Goal: Contribute content: Contribute content

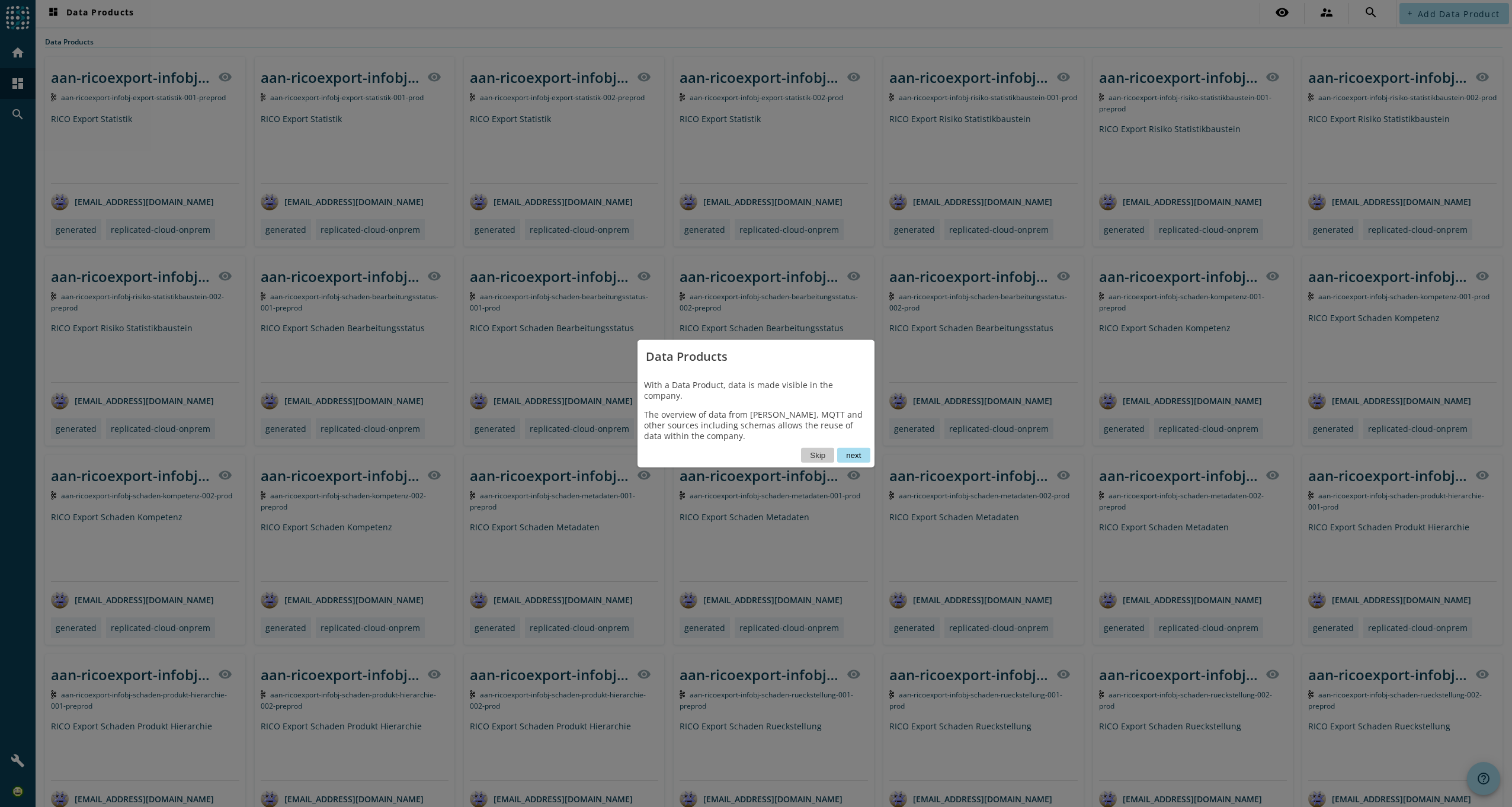
click at [851, 448] on button "next" at bounding box center [853, 455] width 33 height 14
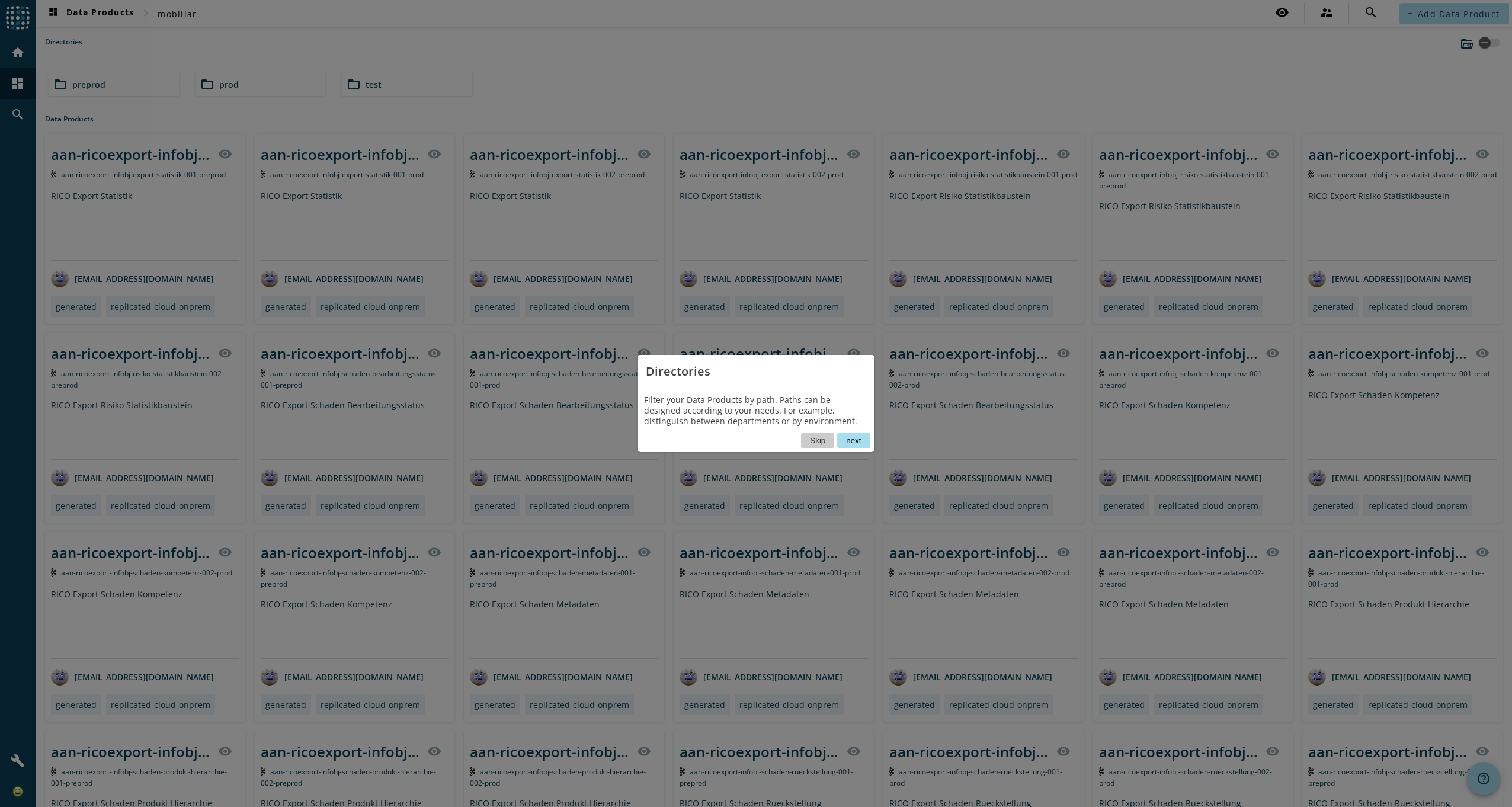
click at [852, 442] on button "next" at bounding box center [853, 440] width 33 height 14
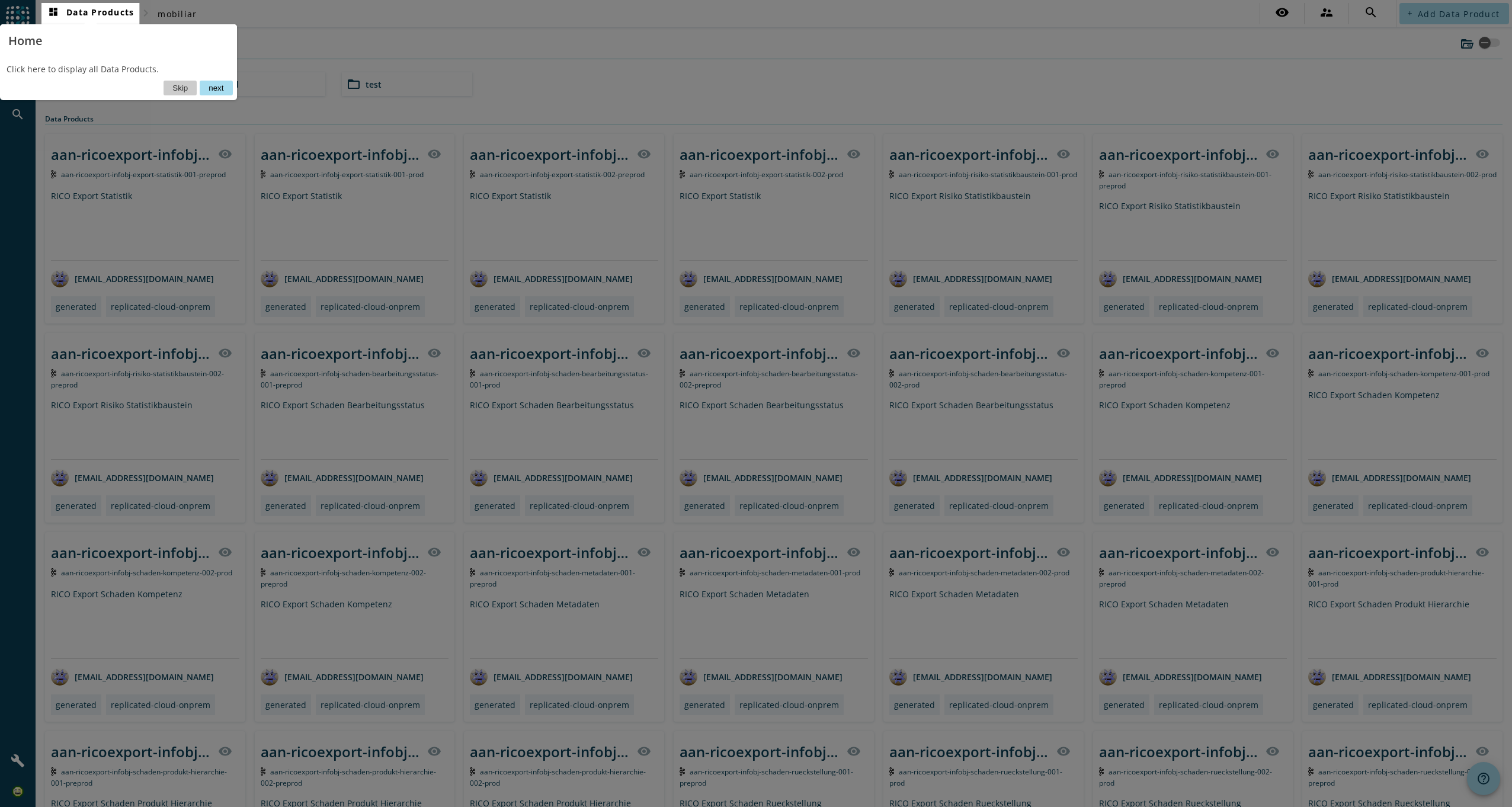
click at [218, 91] on button "next" at bounding box center [215, 88] width 33 height 14
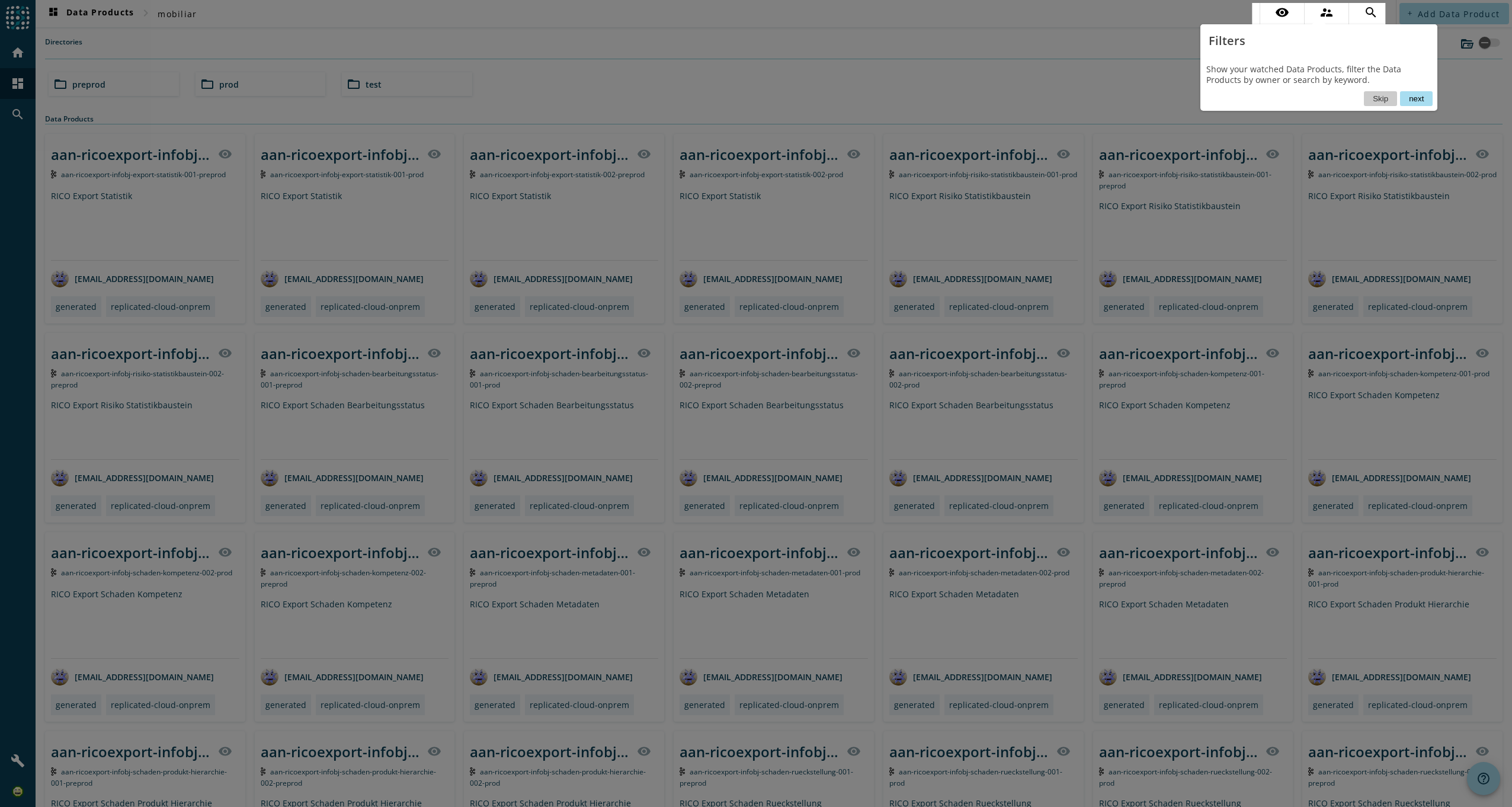
click at [1417, 97] on button "next" at bounding box center [1416, 98] width 33 height 14
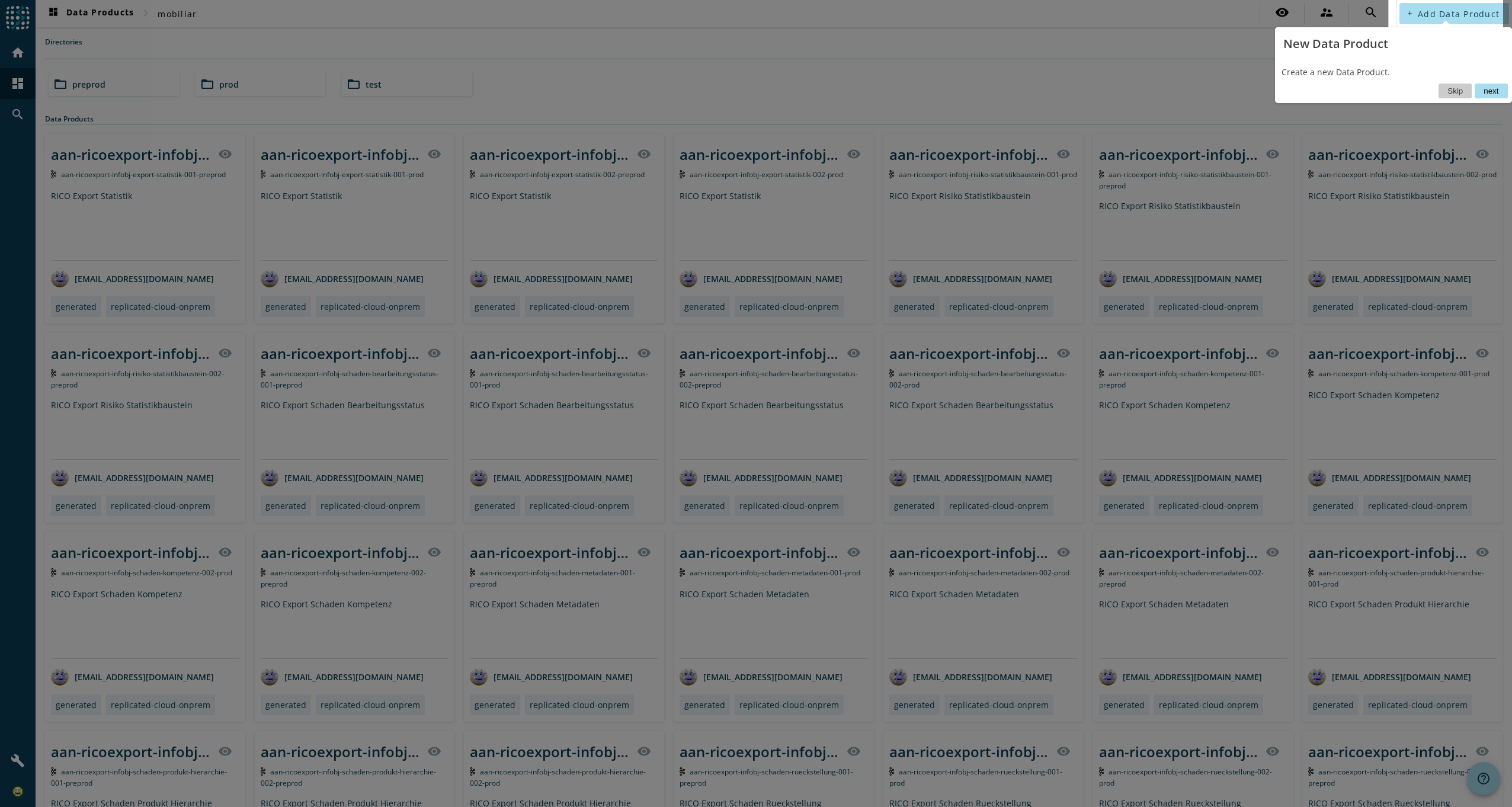
click at [1500, 90] on button "next" at bounding box center [1491, 91] width 33 height 14
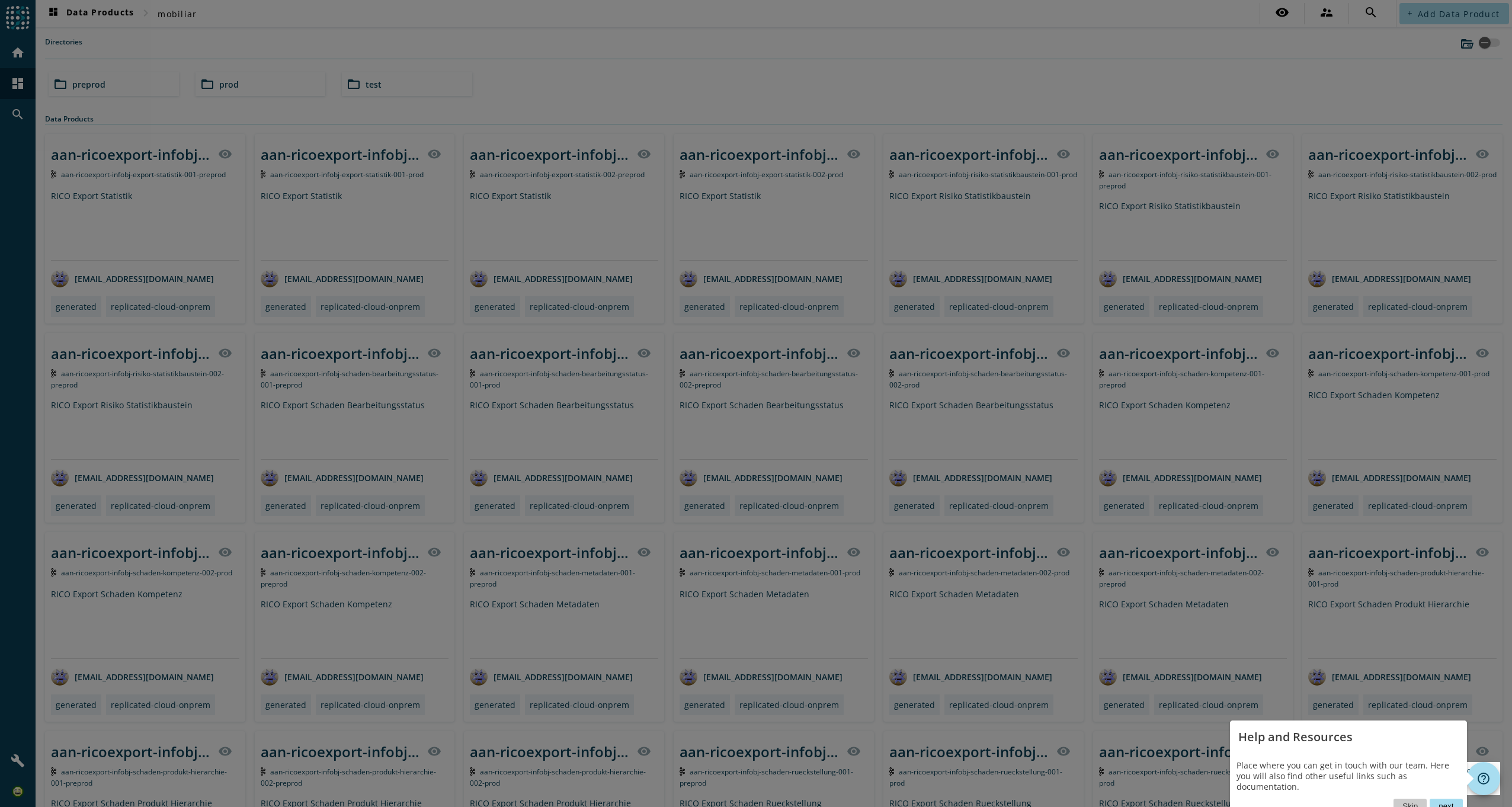
click at [1437, 802] on button "next" at bounding box center [1446, 806] width 33 height 14
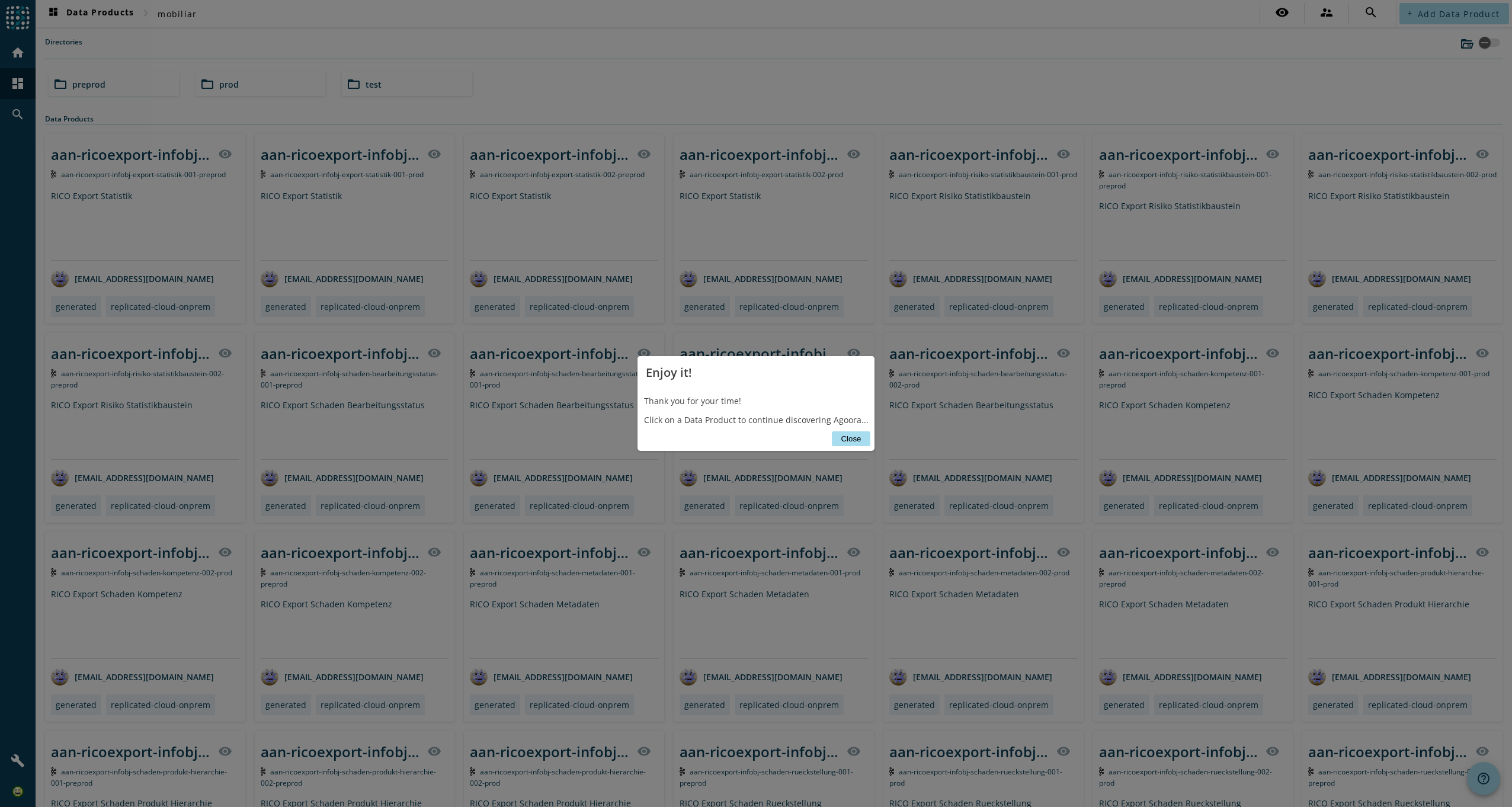
click at [844, 441] on button "Close" at bounding box center [851, 439] width 38 height 14
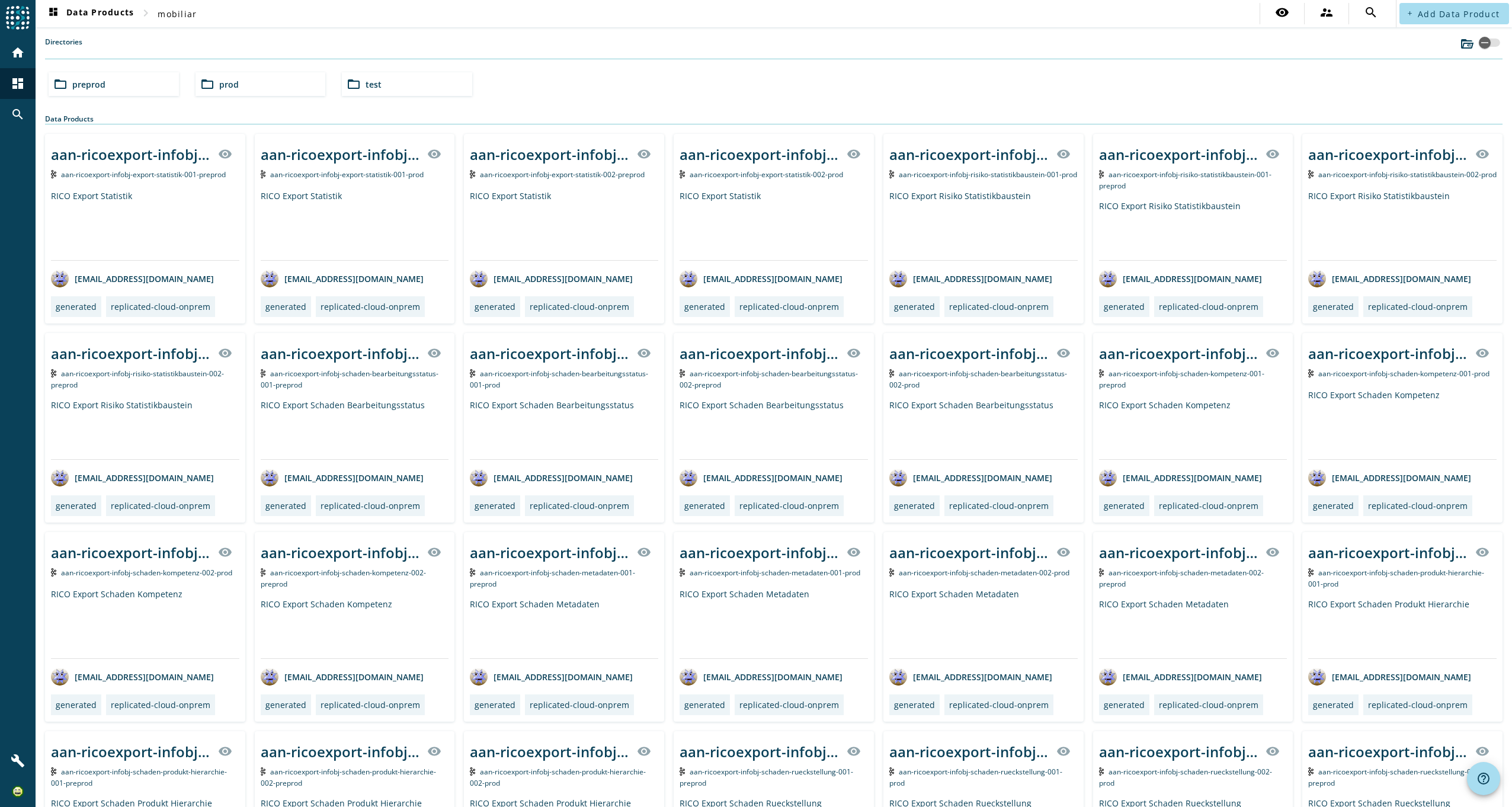
click at [376, 85] on span "test" at bounding box center [373, 85] width 16 height 11
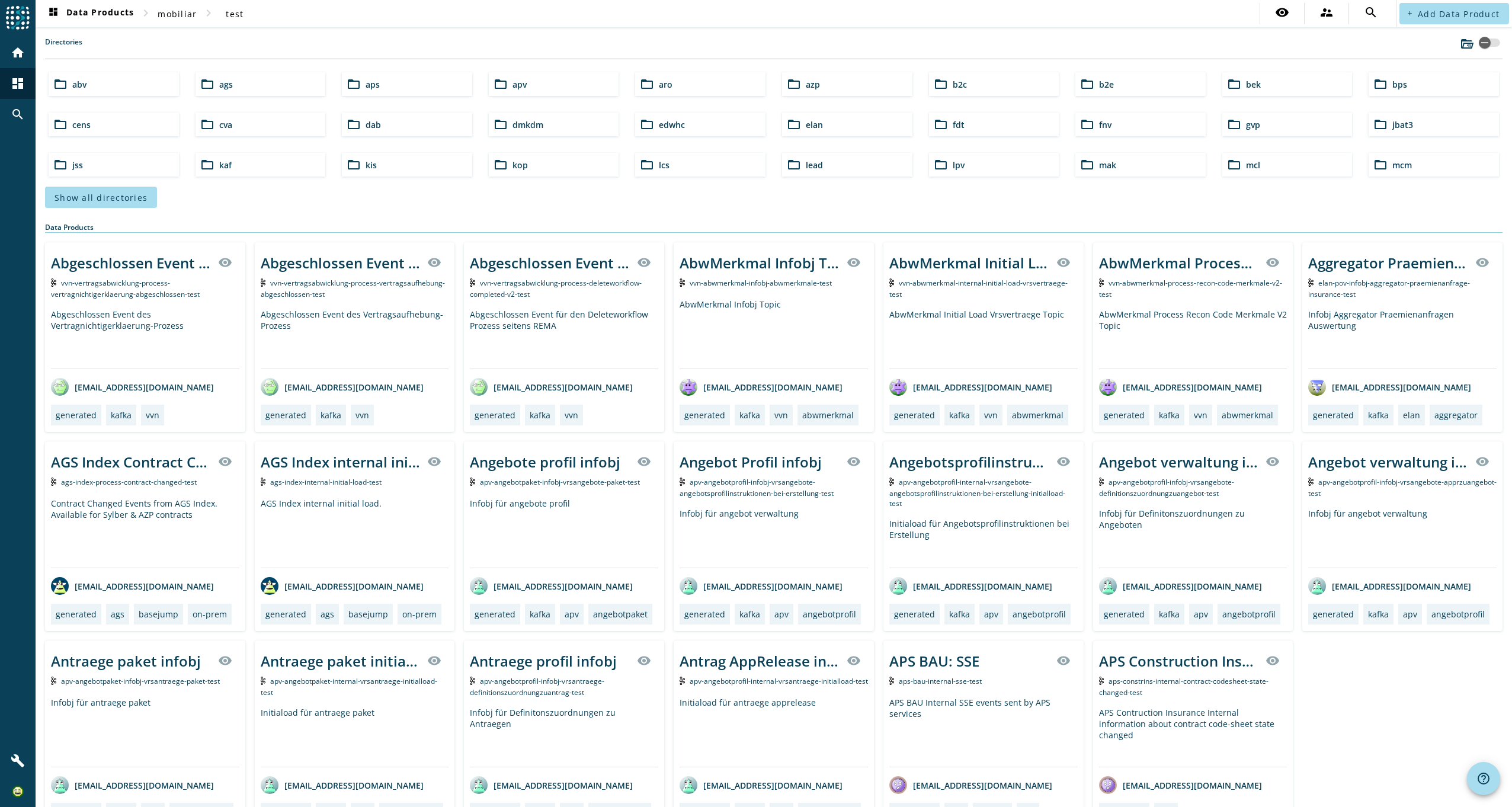
click at [377, 51] on div "Directories" at bounding box center [773, 48] width 1457 height 23
click at [116, 199] on span "Show all directories" at bounding box center [101, 197] width 93 height 11
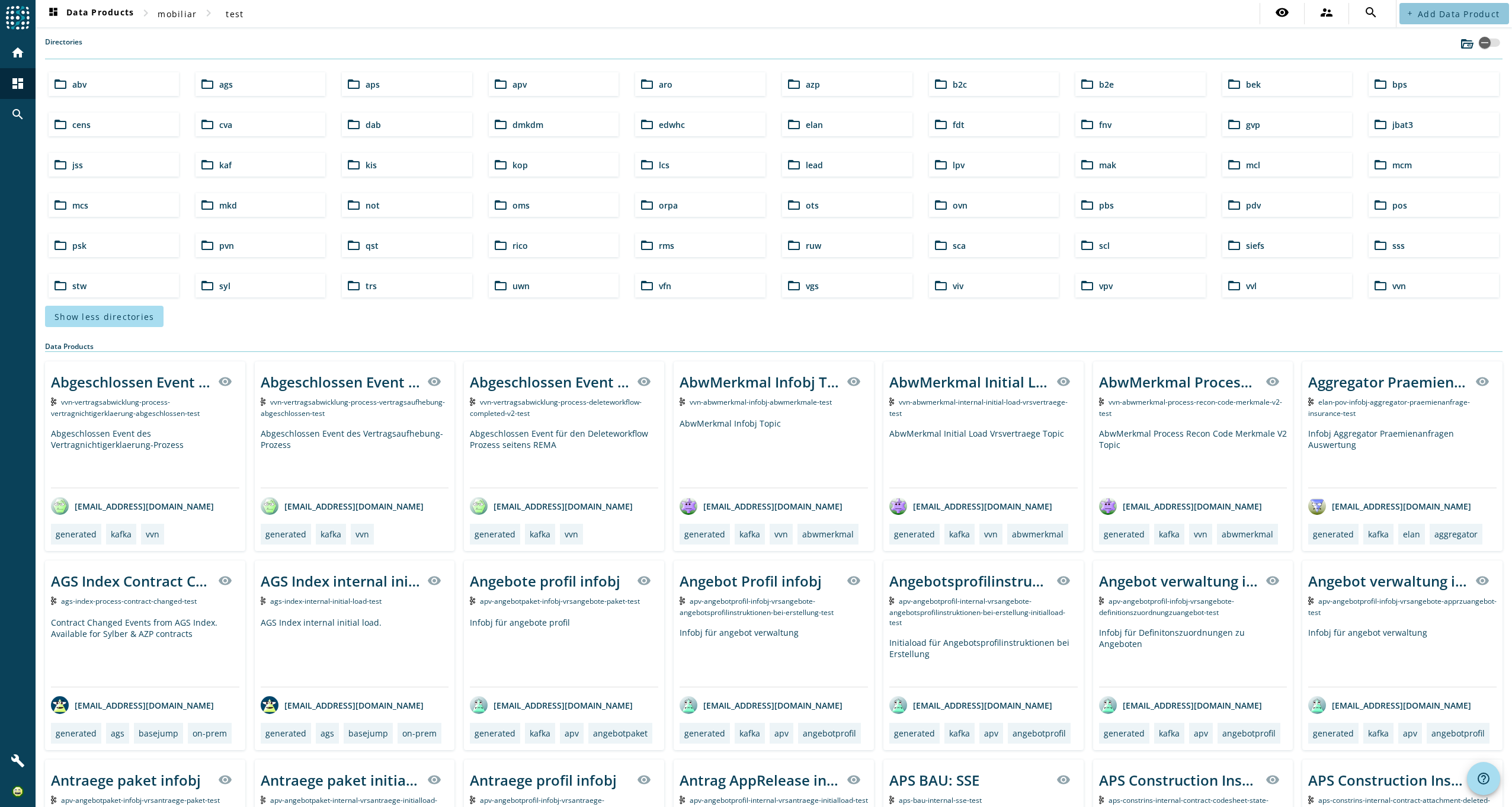
click at [1475, 21] on span at bounding box center [1454, 13] width 110 height 28
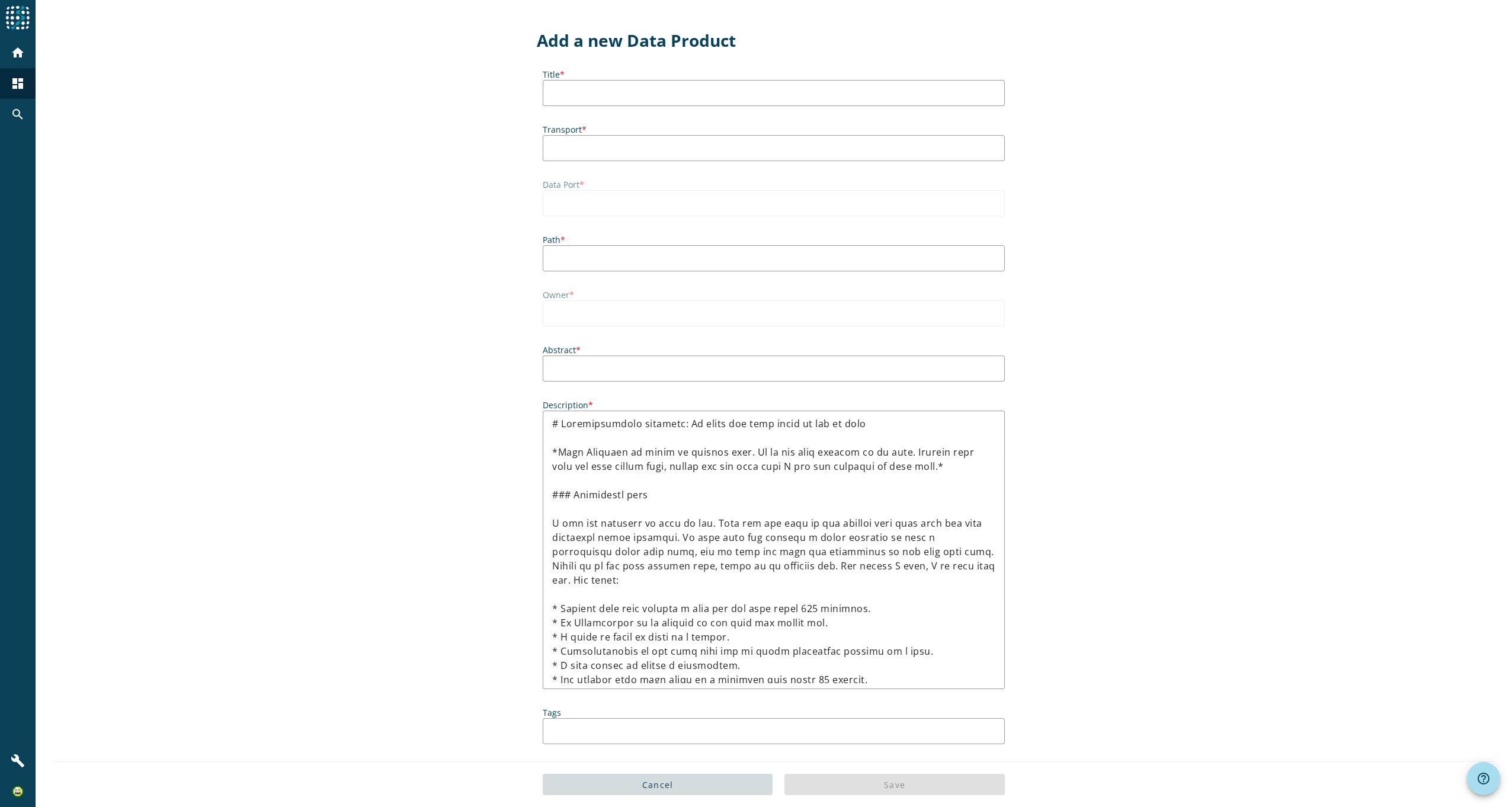
click at [683, 107] on div "Title *" at bounding box center [773, 88] width 462 height 49
click at [680, 100] on div at bounding box center [774, 93] width 443 height 26
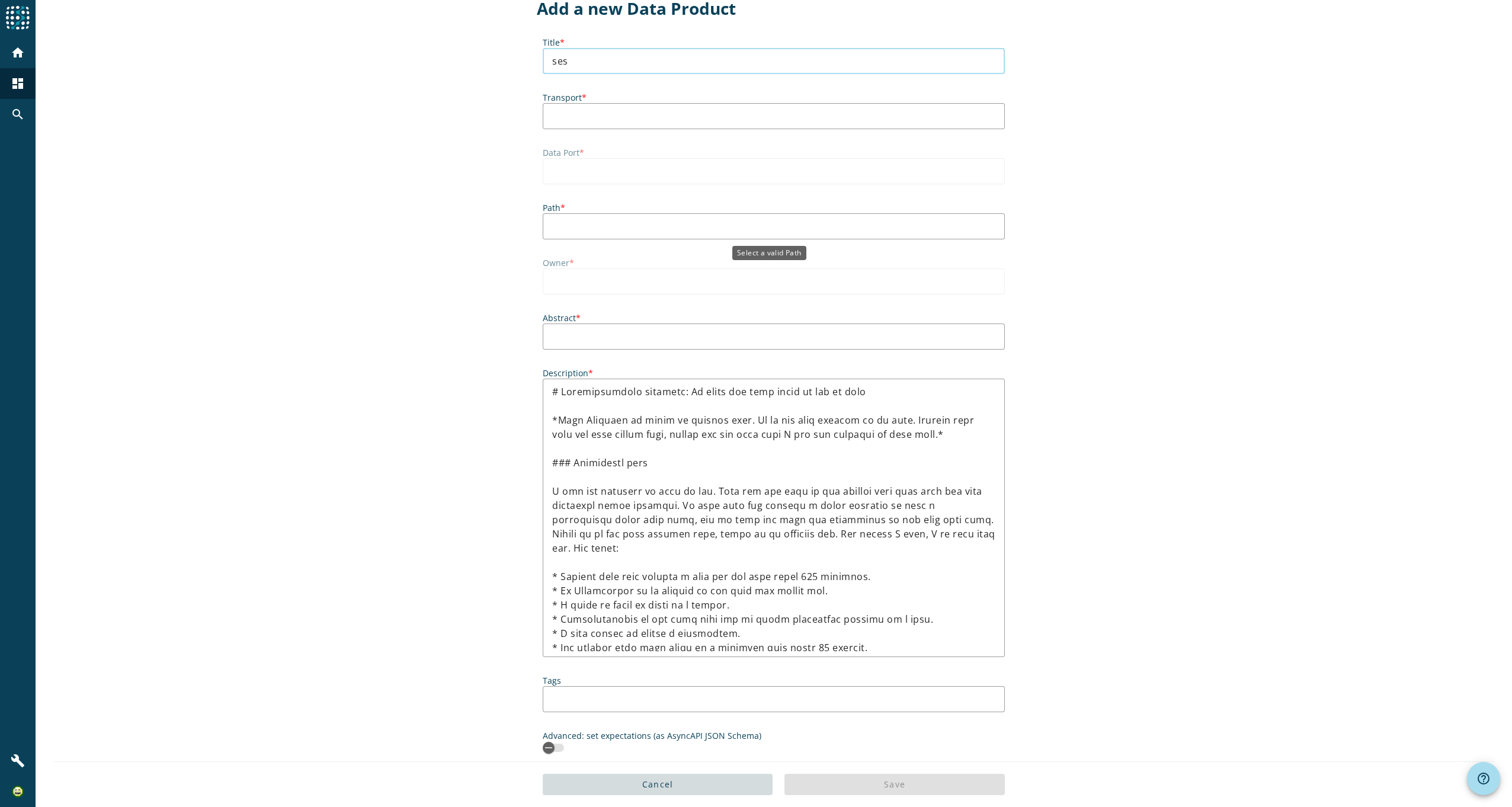
scroll to position [47, 0]
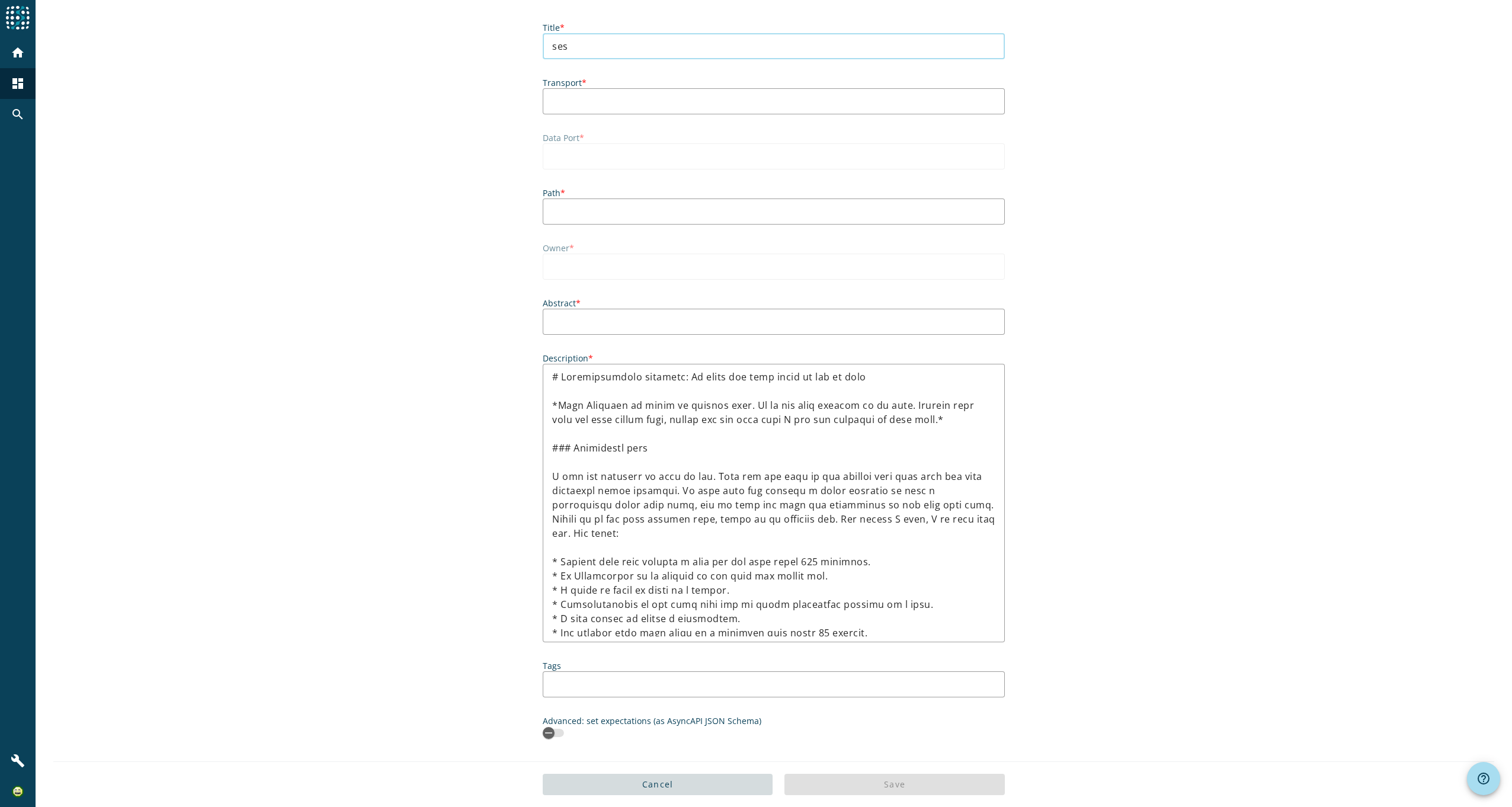
type input "ses"
drag, startPoint x: 432, startPoint y: 194, endPoint x: 419, endPoint y: 193, distance: 13.0
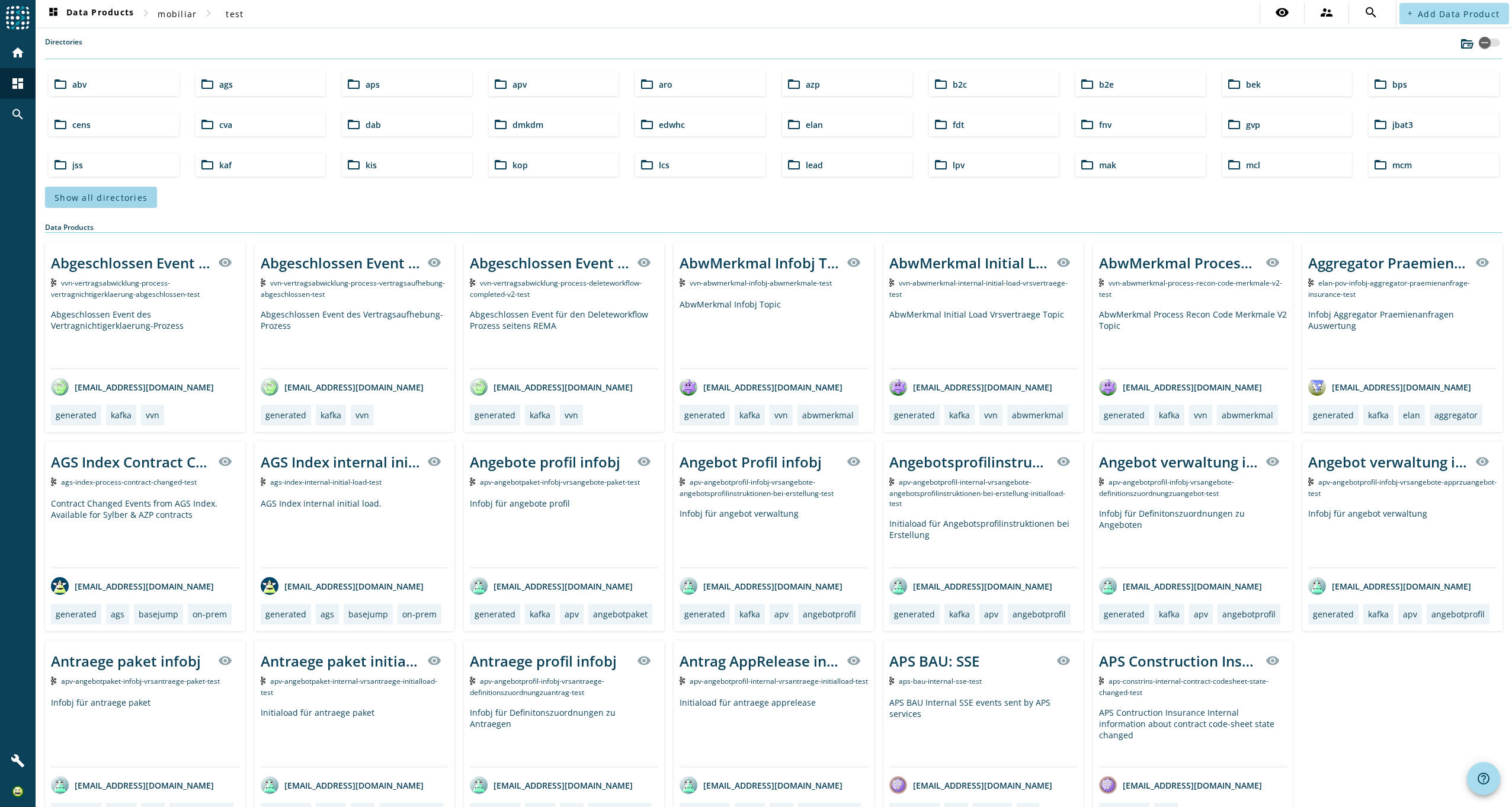
click at [119, 190] on span at bounding box center [100, 197] width 112 height 28
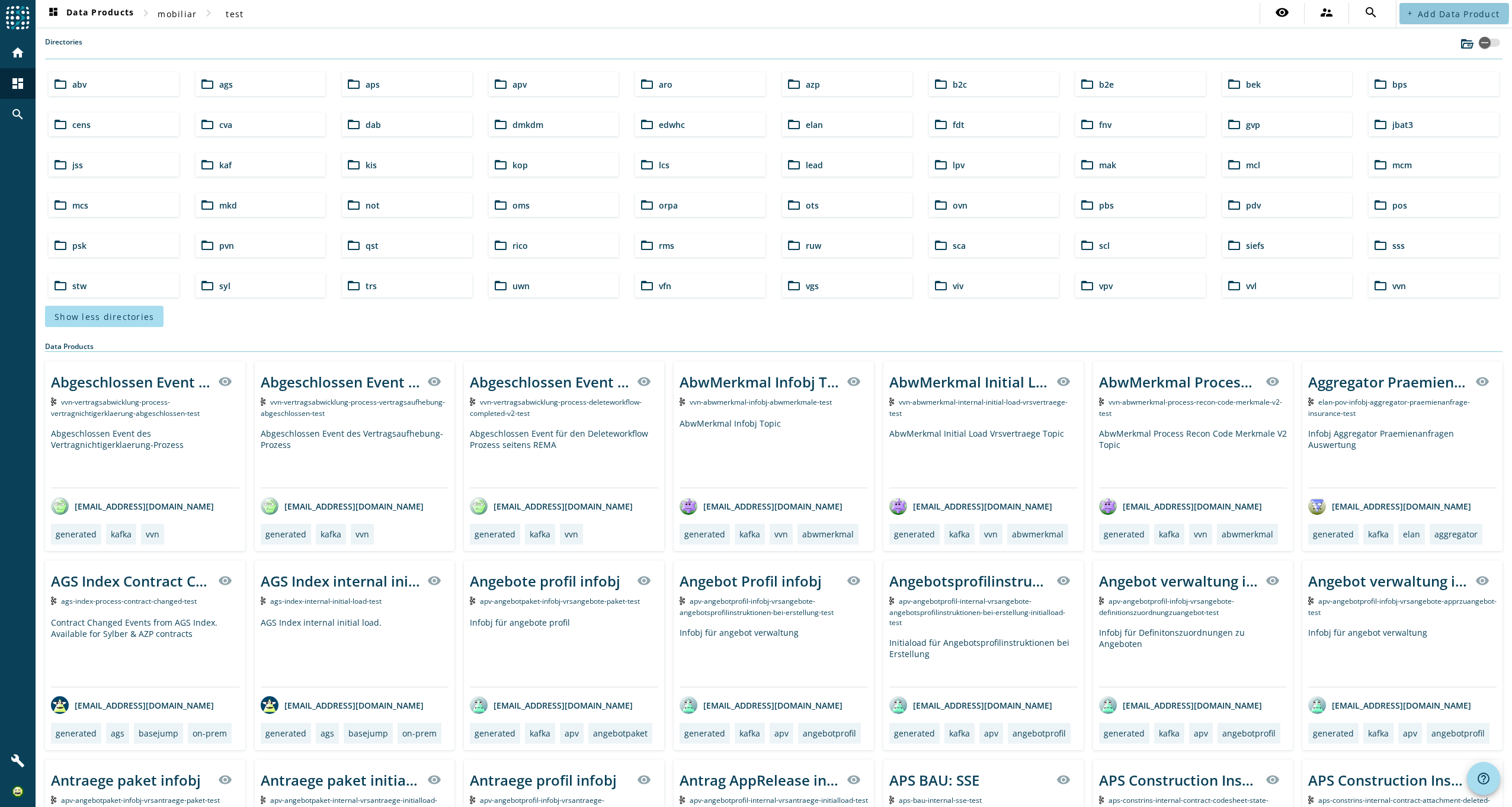
click at [1431, 9] on span "Add Data Product" at bounding box center [1458, 14] width 81 height 11
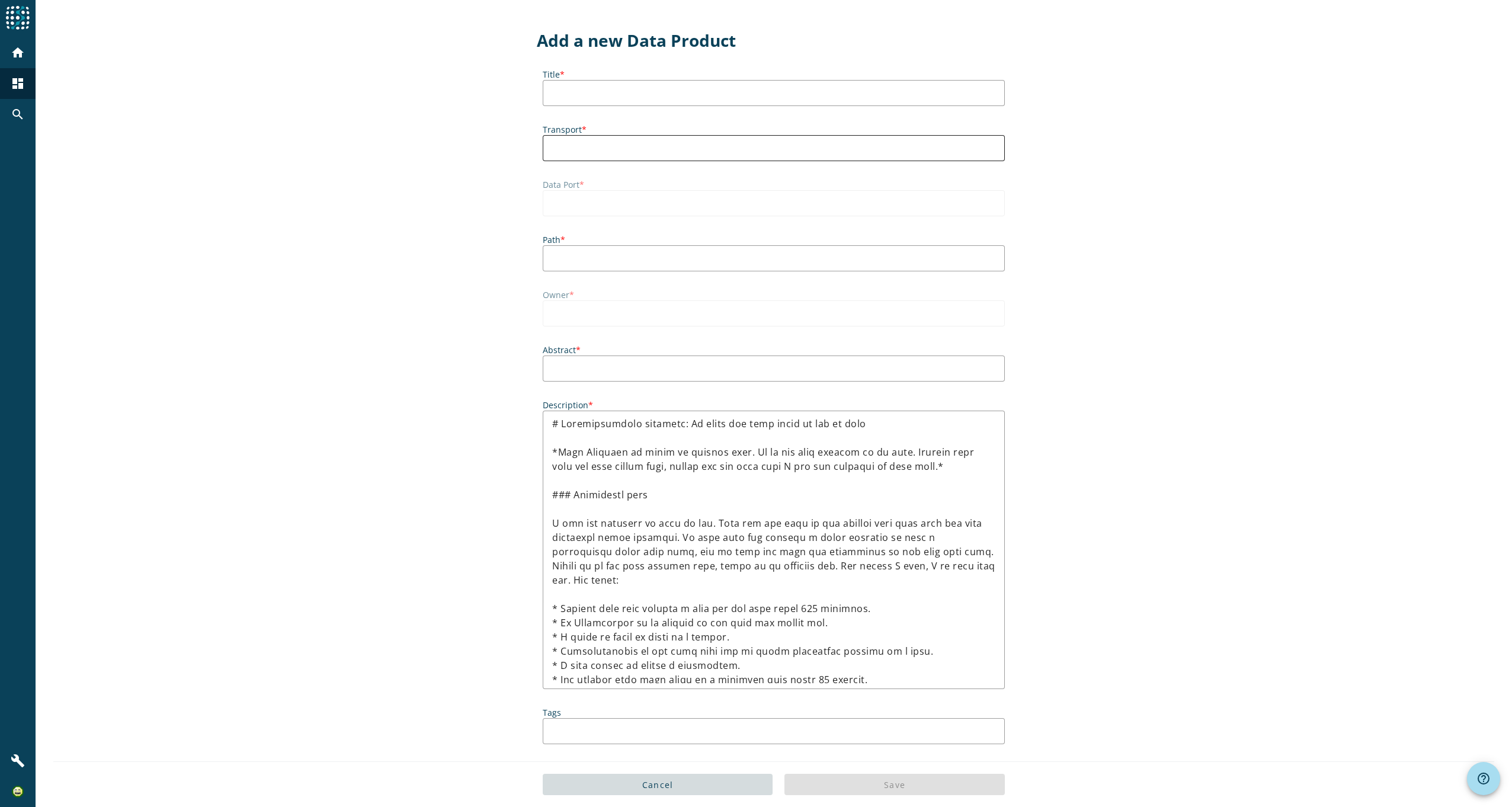
click at [627, 145] on input "Transport *" at bounding box center [774, 148] width 443 height 14
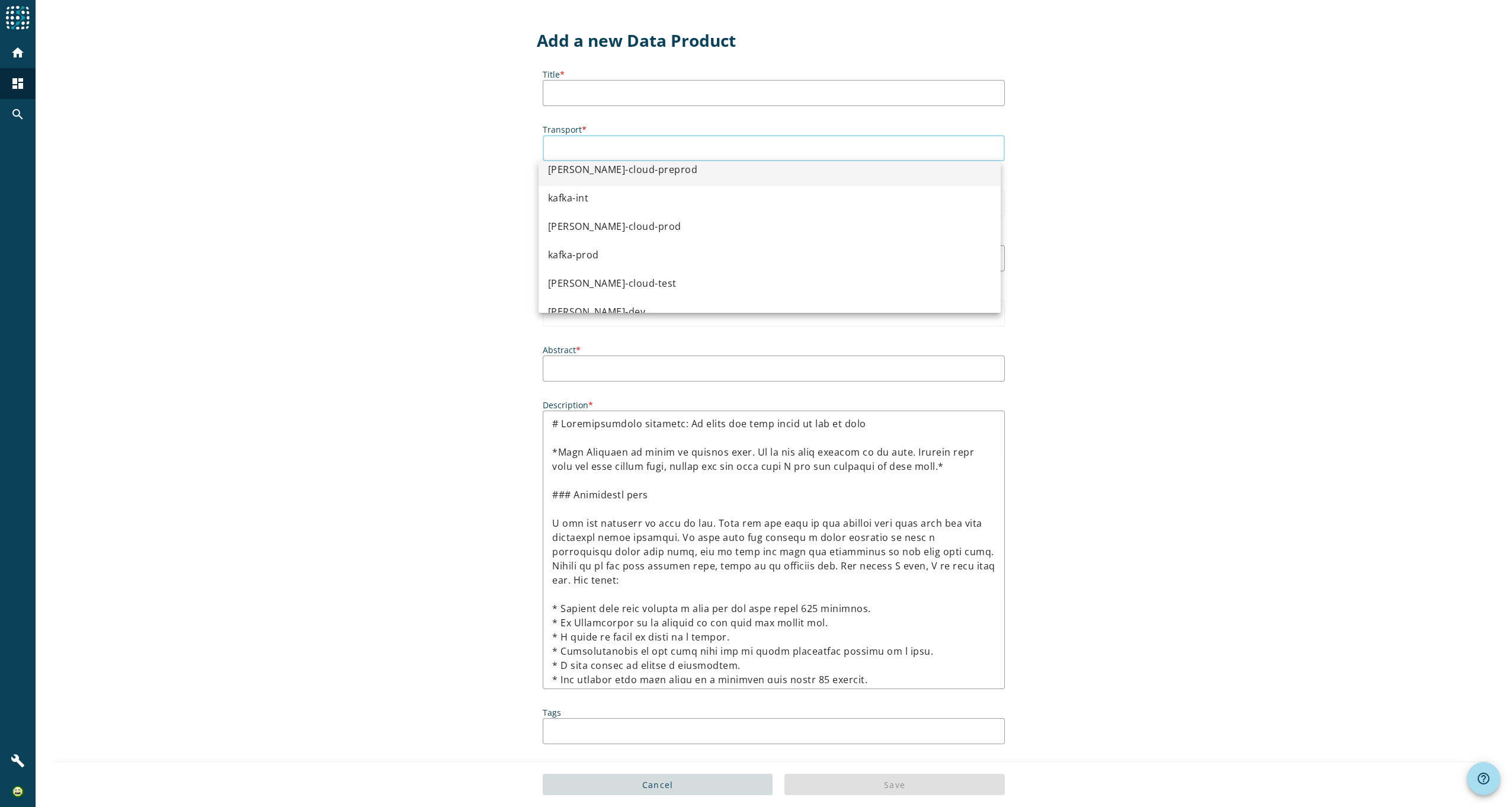
scroll to position [57, 0]
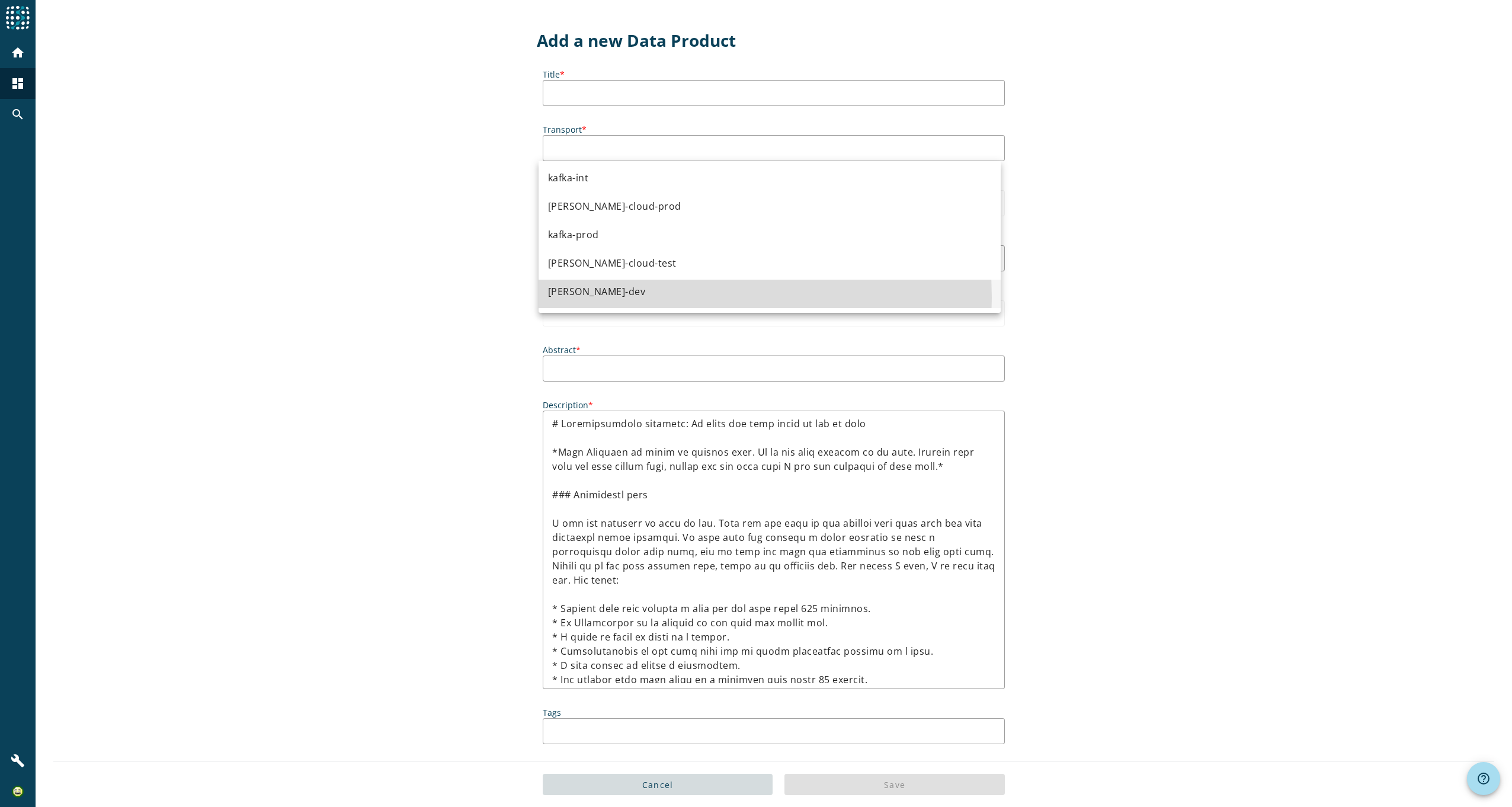
click at [608, 298] on mat-option "kafka-dev" at bounding box center [769, 294] width 462 height 28
type input "kafka-dev"
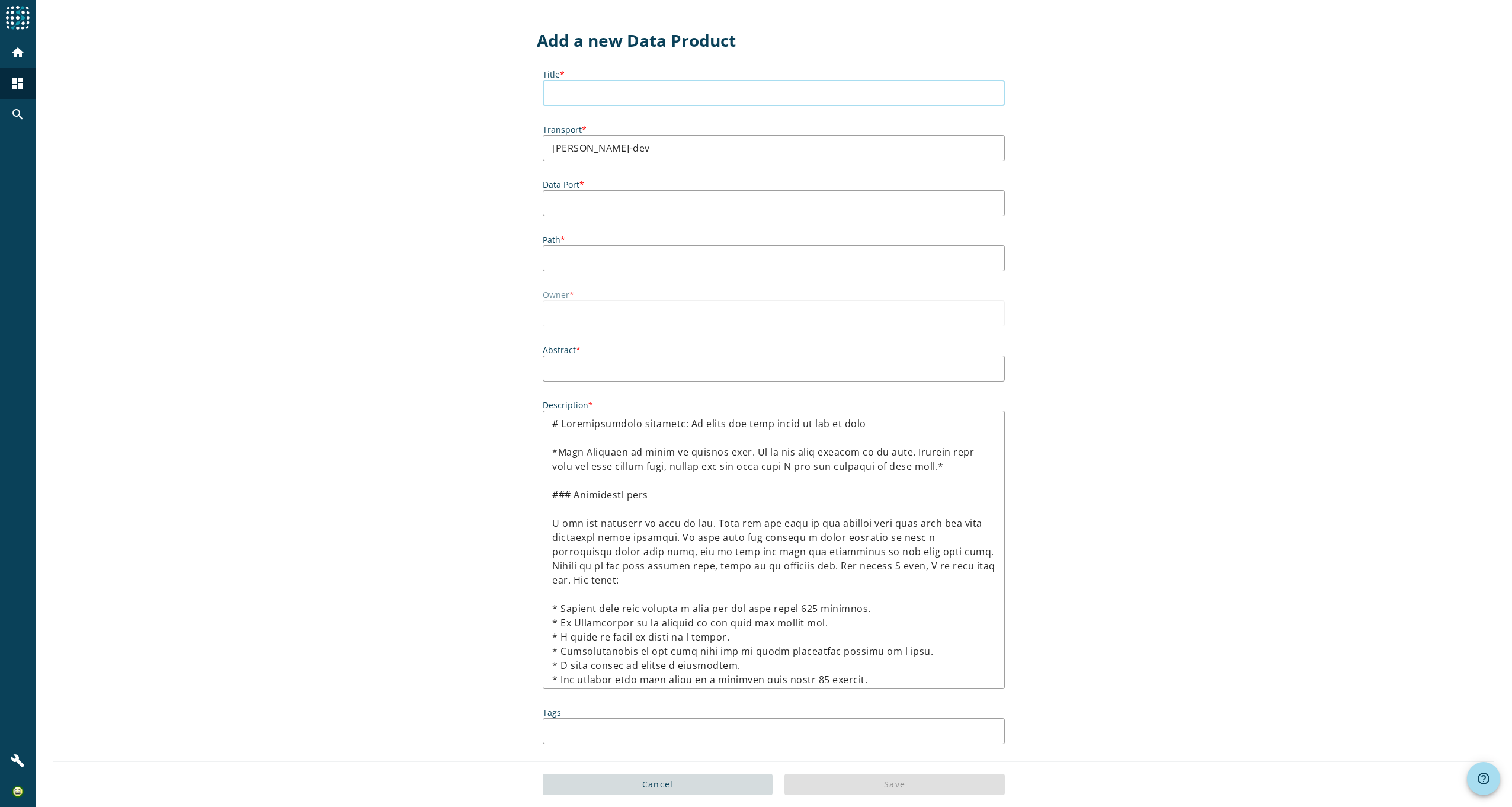
click at [603, 97] on input "Title *" at bounding box center [774, 93] width 443 height 14
click at [572, 90] on input "Title *" at bounding box center [774, 93] width 443 height 14
type input "SimpleEmail"
type input "ses-sender-service"
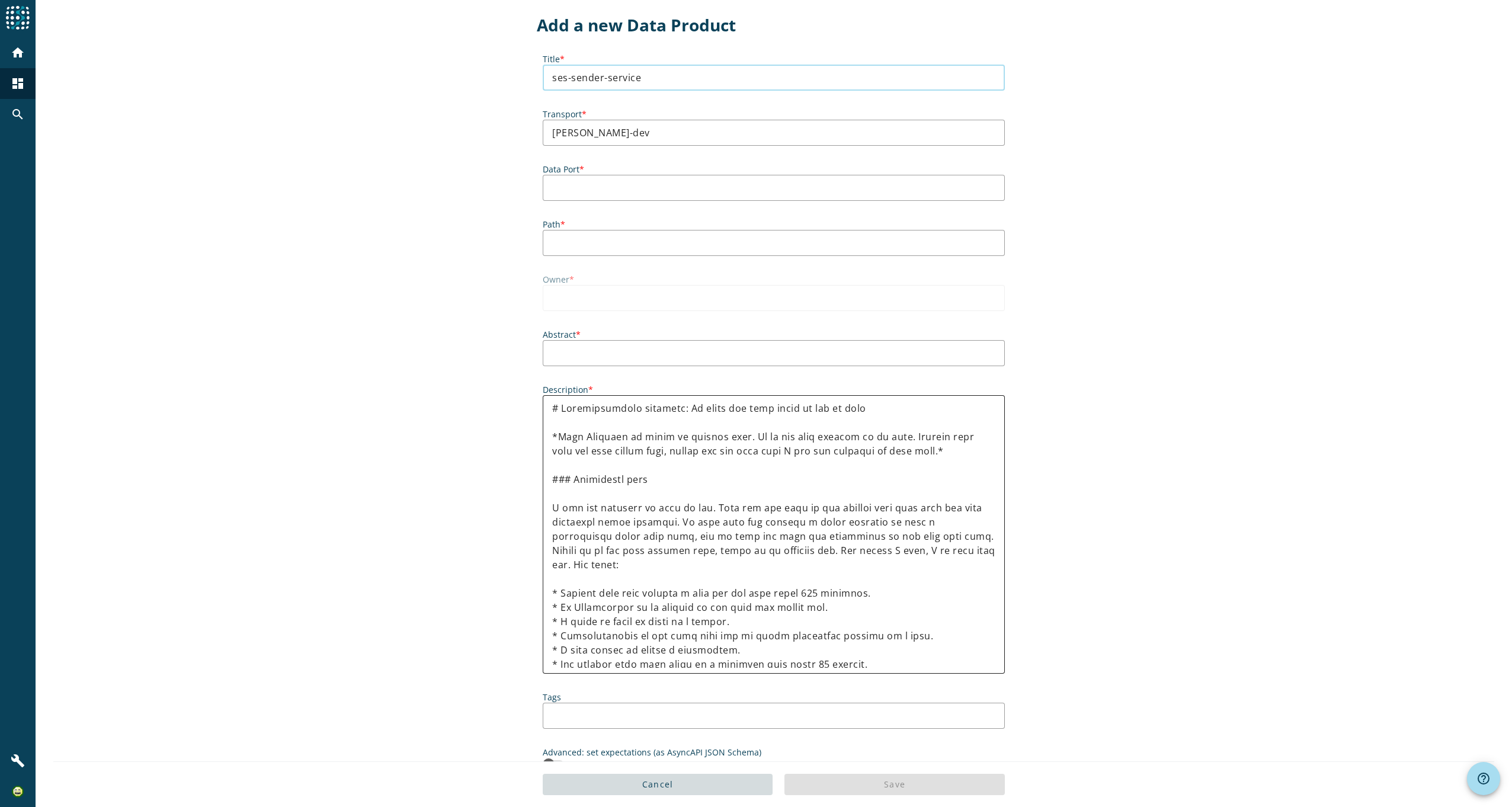
scroll to position [0, 0]
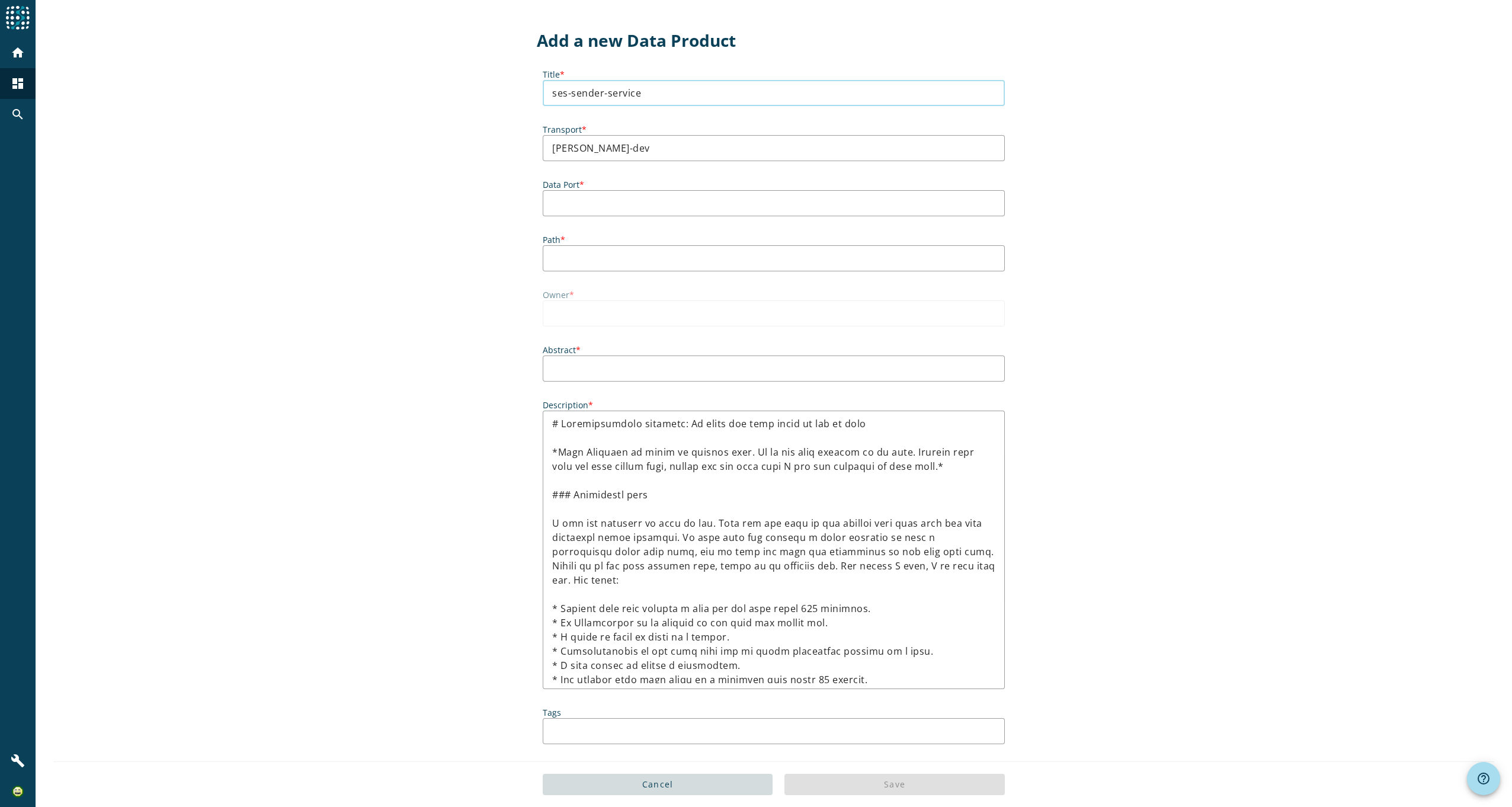
drag, startPoint x: 680, startPoint y: 90, endPoint x: 386, endPoint y: 64, distance: 295.1
click at [386, 64] on div "Add a new Data Product Title * ses-sender-service Transport * kafka-dev Data Po…" at bounding box center [774, 427] width 1476 height 854
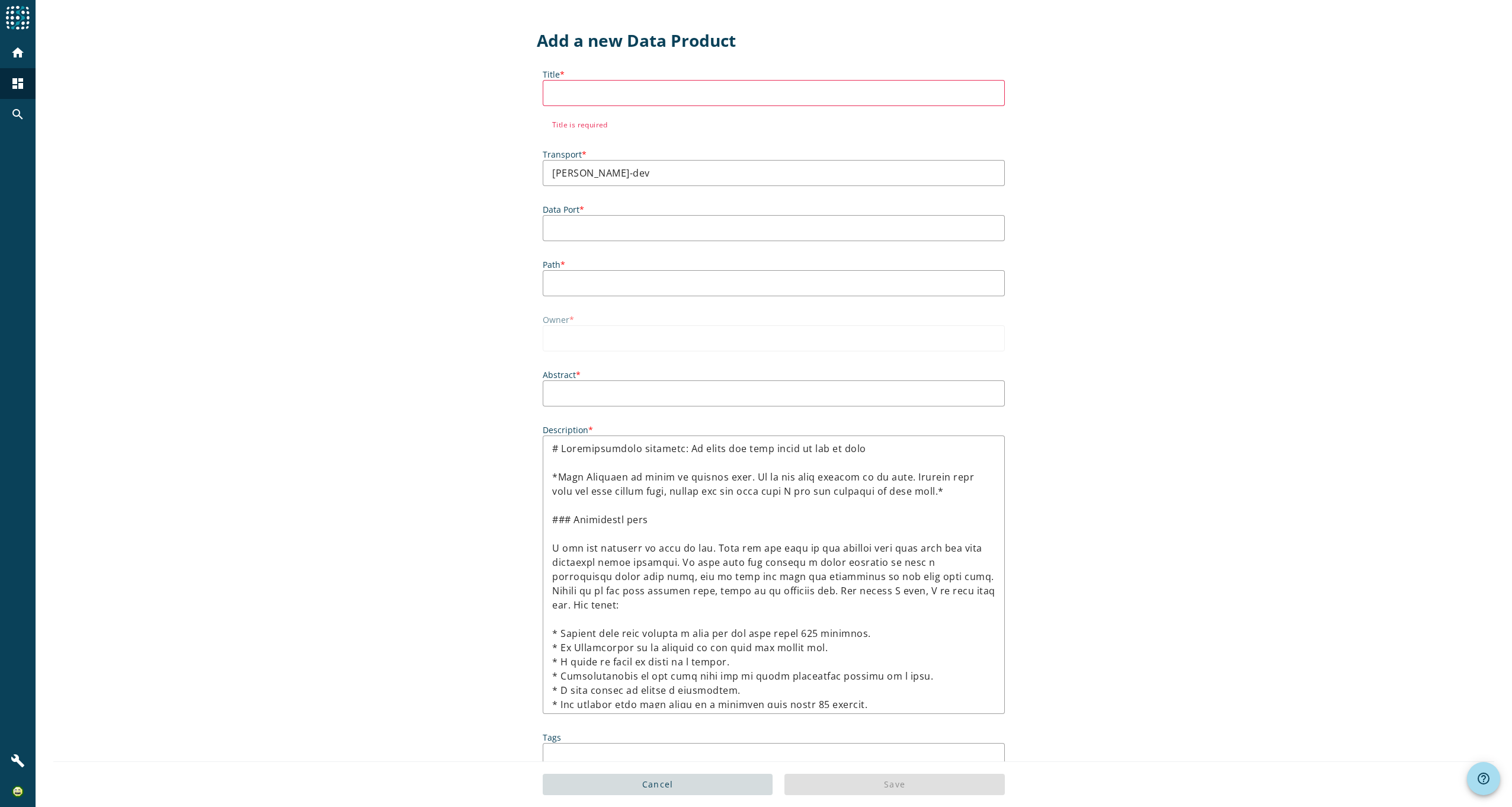
drag, startPoint x: 419, startPoint y: 264, endPoint x: 404, endPoint y: 269, distance: 15.8
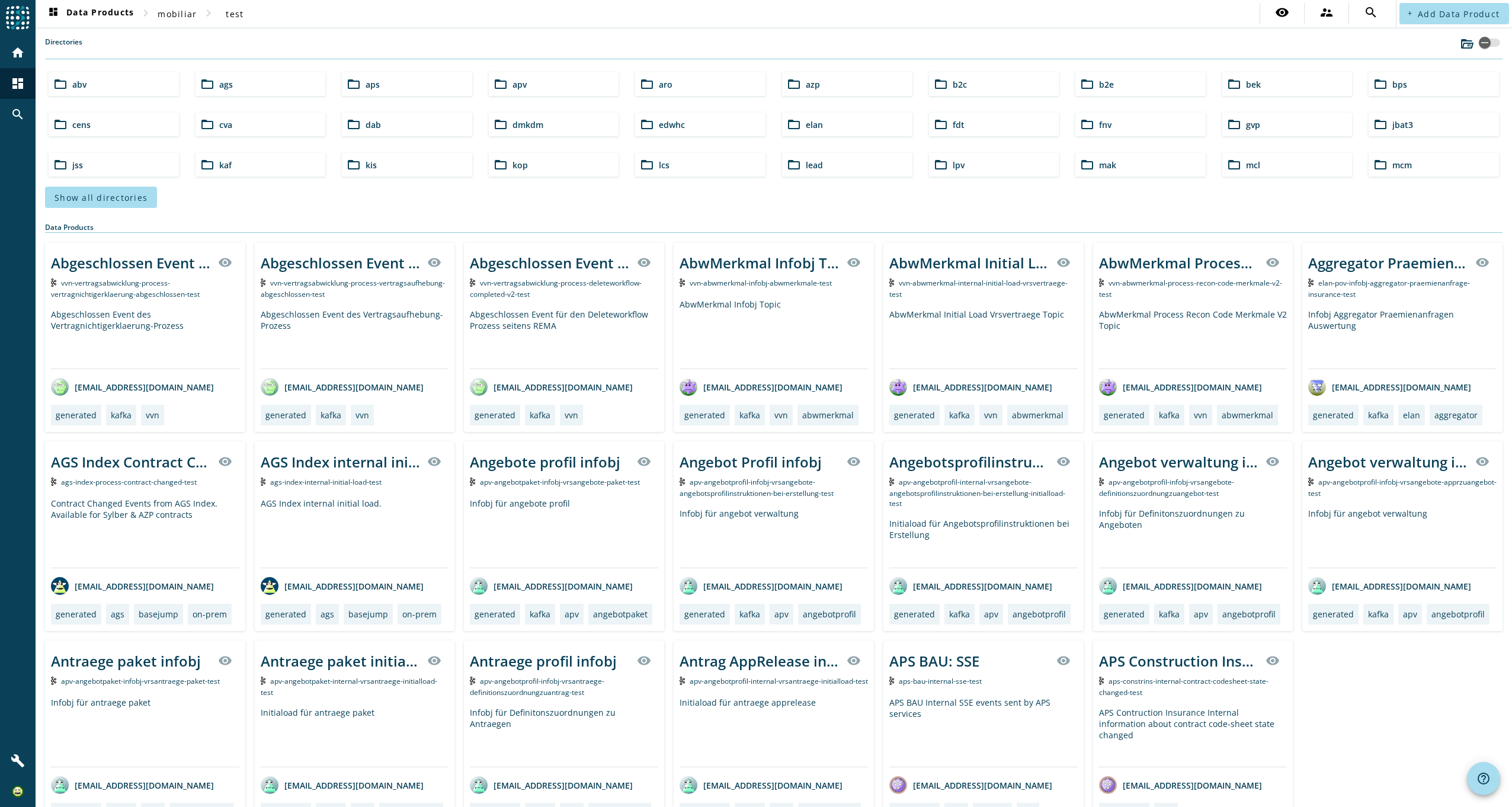
click at [573, 124] on div "folder_open dmkdm" at bounding box center [553, 124] width 130 height 24
click at [137, 198] on span "Show all directories" at bounding box center [101, 197] width 93 height 11
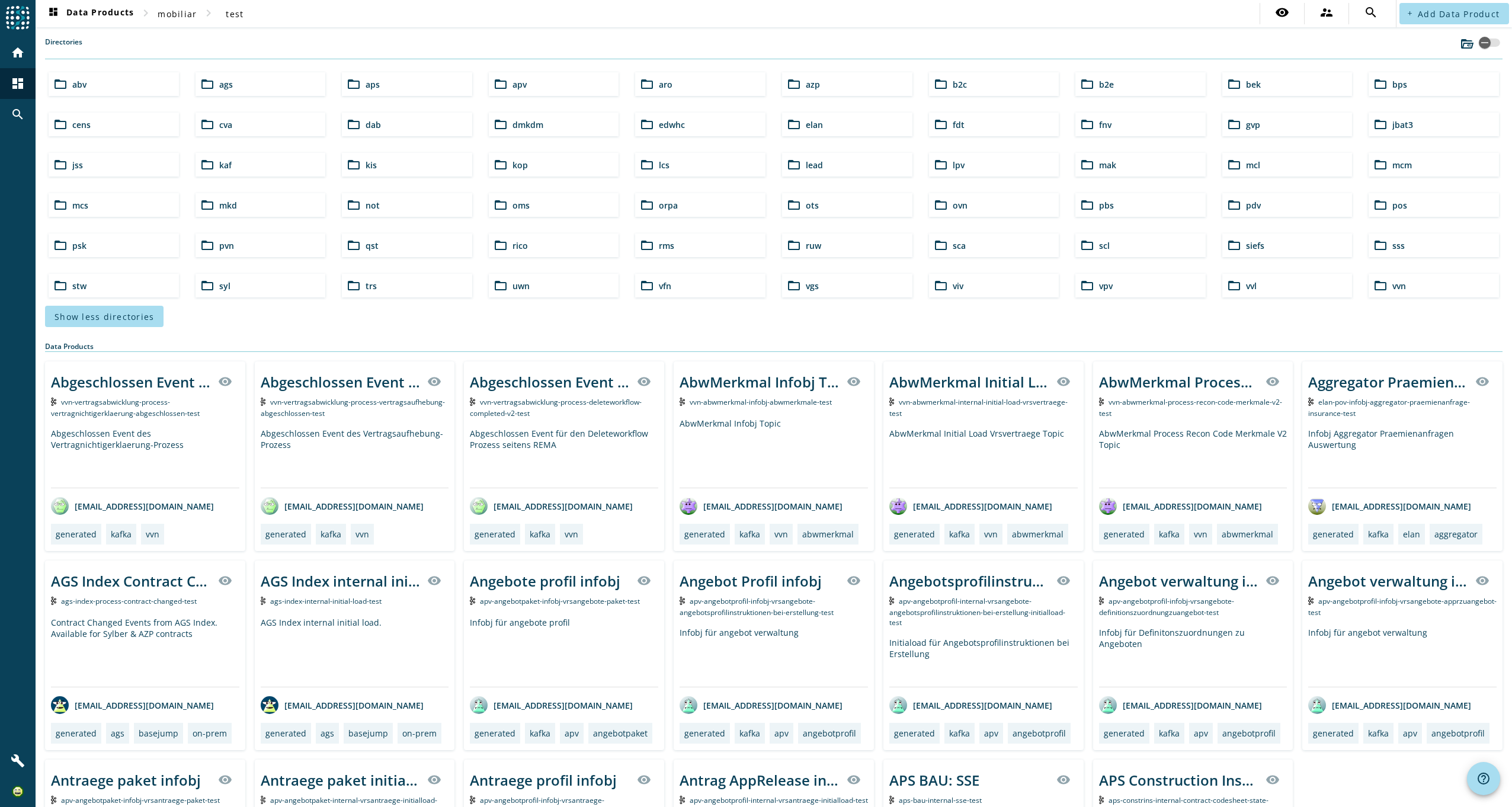
click at [1460, 46] on icon at bounding box center [1467, 43] width 14 height 14
click at [1321, 14] on mat-icon "supervisor_account" at bounding box center [1326, 12] width 14 height 14
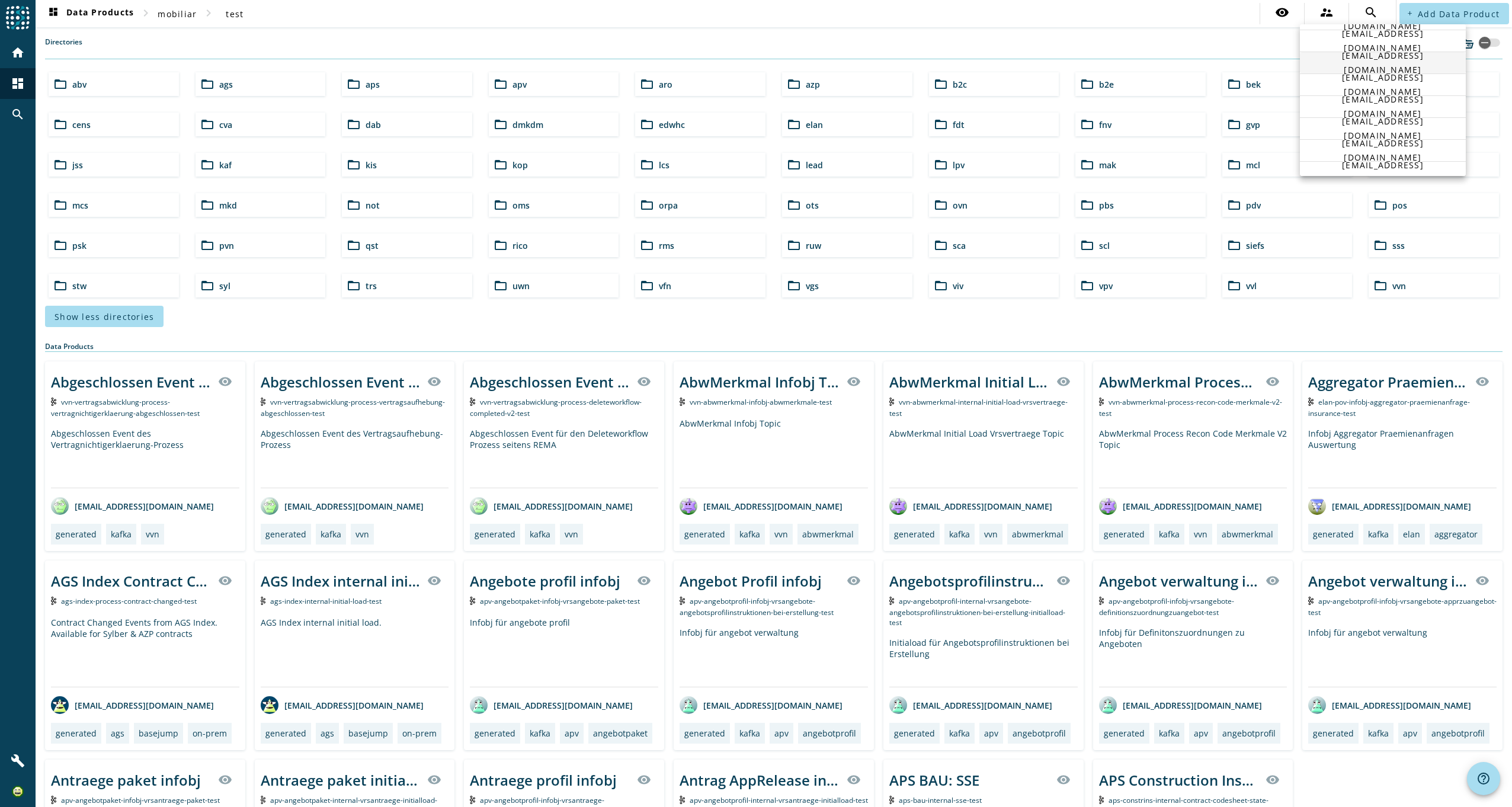
scroll to position [2078, 0]
click at [18, 55] on div at bounding box center [756, 404] width 1512 height 807
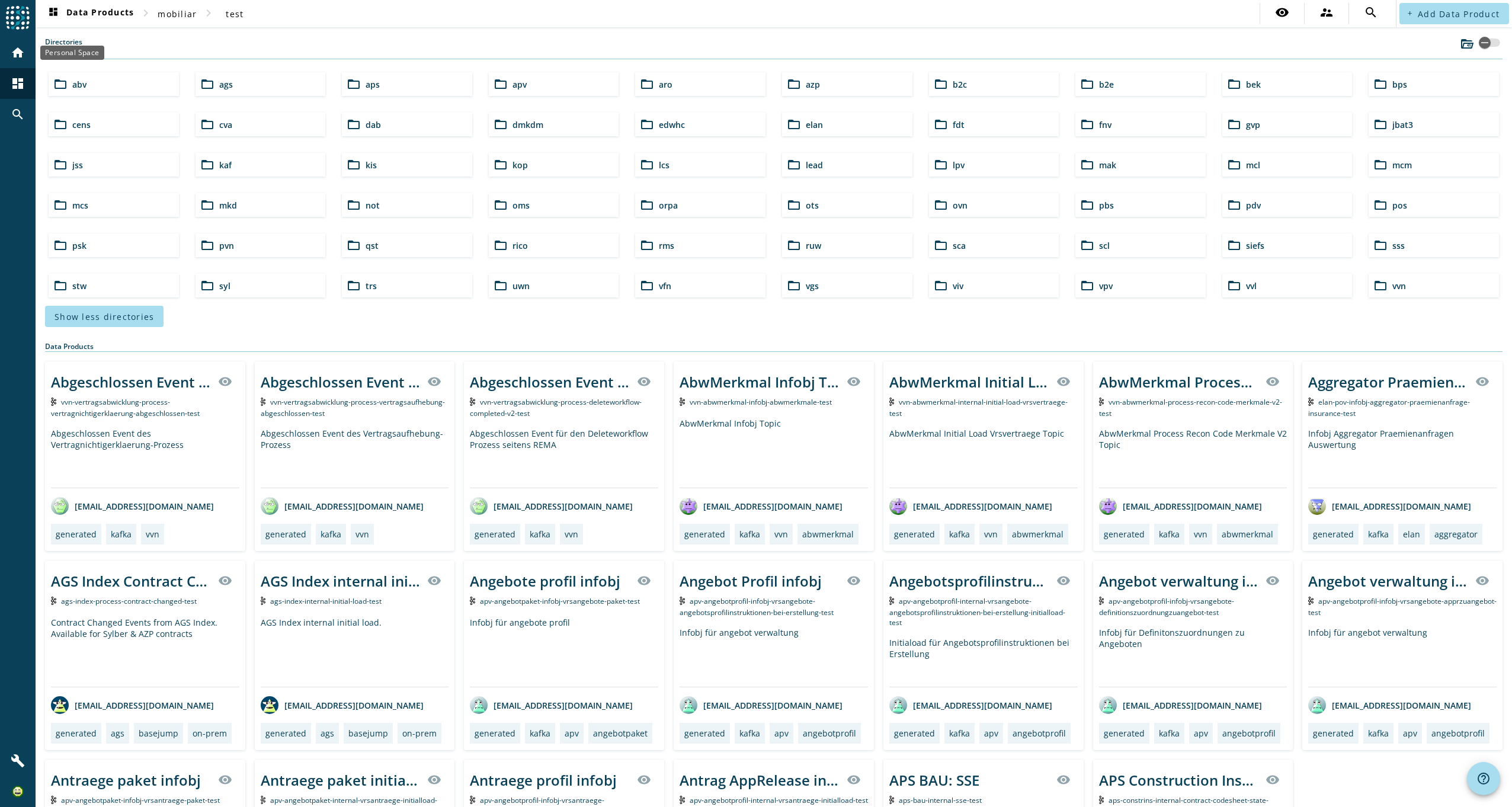
click at [18, 55] on mat-icon "home" at bounding box center [18, 53] width 14 height 14
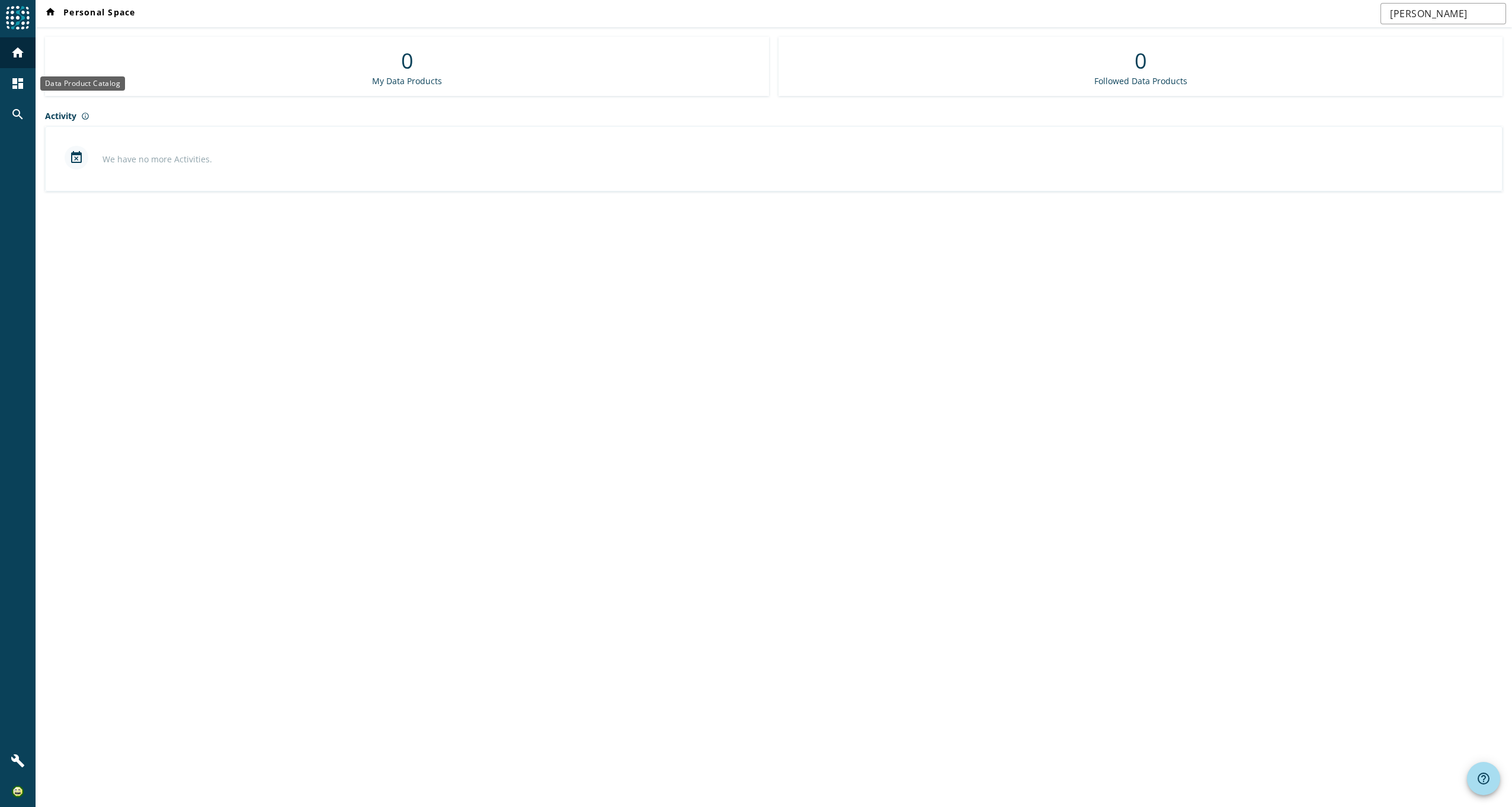
click at [25, 77] on div "dashboard" at bounding box center [18, 84] width 30 height 30
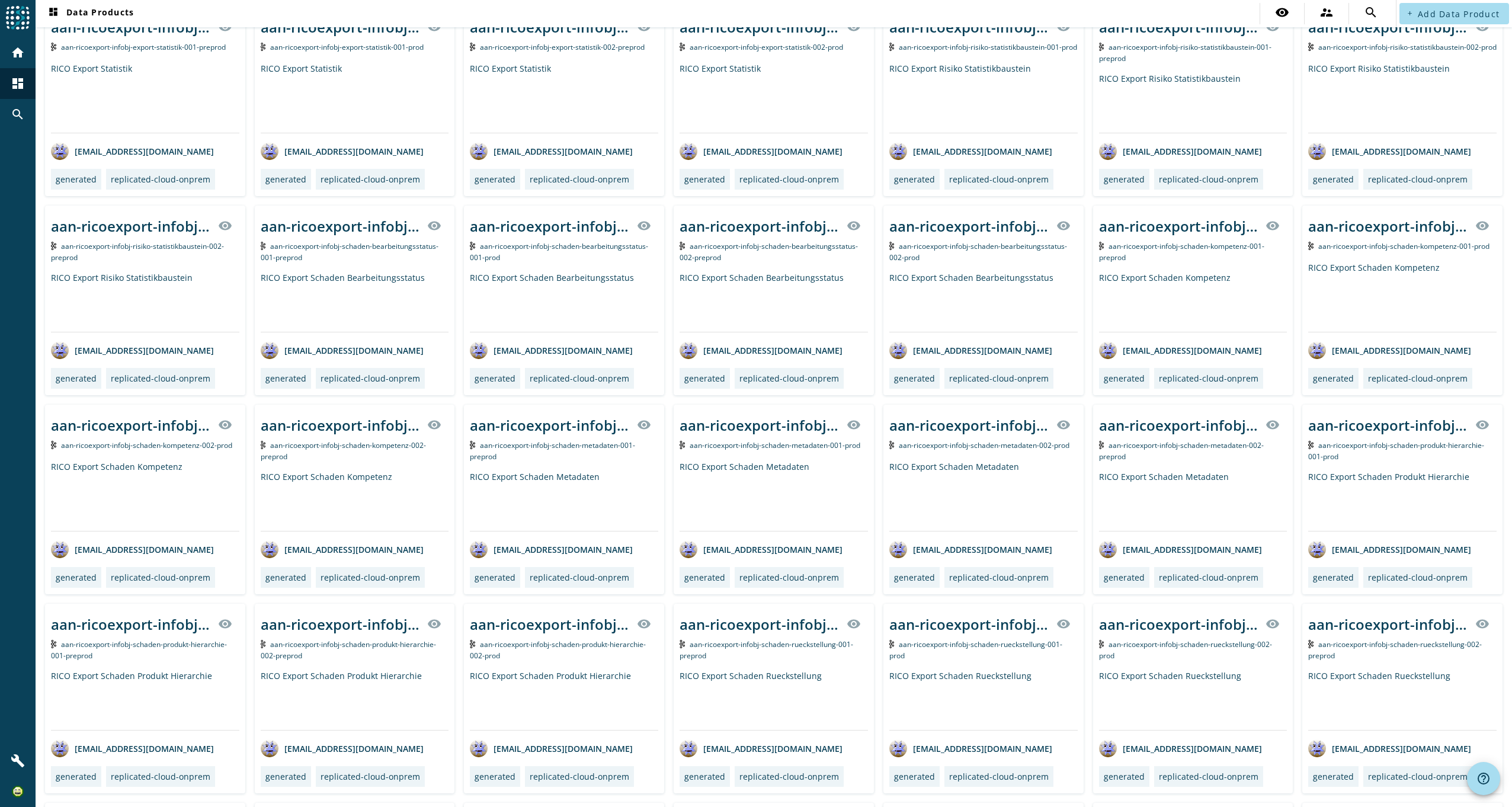
scroll to position [356, 0]
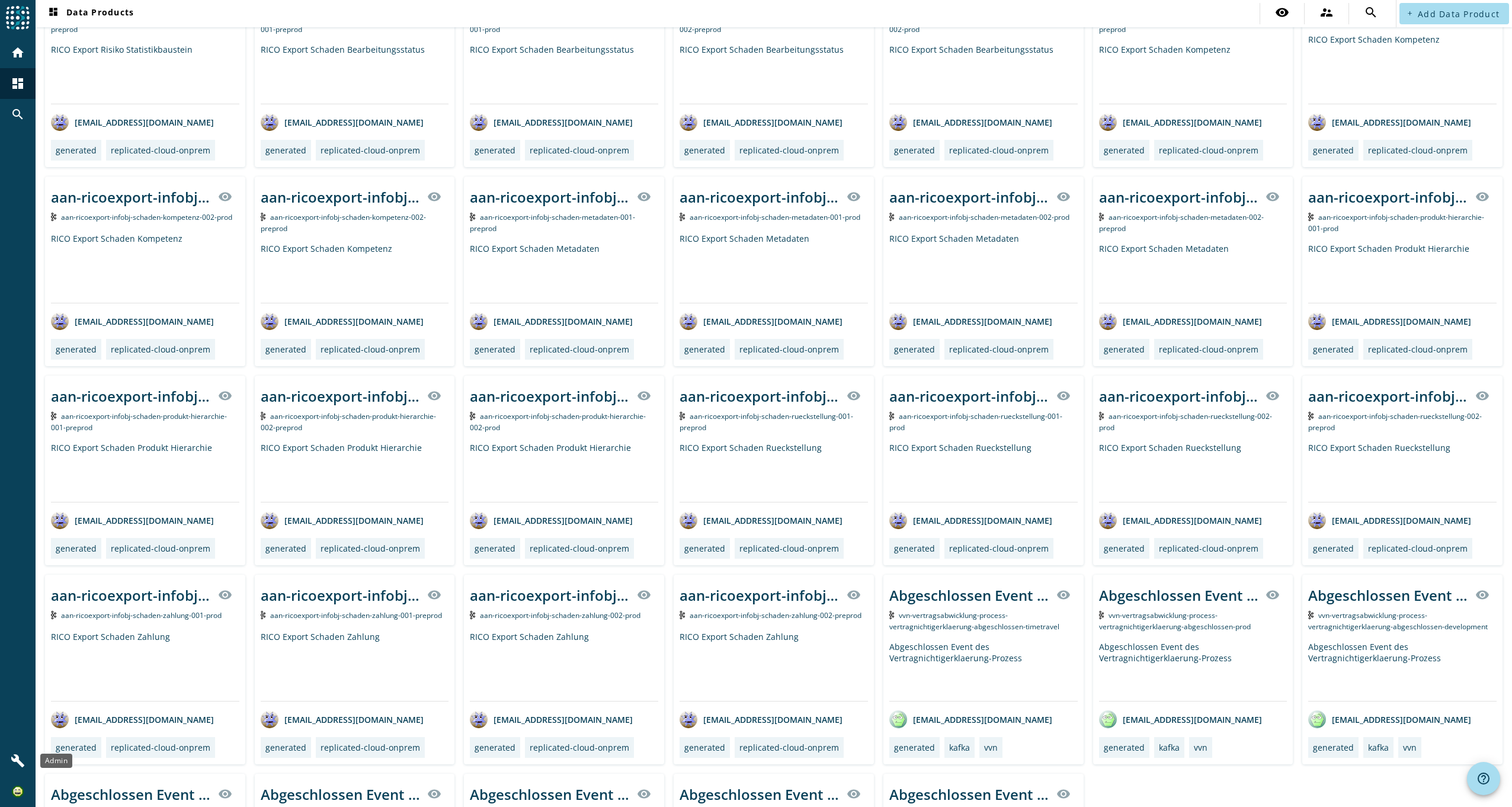
click at [24, 754] on mat-icon "build" at bounding box center [18, 761] width 14 height 14
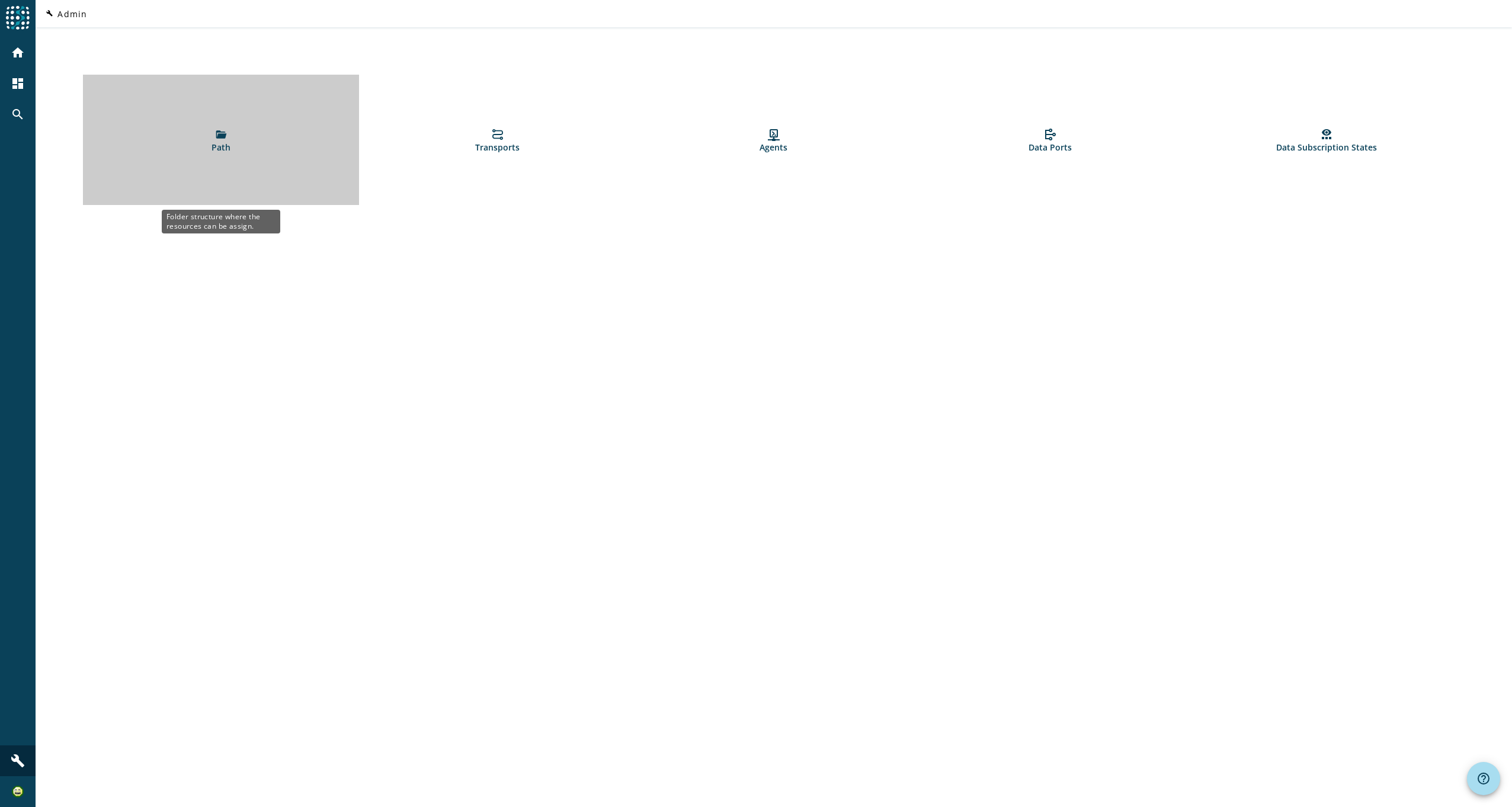
click at [201, 131] on link "Path" at bounding box center [221, 139] width 276 height 130
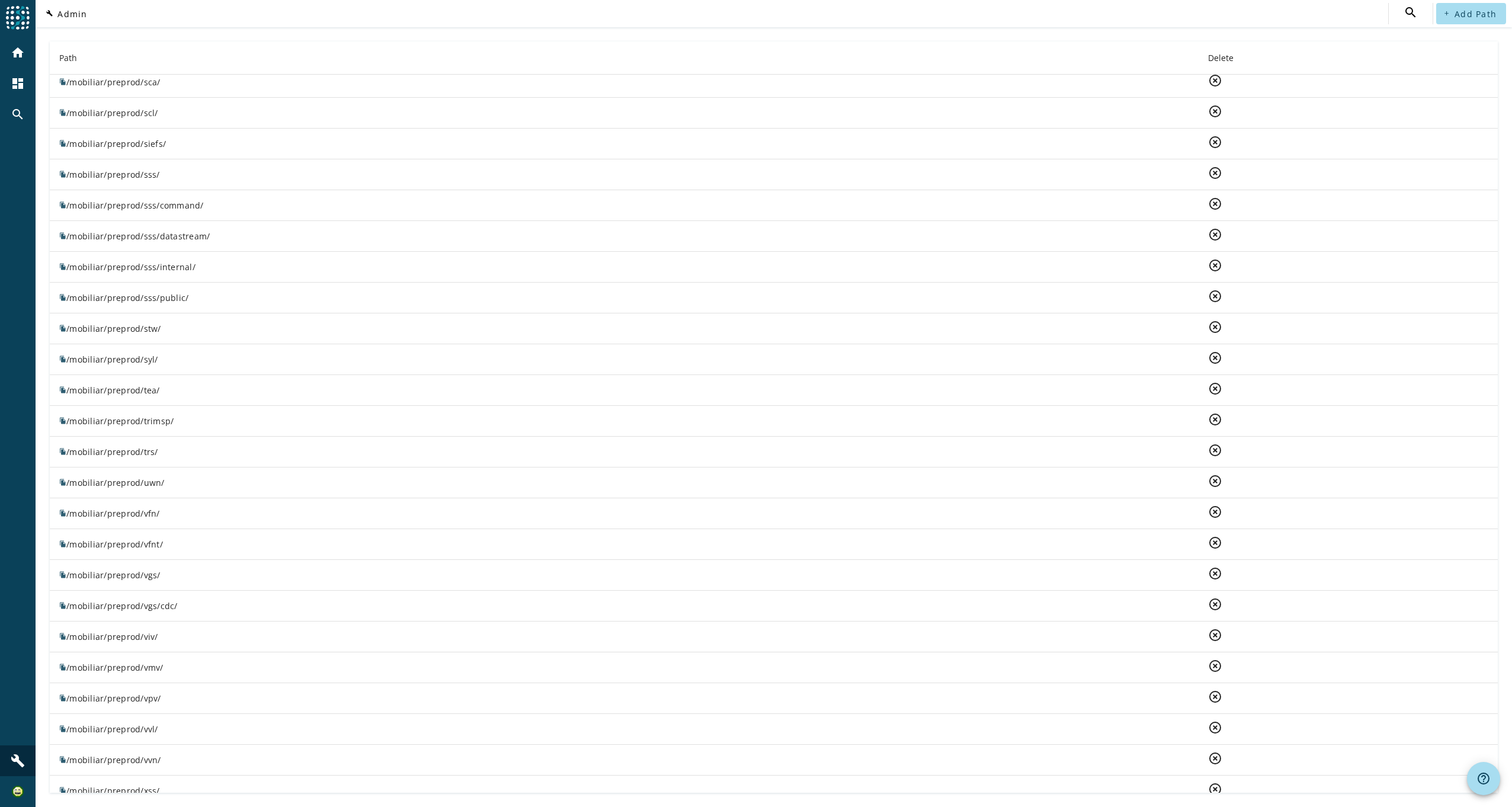
scroll to position [2400, 0]
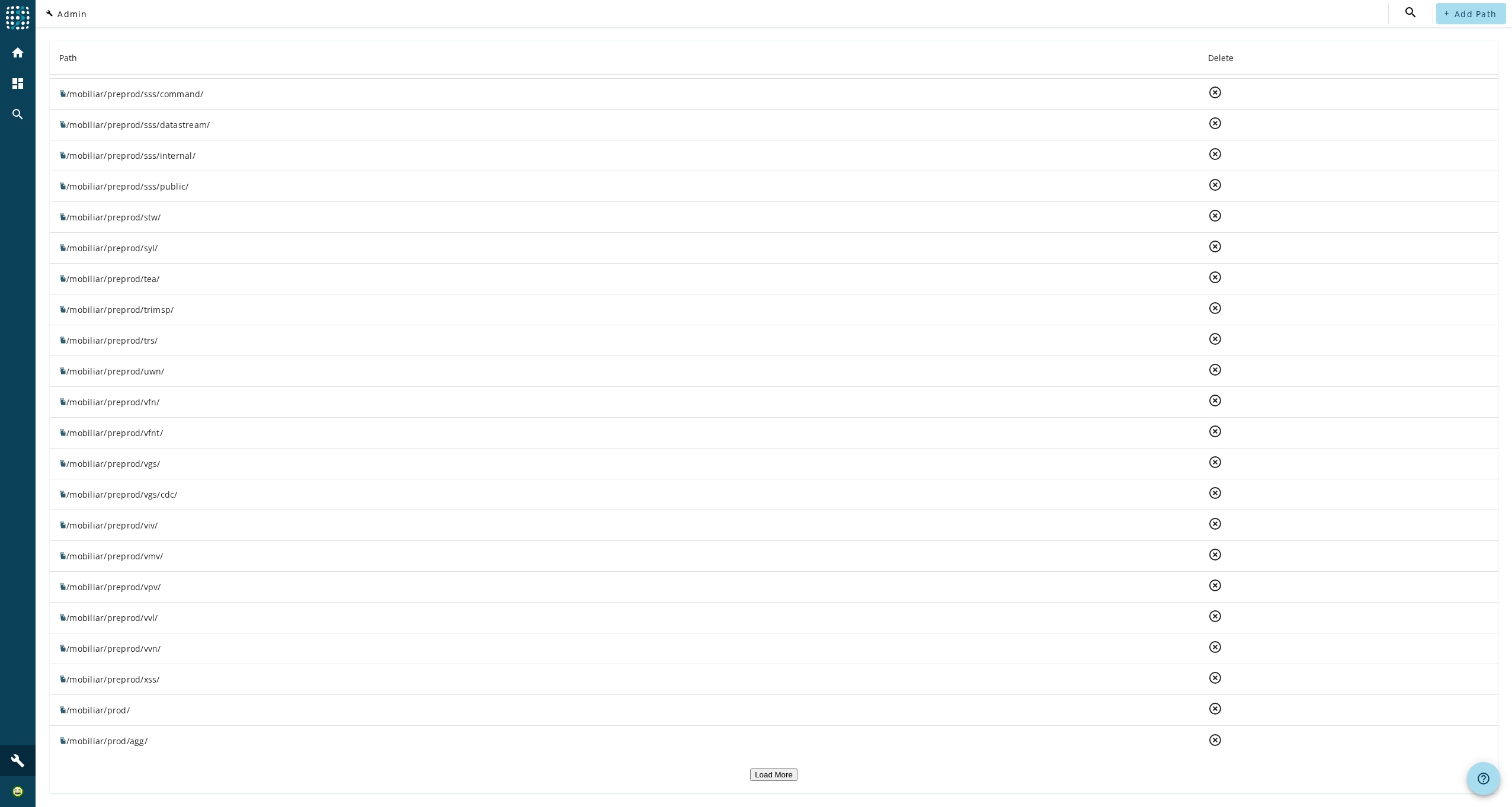
click at [778, 770] on button "Load More" at bounding box center [774, 775] width 47 height 12
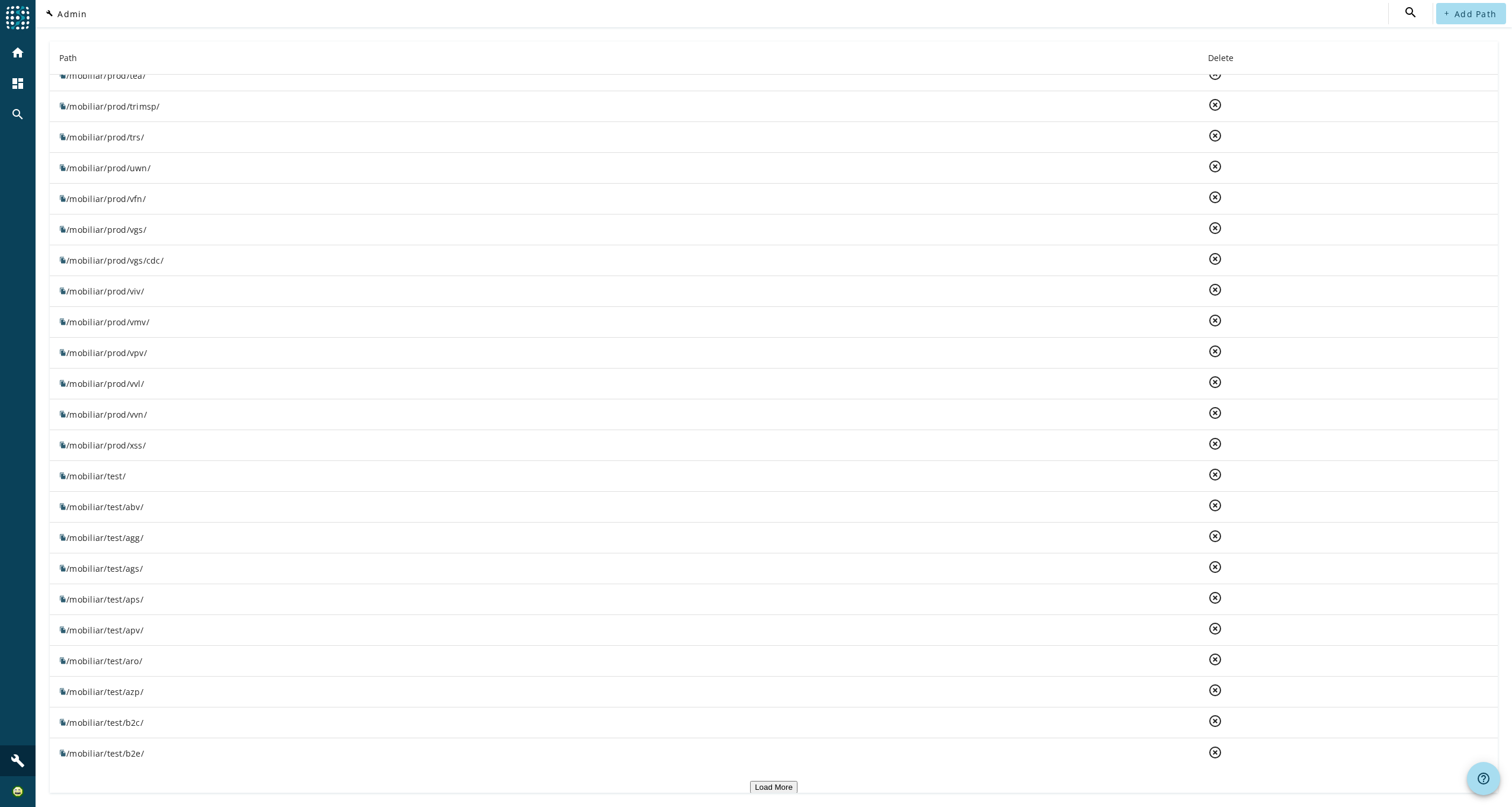
scroll to position [5482, 0]
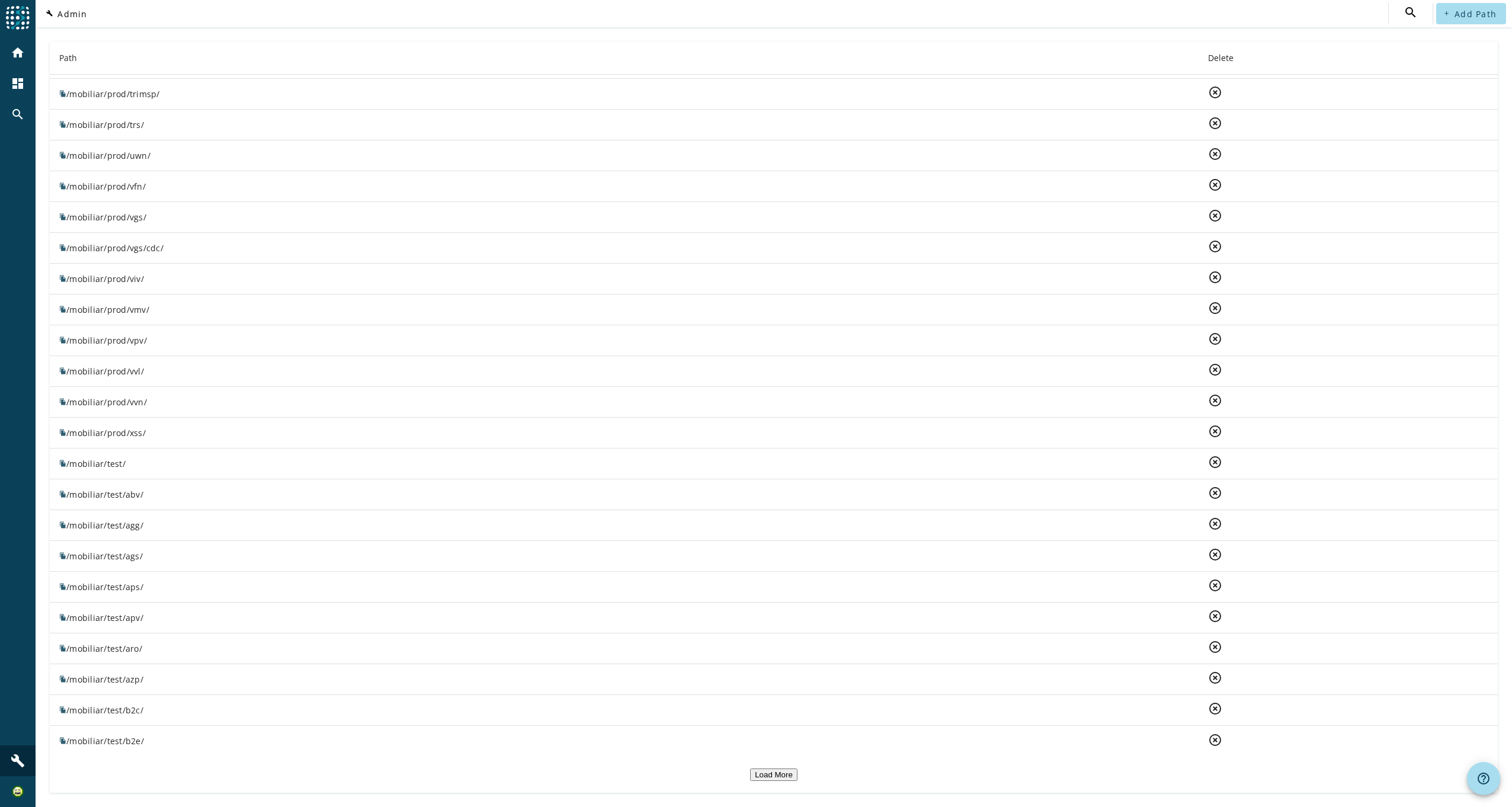
click at [756, 770] on button "Load More" at bounding box center [774, 775] width 47 height 12
drag, startPoint x: 134, startPoint y: 557, endPoint x: 65, endPoint y: 557, distance: 69.0
click at [65, 557] on td "file_copy /mobiliar/test/ags/" at bounding box center [624, 557] width 1149 height 30
click at [65, 557] on icon "file_copy" at bounding box center [62, 556] width 7 height 7
click at [103, 557] on td "file_copy /mobiliar/test/ags/" at bounding box center [624, 557] width 1149 height 30
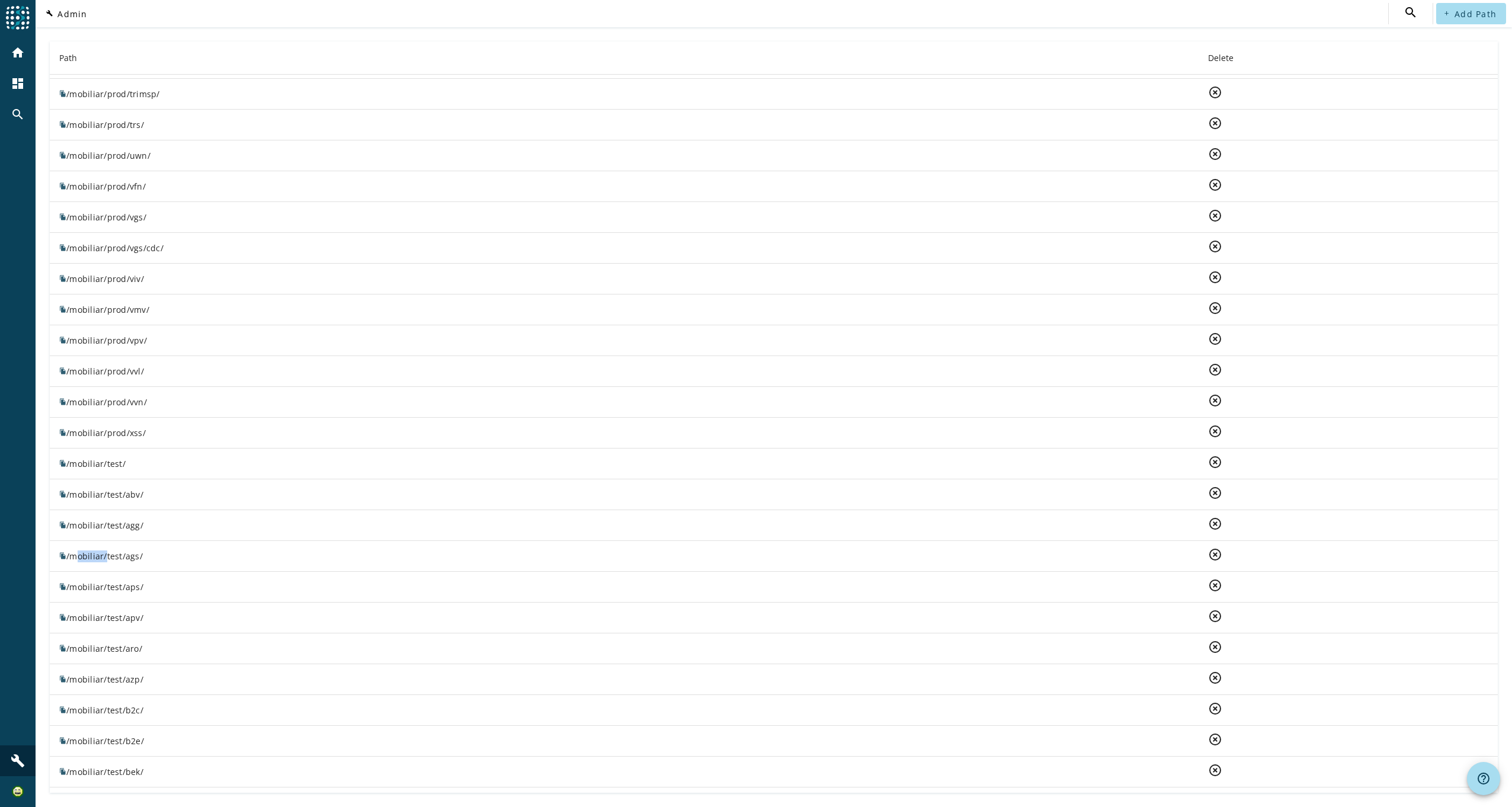
click at [103, 557] on td "file_copy /mobiliar/test/ags/" at bounding box center [624, 557] width 1149 height 30
copy td "file_copy /mobiliar/test/ags/"
click at [1466, 12] on span "Add Path" at bounding box center [1475, 14] width 42 height 11
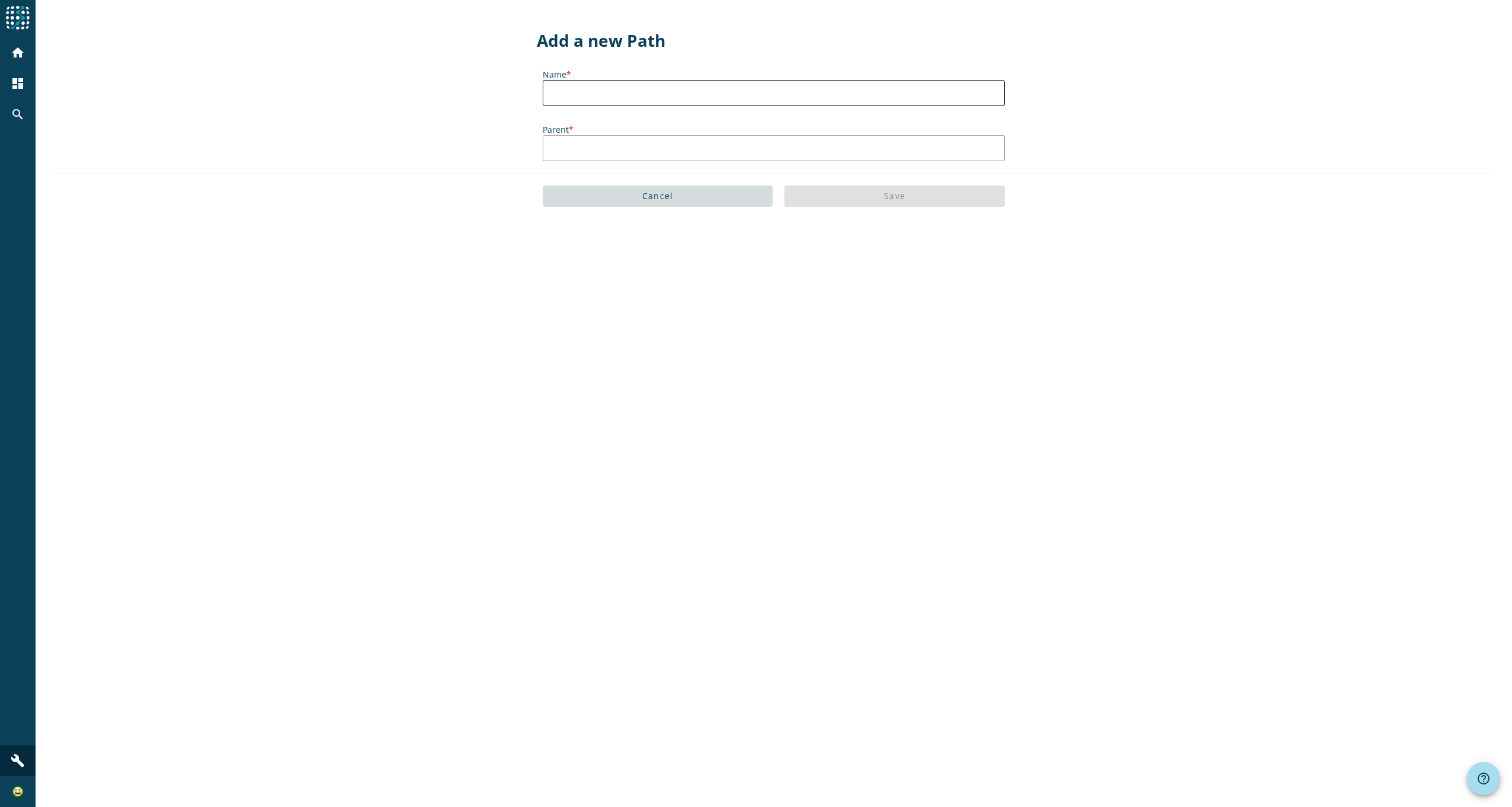
click at [657, 106] on div at bounding box center [774, 93] width 443 height 26
click at [654, 97] on input "Name *" at bounding box center [774, 93] width 443 height 14
paste input "file_copy /mobiliar/test/ags/"
drag, startPoint x: 665, startPoint y: 93, endPoint x: 425, endPoint y: 90, distance: 240.0
click at [425, 90] on div "Add a new Path Name * file_copy /mobiliar/test/ags/ Parent * Cancel Save" at bounding box center [774, 109] width 1476 height 218
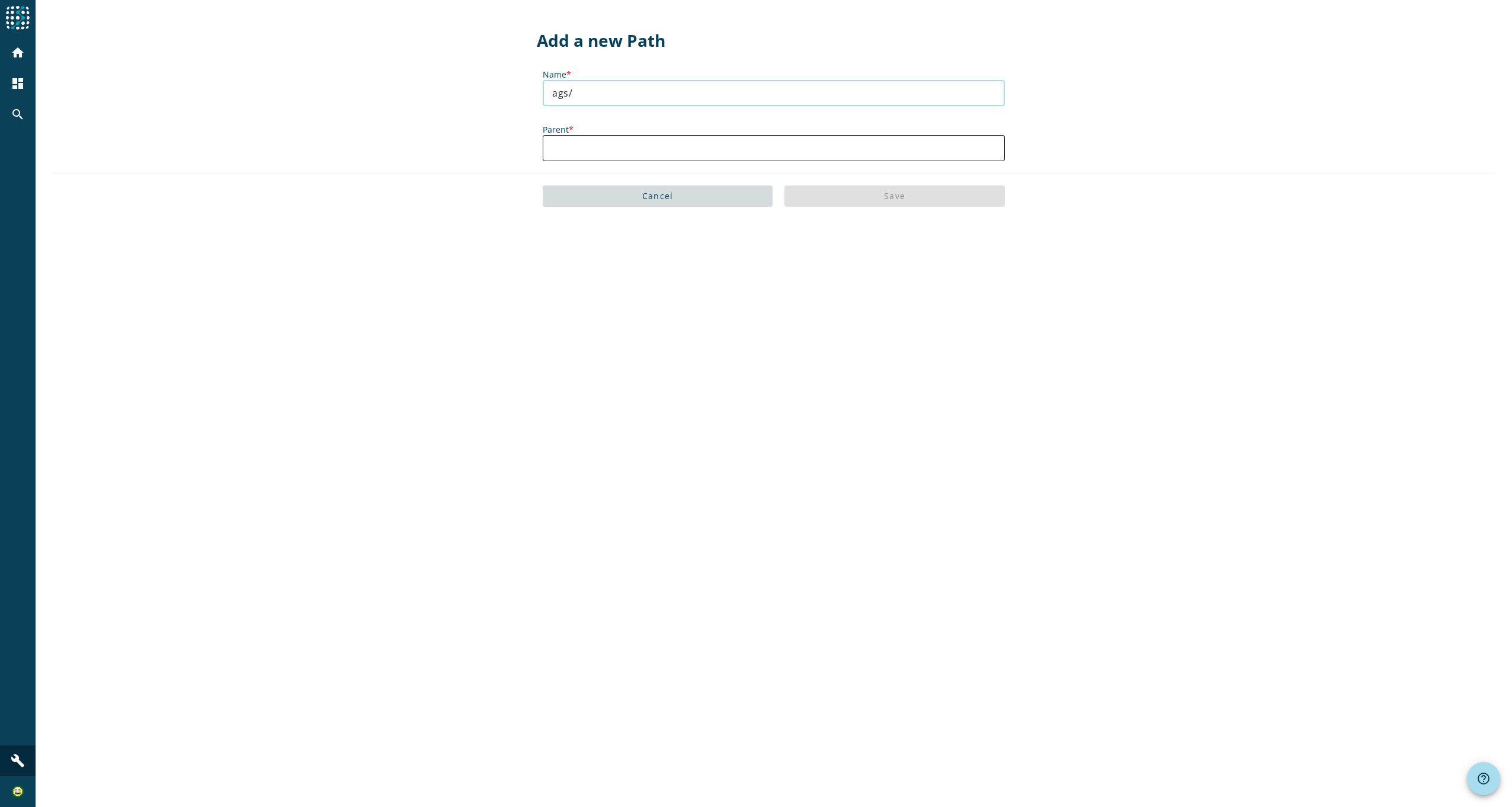
type input "ags/"
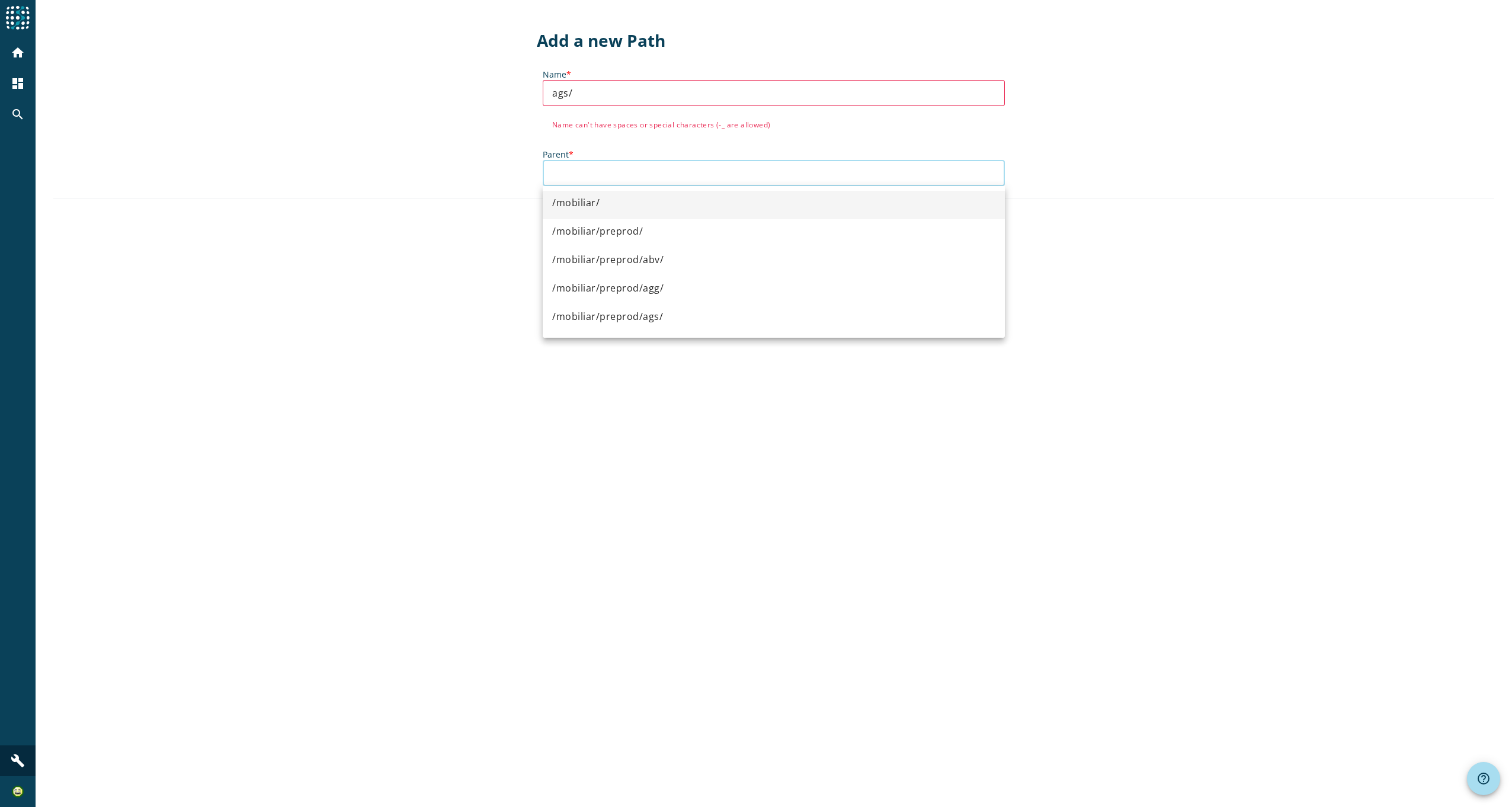
click at [596, 148] on div "Parent *" at bounding box center [773, 167] width 462 height 49
paste input "file_copy /mobiliar/test/"
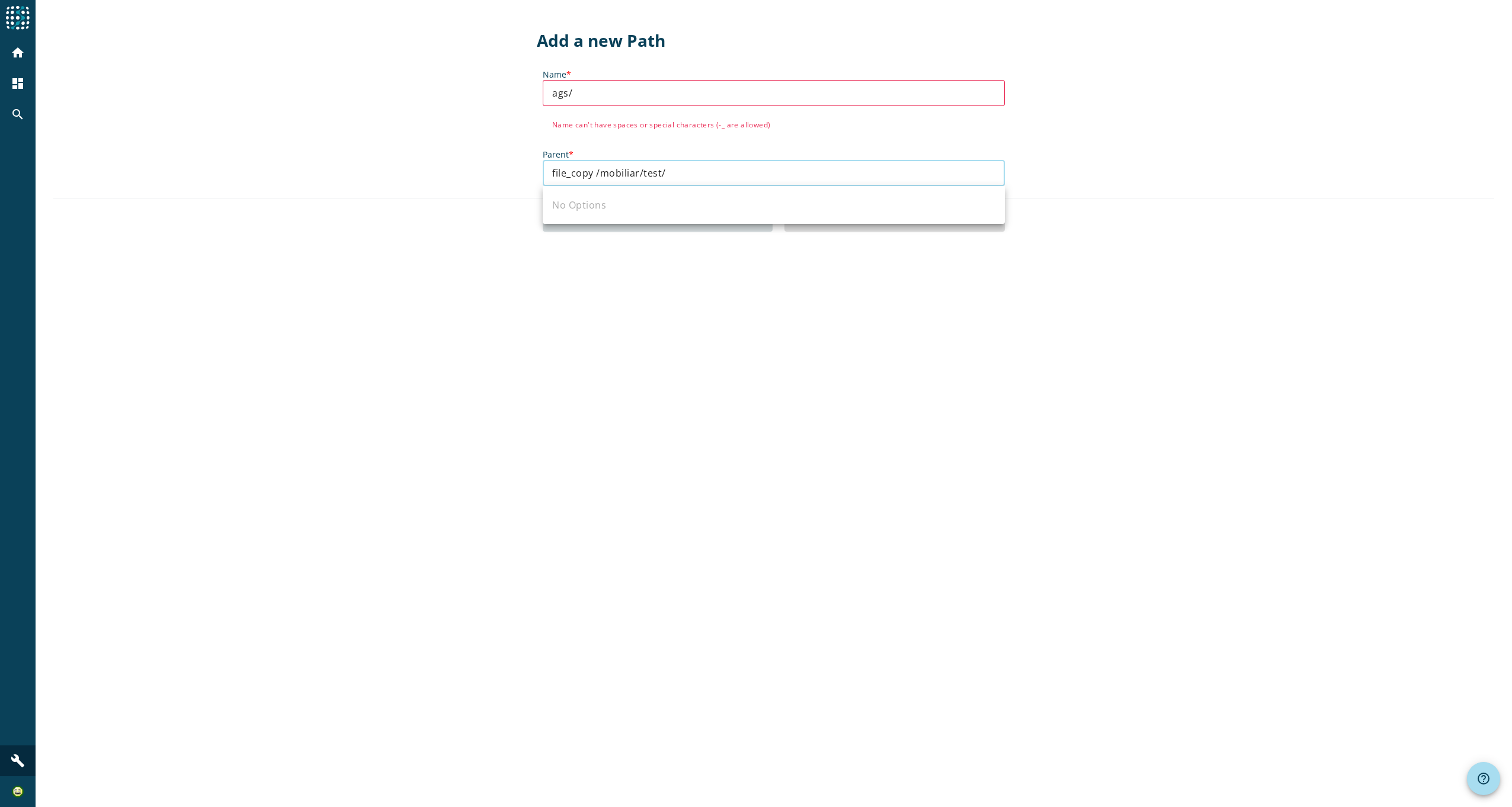
type input "file_copy /mobiliar/test/"
click at [562, 87] on input "ags/" at bounding box center [774, 93] width 443 height 14
drag, startPoint x: 596, startPoint y: 167, endPoint x: 598, endPoint y: 180, distance: 13.2
click at [596, 174] on input "Parent *" at bounding box center [774, 173] width 443 height 14
paste input "file_copy /mobiliar/test/"
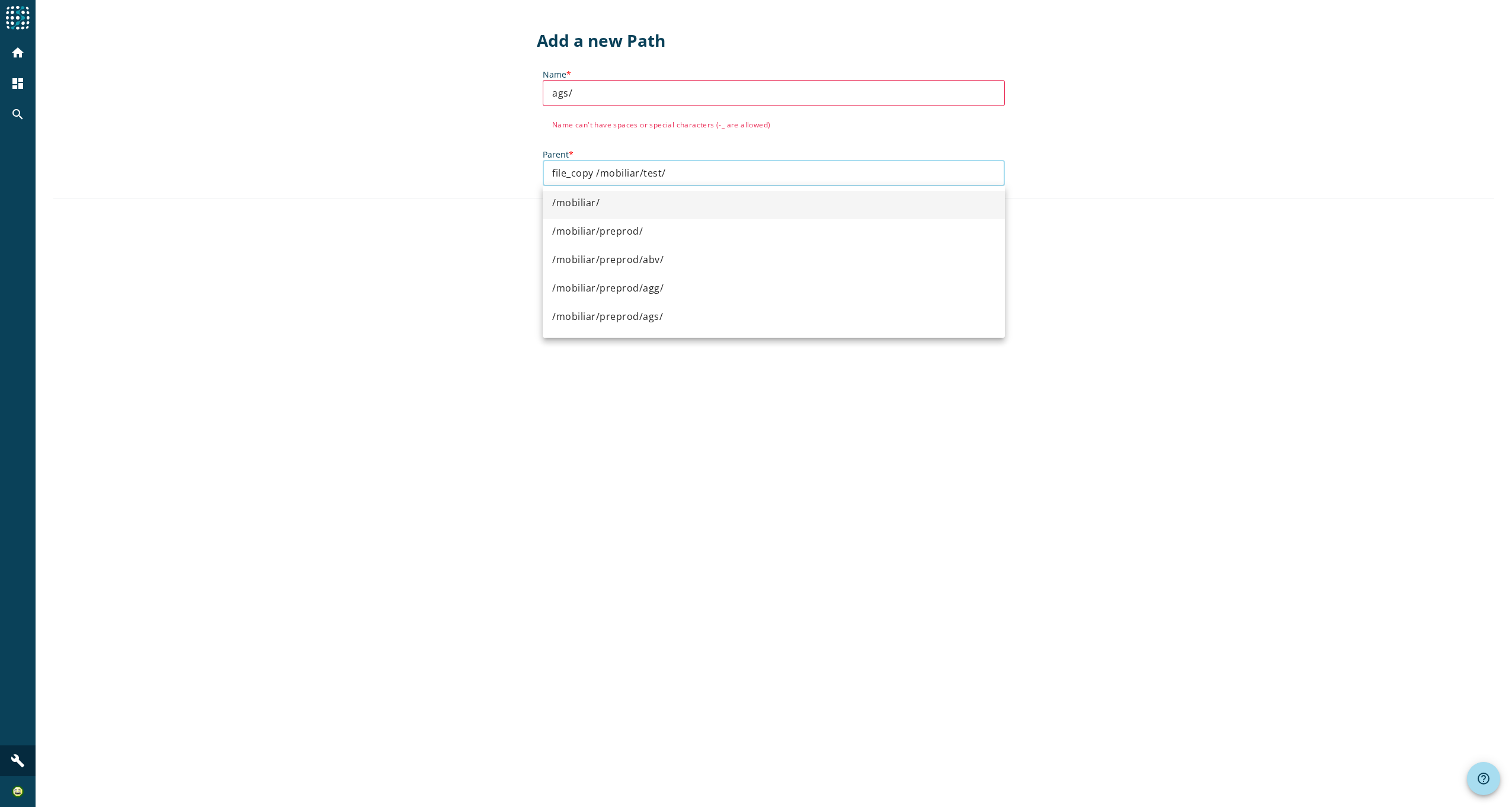
drag, startPoint x: 622, startPoint y: 164, endPoint x: 605, endPoint y: 166, distance: 17.1
click at [622, 164] on div "file_copy /mobiliar/test/" at bounding box center [774, 173] width 443 height 26
click at [596, 173] on input "file_copy /mobiliar/test/" at bounding box center [774, 173] width 443 height 14
drag, startPoint x: 491, startPoint y: 170, endPoint x: 392, endPoint y: 162, distance: 99.3
click at [395, 162] on div "Add a new Path Name * ags/ Name can't have spaces or special characters (-_ are…" at bounding box center [774, 122] width 1476 height 244
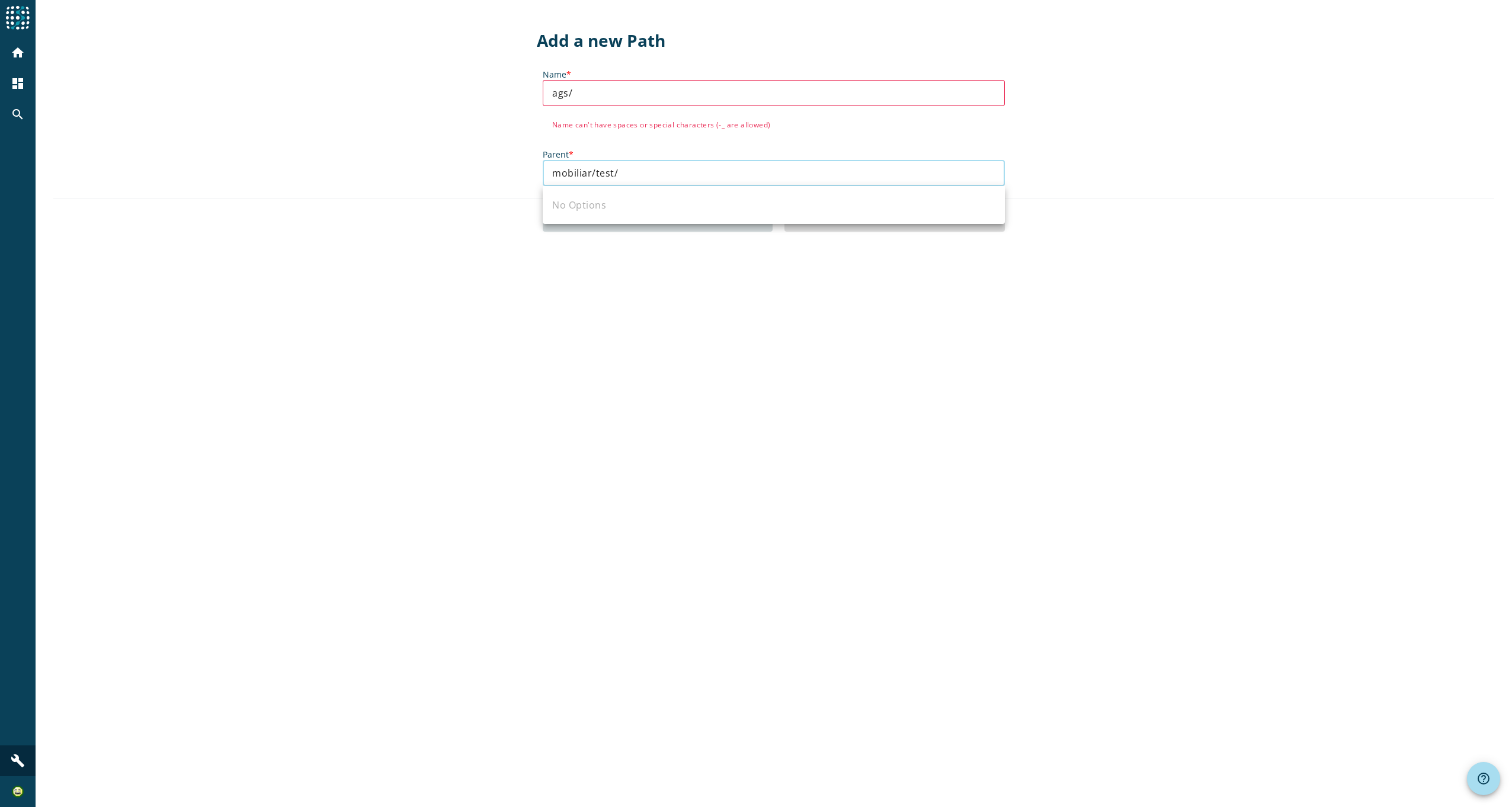
click at [625, 170] on input "mobiliar/test/" at bounding box center [774, 173] width 443 height 14
click at [607, 199] on mat-option "/mobiliar/" at bounding box center [773, 205] width 462 height 28
type input "/mobiliar/"
click at [621, 172] on input "/mobiliar/" at bounding box center [774, 173] width 443 height 14
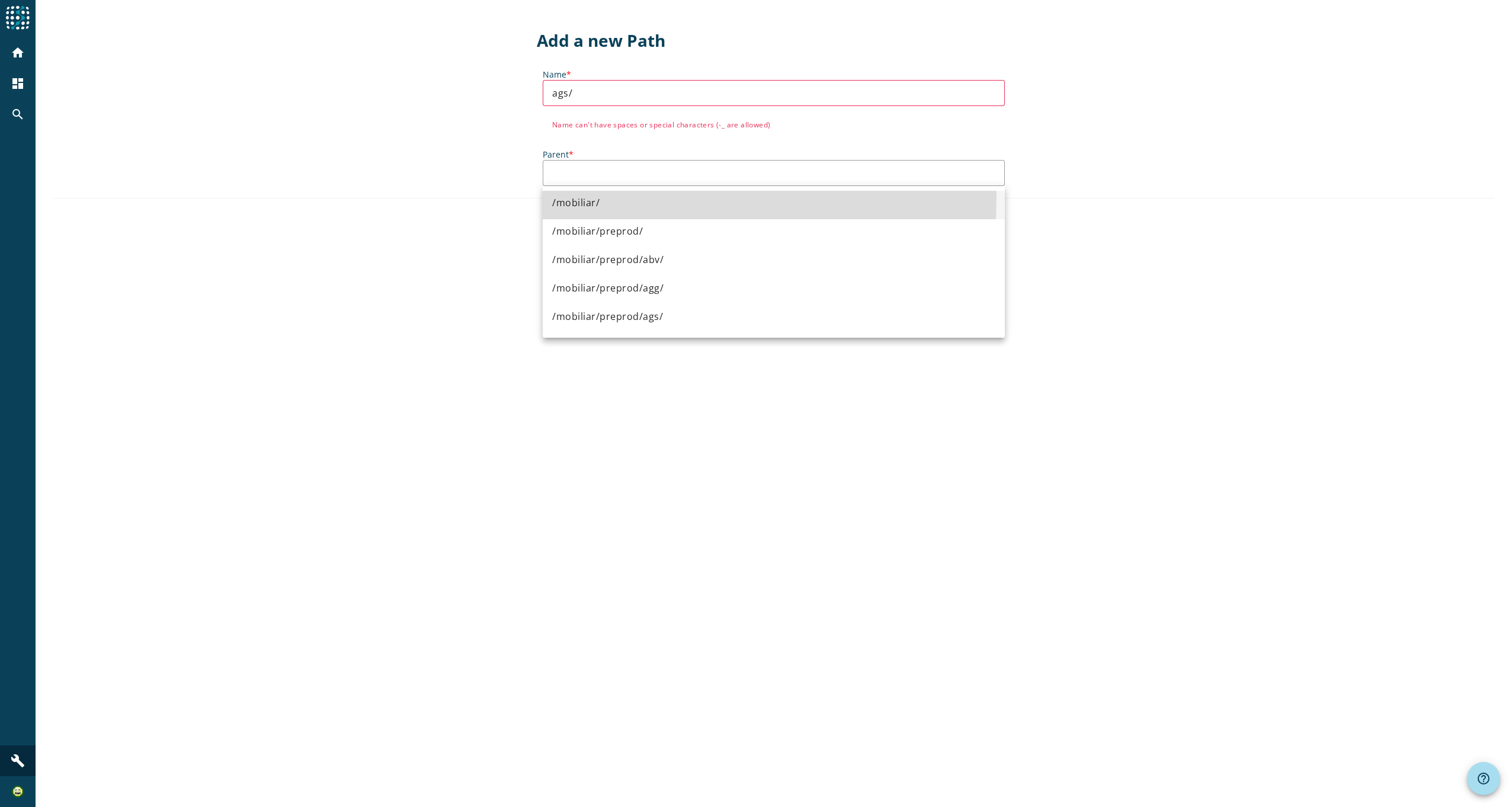
click at [610, 197] on mat-option "/mobiliar/" at bounding box center [773, 205] width 462 height 28
type input "/mobiliar/"
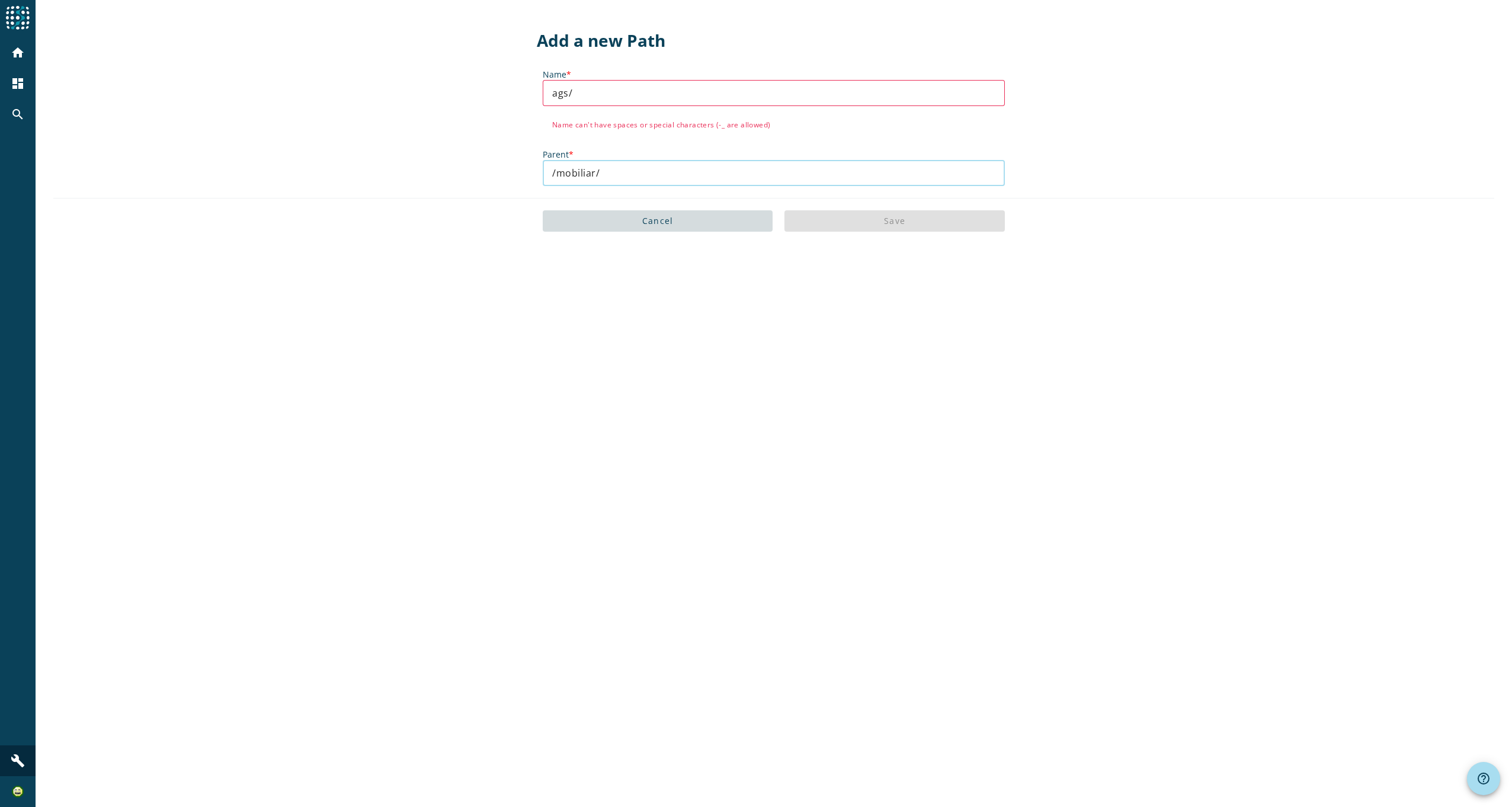
click at [606, 180] on div "/mobiliar/" at bounding box center [774, 173] width 443 height 26
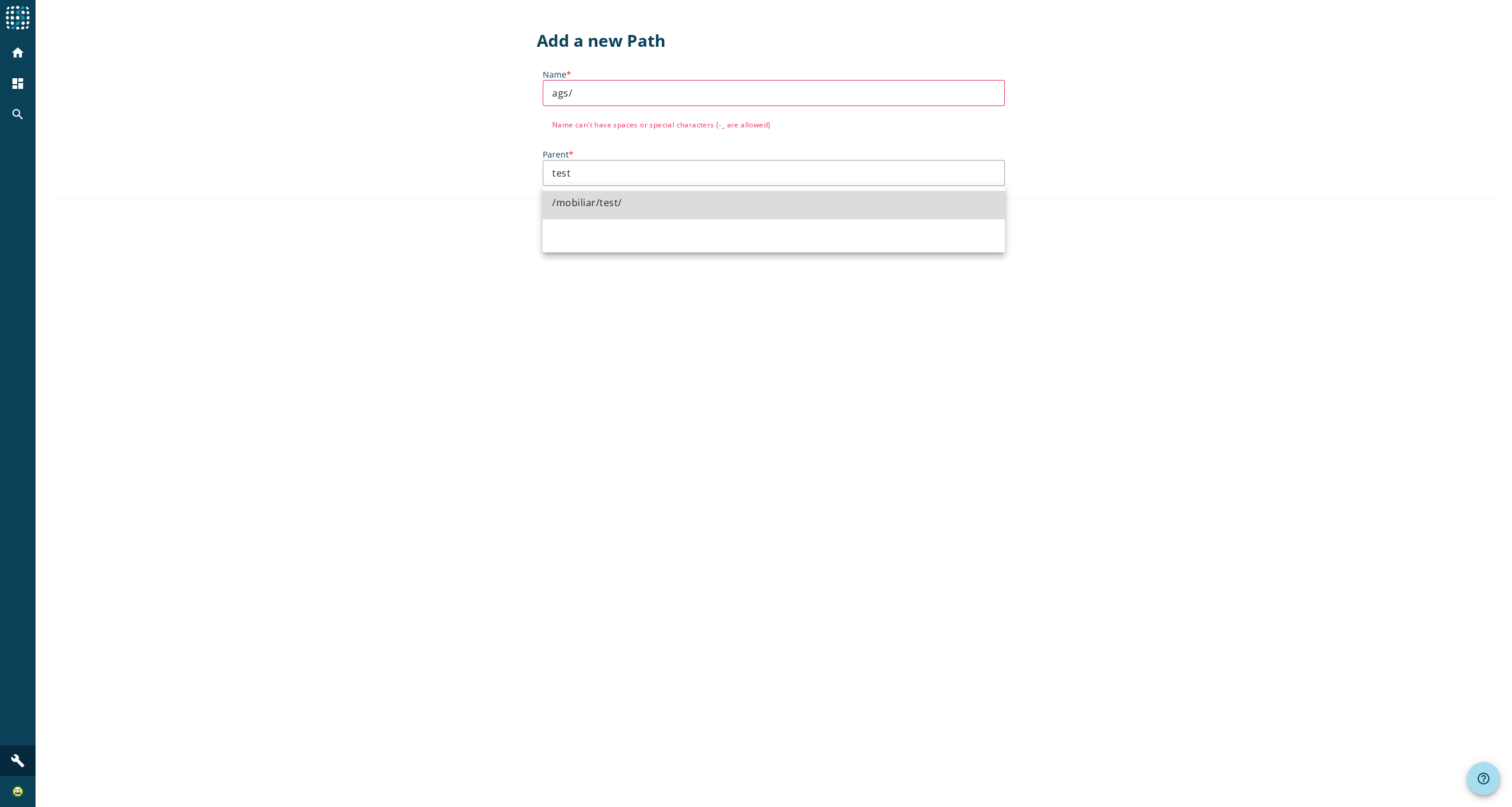
click at [616, 203] on div "/mobiliar/test/" at bounding box center [587, 203] width 70 height 14
type input "/mobiliar/test/"
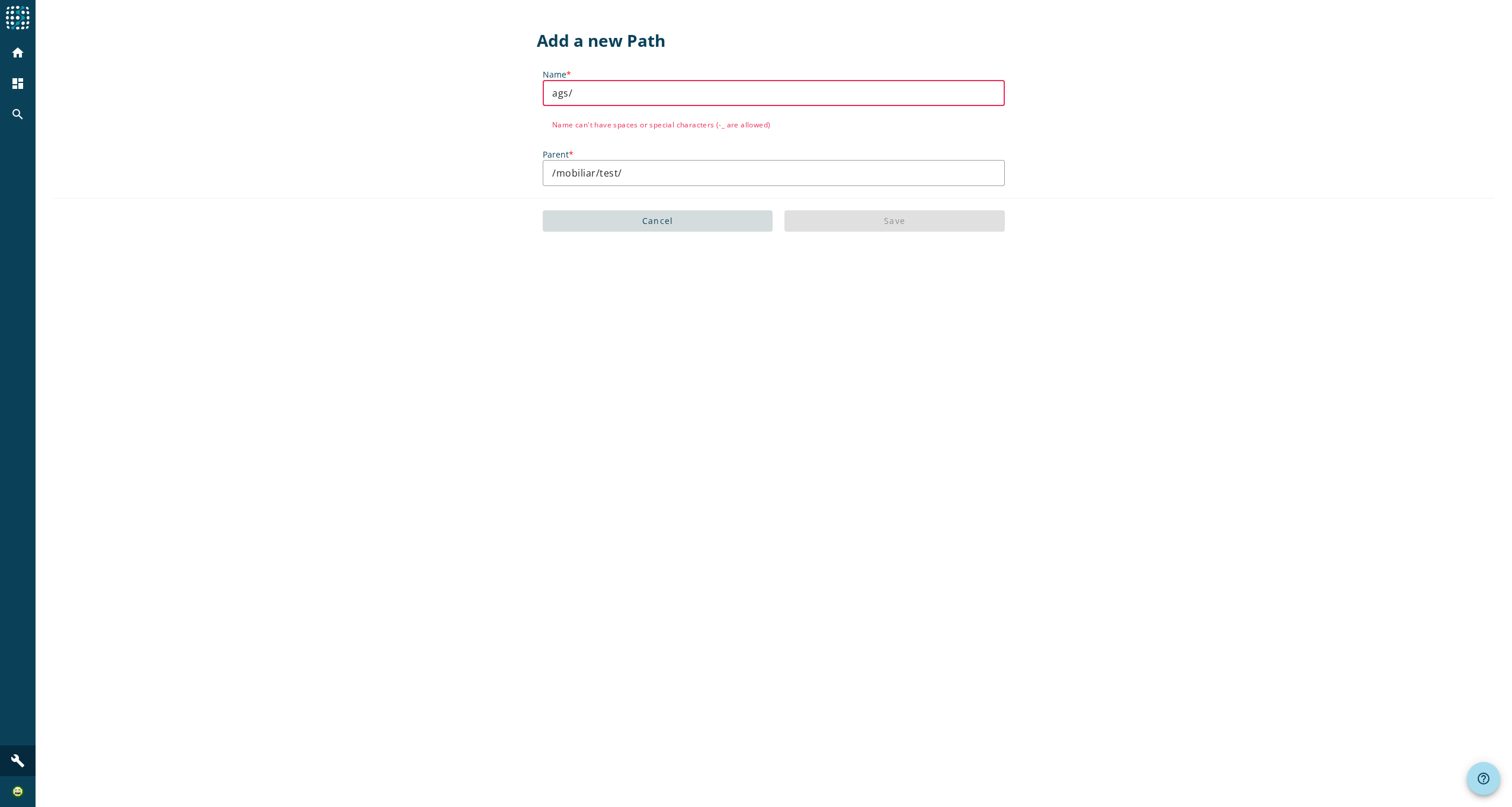
click at [597, 91] on input "ags/" at bounding box center [774, 93] width 443 height 14
drag, startPoint x: 562, startPoint y: 91, endPoint x: 511, endPoint y: 94, distance: 51.1
click at [528, 91] on div "Add a new Path Name * ags/ Name can't have spaces or special characters (-_ are…" at bounding box center [774, 122] width 1476 height 244
click at [661, 95] on input "ses/" at bounding box center [774, 93] width 443 height 14
type input "ses/"
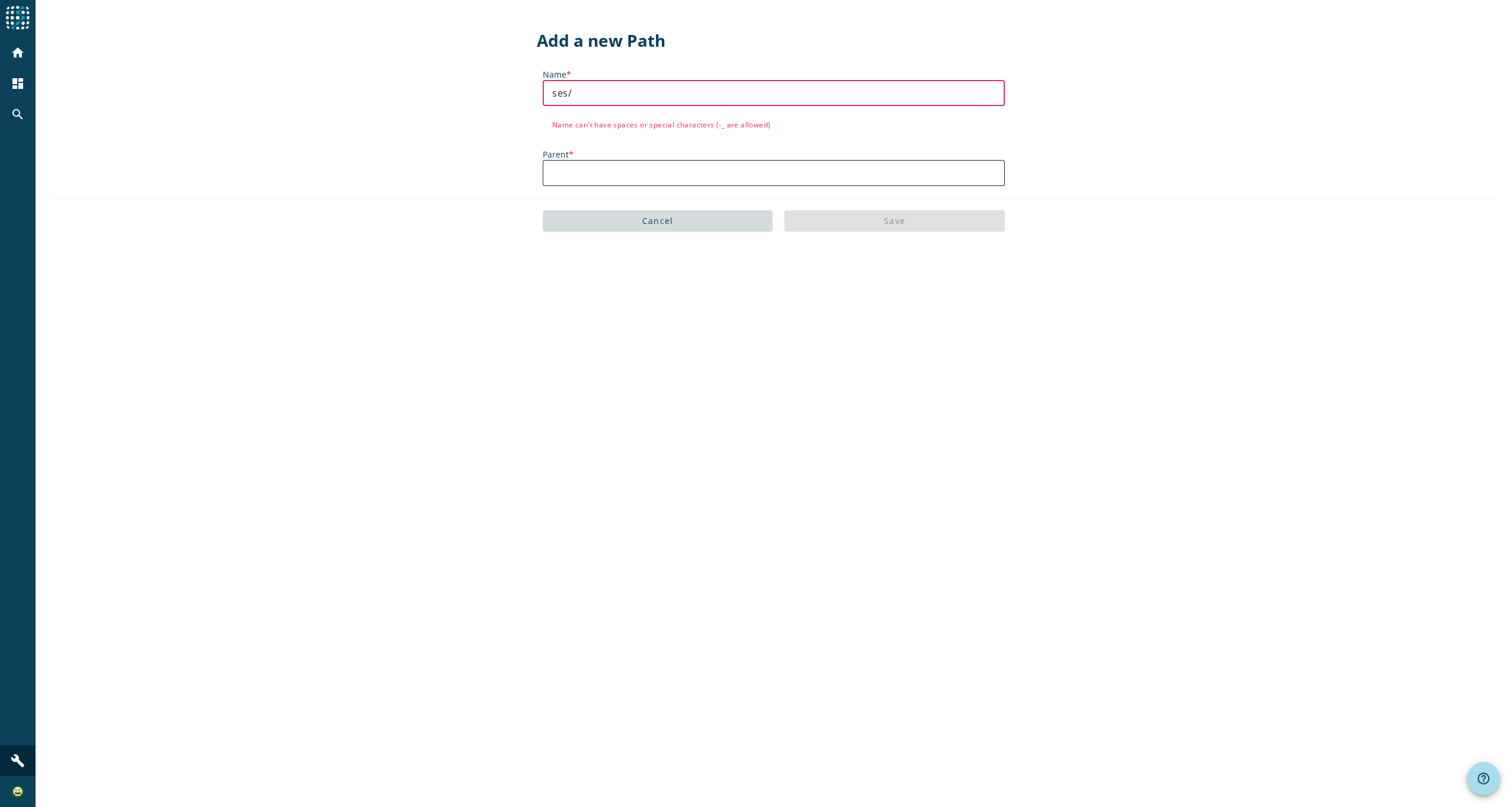
click at [682, 167] on input "Parent *" at bounding box center [774, 173] width 443 height 14
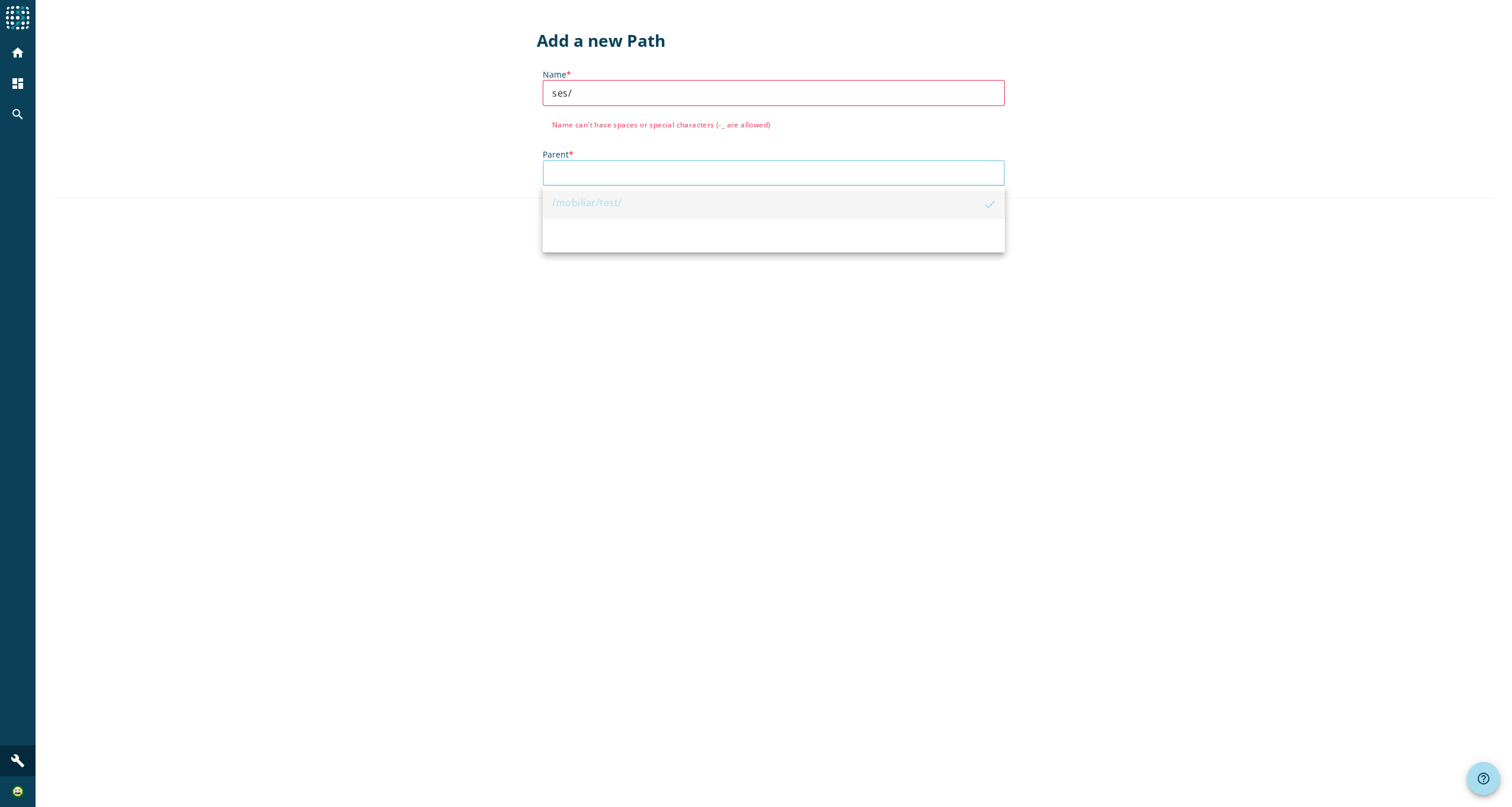
click at [611, 90] on input "ses/" at bounding box center [774, 93] width 443 height 14
type input "/mobiliar/test/"
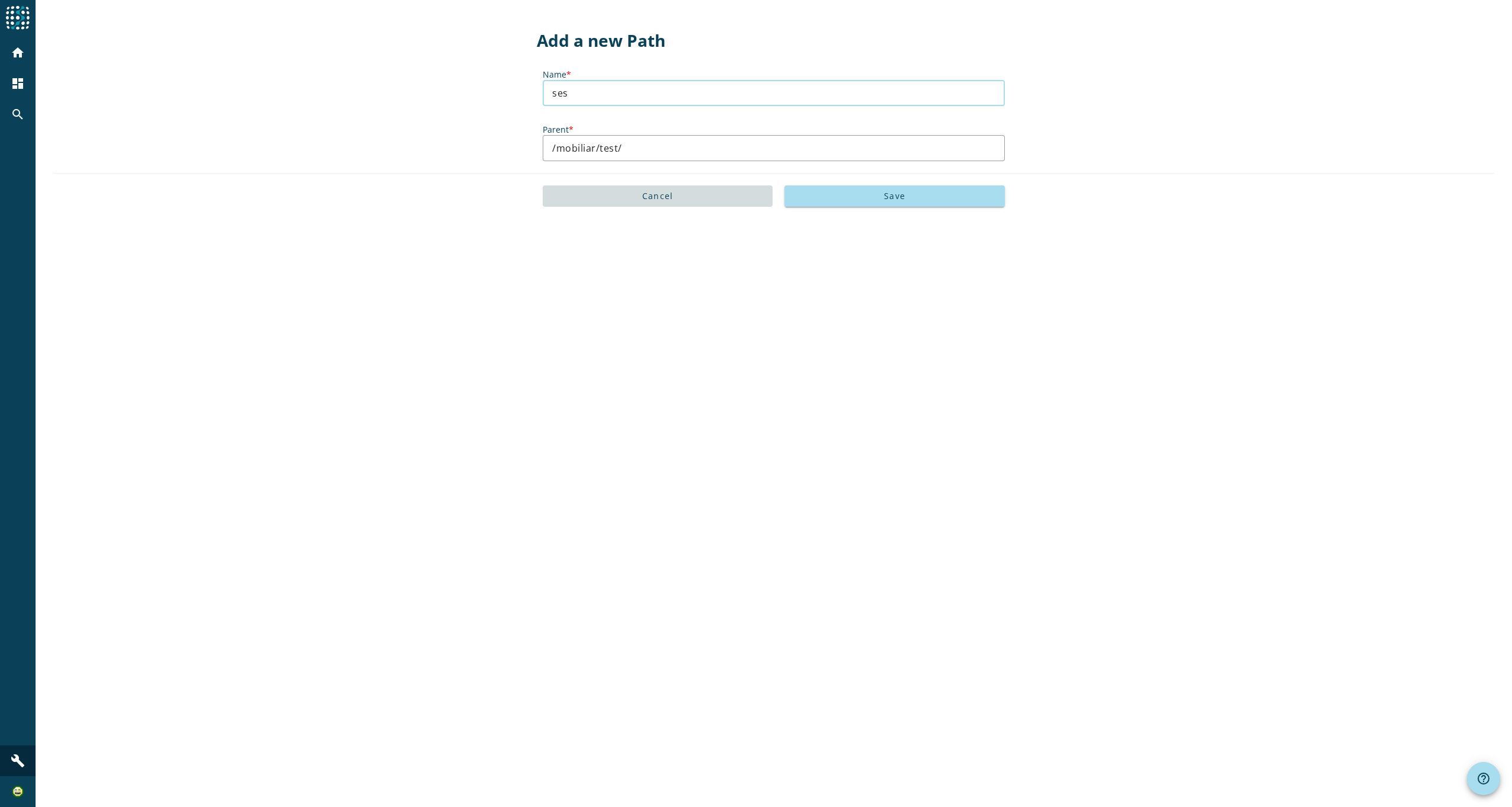
type input "ses"
click at [775, 332] on div "Add a new Path Name * ses Parent * /mobiliar/test/ Cancel Save" at bounding box center [774, 404] width 1476 height 807
click at [893, 199] on span "Save" at bounding box center [895, 196] width 21 height 11
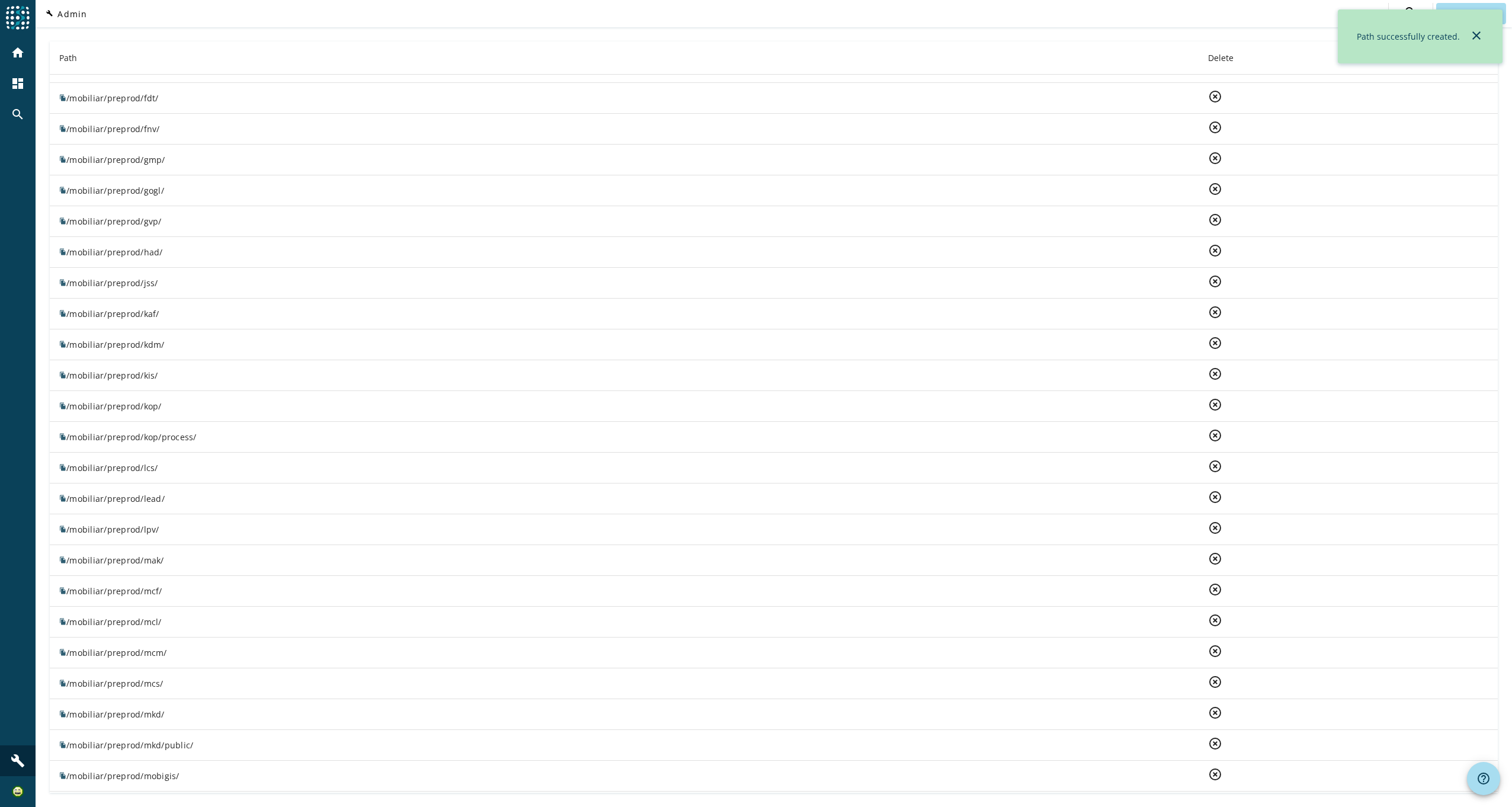
scroll to position [949, 0]
click at [18, 51] on mat-icon "home" at bounding box center [18, 53] width 14 height 14
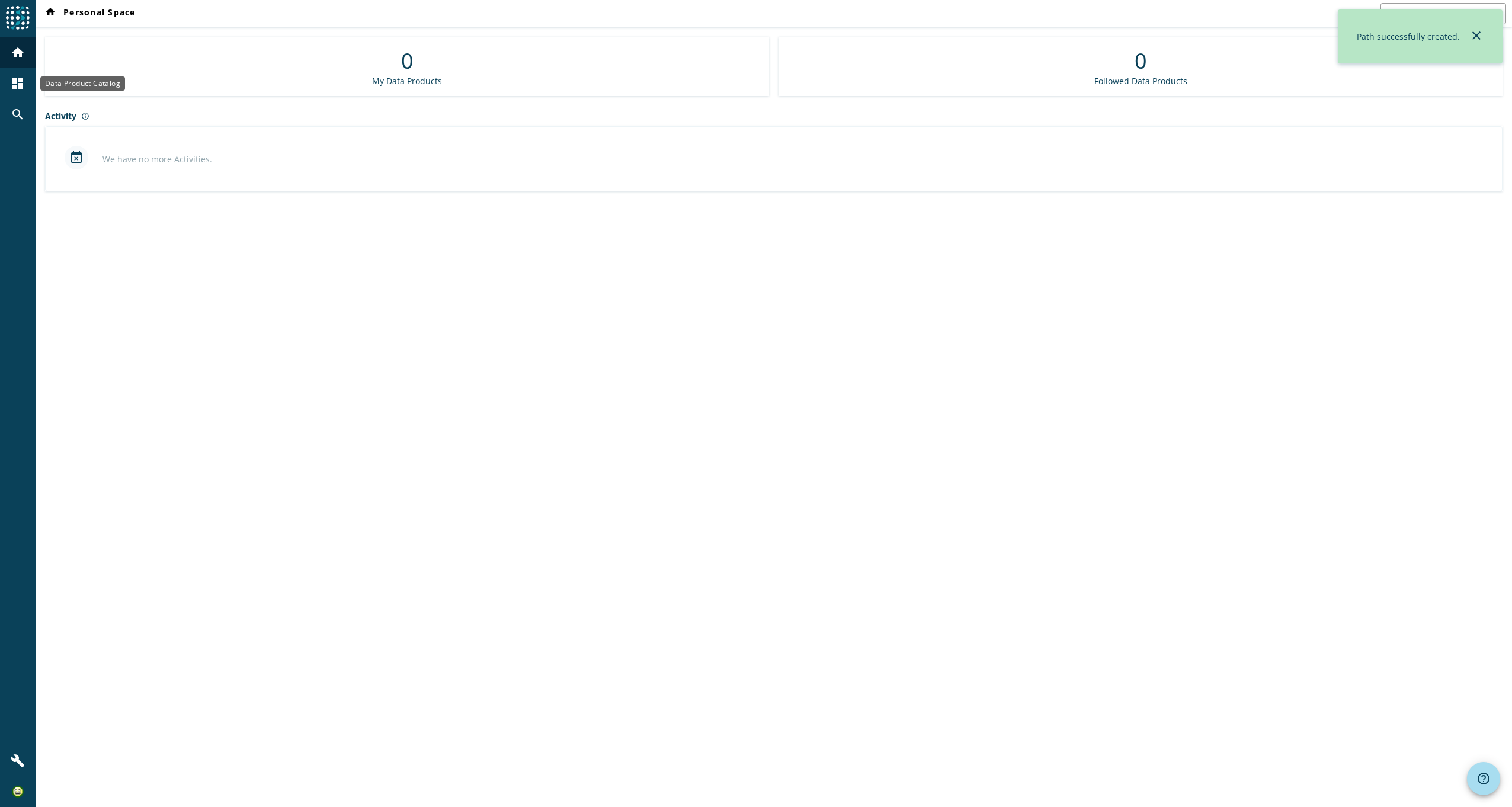
click at [23, 81] on mat-icon "dashboard" at bounding box center [18, 83] width 14 height 14
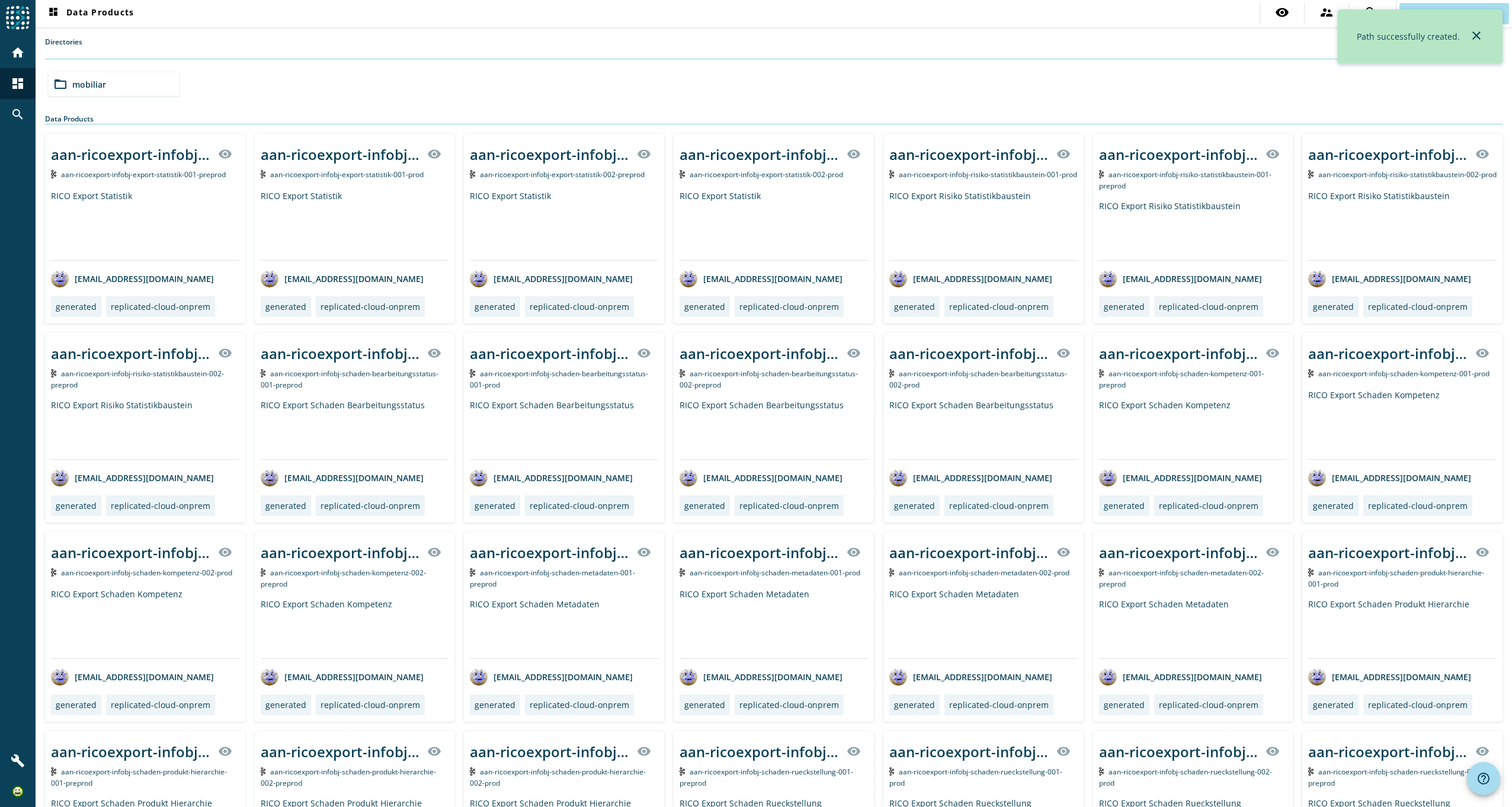
click at [94, 85] on span "mobiliar" at bounding box center [89, 85] width 33 height 11
click at [381, 85] on div "folder_open test" at bounding box center [406, 84] width 130 height 24
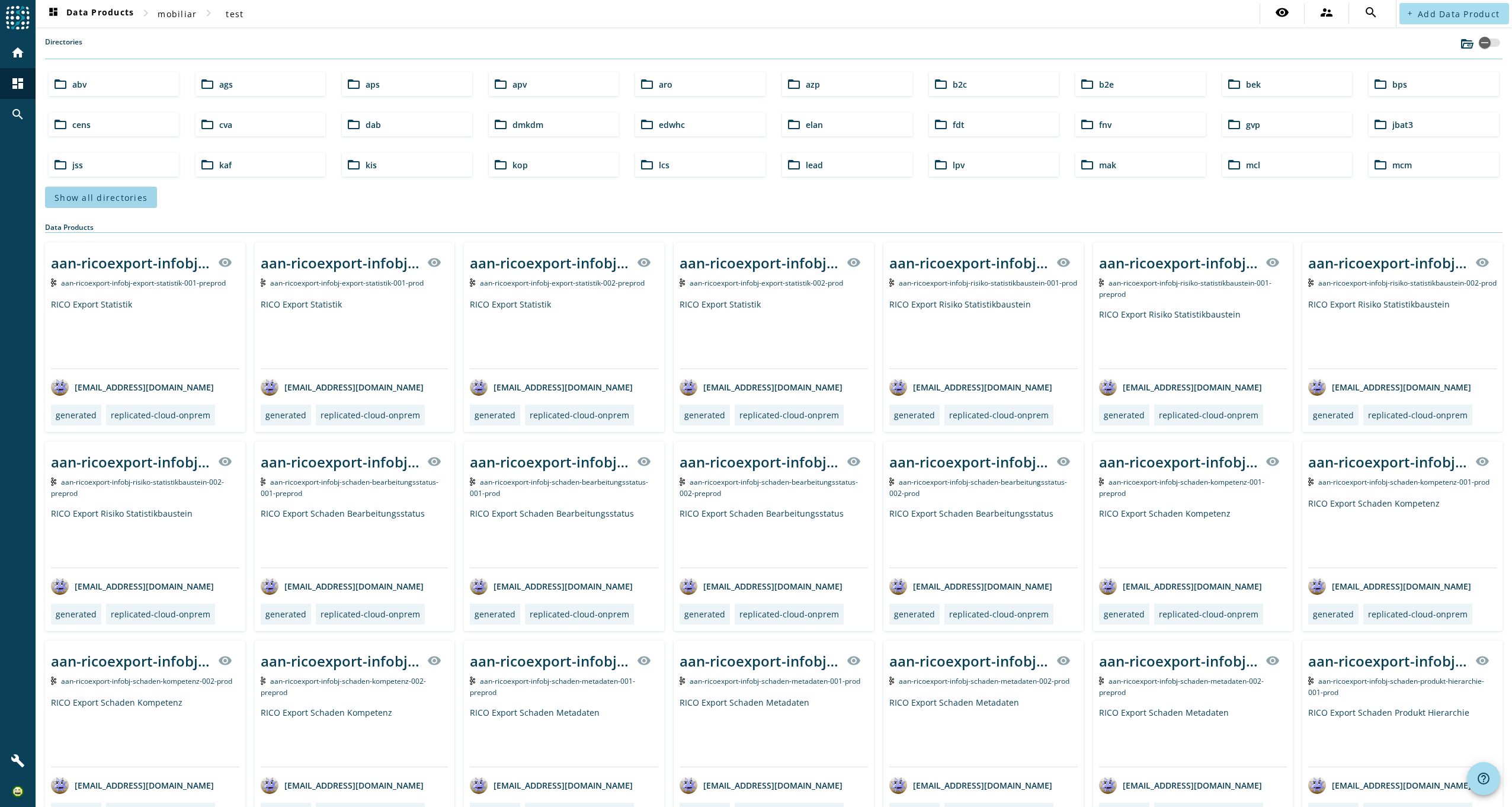
click at [110, 196] on span "Show all directories" at bounding box center [101, 197] width 93 height 11
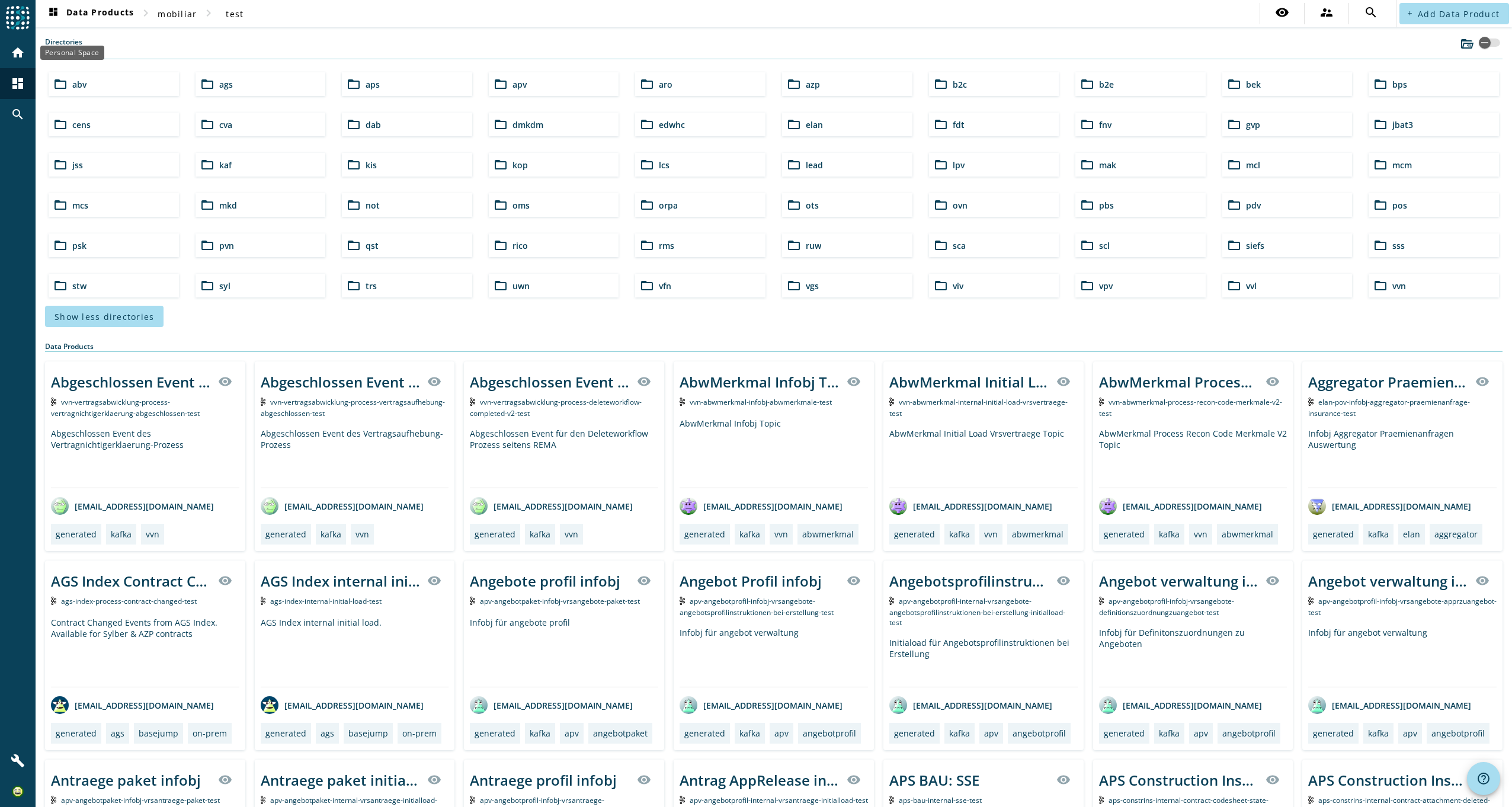
click at [12, 41] on div "home" at bounding box center [18, 53] width 30 height 30
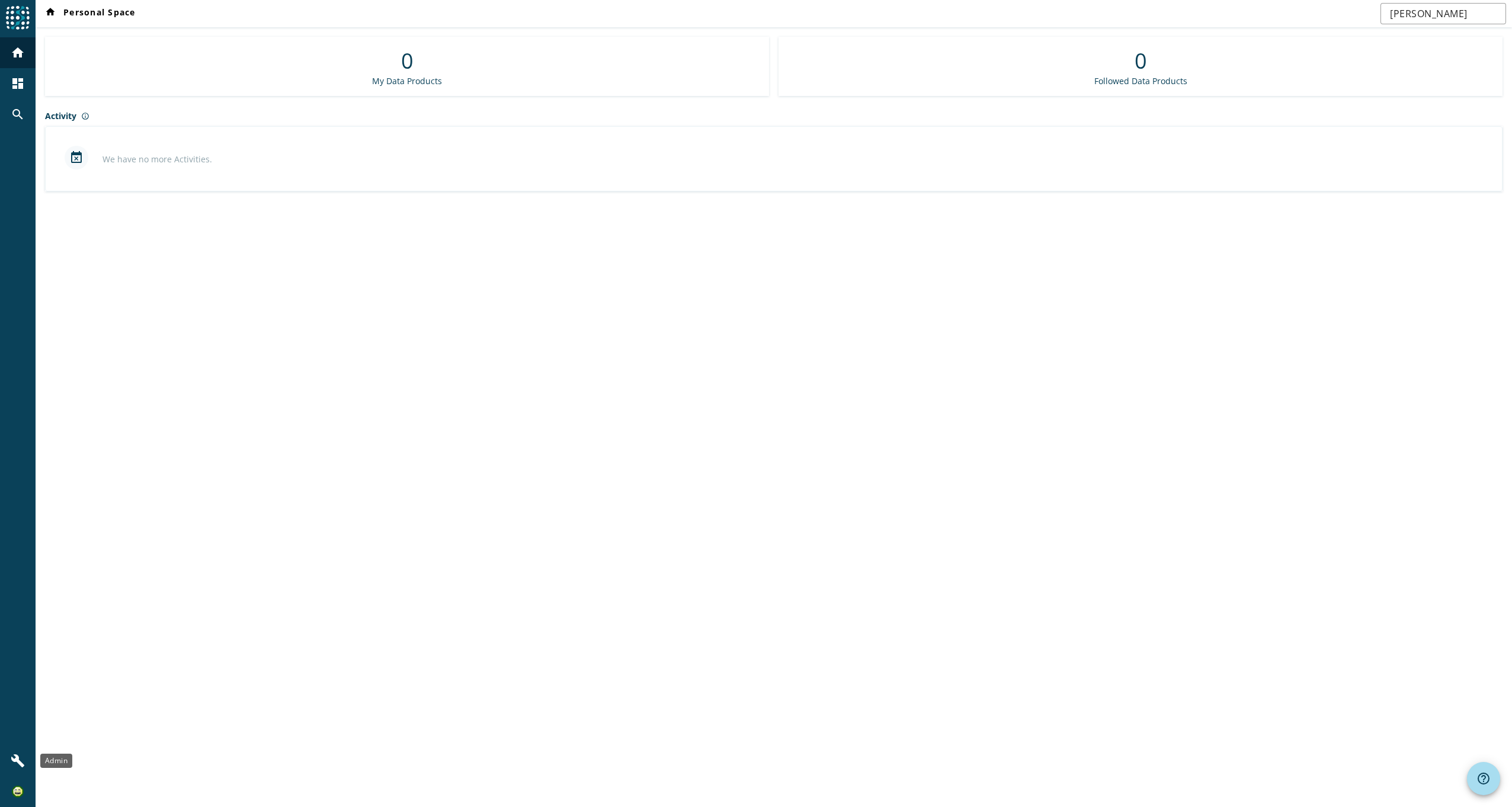
click at [12, 748] on div "build" at bounding box center [18, 761] width 30 height 30
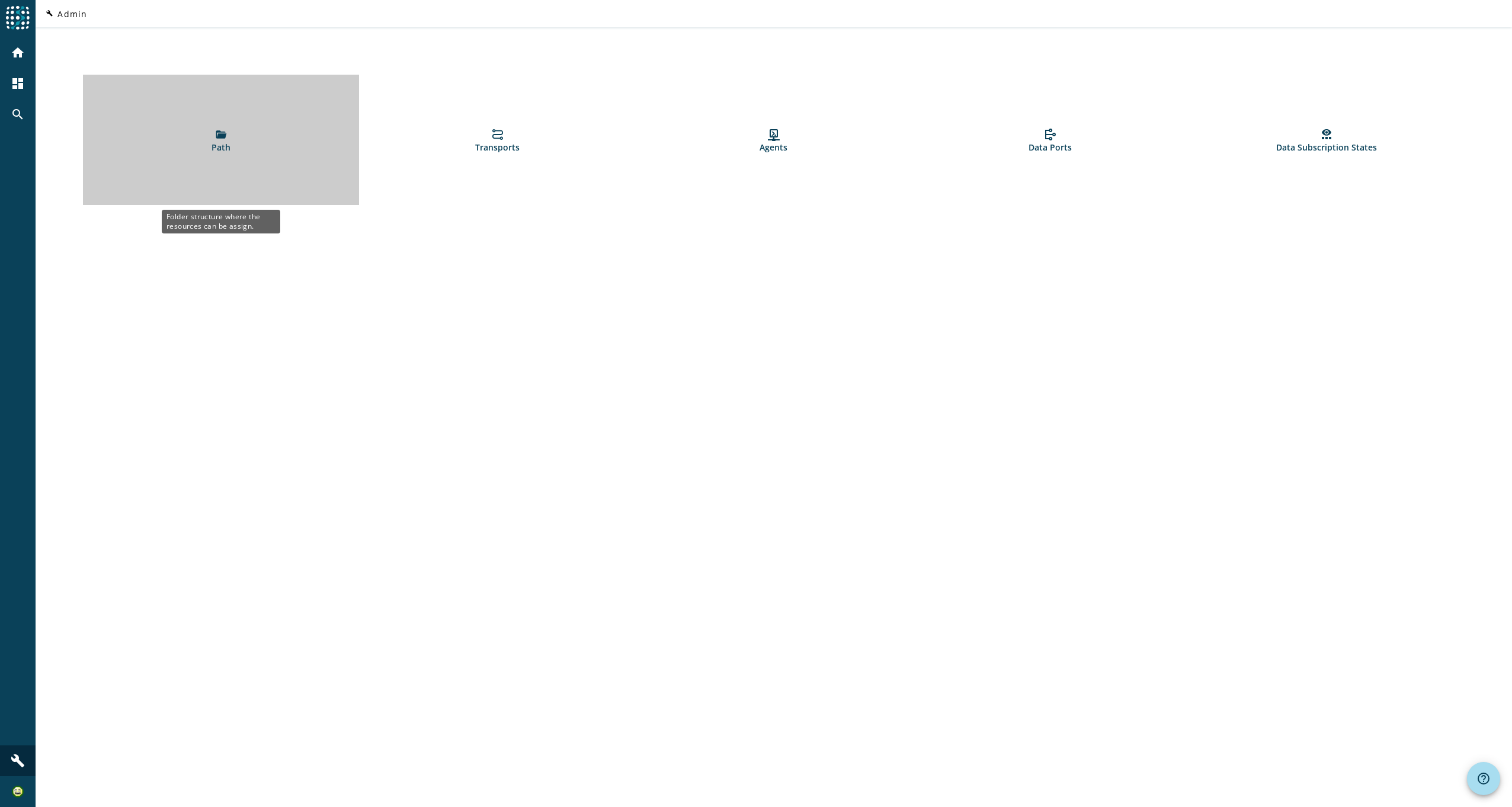
click at [234, 107] on link "Path" at bounding box center [221, 139] width 276 height 130
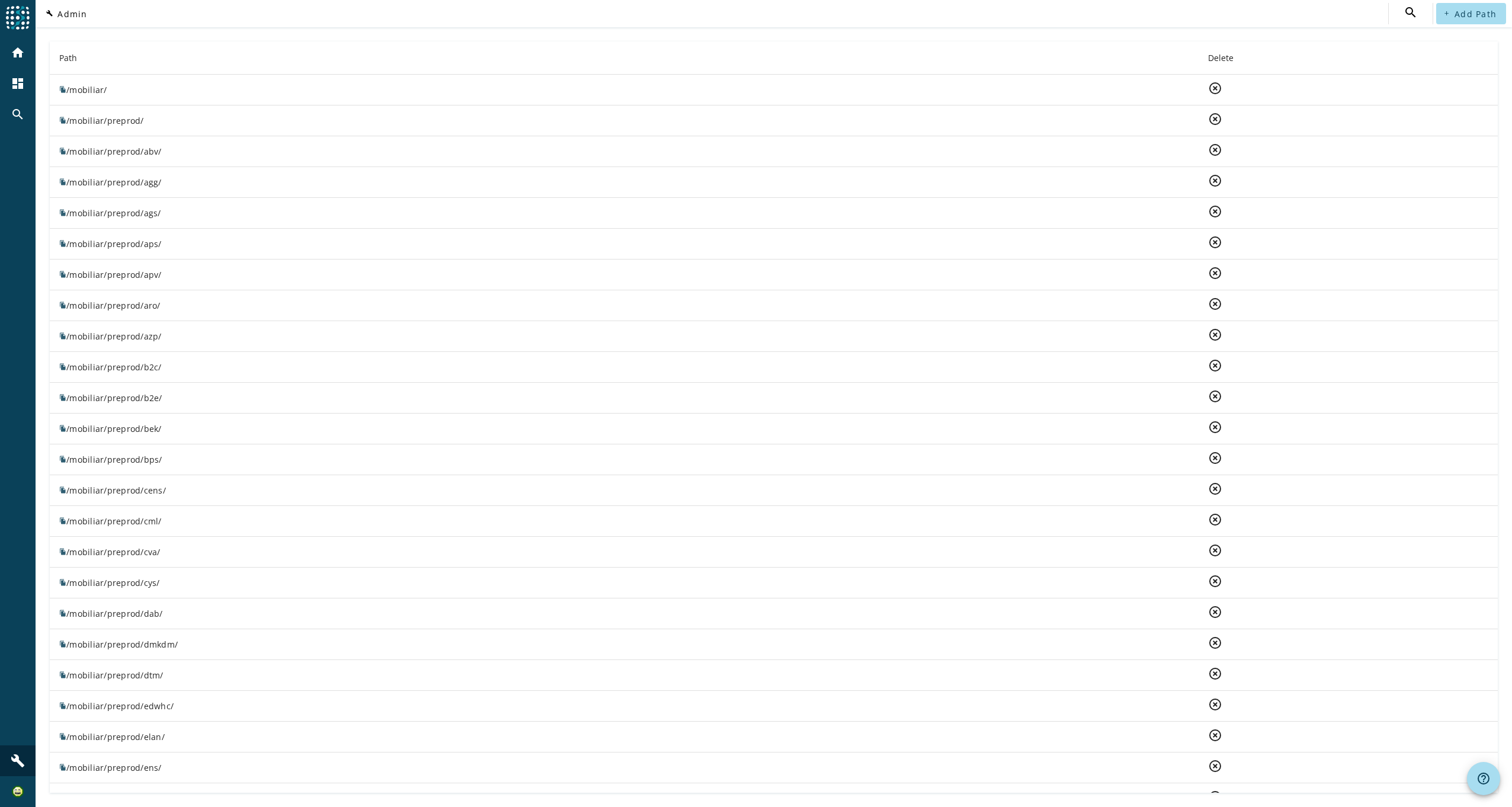
click at [170, 57] on th "Path" at bounding box center [624, 59] width 1149 height 33
click at [1295, 7] on input "text" at bounding box center [1281, 14] width 277 height 14
type input "ses"
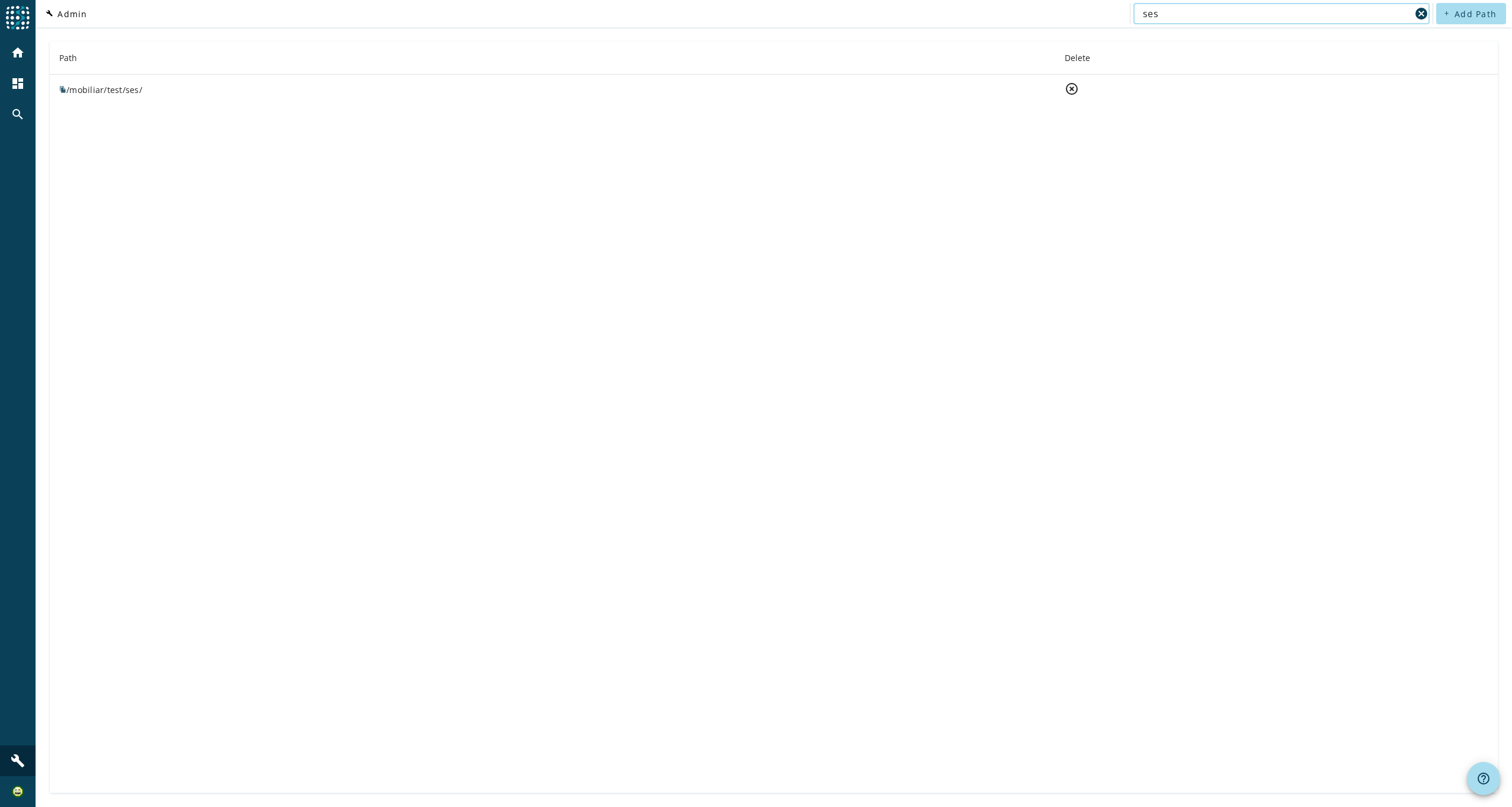
click at [119, 91] on td "file_copy /mobiliar/test/ses/" at bounding box center [552, 90] width 1005 height 30
copy td "file_copy /mobiliar/test/ses/"
click at [15, 107] on mat-icon "search" at bounding box center [18, 114] width 14 height 14
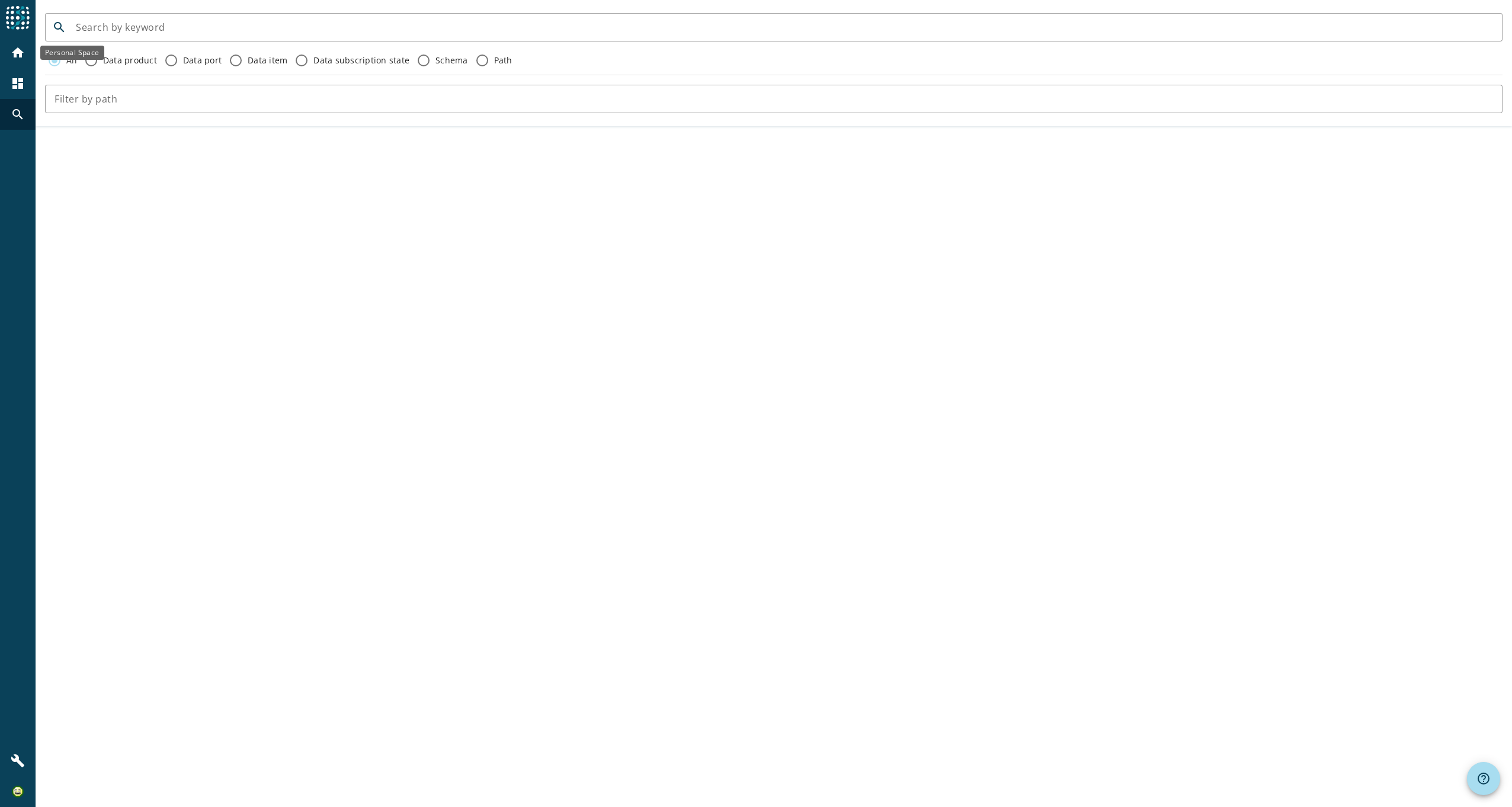
click at [25, 57] on div "home" at bounding box center [18, 53] width 30 height 30
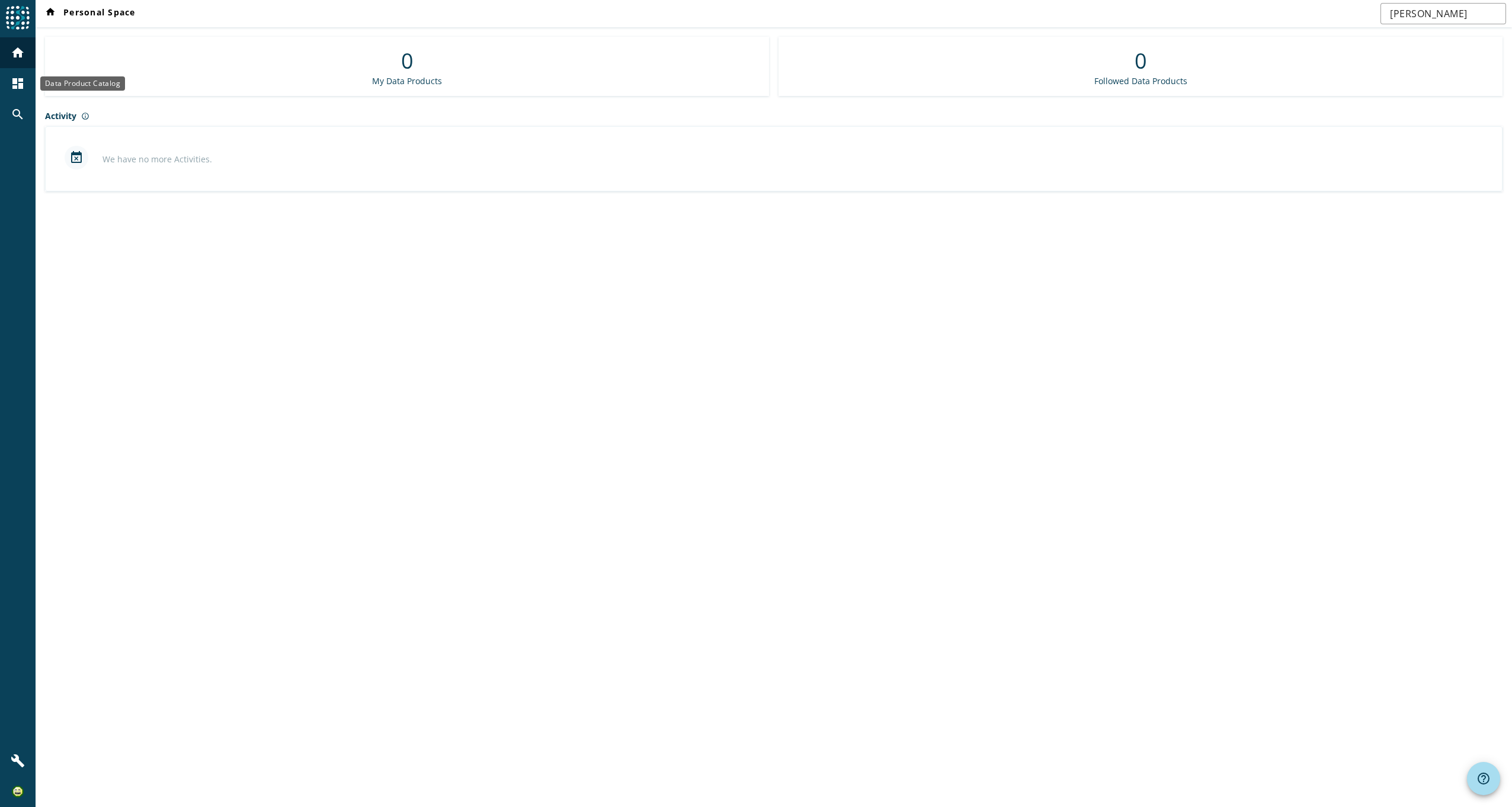
click at [23, 78] on mat-icon "dashboard" at bounding box center [18, 83] width 14 height 14
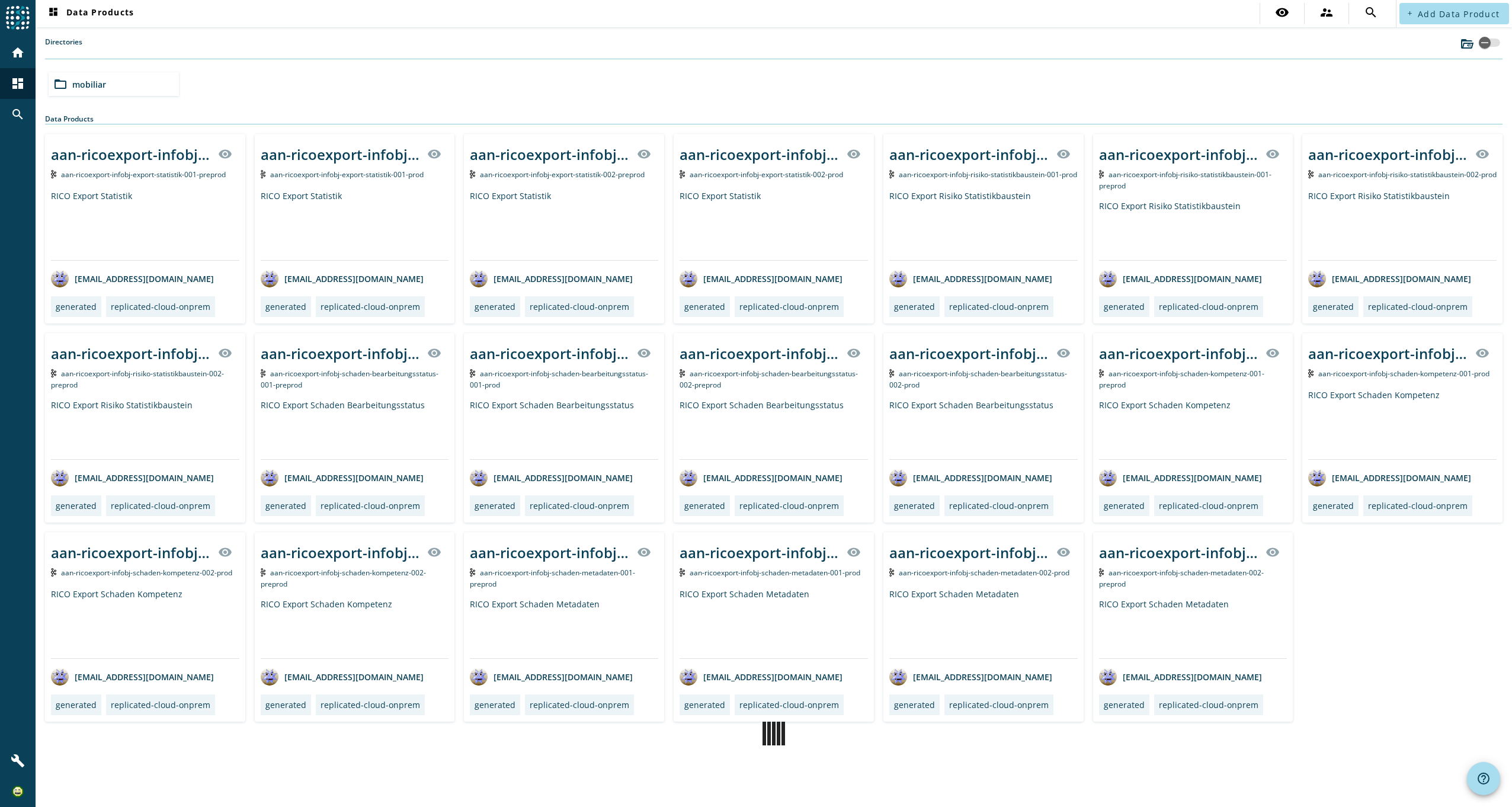
click at [132, 83] on div "folder_open mobiliar" at bounding box center [113, 84] width 130 height 24
click at [1472, 14] on span "Add Data Product" at bounding box center [1458, 14] width 81 height 11
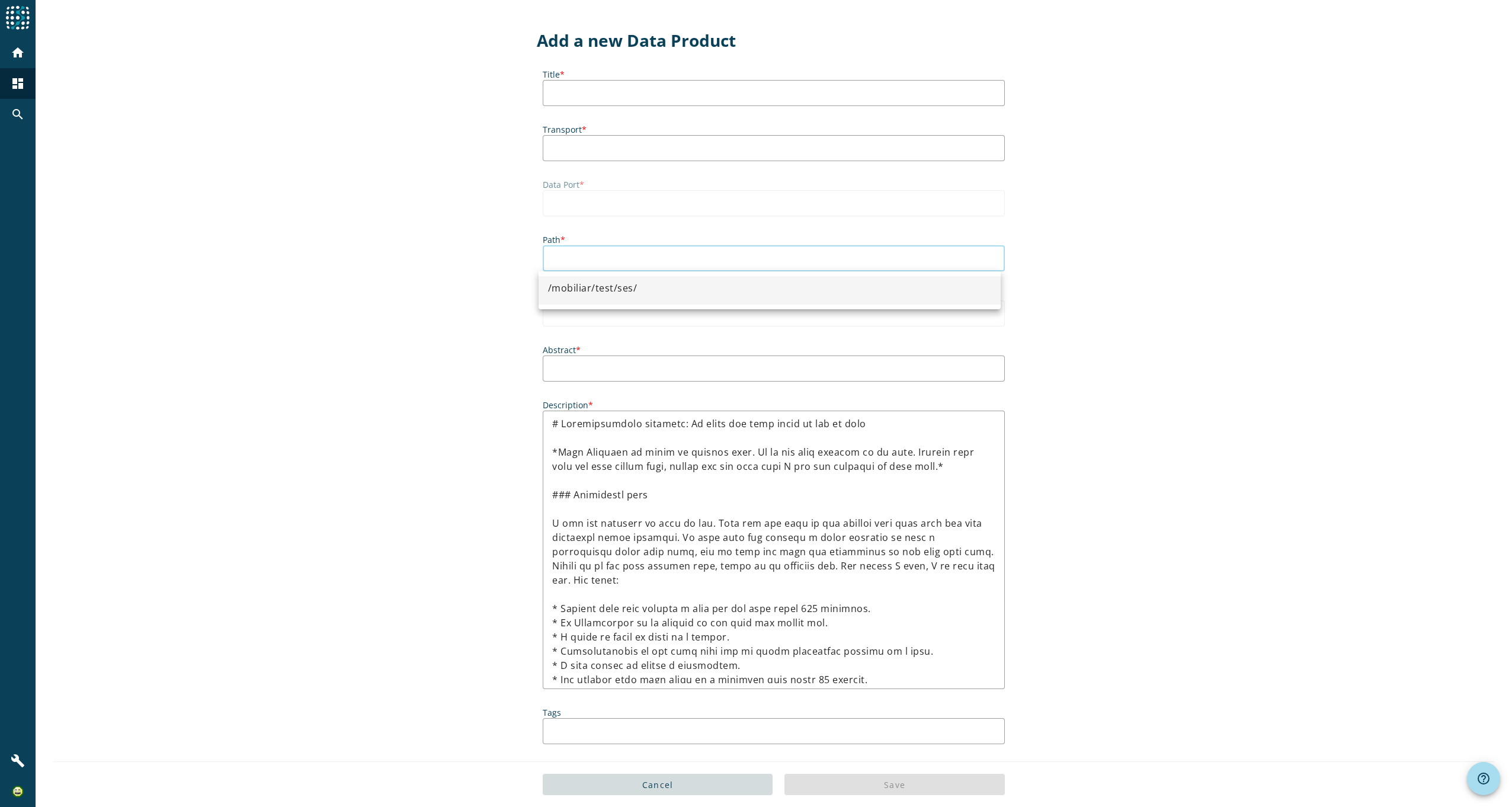
click at [609, 260] on input "Path *" at bounding box center [774, 258] width 443 height 14
paste input "file_copy /mobiliar/test/ses/"
click at [626, 298] on div at bounding box center [593, 298] width 90 height 5
type input "/mobiliar/test/ses/"
click at [579, 91] on input "Title *" at bounding box center [774, 93] width 443 height 14
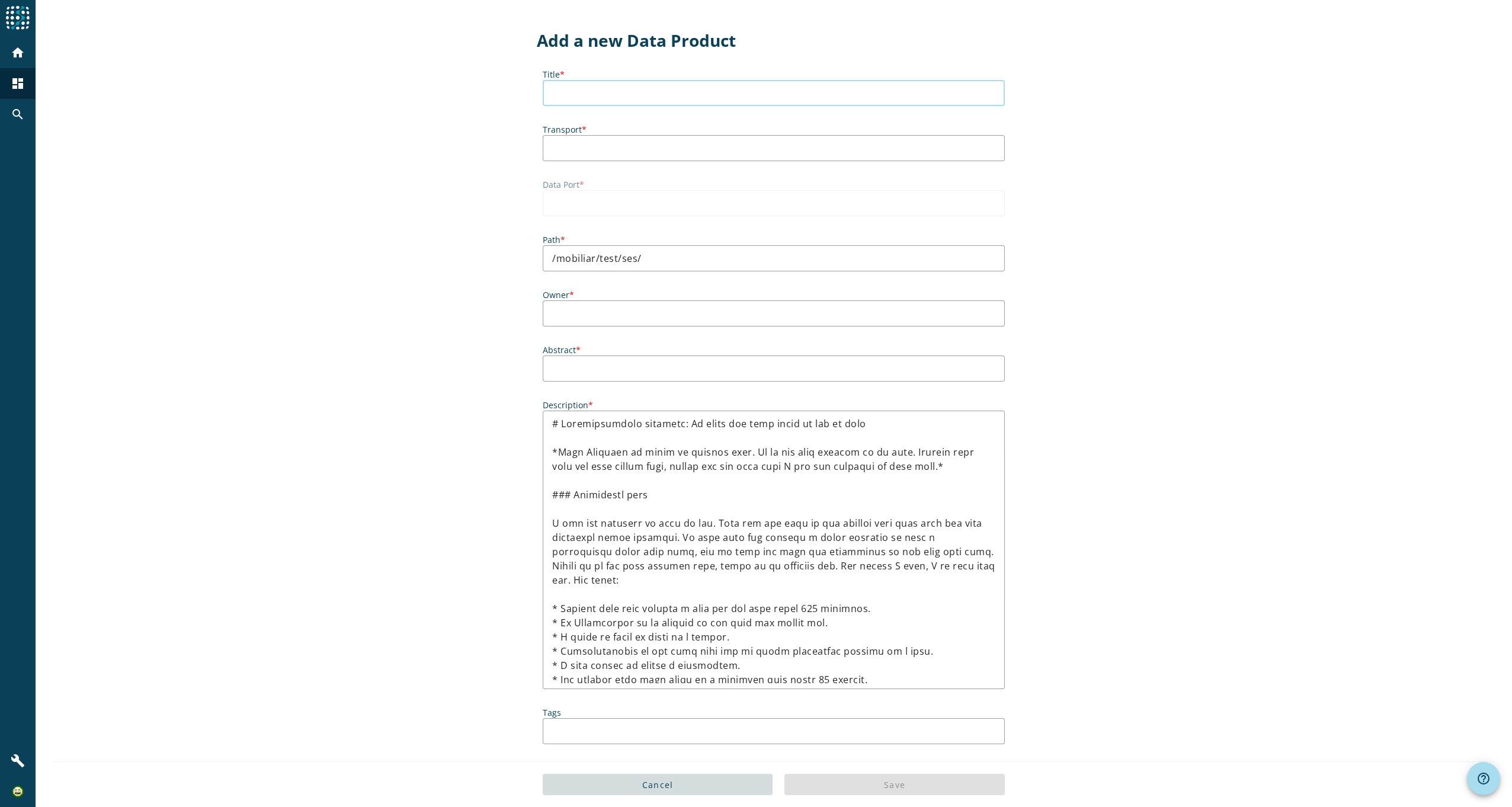
type input "ses"
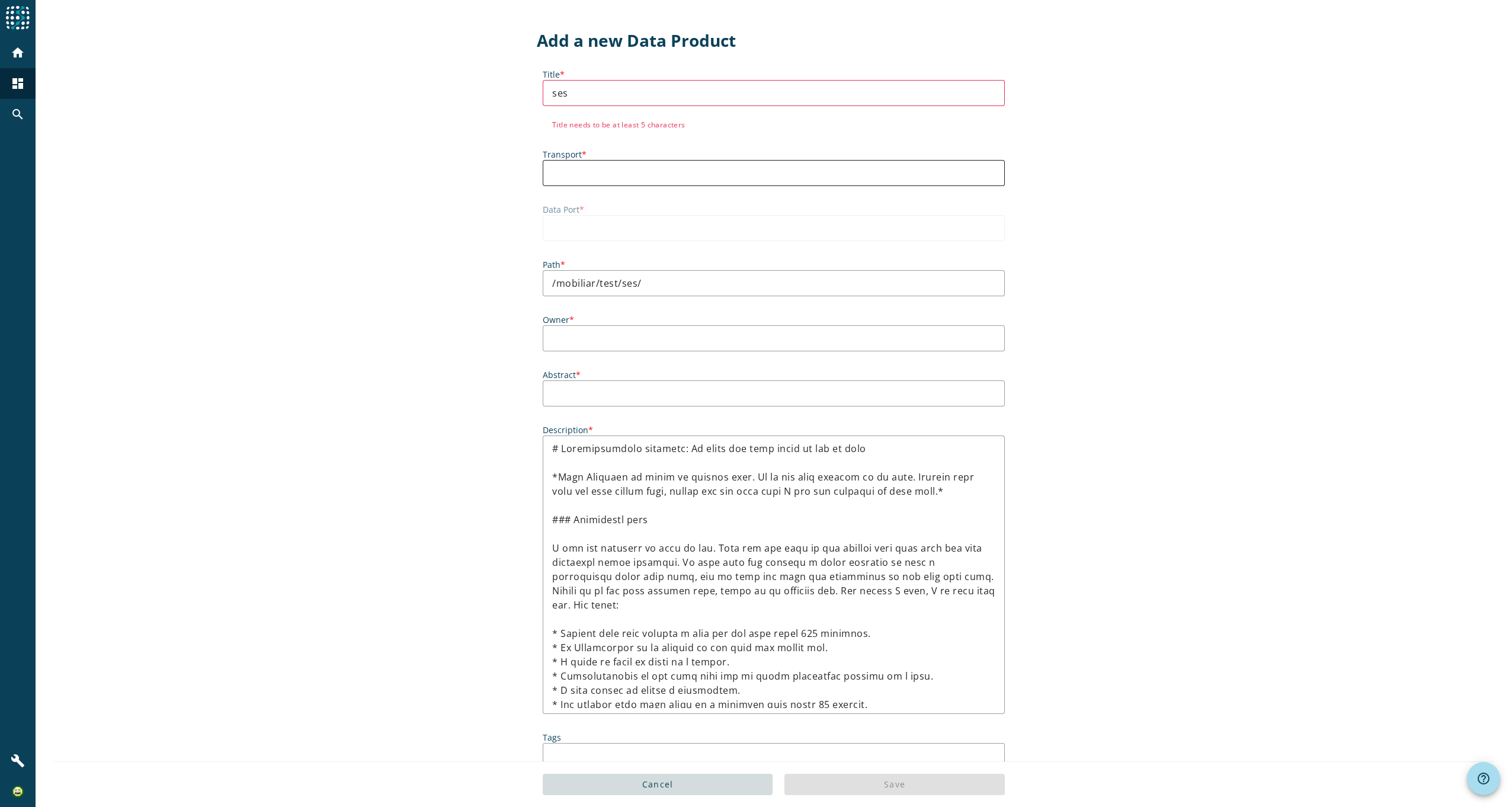
click at [619, 167] on input "Transport *" at bounding box center [774, 173] width 443 height 14
paste input "file_copy /mobiliar/test/ses/"
type input "file_copy /mobiliar/test/ses/"
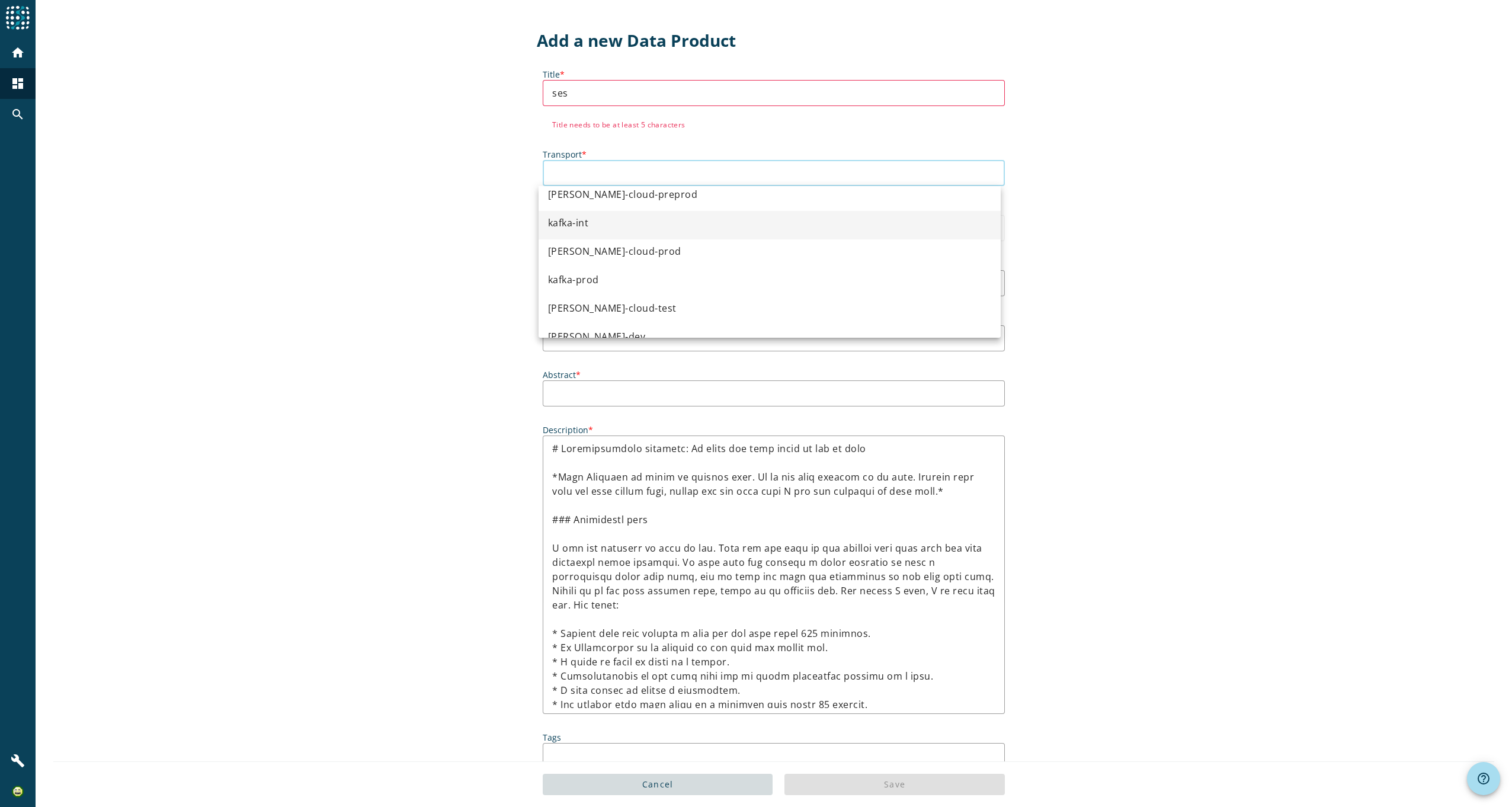
scroll to position [57, 0]
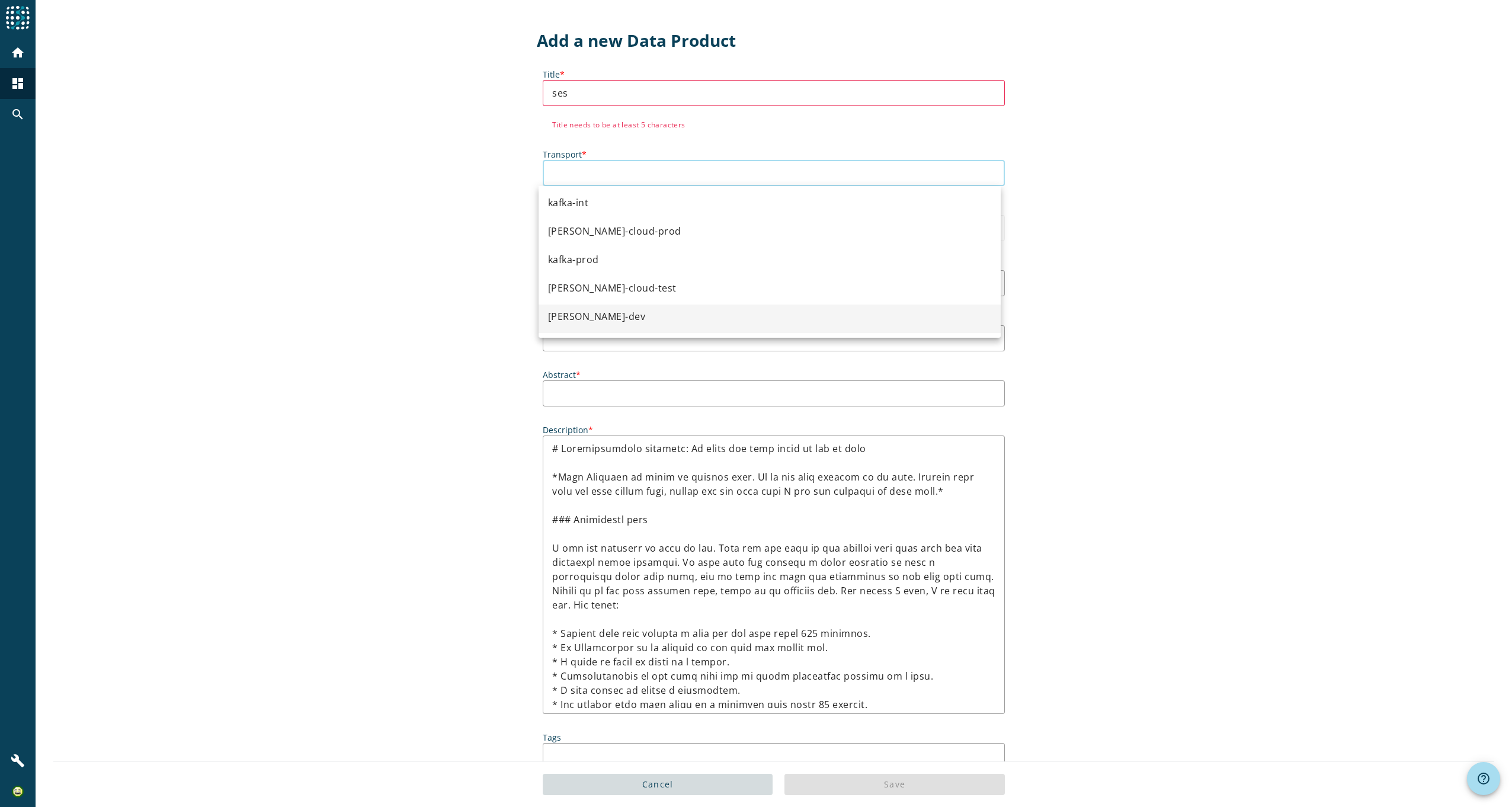
click at [609, 312] on mat-option "kafka-dev" at bounding box center [769, 318] width 462 height 28
type input "kafka-dev"
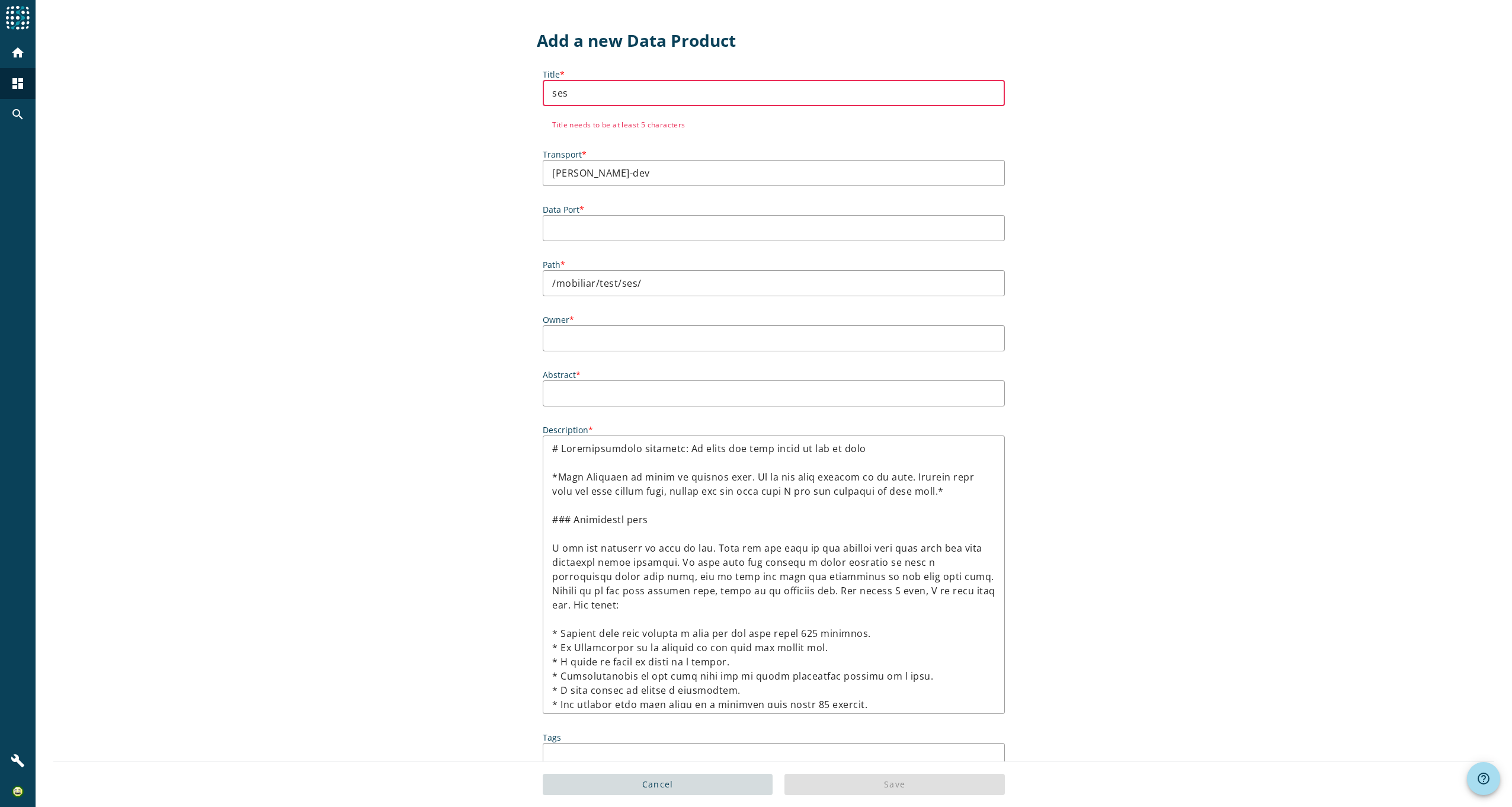
click at [604, 91] on input "ses" at bounding box center [774, 93] width 443 height 14
paste input "file_copy /mobiliar/test/ses/"
type input "file_copy /mobiliar/test/ses/"
click at [574, 210] on label "Data Port *" at bounding box center [773, 209] width 462 height 11
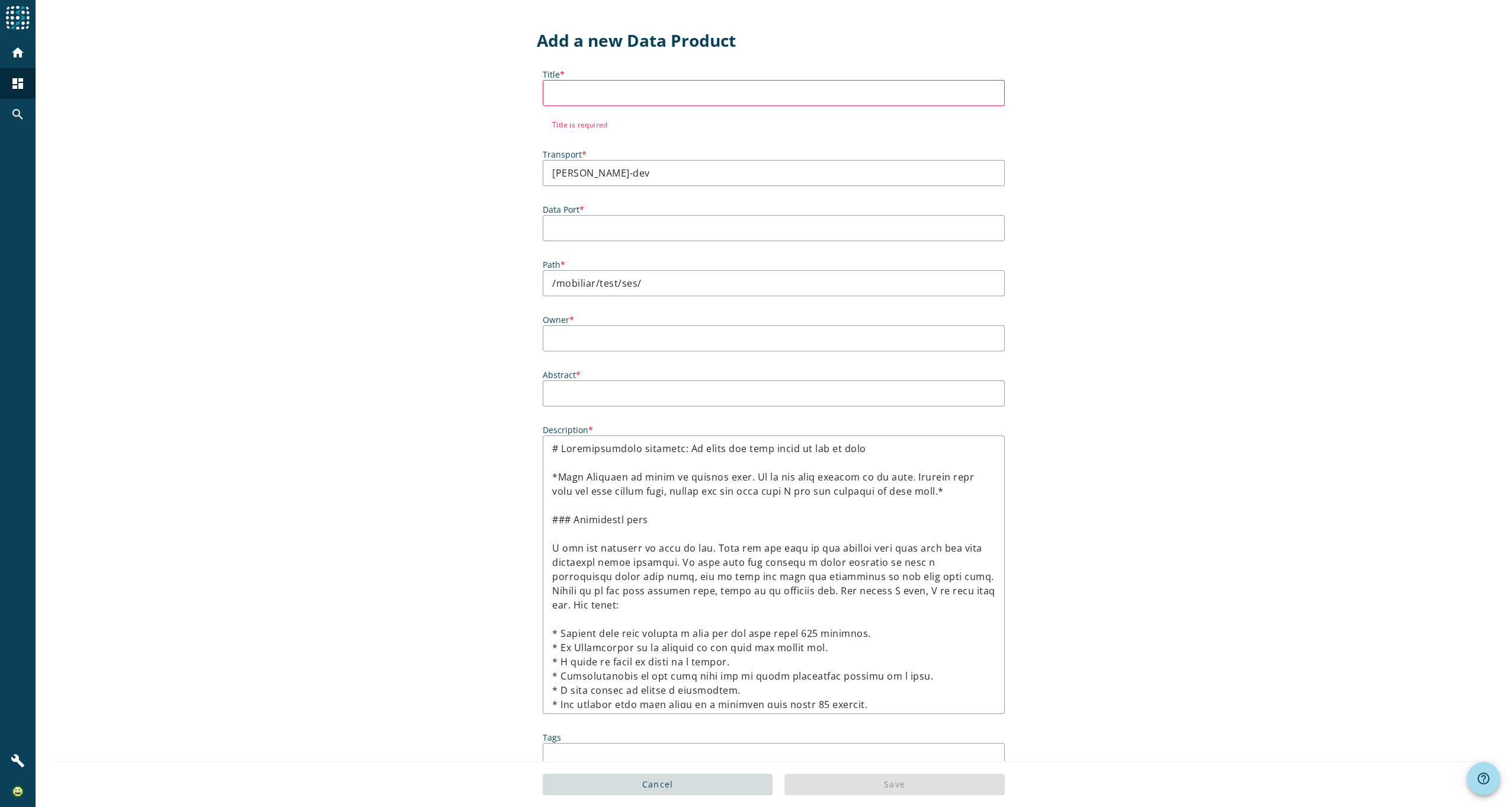
click at [574, 221] on input "Data Port *" at bounding box center [774, 228] width 443 height 14
click at [583, 244] on div "No Options" at bounding box center [769, 260] width 462 height 38
click at [590, 335] on input "Owner *" at bounding box center [774, 338] width 443 height 14
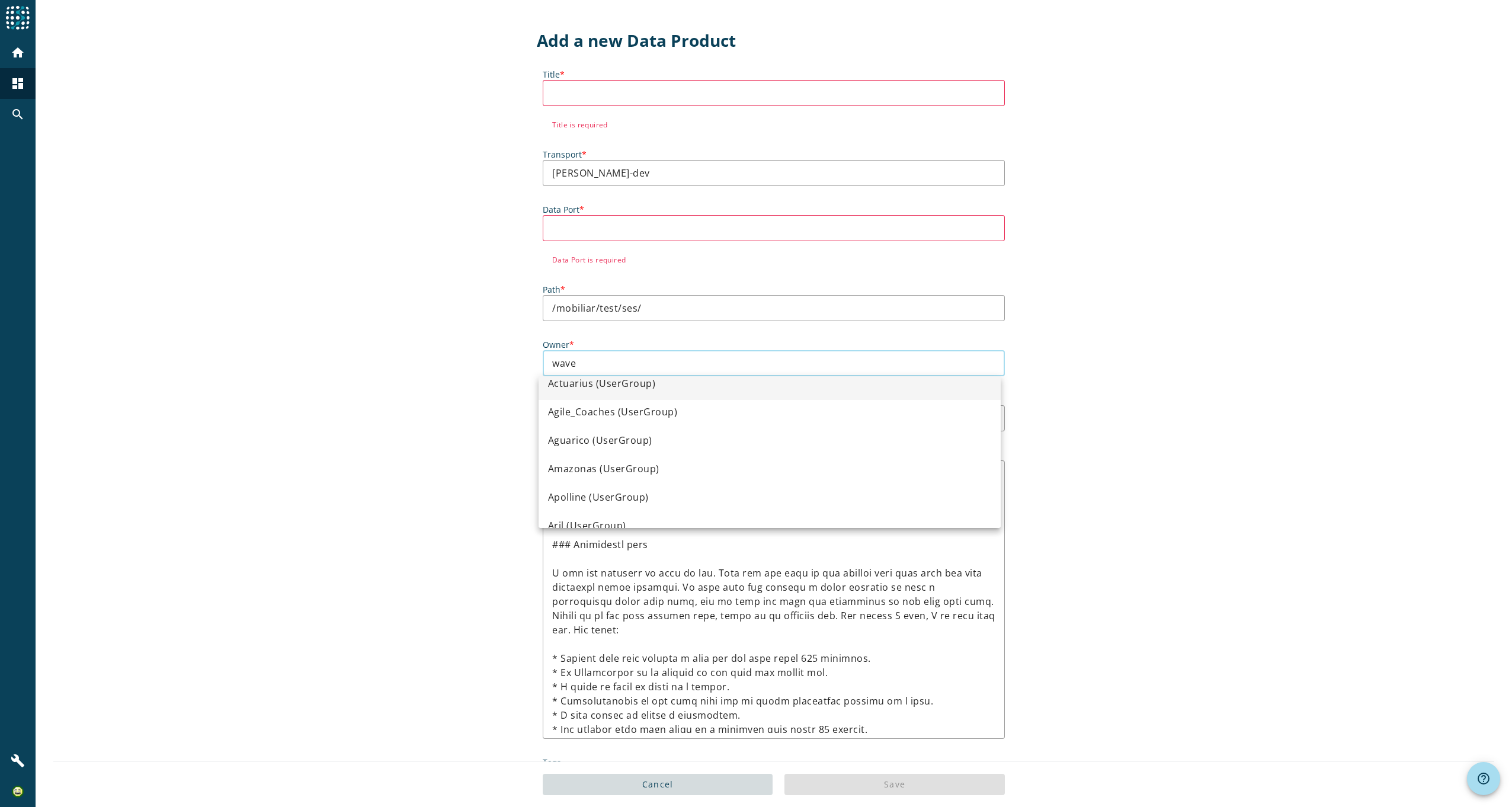
scroll to position [0, 0]
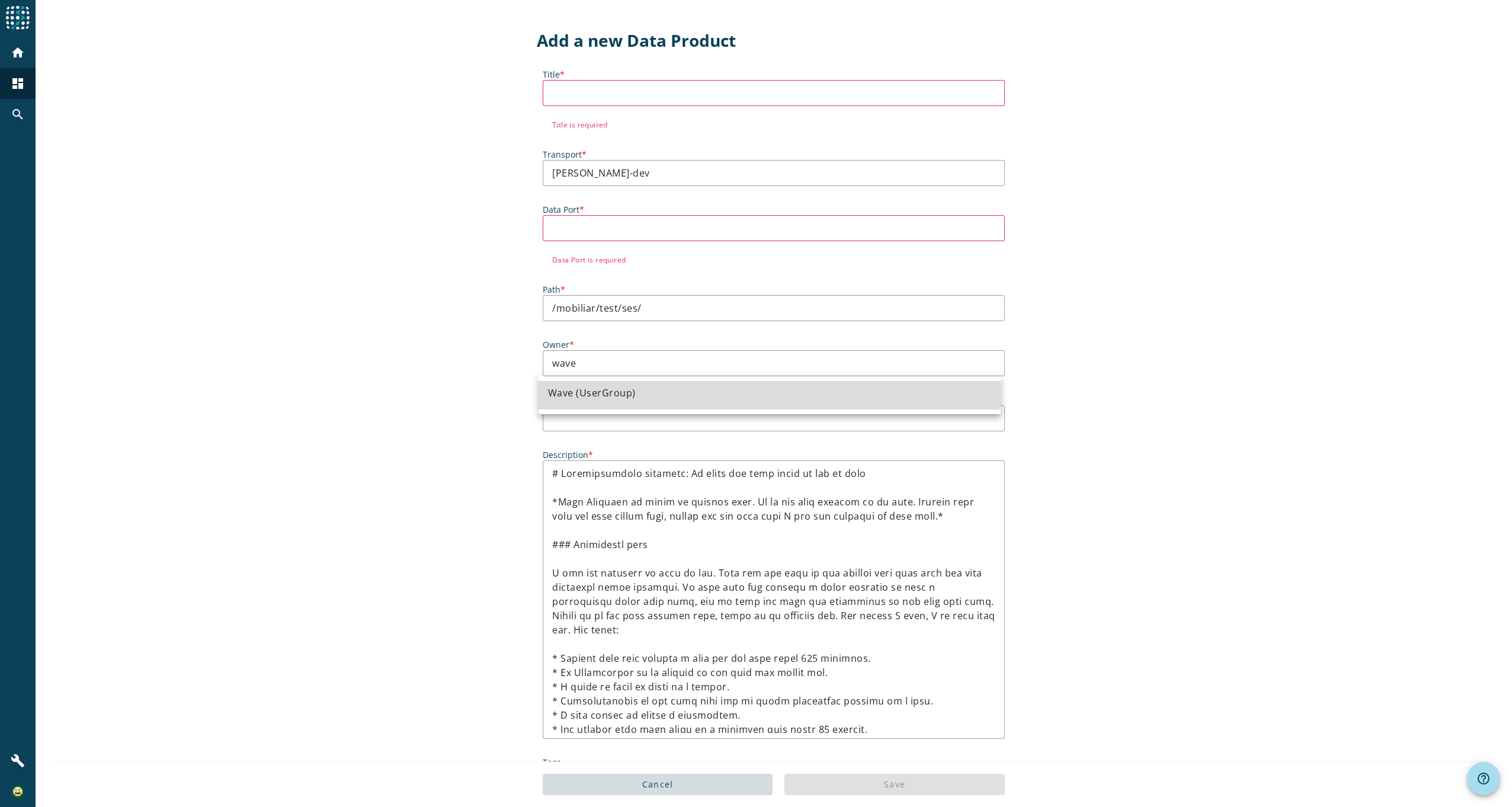
click at [611, 397] on div "Wave (UserGroup)" at bounding box center [591, 393] width 88 height 14
type input "Wave (UserGroup)"
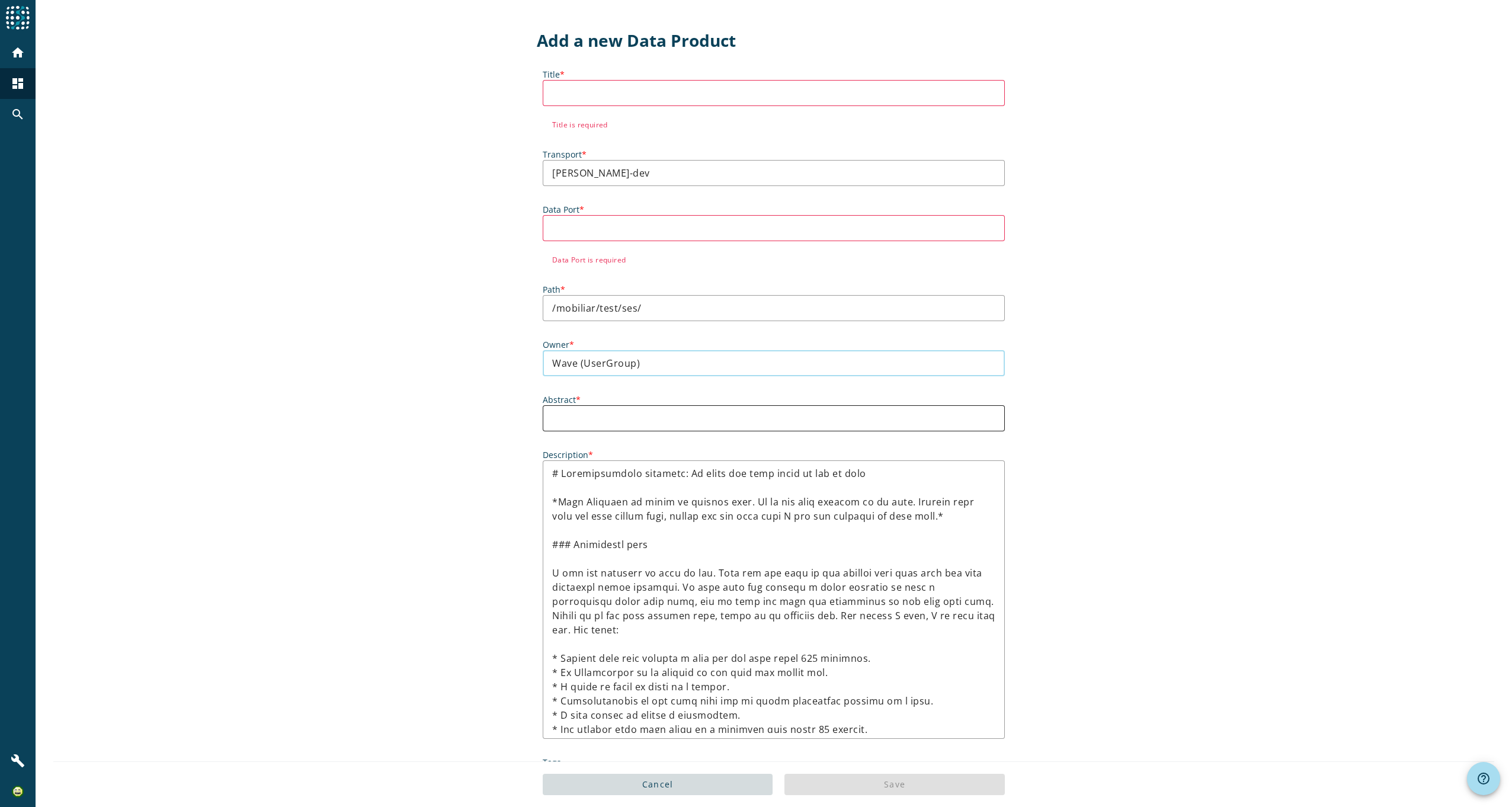
click at [592, 417] on input "Abstract *" at bounding box center [774, 418] width 443 height 14
click at [602, 422] on input "Abstract *" at bounding box center [774, 418] width 443 height 14
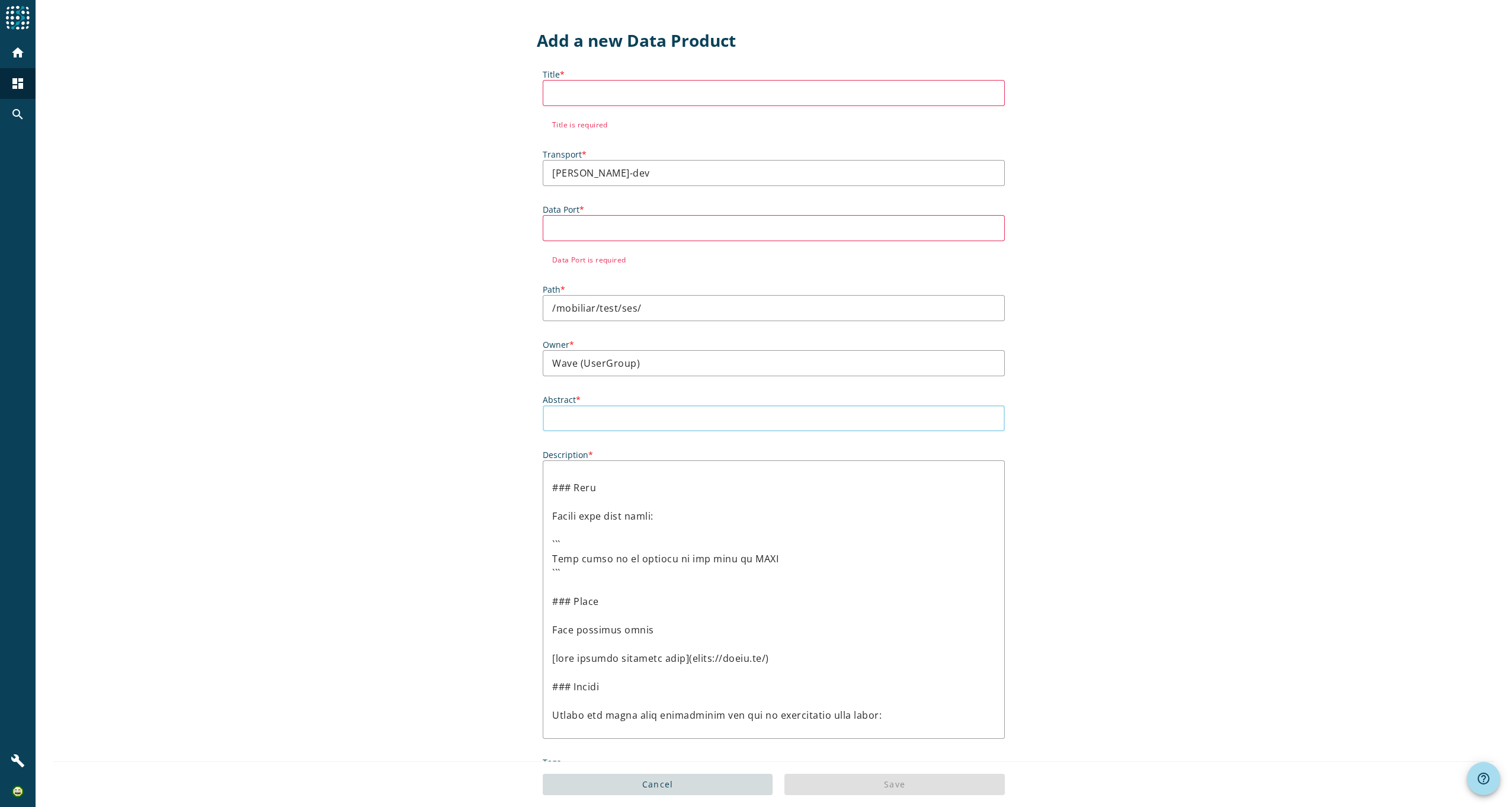
scroll to position [415, 0]
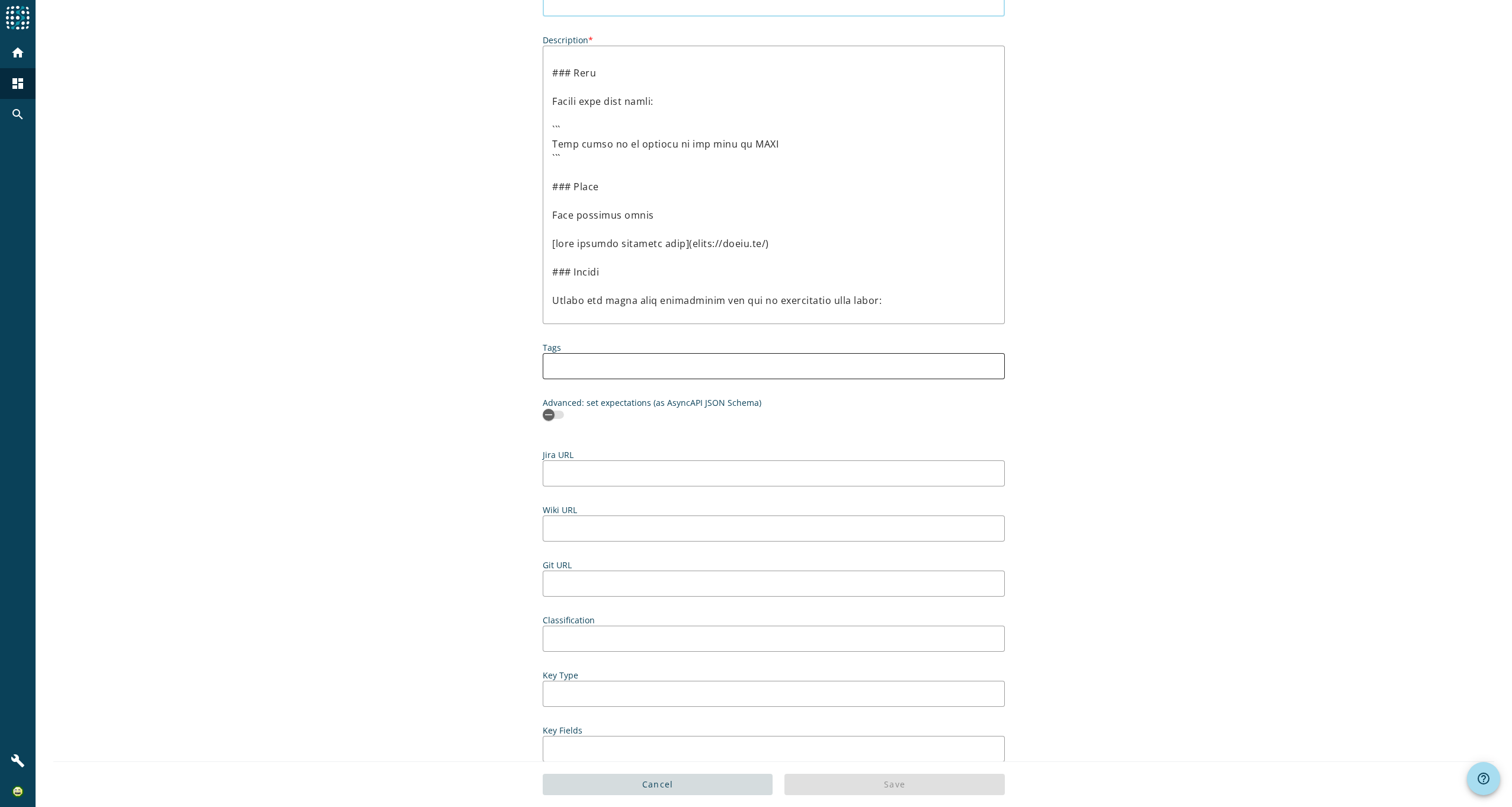
click at [587, 365] on div "Tags" at bounding box center [773, 360] width 462 height 49
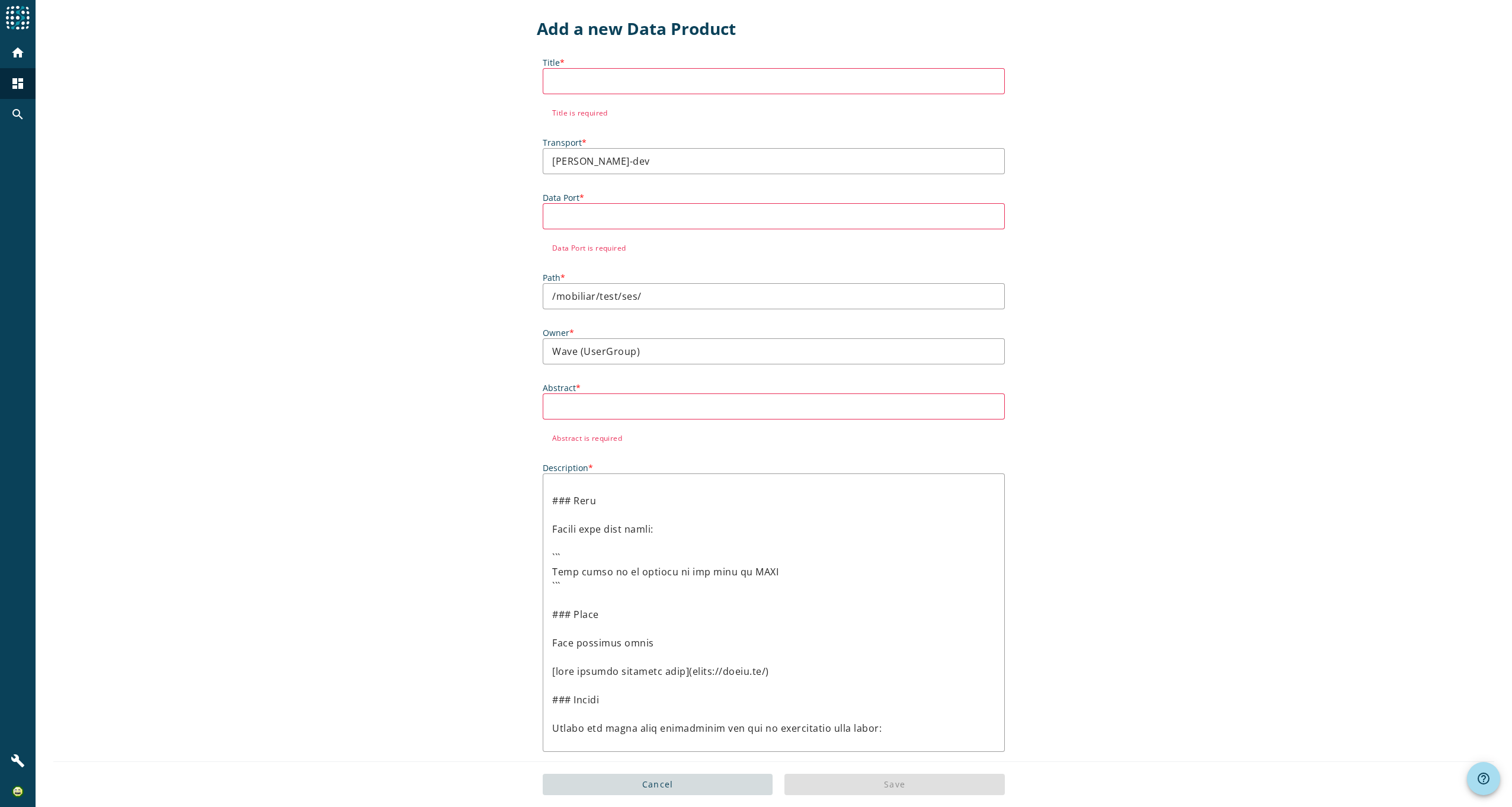
scroll to position [0, 0]
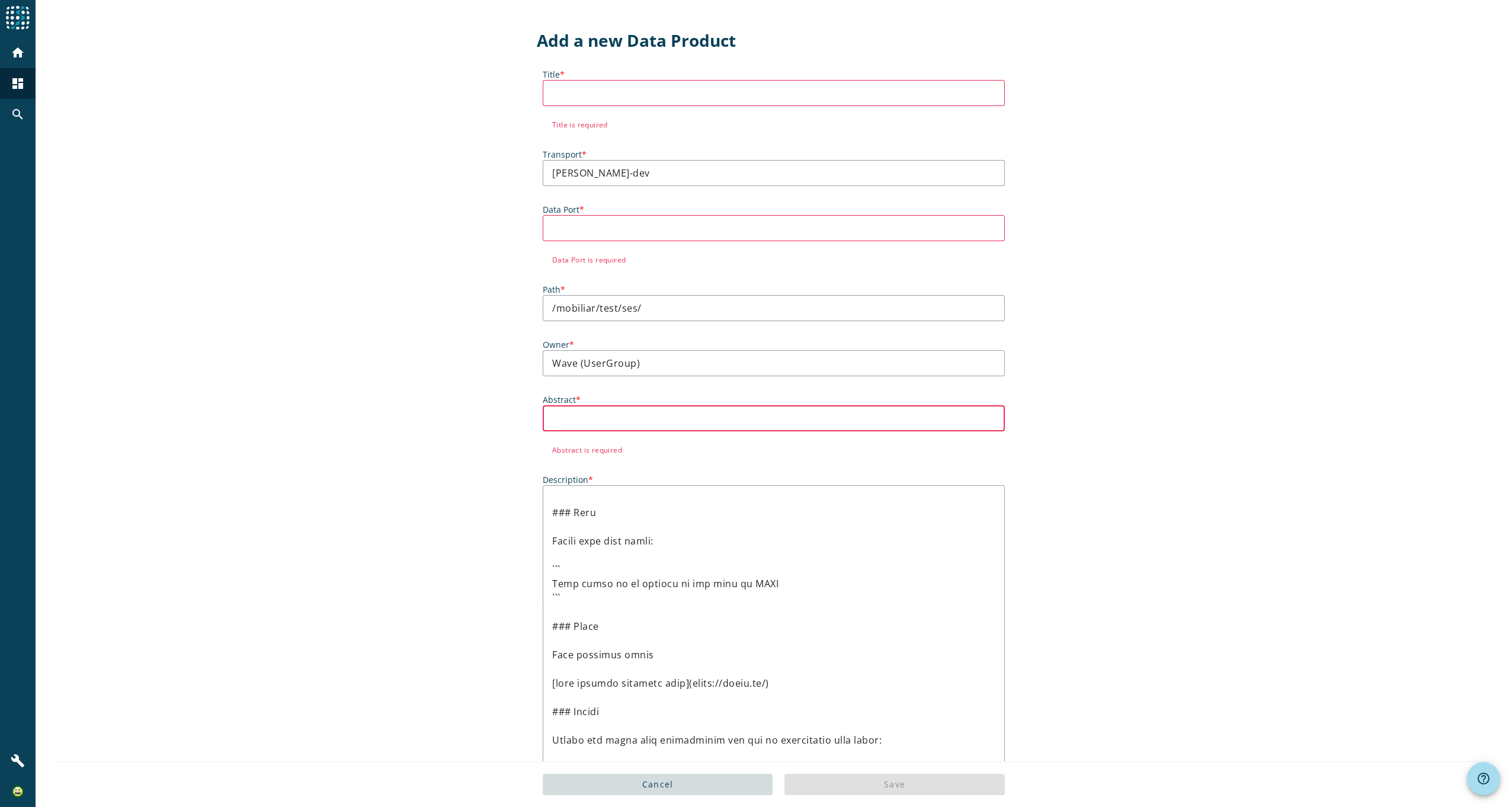
click at [616, 415] on input "Abstract *" at bounding box center [774, 418] width 443 height 14
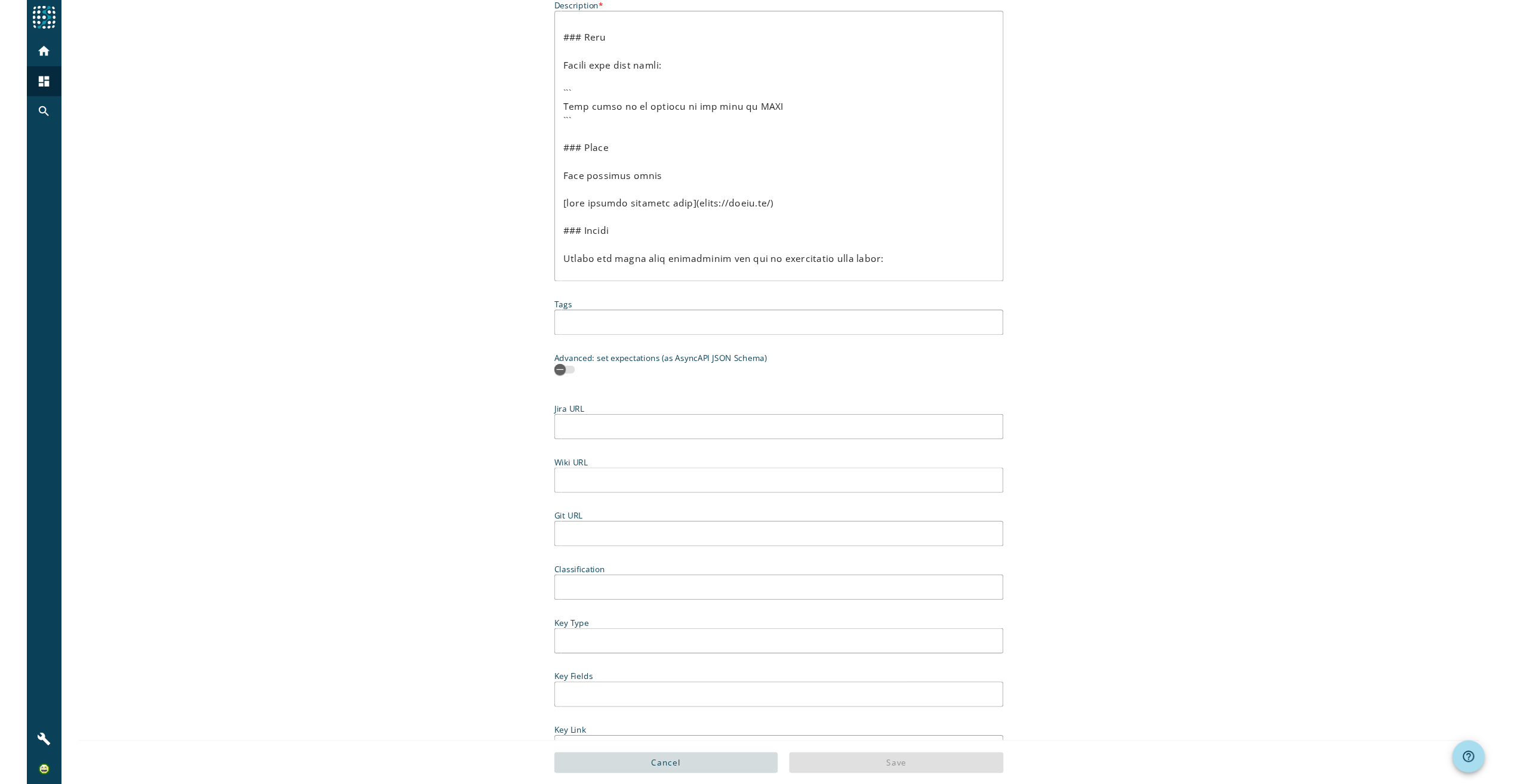
scroll to position [510, 0]
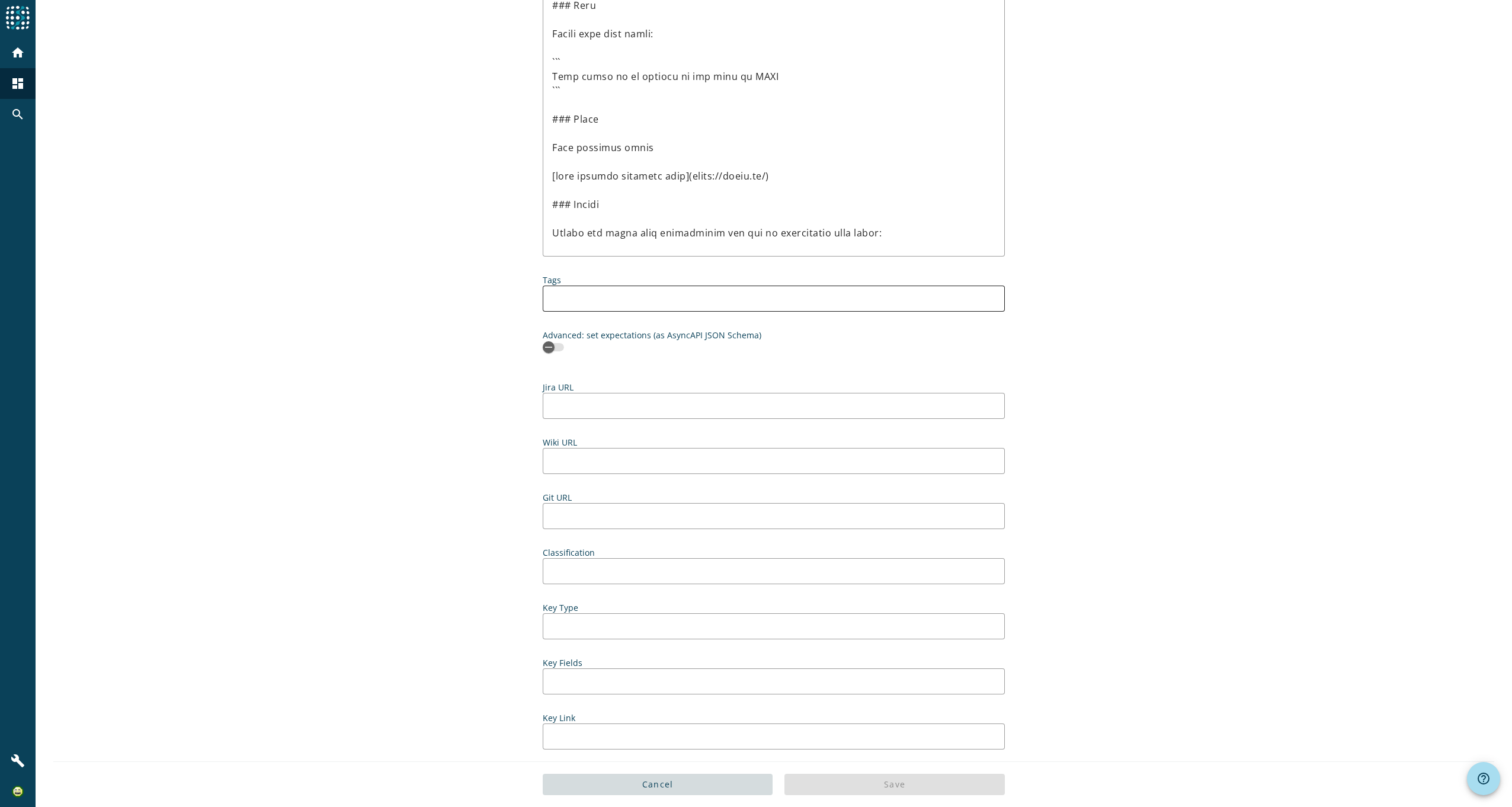
click at [649, 300] on input at bounding box center [772, 298] width 438 height 14
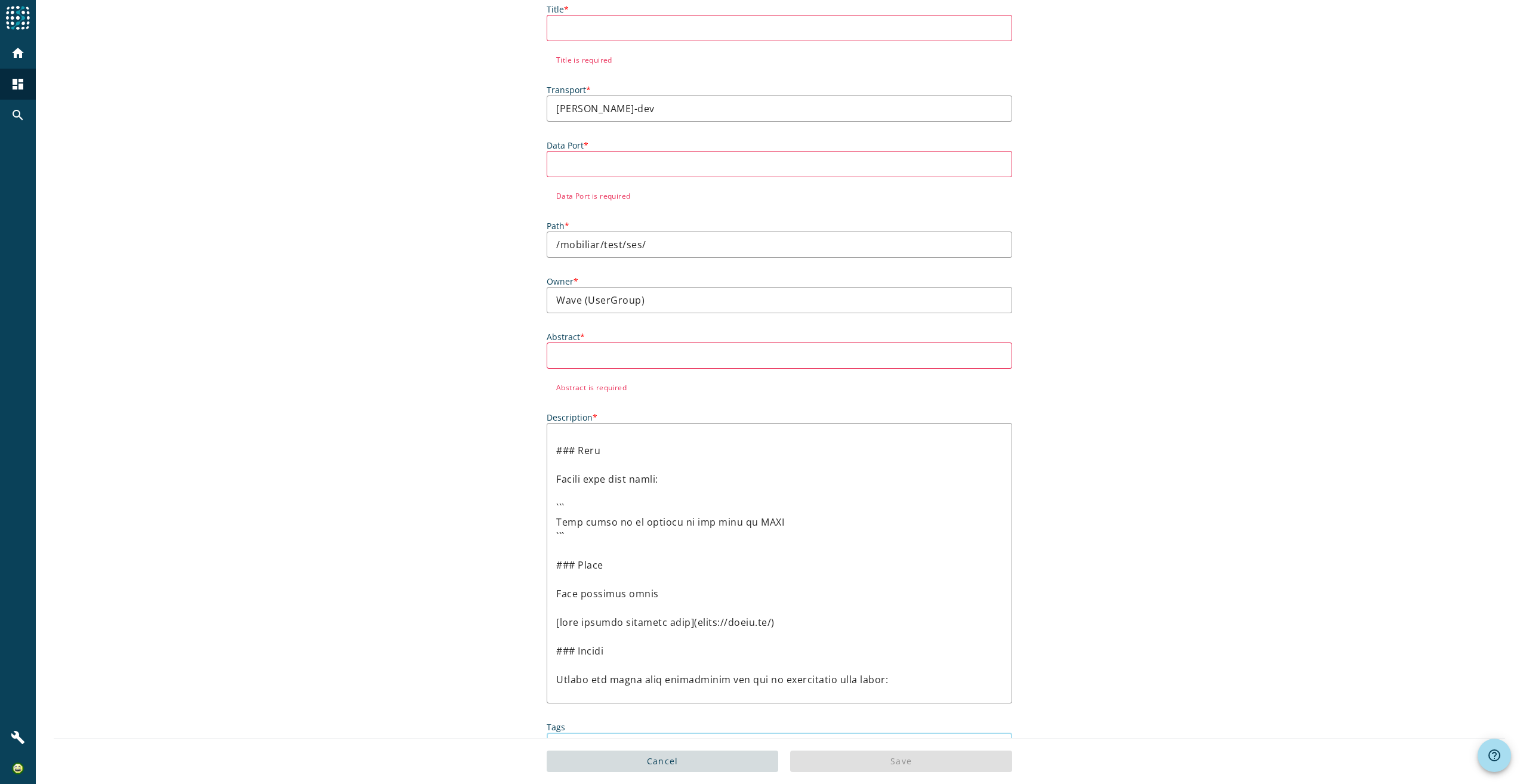
scroll to position [0, 0]
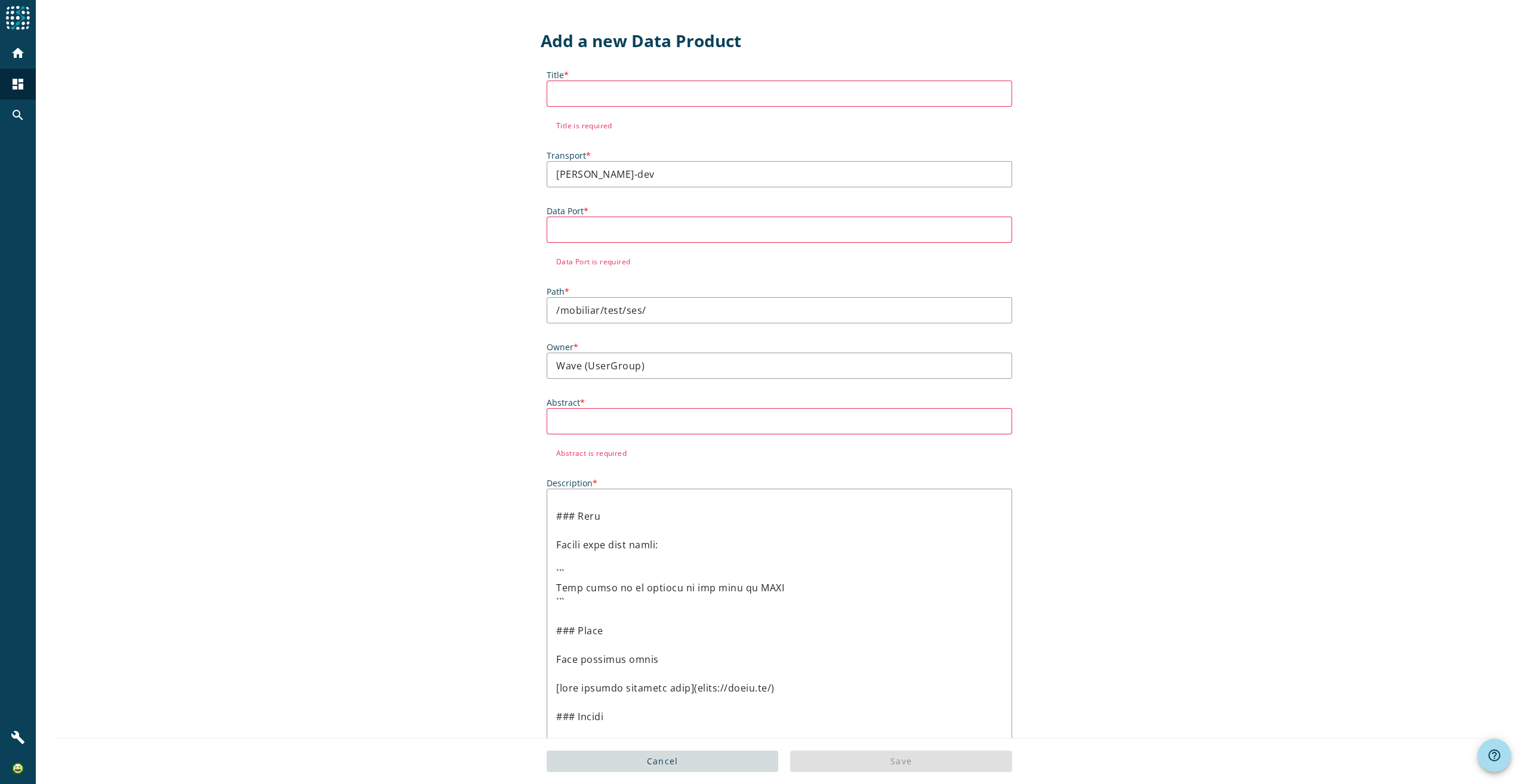
click at [628, 219] on div at bounding box center [780, 230] width 446 height 26
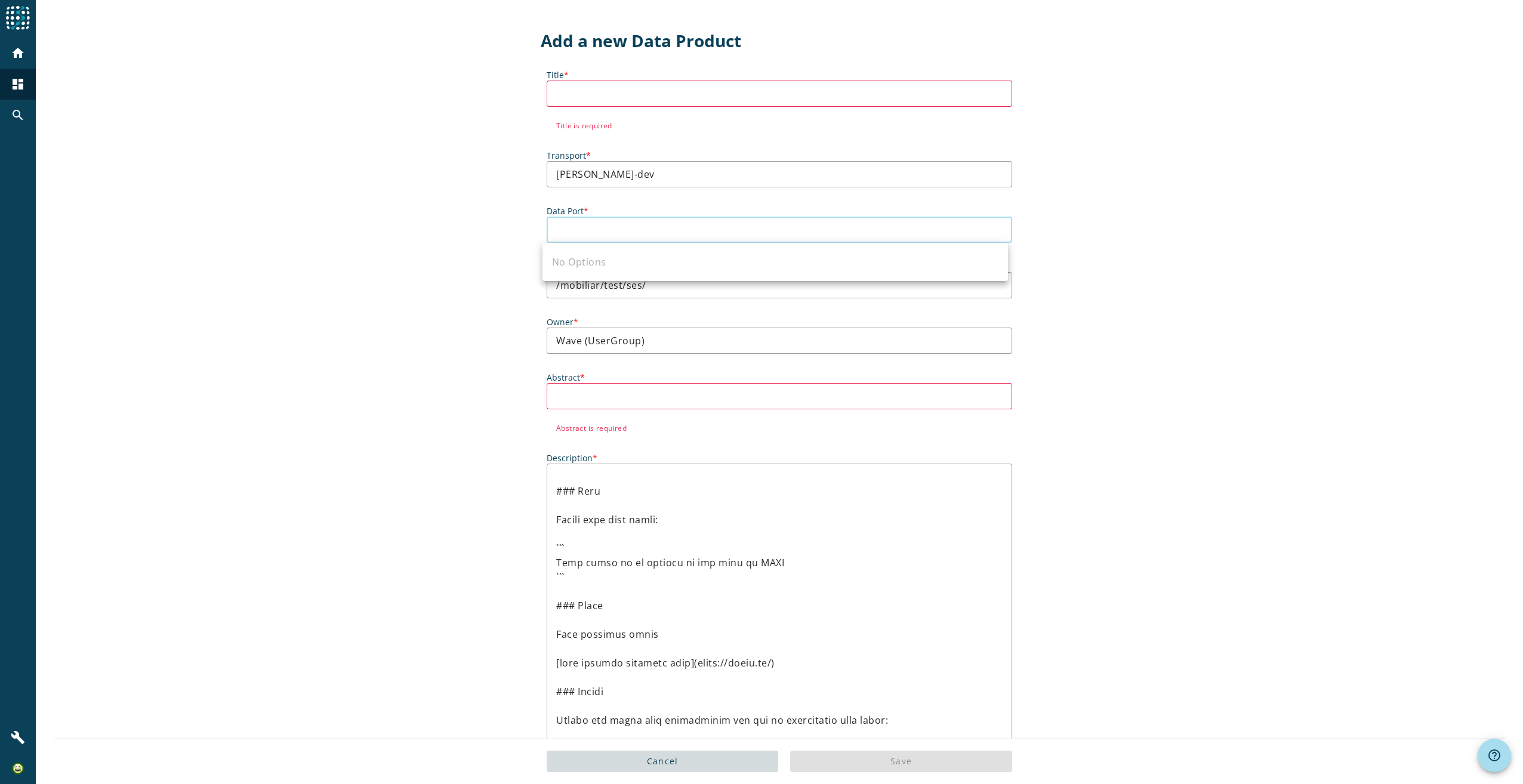
click at [627, 228] on input "Data Port *" at bounding box center [780, 229] width 446 height 15
drag, startPoint x: 645, startPoint y: 103, endPoint x: 647, endPoint y: 89, distance: 14.1
click at [646, 98] on div at bounding box center [780, 93] width 446 height 26
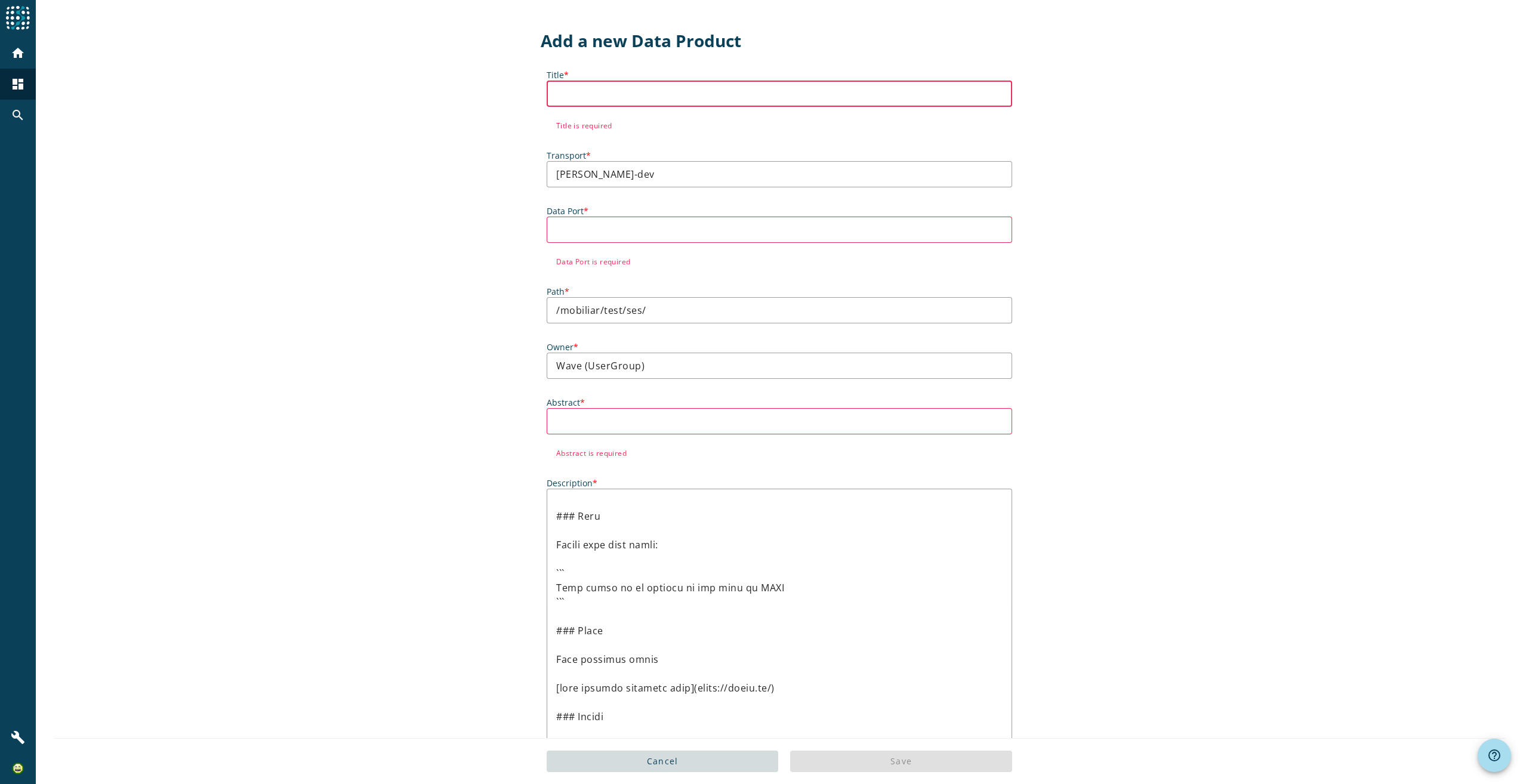
click at [647, 89] on input "Title *" at bounding box center [780, 93] width 446 height 15
paste input "file_copy /mobiliar/test/ses/"
type input "file_copy /mobiliar/test/ses/"
type input "ses"
click at [622, 98] on input "SES" at bounding box center [780, 93] width 446 height 15
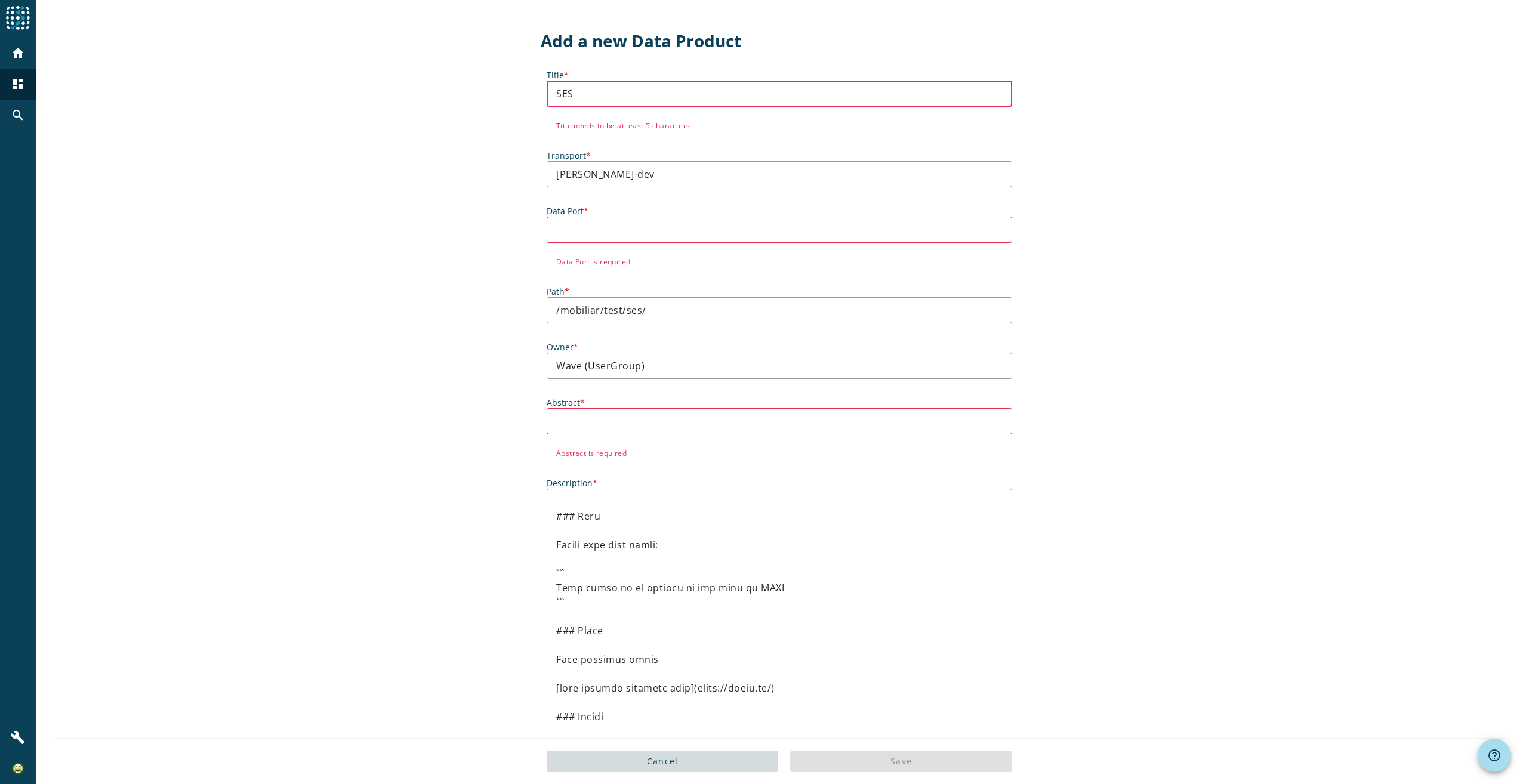
click at [587, 93] on input "SES" at bounding box center [780, 93] width 446 height 15
paste input "ses-sender-internal-whitelist-mail-v1-development"
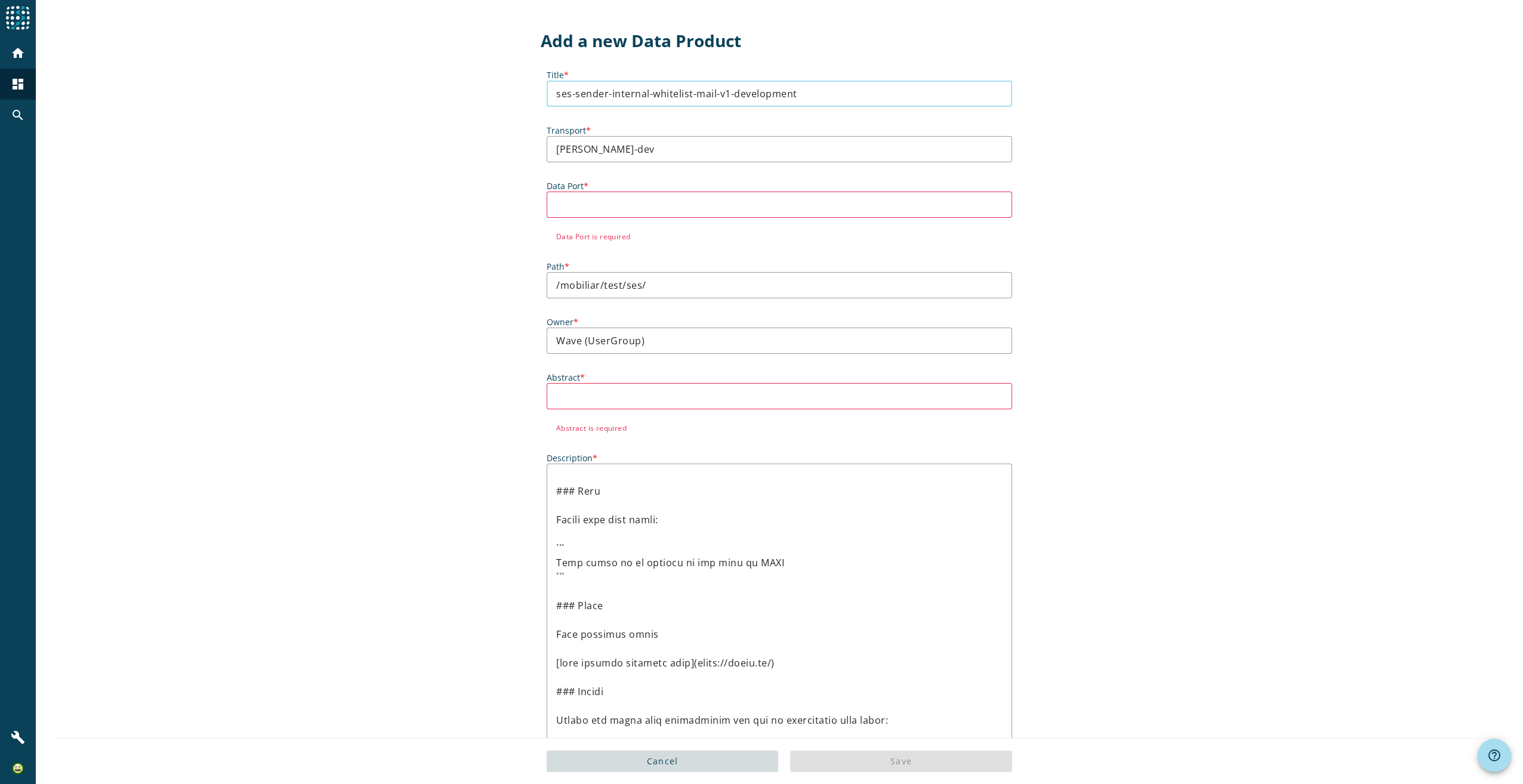
type input "ses-sender-internal-whitelist-mail-v1-development"
click at [635, 205] on input "Data Port *" at bounding box center [780, 205] width 446 height 15
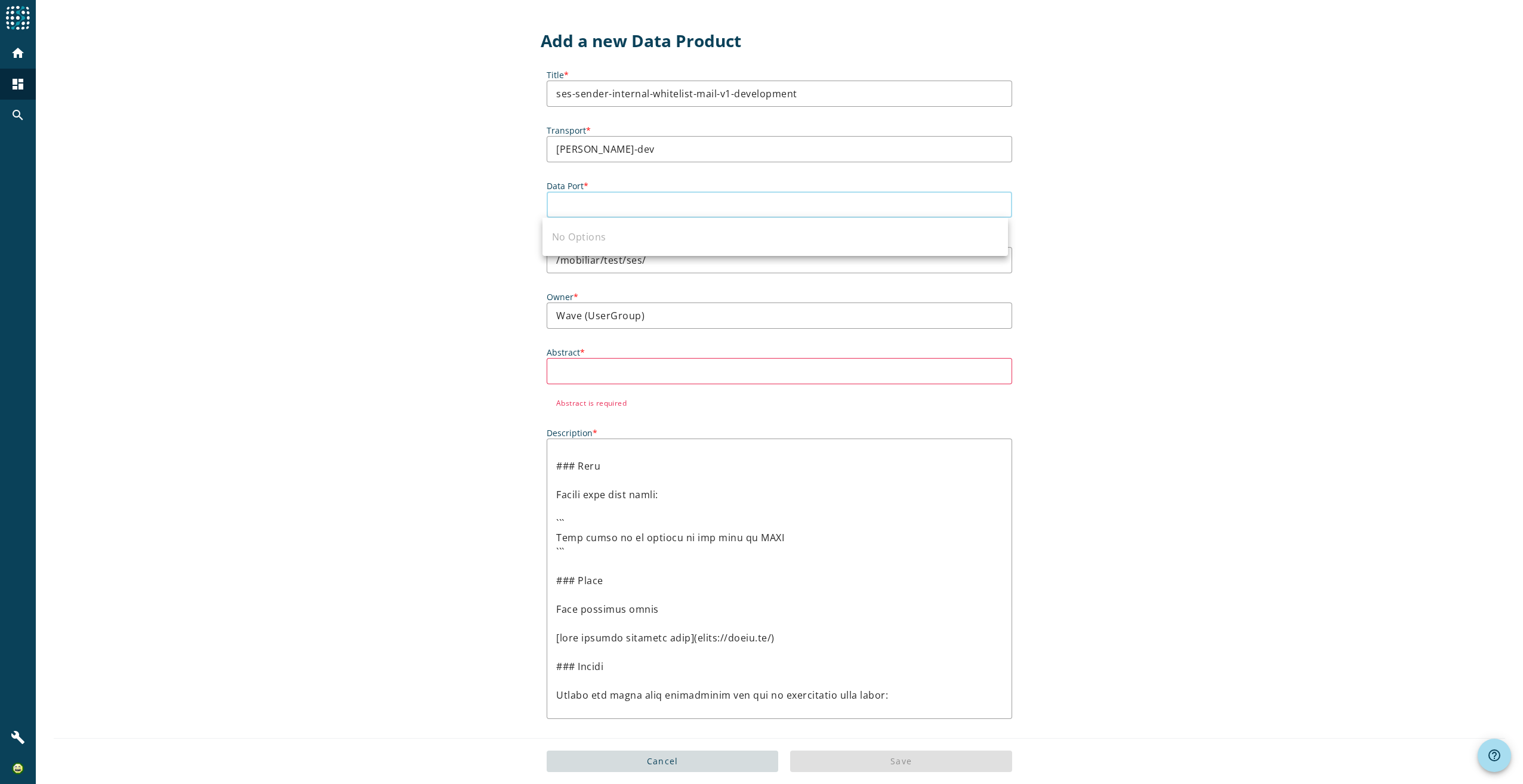
paste input "ses-sender-internal-whitelist-mail-v1-development"
type input "ses-sender-internal-whitelist-mail-v1-development"
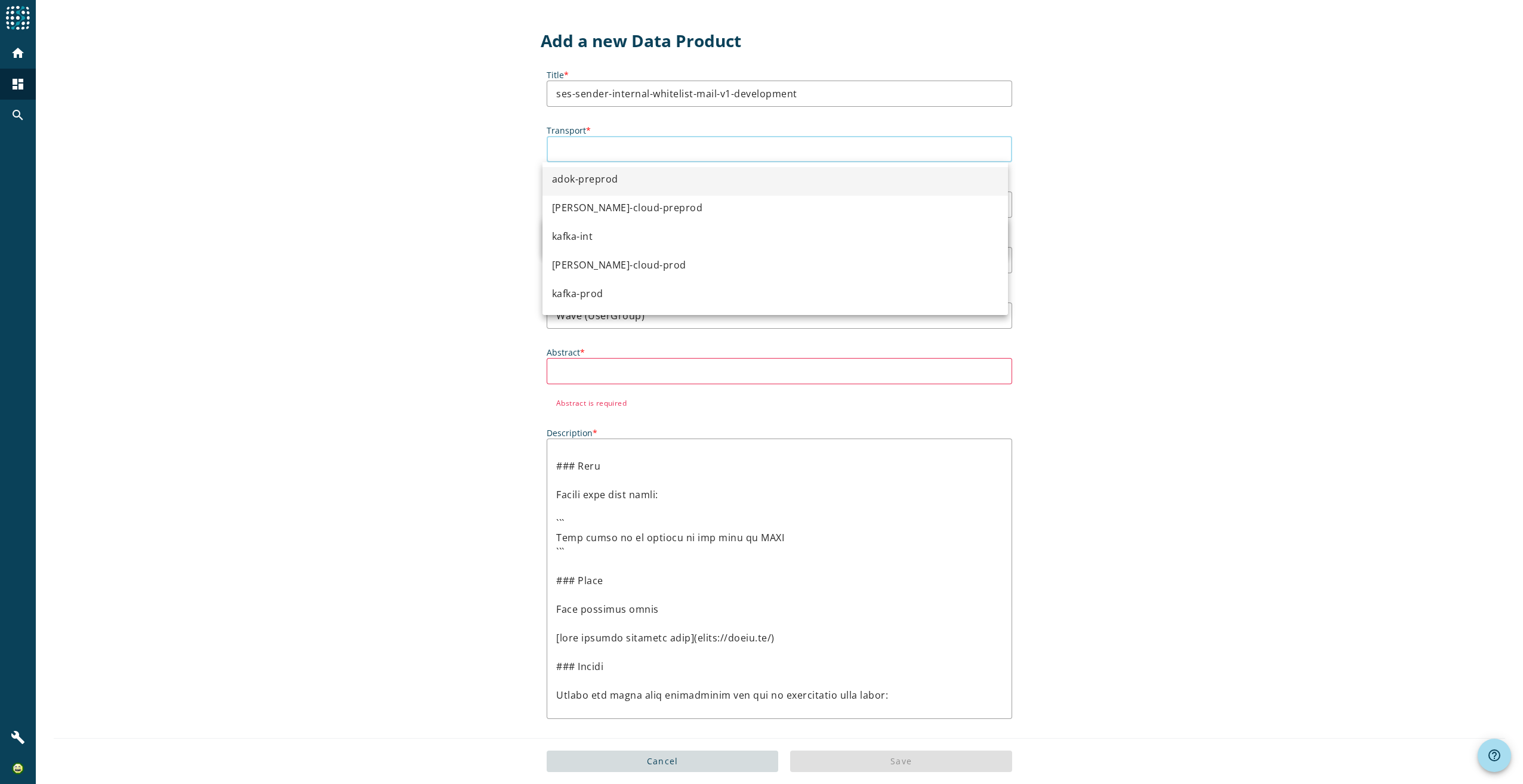
click at [793, 149] on input "Transport *" at bounding box center [780, 149] width 446 height 15
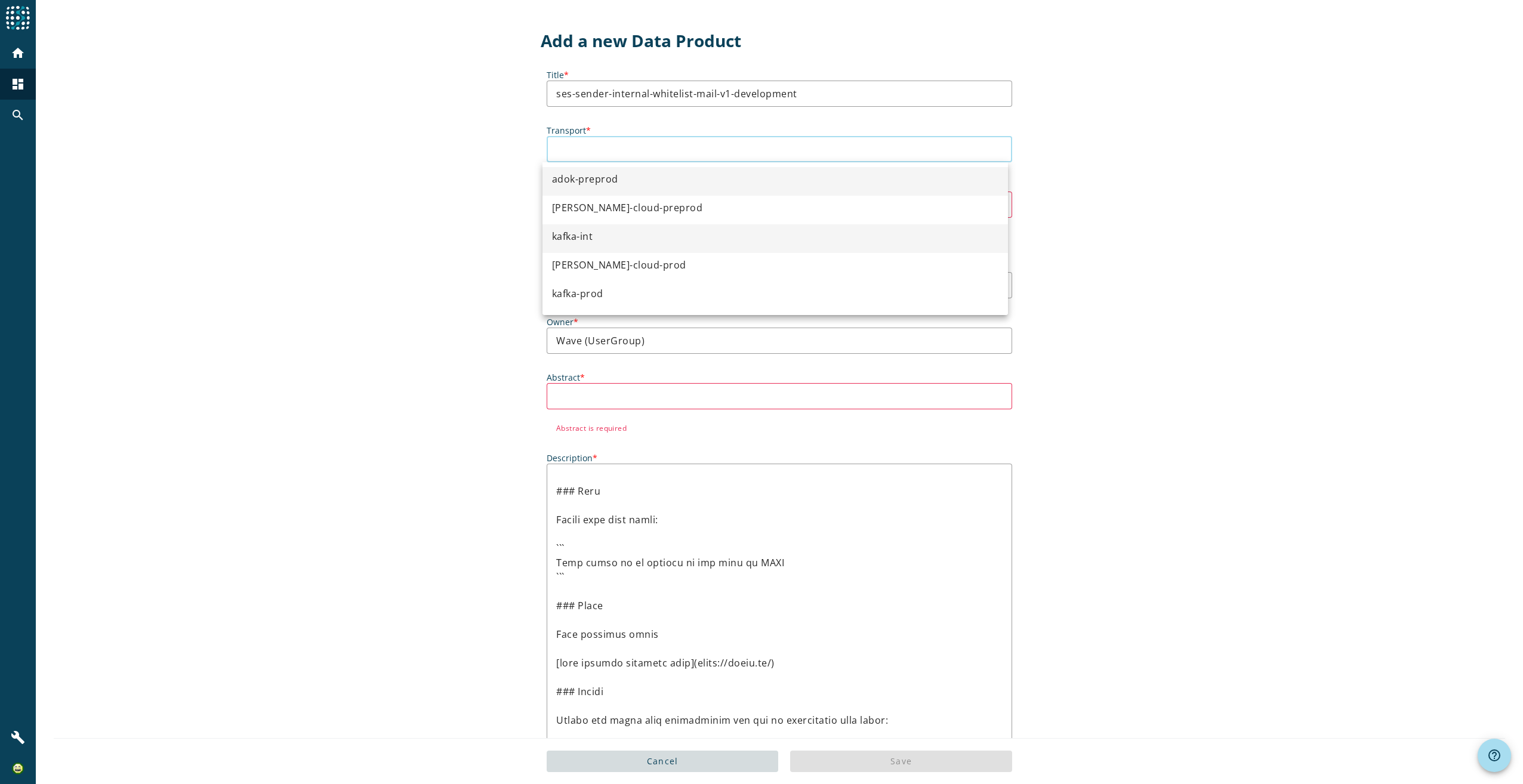
scroll to position [86, 0]
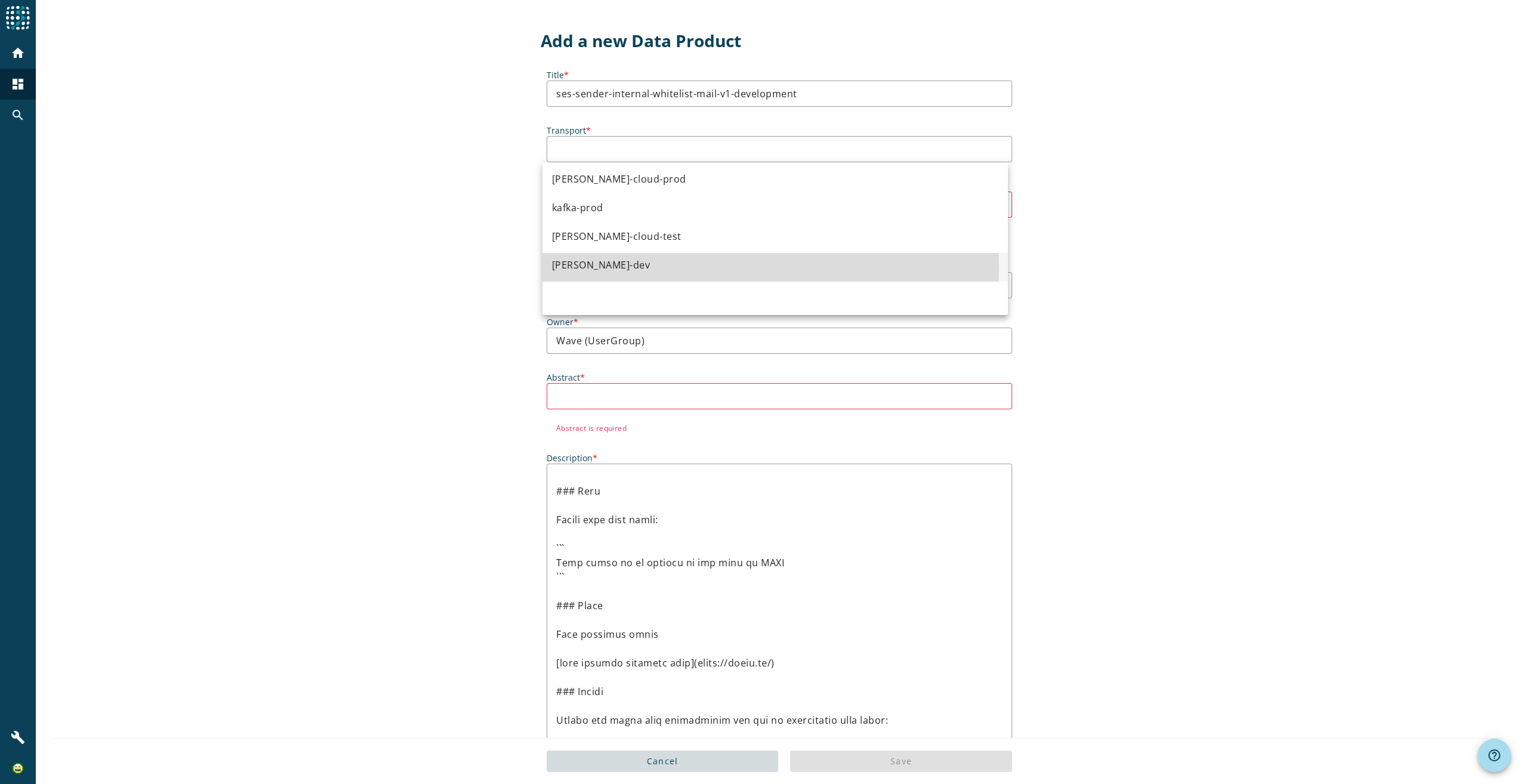
click at [606, 268] on mat-option "kafka-dev" at bounding box center [775, 267] width 465 height 28
type input "kafka-dev"
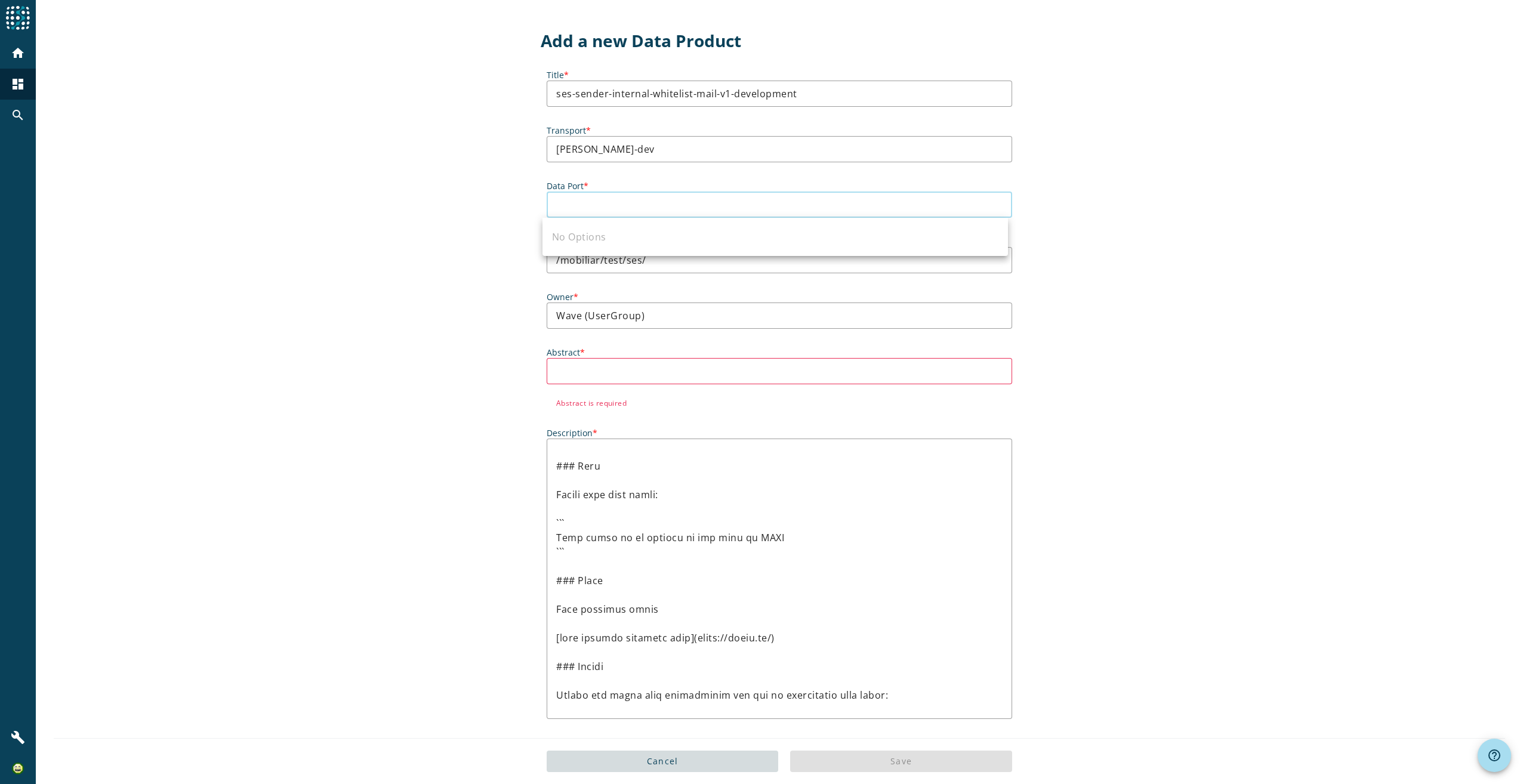
click at [687, 204] on input "Data Port *" at bounding box center [780, 205] width 446 height 15
paste input "ses-sender-internal-whitelist-mail-v1-development"
type input "ses-sender-internal-whitelist-mail-v1-development"
click at [1049, 202] on div "Add a new Data Product Title * ses-sender-internal-whitelist-mail-v1-developmen…" at bounding box center [780, 637] width 1487 height 1274
click at [794, 209] on input "Data Port *" at bounding box center [780, 205] width 446 height 15
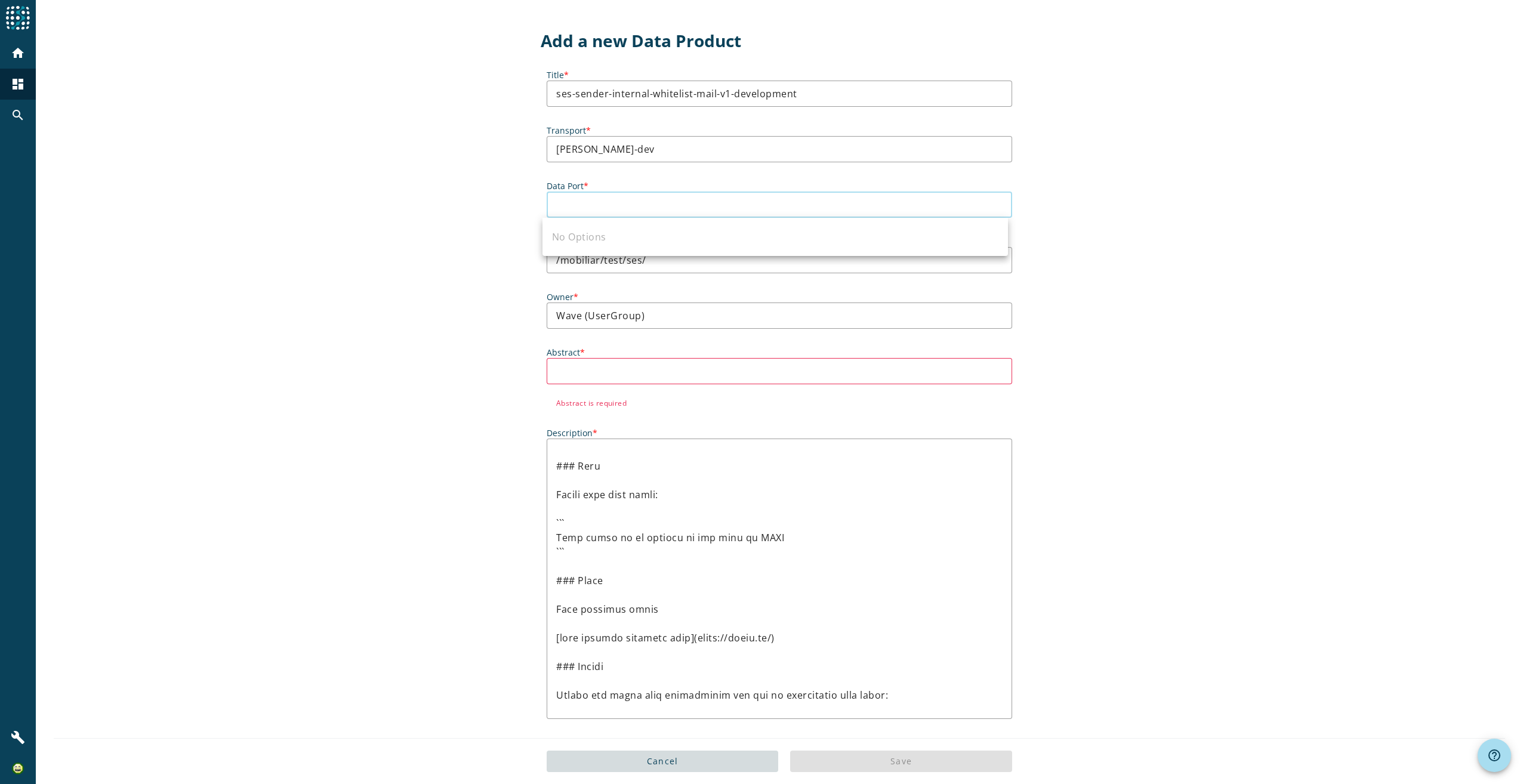
click at [1098, 190] on div "Add a new Data Product Title * ses-sender-internal-whitelist-mail-v1-developmen…" at bounding box center [780, 637] width 1487 height 1274
click at [696, 204] on input "Data Port *" at bounding box center [780, 205] width 446 height 15
click at [595, 234] on div "No Options" at bounding box center [775, 237] width 465 height 38
click at [628, 362] on div at bounding box center [780, 371] width 446 height 26
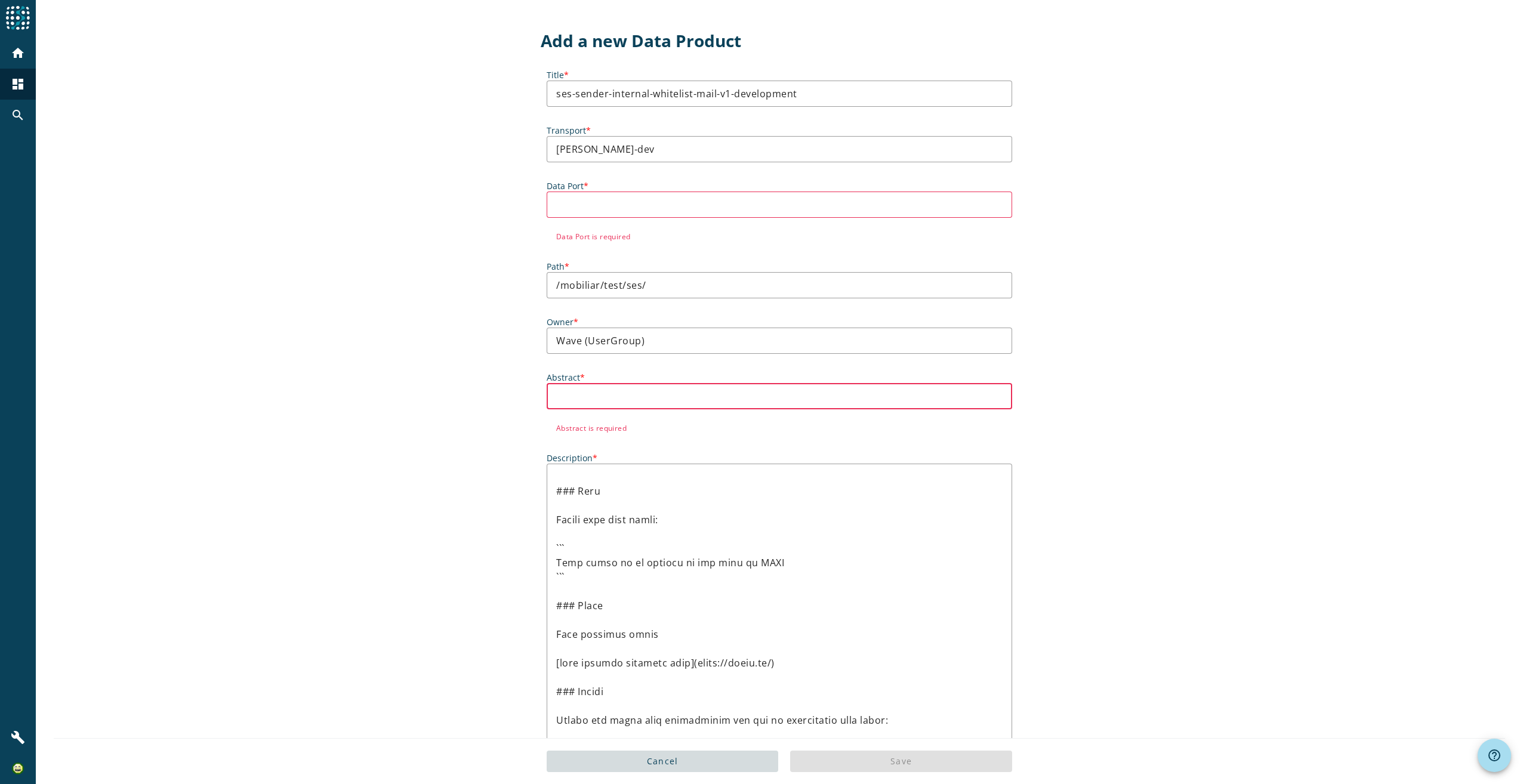
click at [622, 380] on label "Abstract *" at bounding box center [779, 377] width 465 height 11
click at [622, 389] on input "Abstract *" at bounding box center [780, 396] width 446 height 15
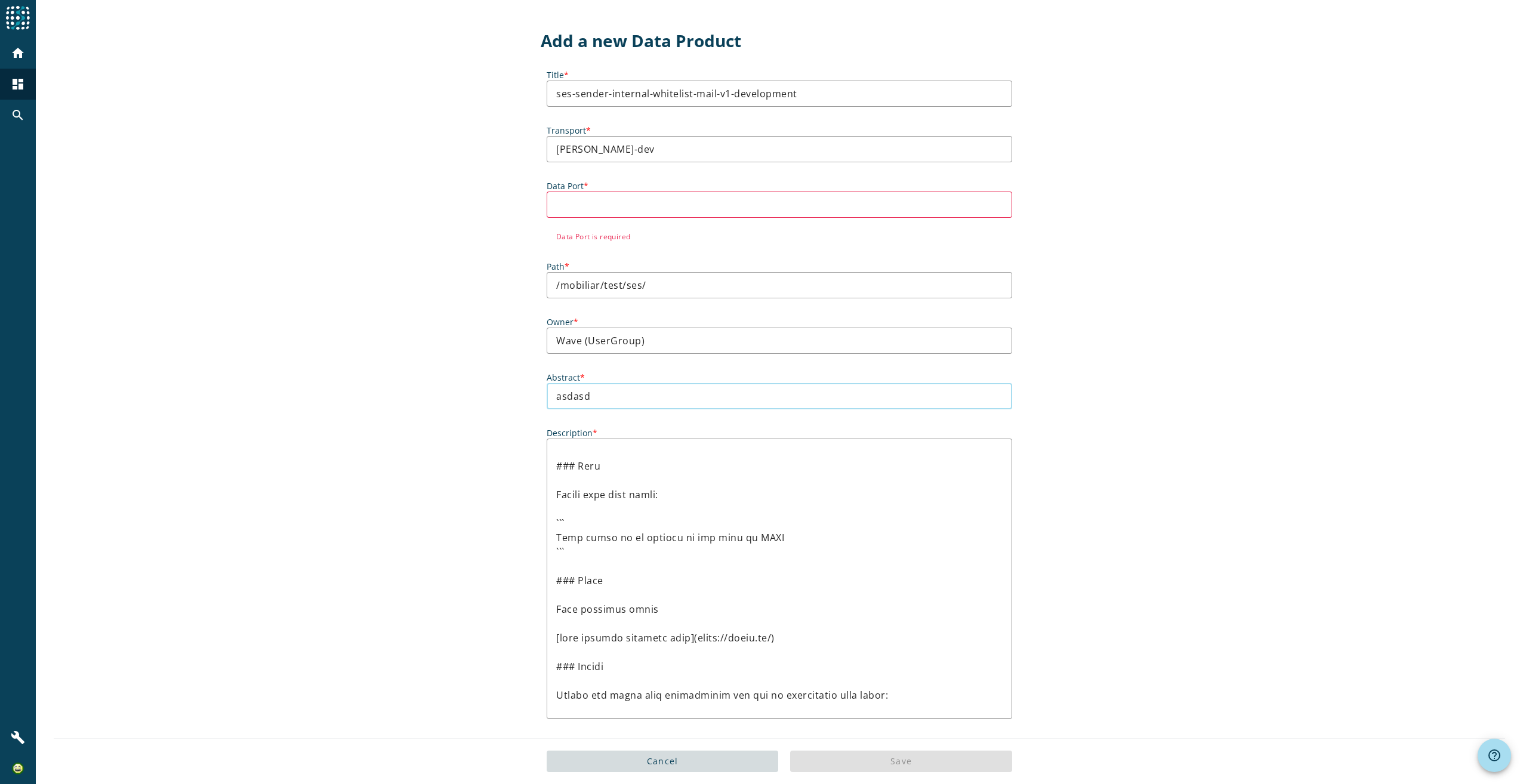
type input "asdasda"
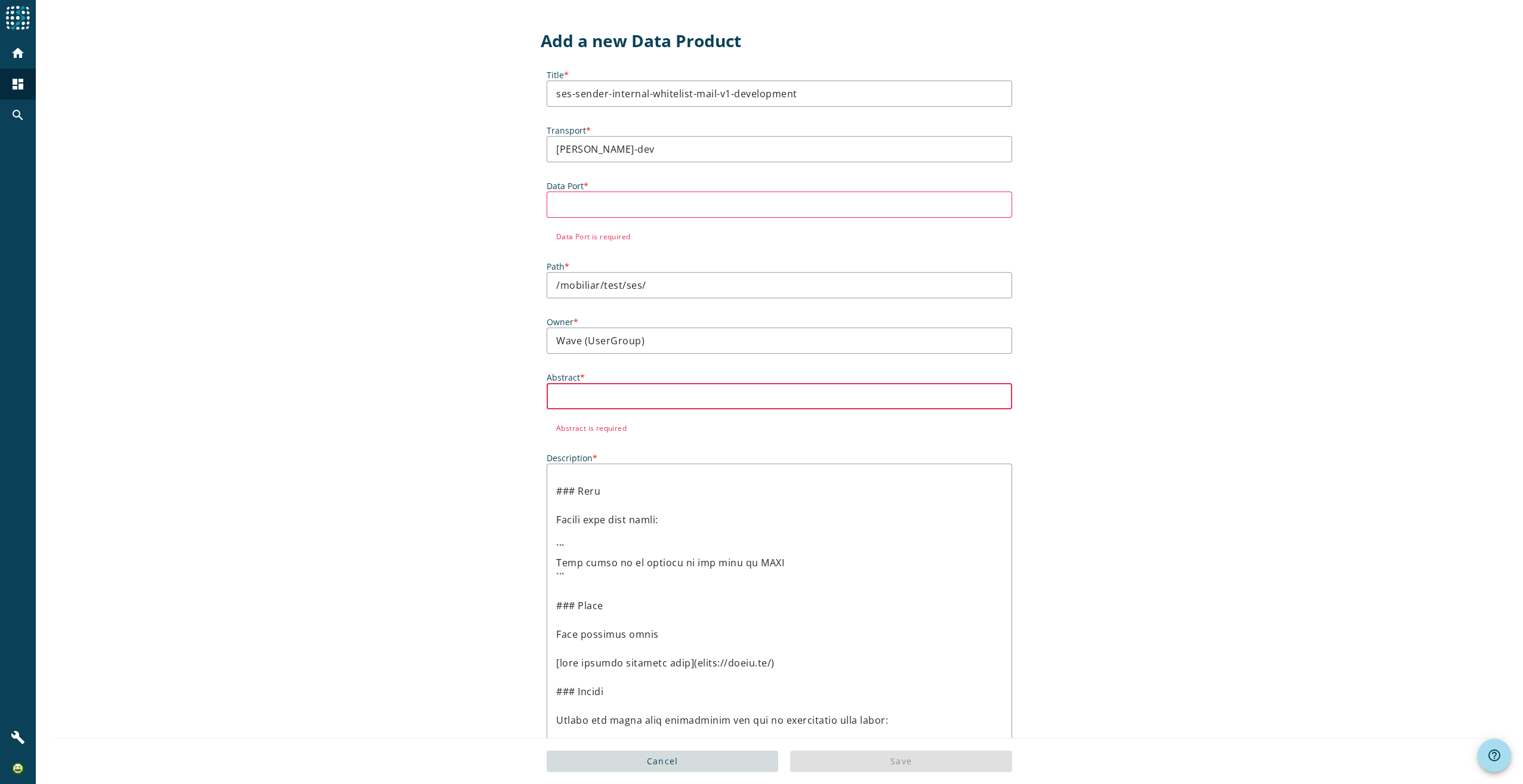
type input "s"
type input "shou"
type input "p"
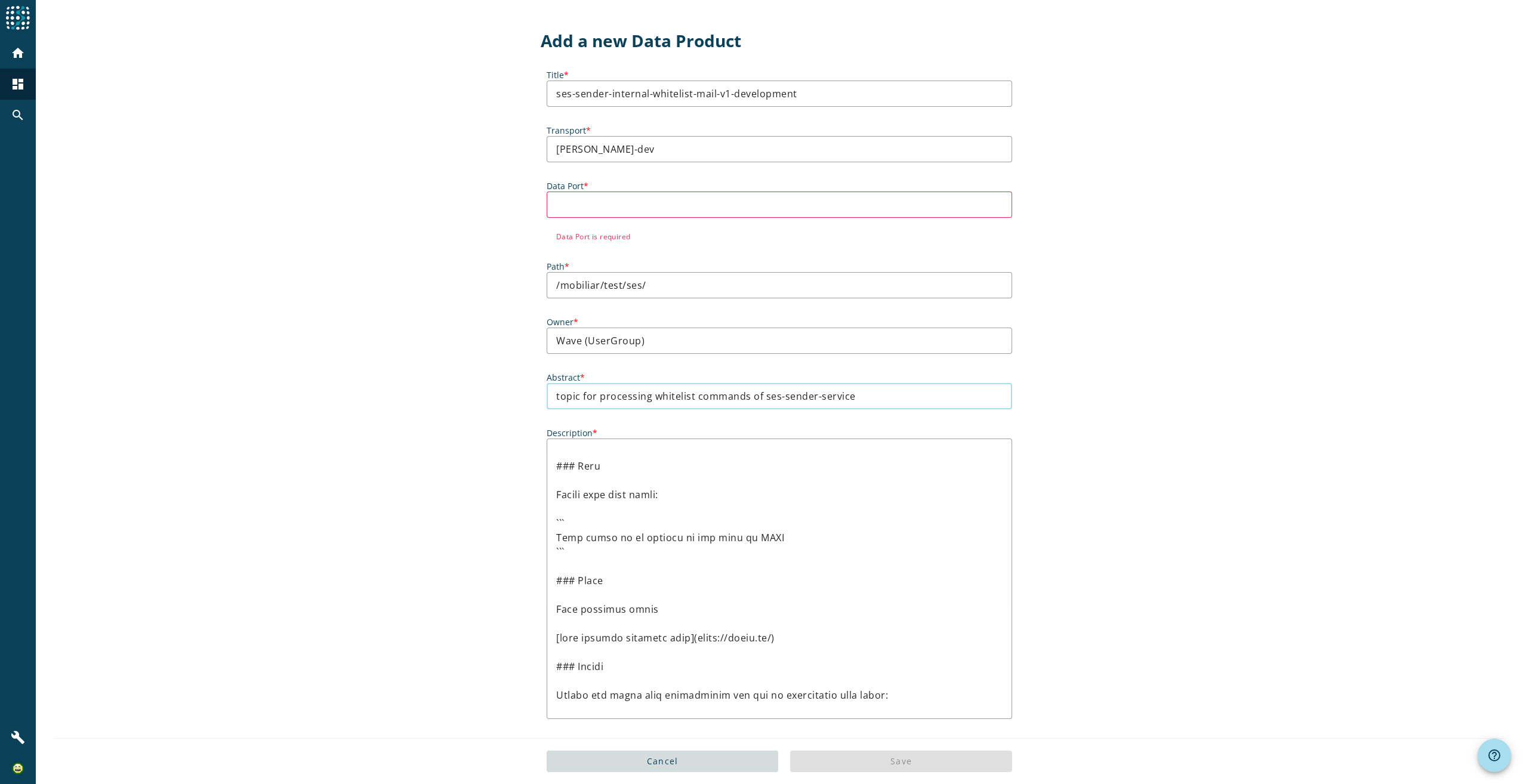
type input "topic for processing whitelist commands of ses-sender-service"
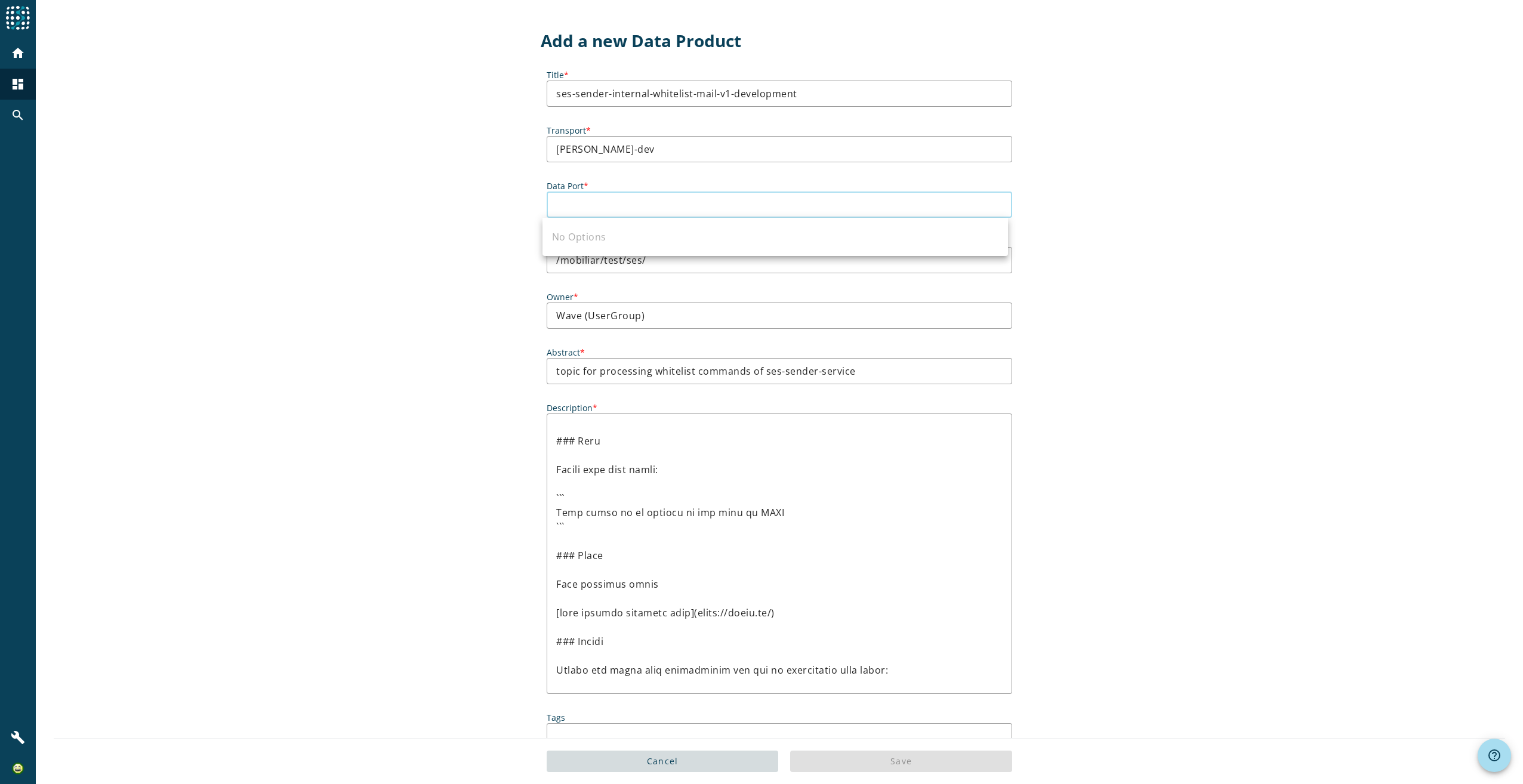
click at [612, 205] on input "Data Port *" at bounding box center [780, 205] width 446 height 15
click at [1136, 215] on div "Add a new Data Product Title * ses-sender-internal-whitelist-mail-v1-developmen…" at bounding box center [780, 624] width 1487 height 1248
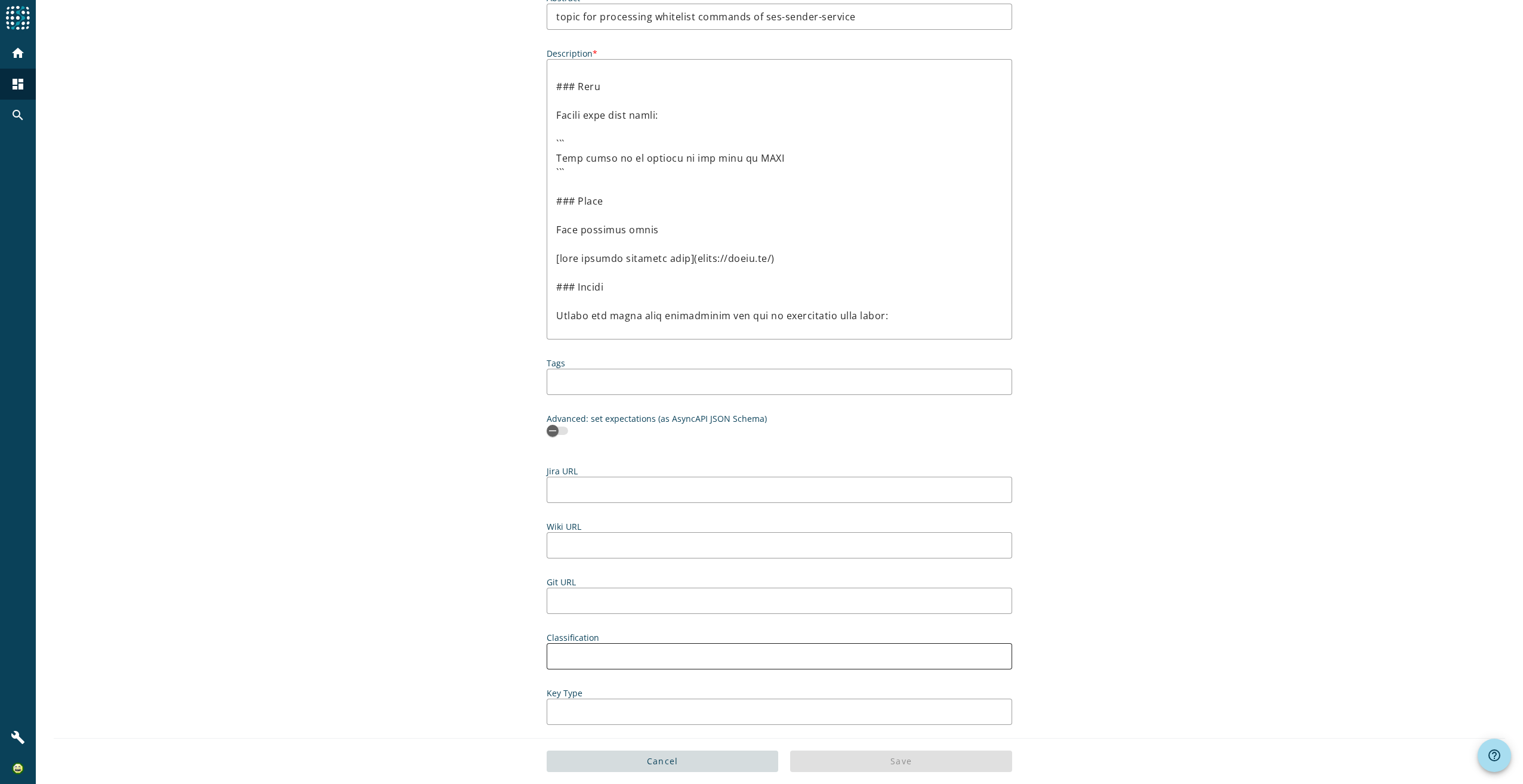
scroll to position [191, 0]
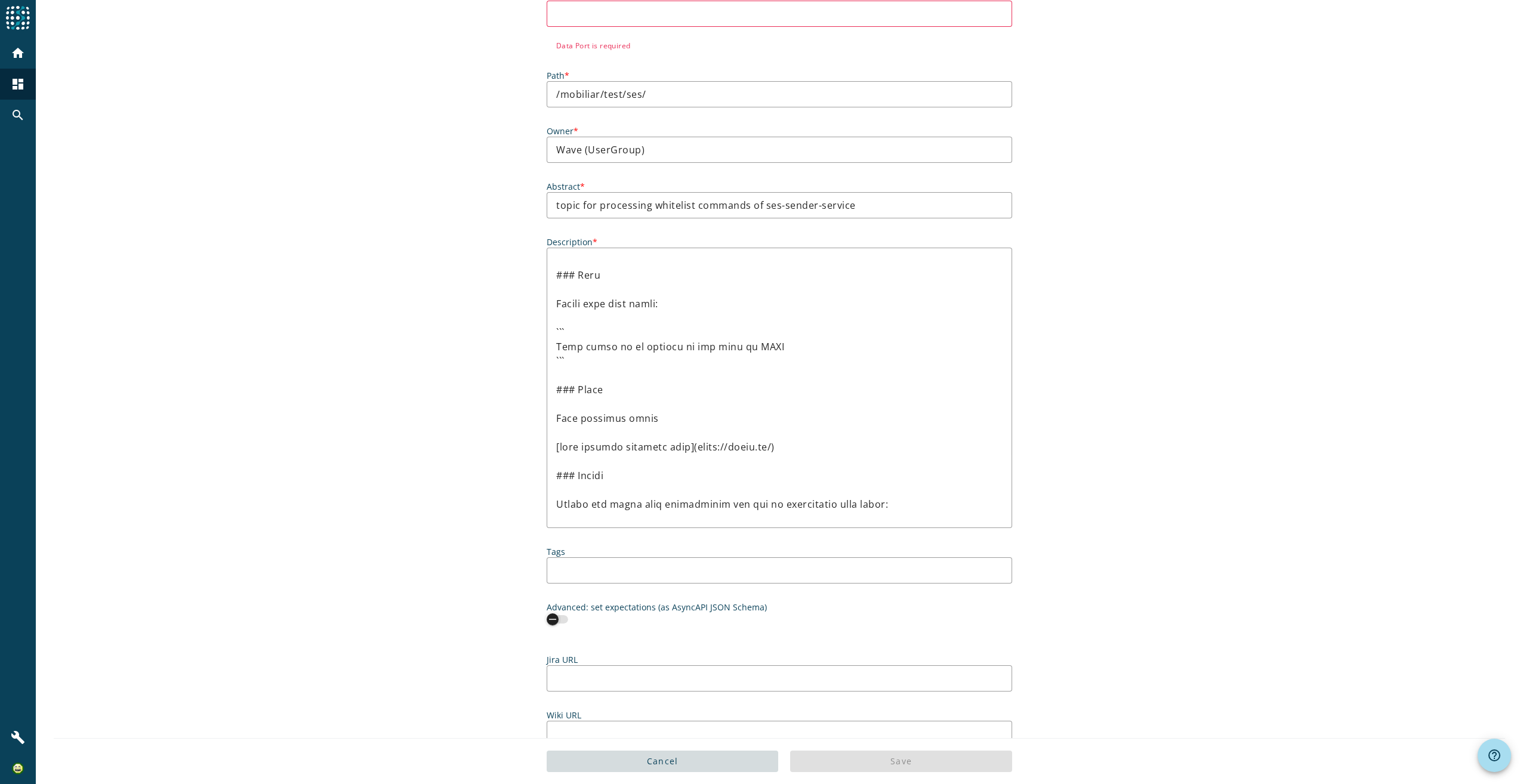
click at [559, 622] on div "button" at bounding box center [557, 619] width 21 height 8
click at [559, 622] on icon "button" at bounding box center [562, 619] width 11 height 11
click at [656, 570] on input at bounding box center [777, 570] width 441 height 15
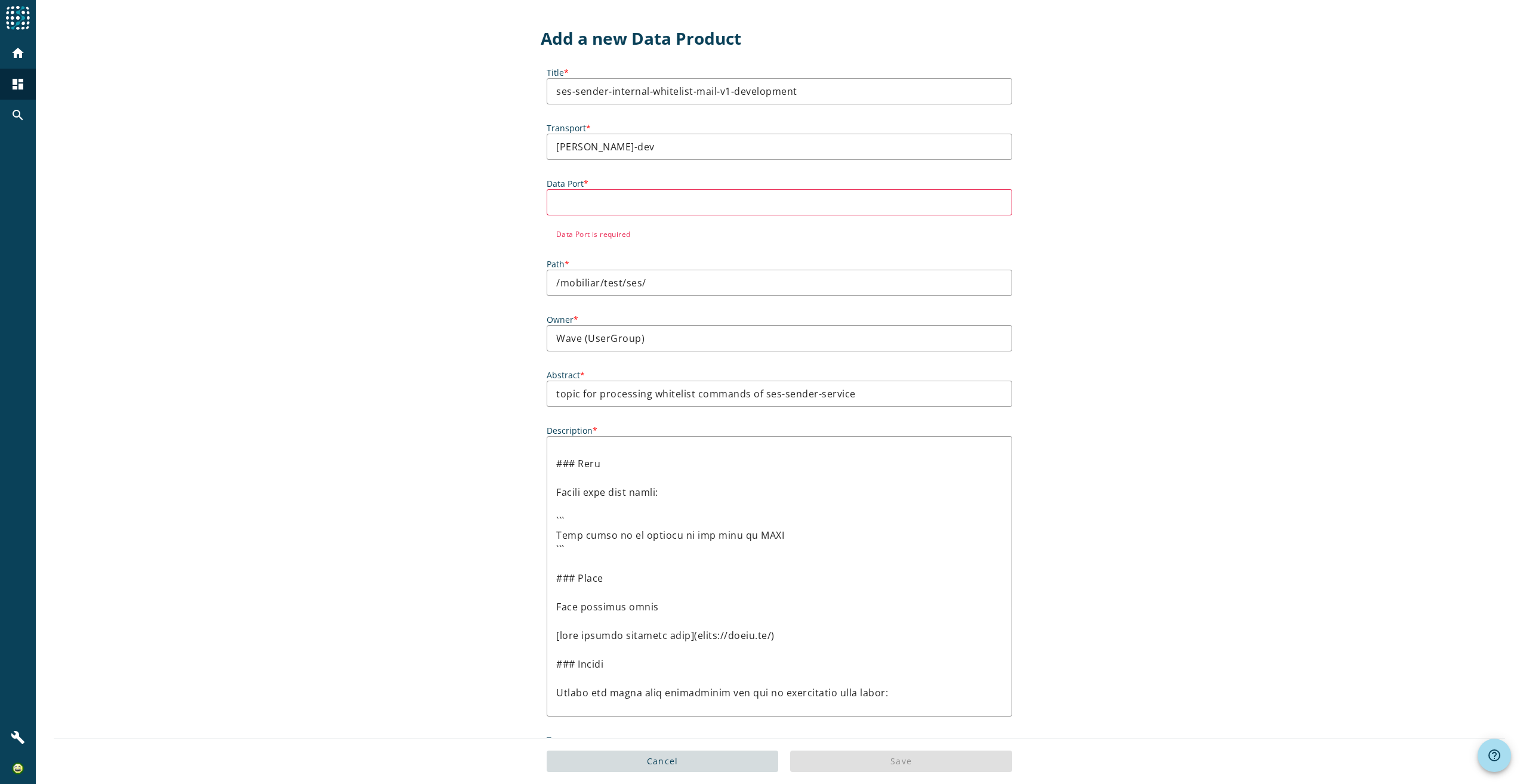
scroll to position [0, 0]
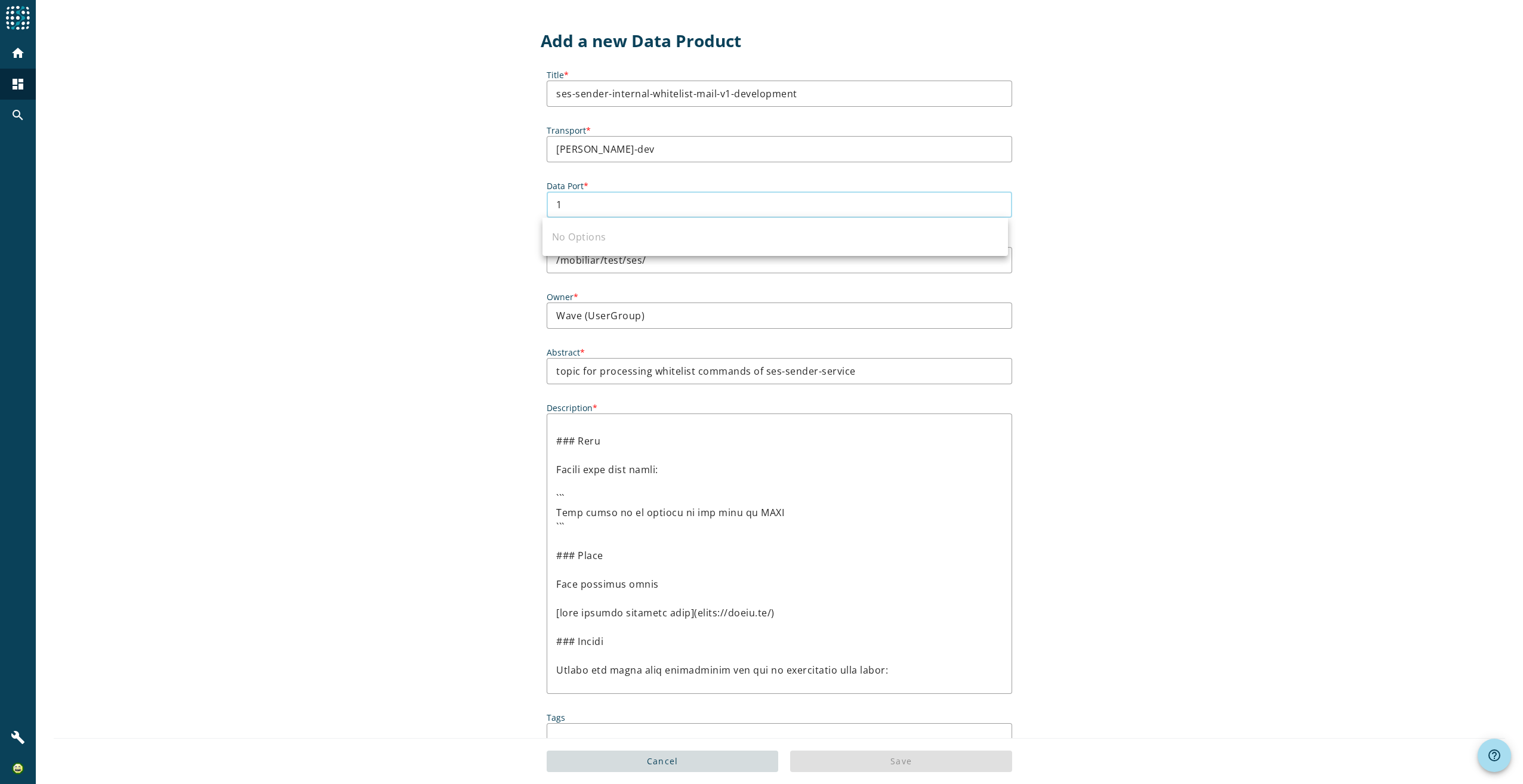
click at [727, 203] on input "1" at bounding box center [780, 205] width 446 height 15
type input "1"
click at [1107, 212] on div "Add a new Data Product Title * ses-sender-internal-whitelist-mail-v1-developmen…" at bounding box center [780, 624] width 1487 height 1248
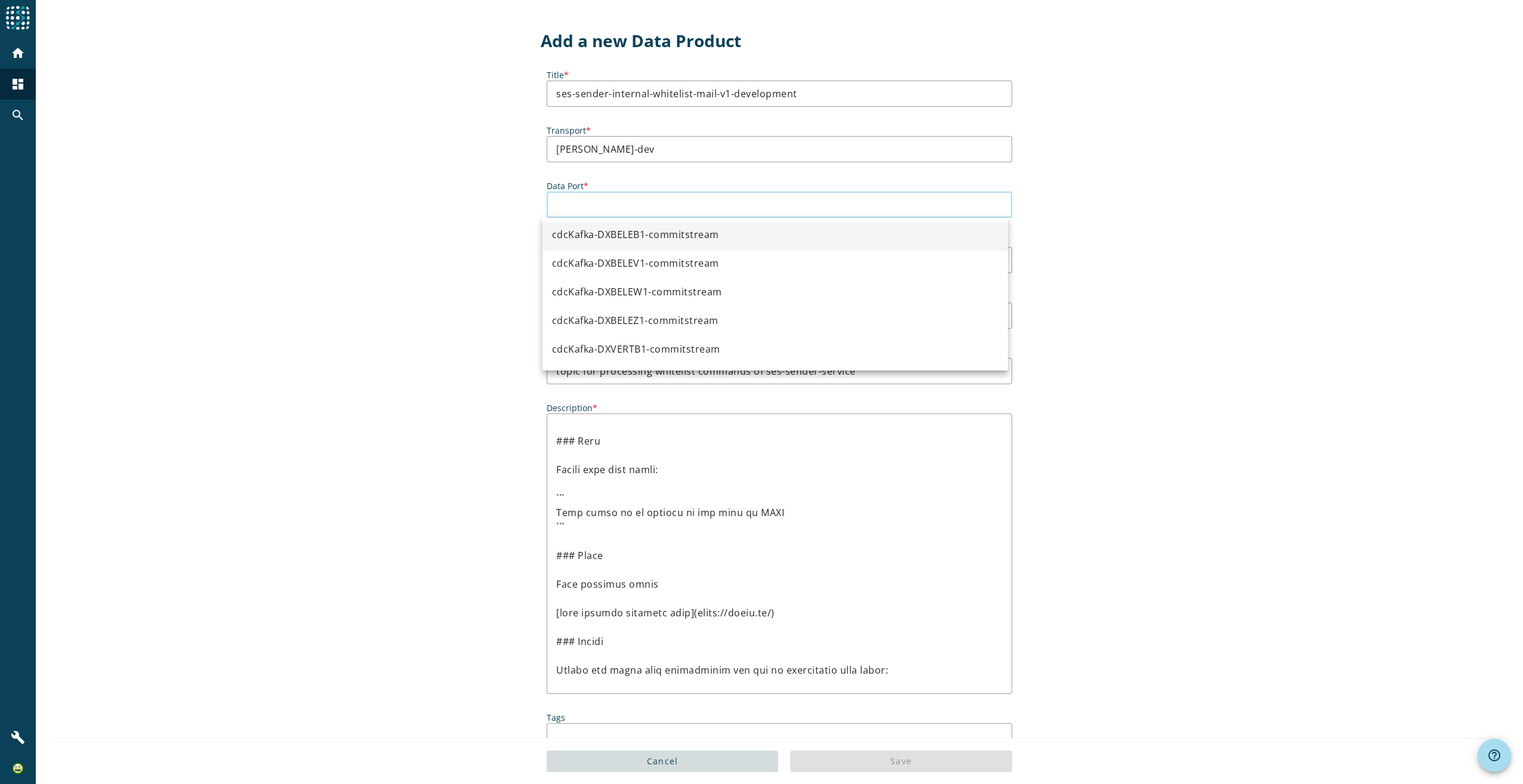
click at [720, 208] on input "Data Port *" at bounding box center [780, 205] width 446 height 15
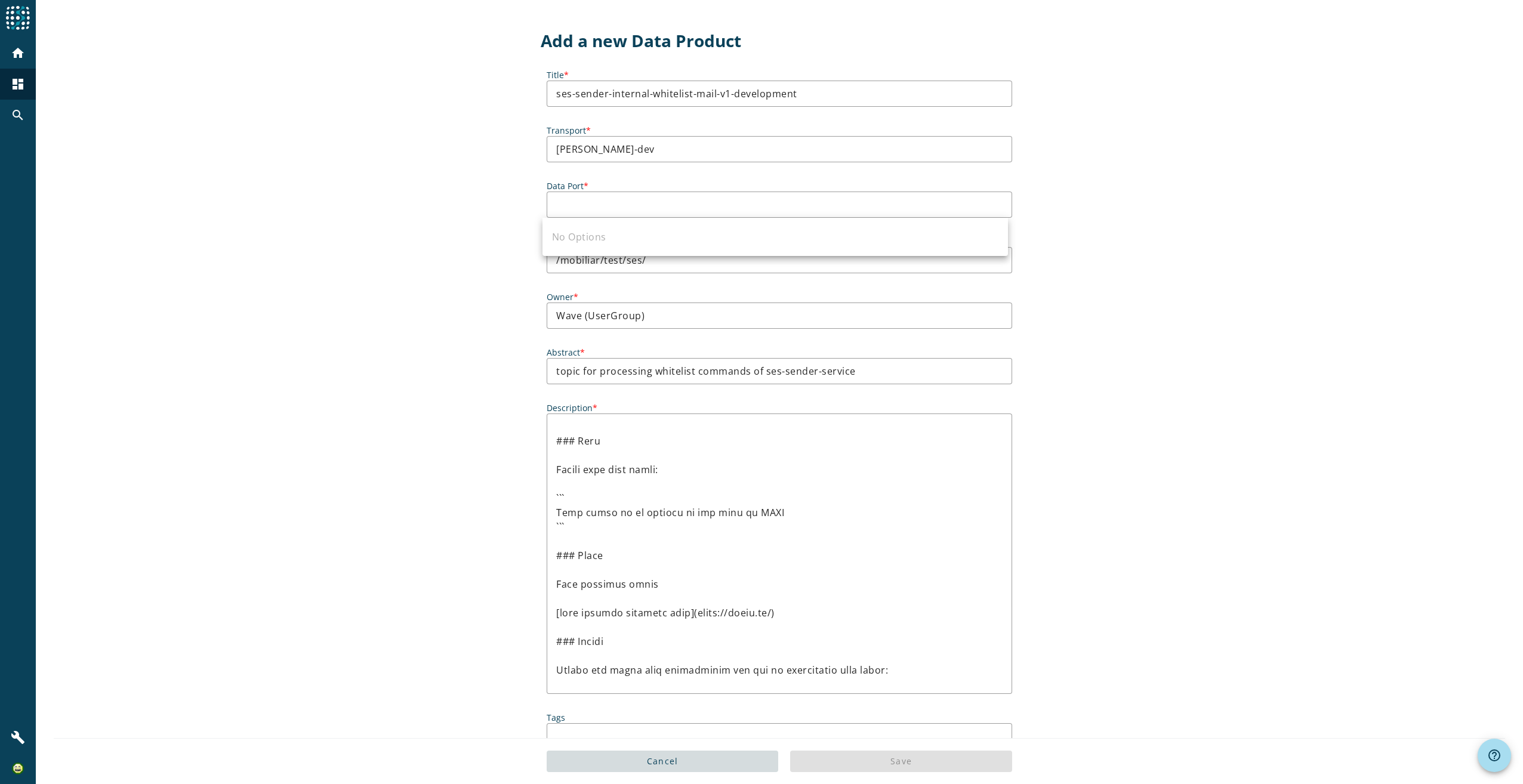
click at [611, 230] on div "No Options" at bounding box center [775, 237] width 465 height 38
click at [619, 209] on input "Data Port *" at bounding box center [780, 205] width 446 height 15
click at [1060, 204] on div "Add a new Data Product Title * ses-sender-internal-whitelist-mail-v1-developmen…" at bounding box center [780, 624] width 1487 height 1248
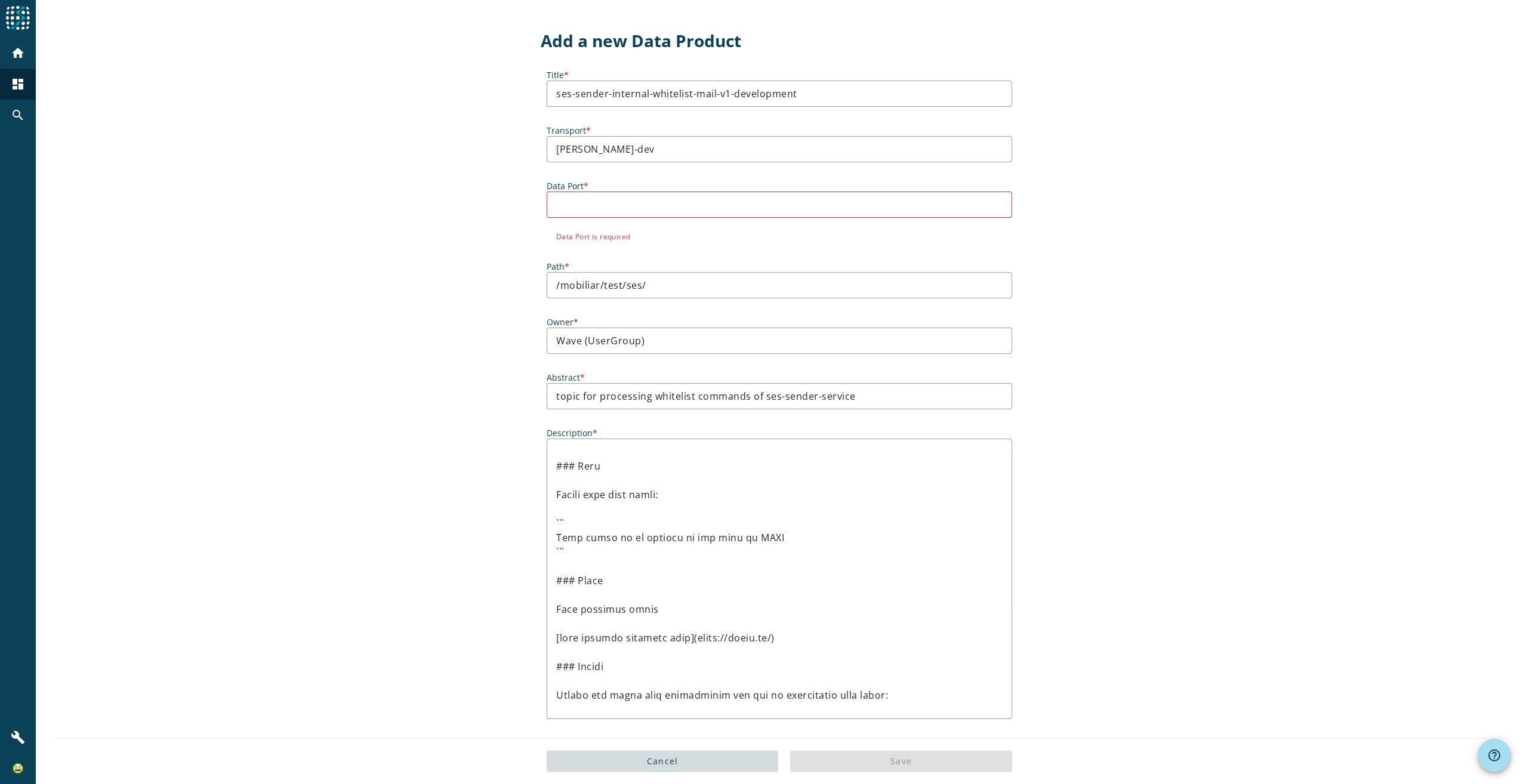
click at [746, 192] on div at bounding box center [780, 205] width 446 height 26
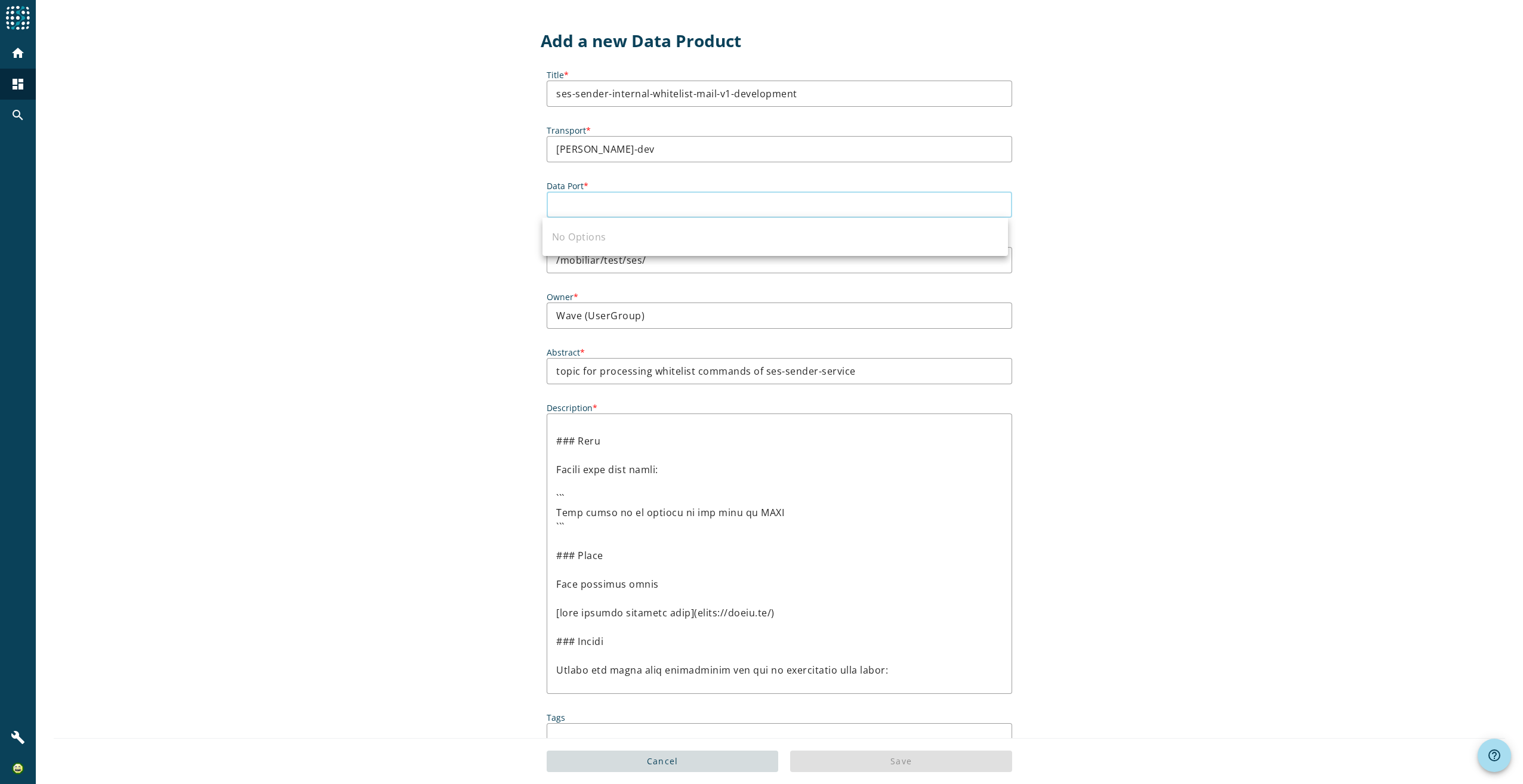
click at [743, 200] on input "Data Port *" at bounding box center [780, 205] width 446 height 15
type input "0"
type input "1"
type input "a"
type input "c"
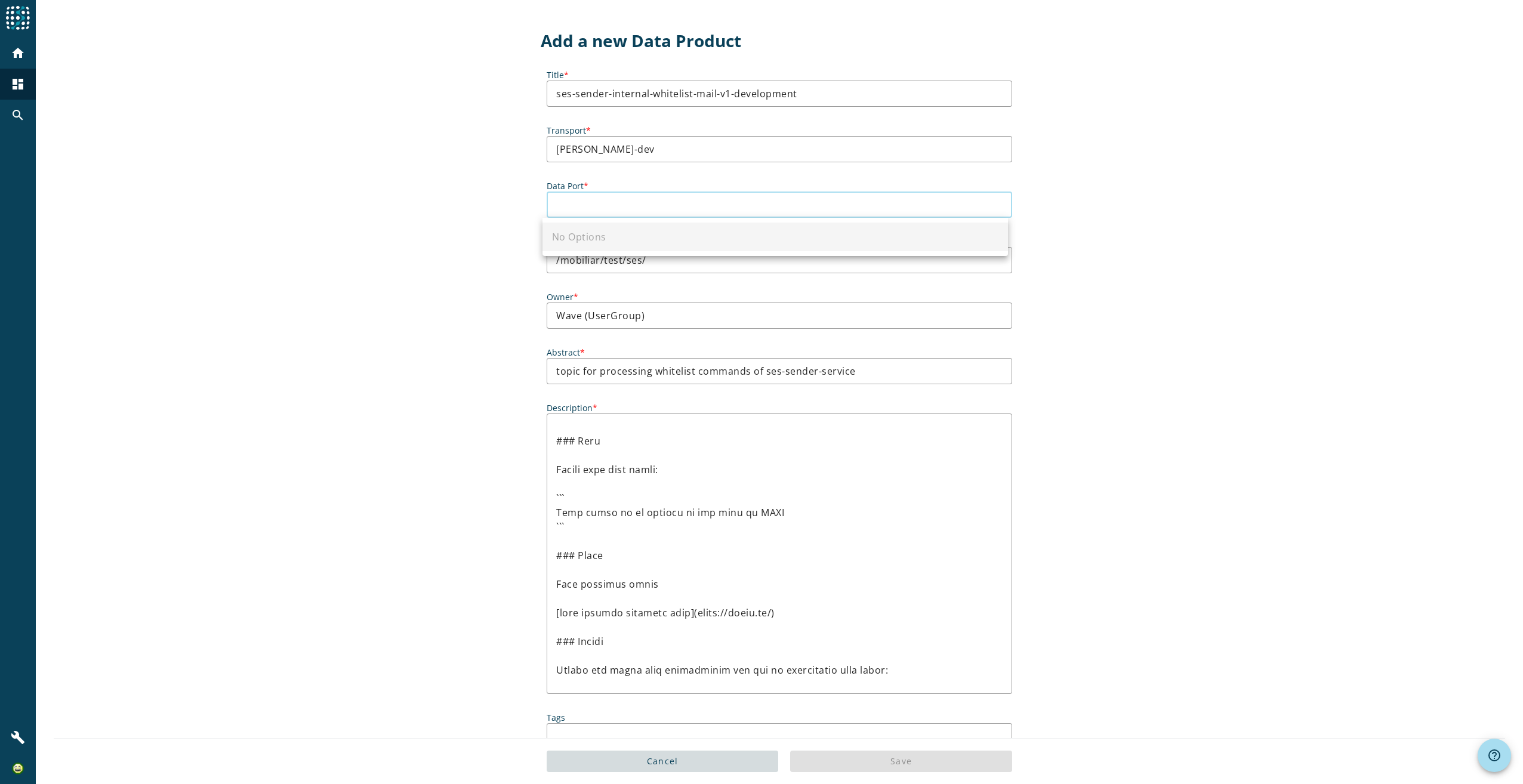
type input "e"
click at [640, 203] on input "Data Port *" at bounding box center [780, 205] width 446 height 15
paste input "auto_8b621e11-32b3-4e83-89f7-1a2a103c13ce"
type input "auto_8b621e11-32b3-4e83-89f7-1a2a103c13ce"
click at [1111, 188] on div "Add a new Data Product Title * ses-sender-internal-whitelist-mail-v1-developmen…" at bounding box center [780, 624] width 1487 height 1248
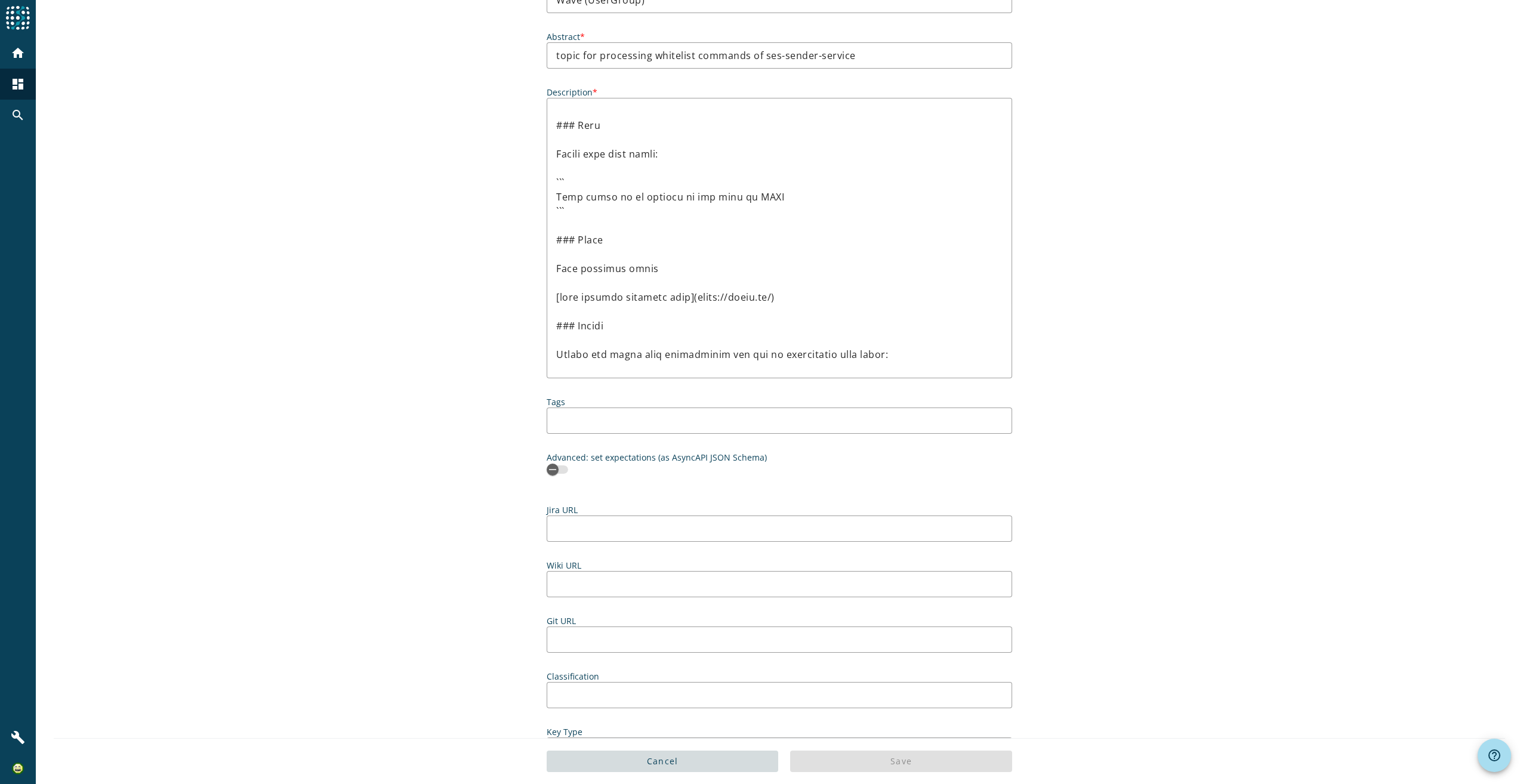
scroll to position [358, 0]
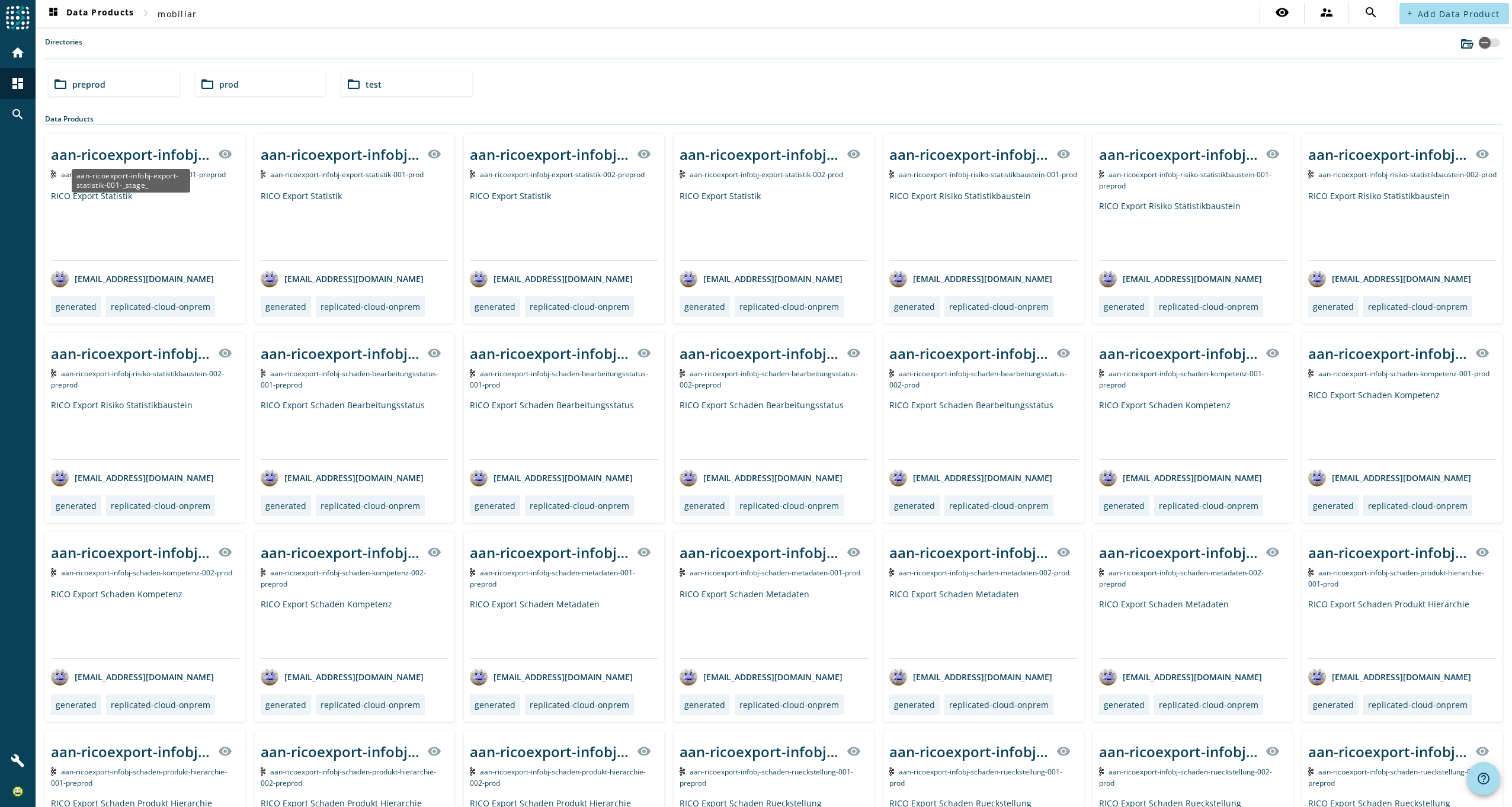
click at [161, 157] on div "aan-ricoexport-infobj-export-statistik-001-_stage_" at bounding box center [131, 155] width 160 height 20
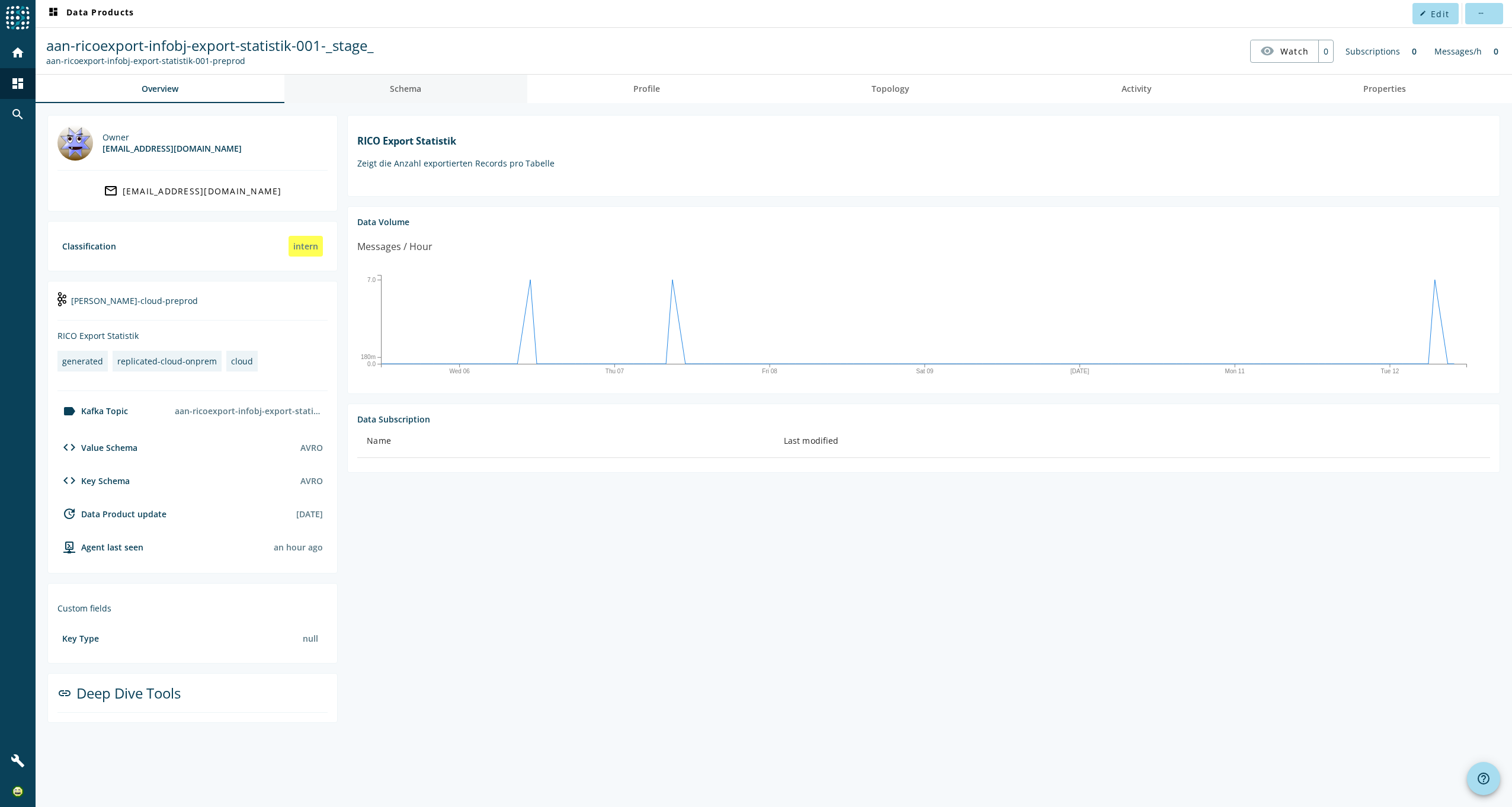
click at [426, 92] on link "Schema" at bounding box center [406, 88] width 244 height 28
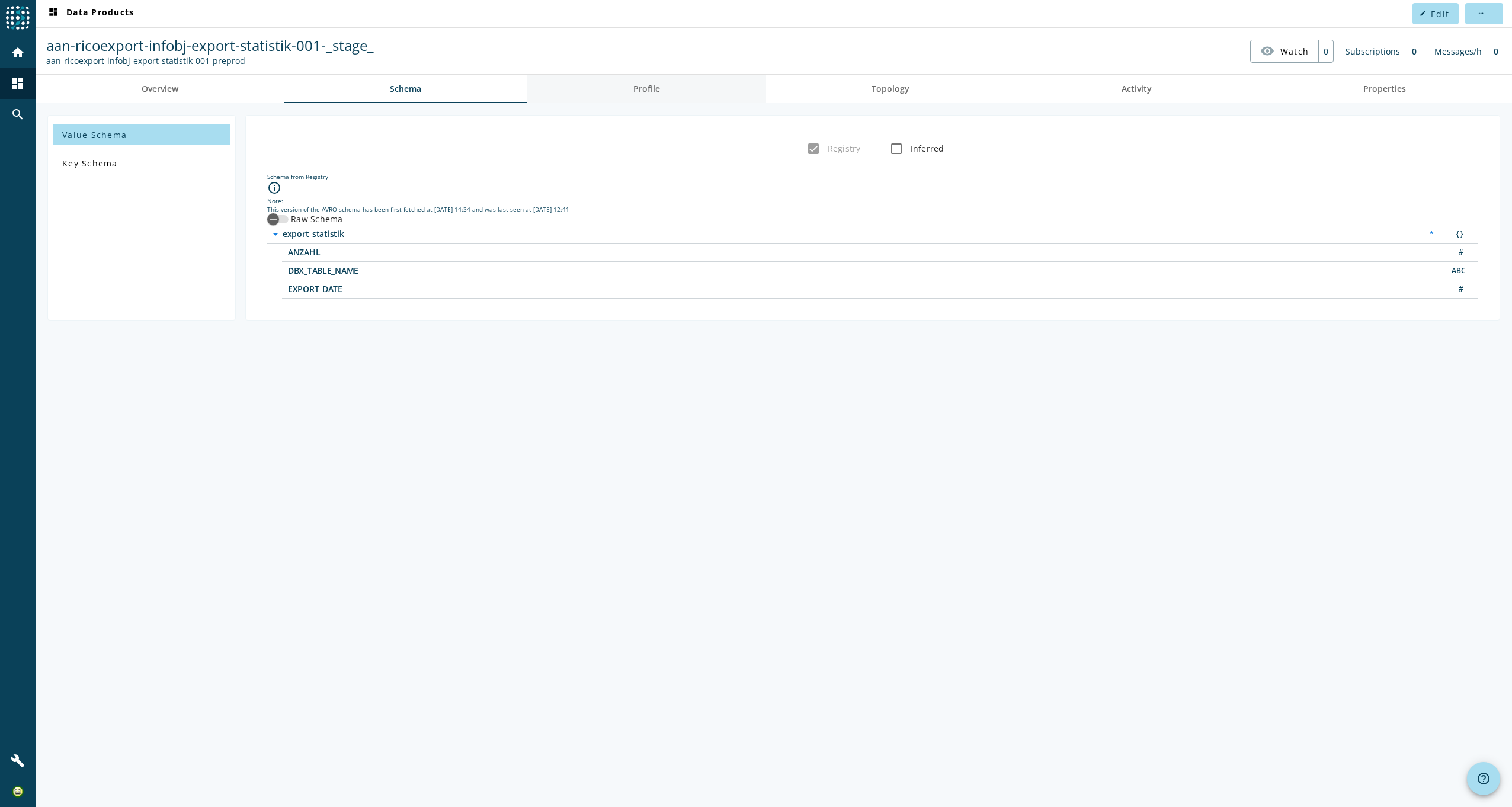
click at [664, 87] on link "Profile" at bounding box center [647, 88] width 239 height 28
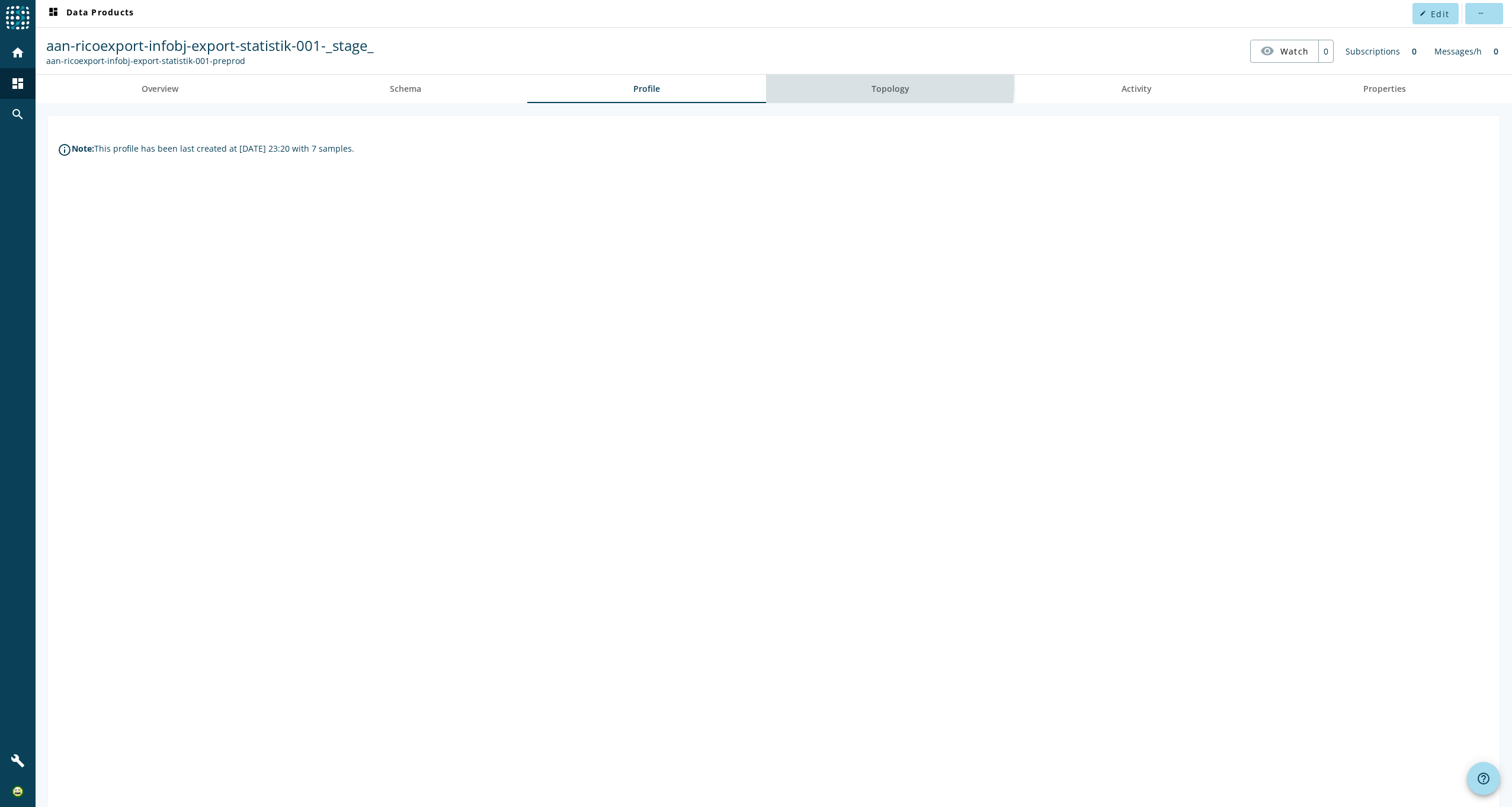
click at [847, 82] on link "Topology" at bounding box center [891, 88] width 250 height 28
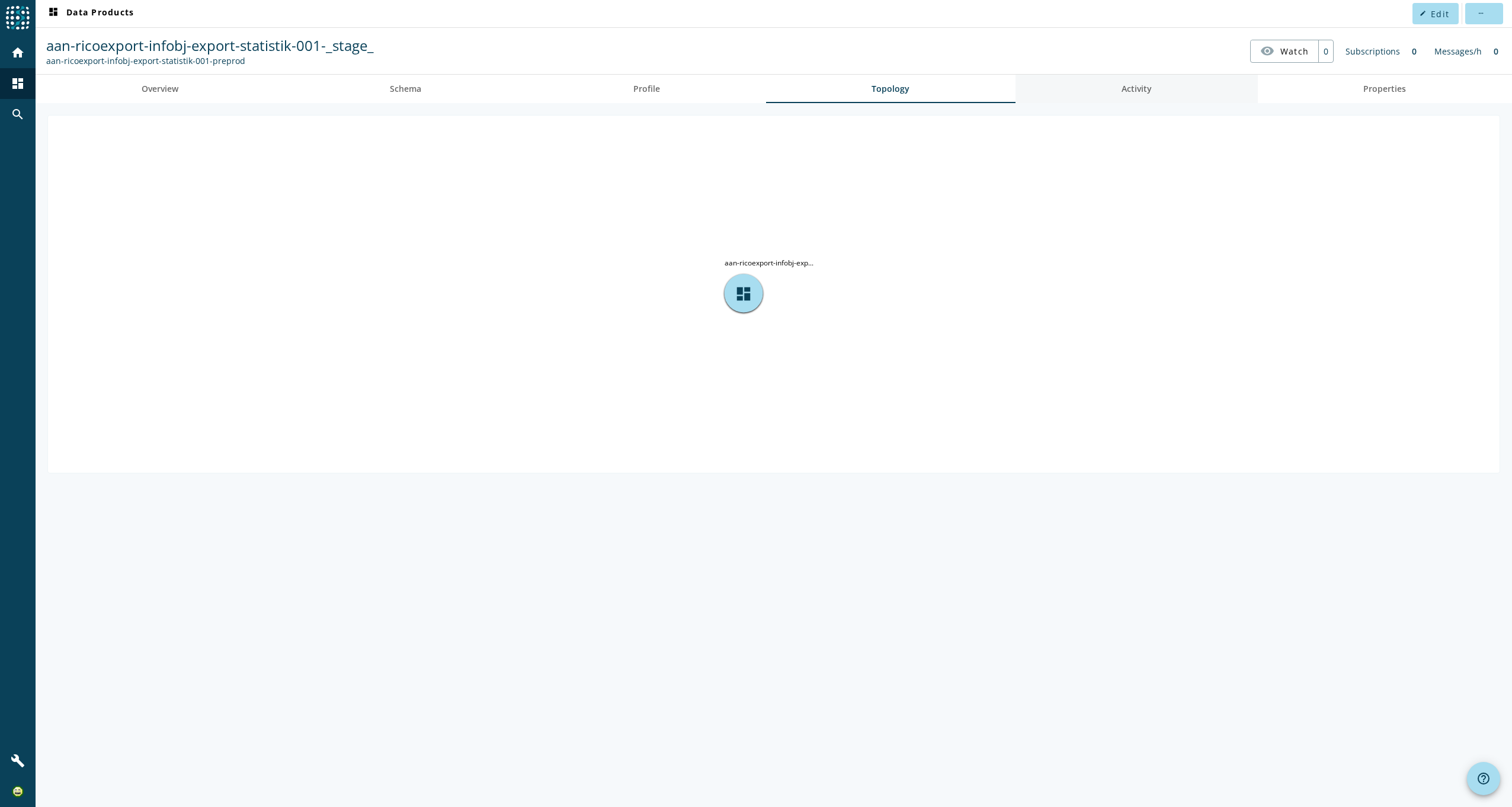
click at [1144, 85] on span "Activity" at bounding box center [1137, 88] width 30 height 8
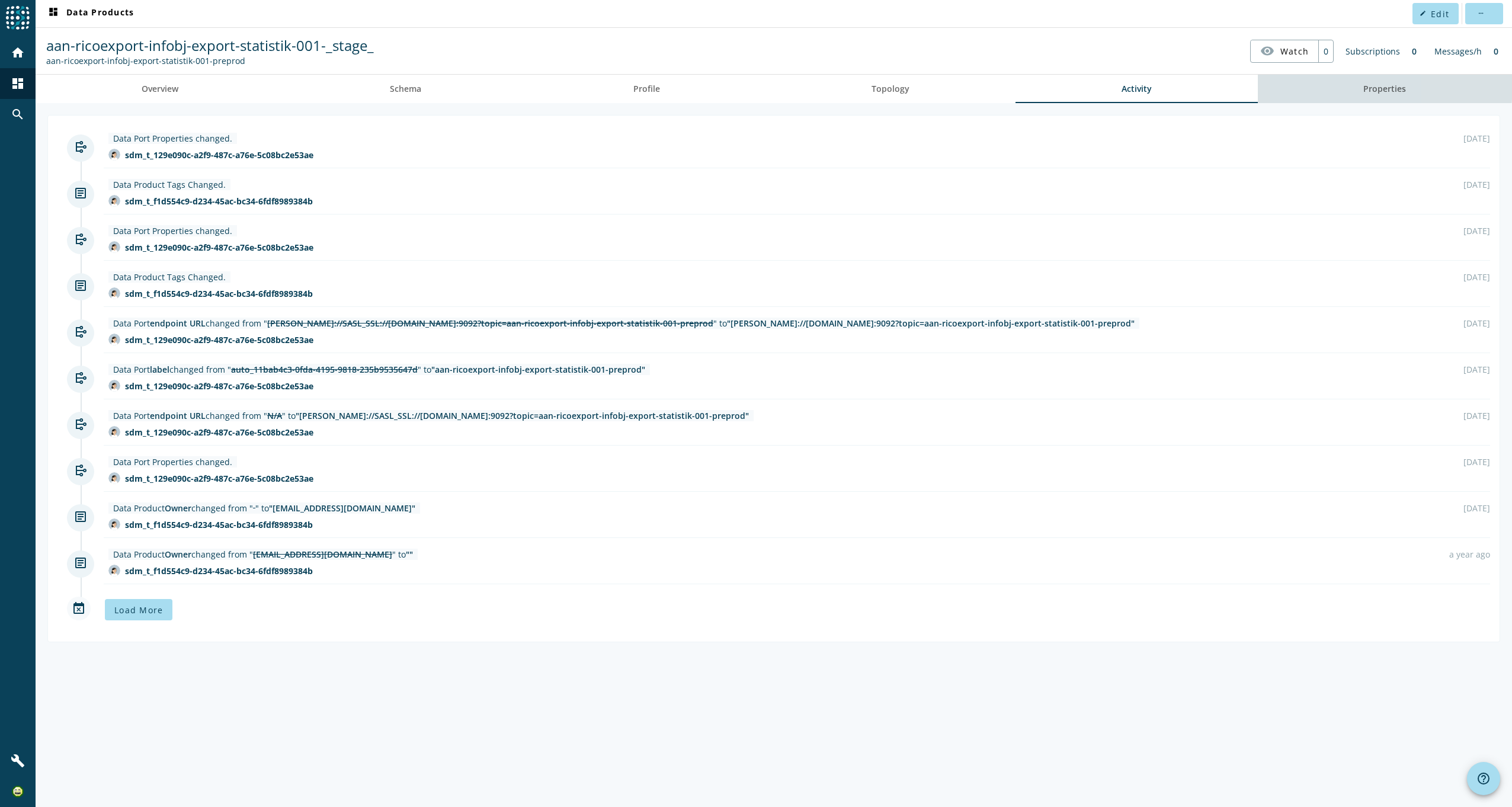
click at [1316, 85] on link "Properties" at bounding box center [1385, 88] width 255 height 28
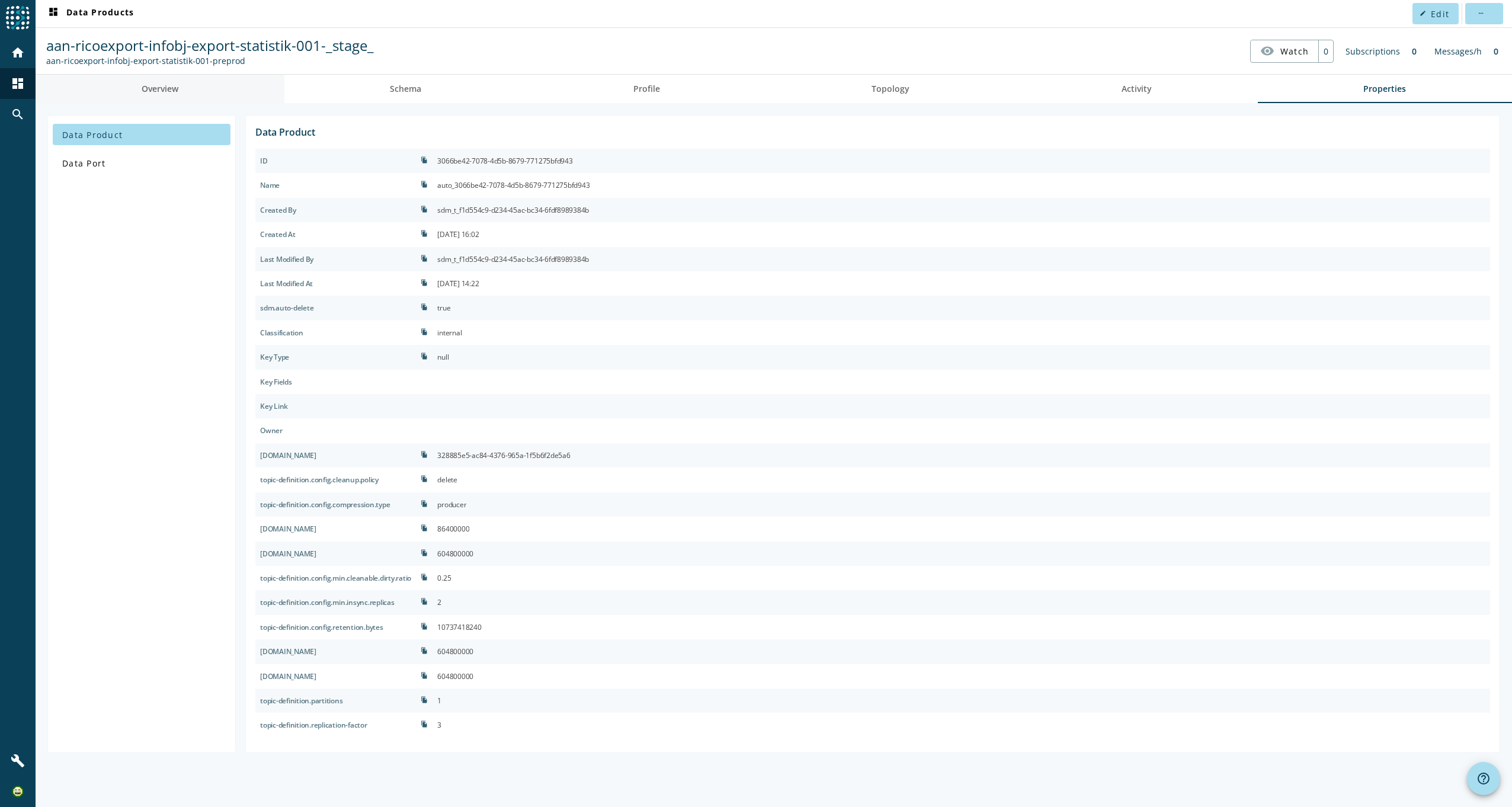
click at [154, 78] on span "Overview" at bounding box center [160, 88] width 37 height 28
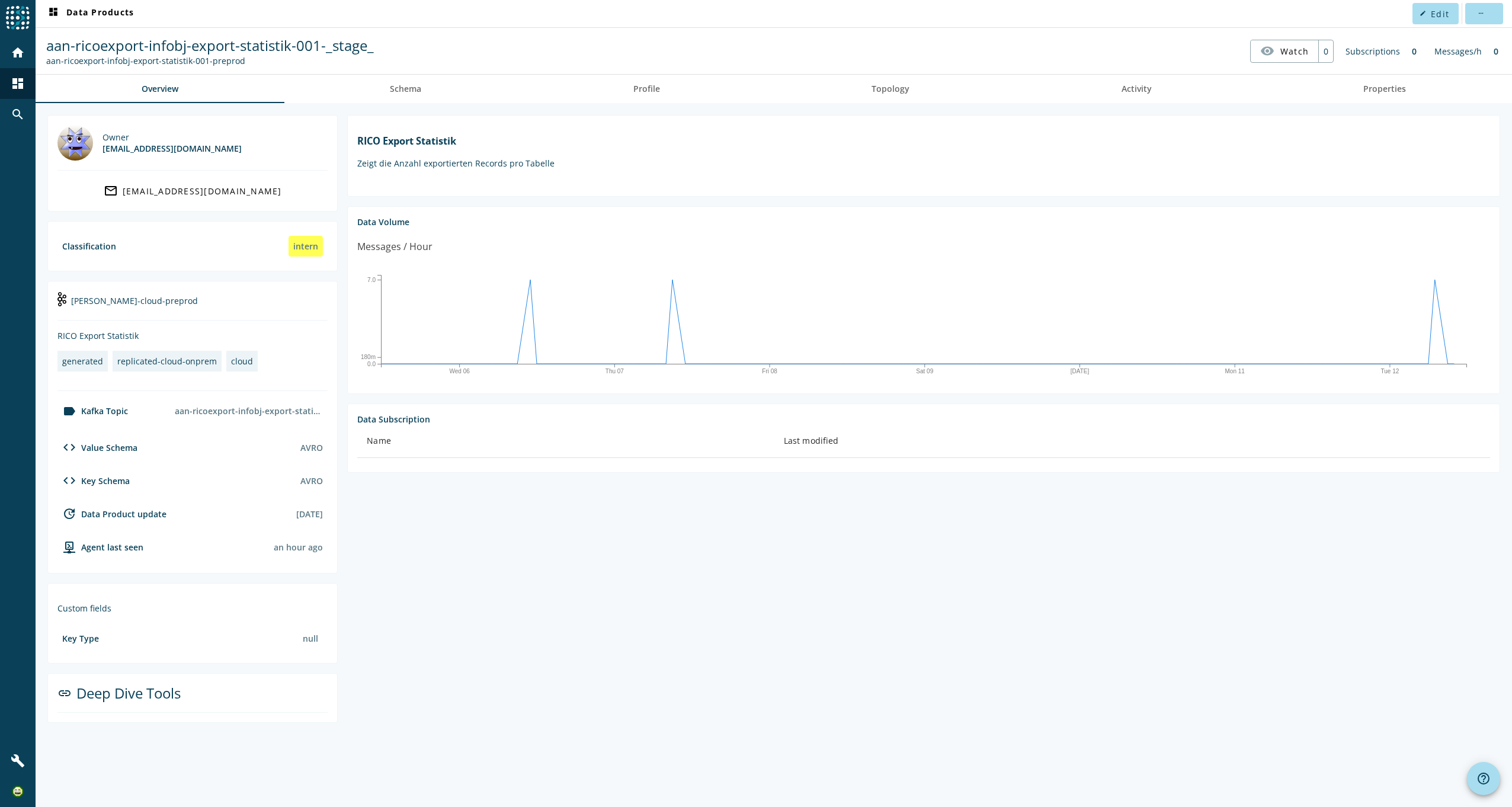
click at [205, 411] on div "aan-ricoexport-infobj-export-statistik-001-preprod" at bounding box center [248, 410] width 158 height 21
click at [305, 414] on div "aan-ricoexport-infobj-export-statistik-001-preprod" at bounding box center [248, 410] width 158 height 21
drag, startPoint x: 305, startPoint y: 413, endPoint x: 314, endPoint y: 408, distance: 10.3
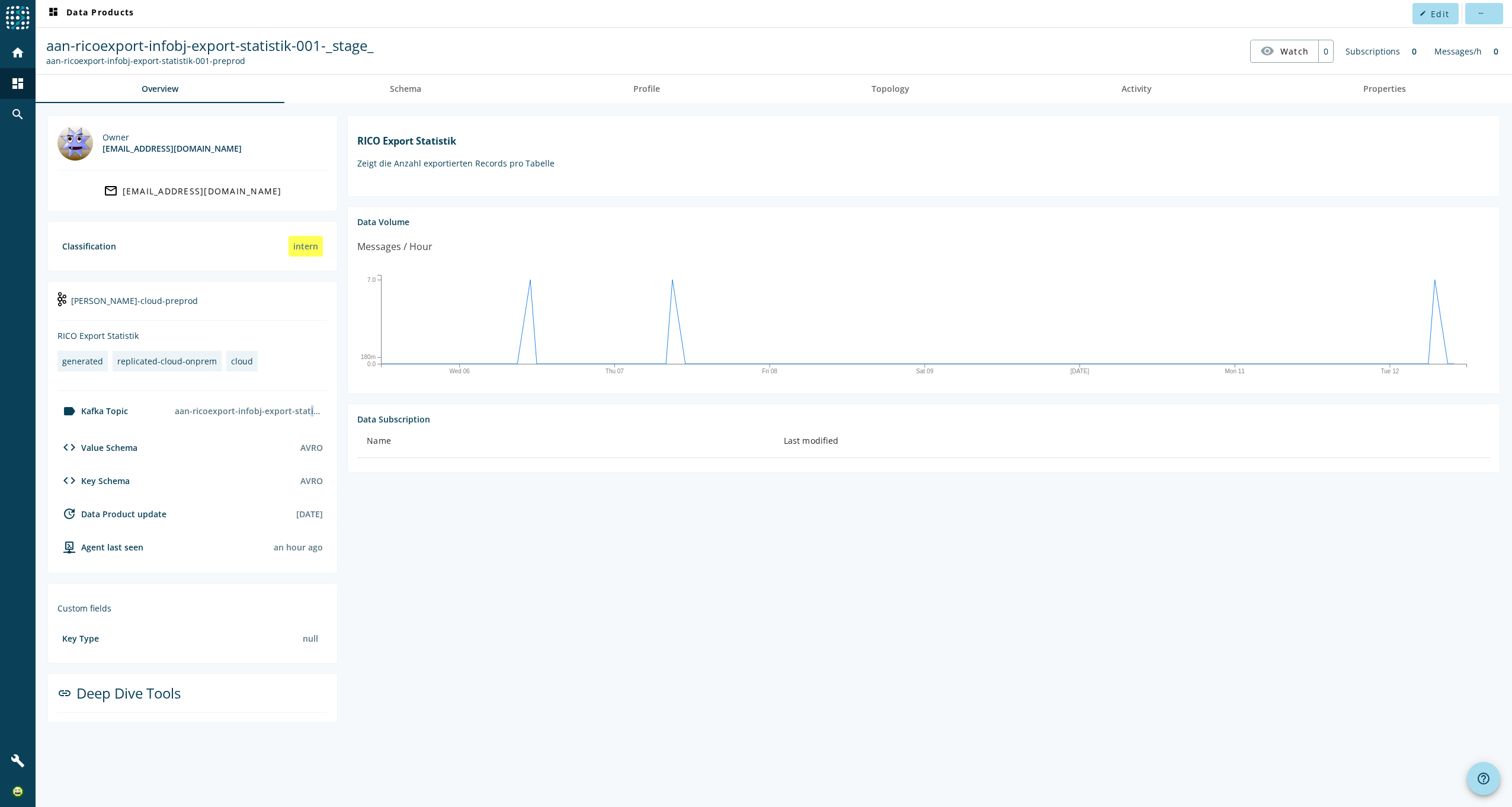
click at [314, 408] on div "aan-ricoexport-infobj-export-statistik-001-preprod" at bounding box center [248, 410] width 158 height 21
click at [308, 46] on span "aan-ricoexport-infobj-export-statistik-001-_stage_" at bounding box center [210, 46] width 328 height 20
click at [366, 49] on span "aan-ricoexport-infobj-export-statistik-001-_stage_" at bounding box center [210, 46] width 328 height 20
click at [454, 164] on p "Zeigt die Anzahl exportierten Records pro Tabelle" at bounding box center [924, 163] width 1133 height 11
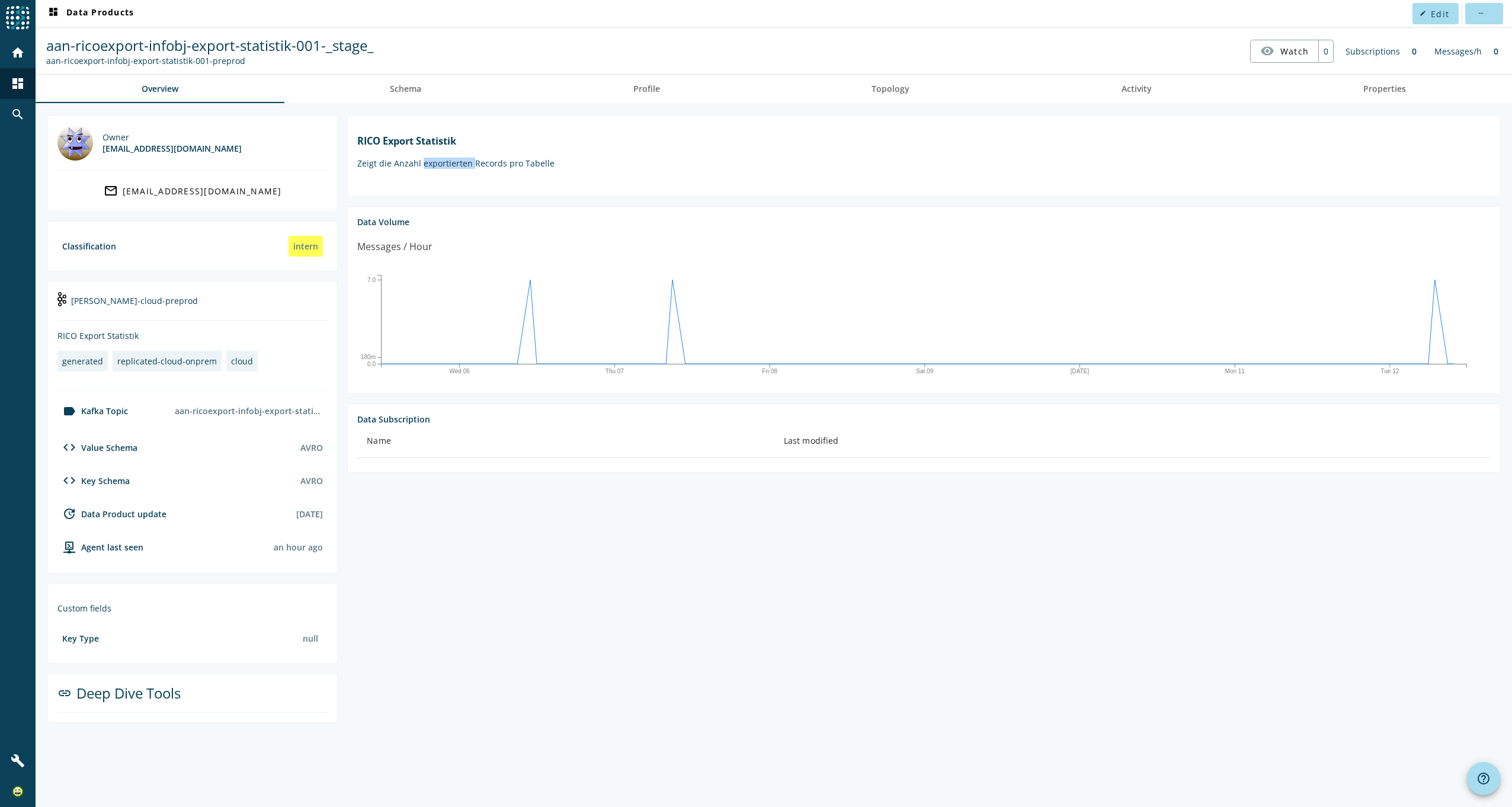
click at [454, 164] on p "Zeigt die Anzahl exportierten Records pro Tabelle" at bounding box center [924, 163] width 1133 height 11
click at [697, 174] on div "RICO Export Statistik Zeigt die Anzahl exportierten Records pro Tabelle" at bounding box center [924, 151] width 1133 height 53
click at [883, 92] on span "Topology" at bounding box center [890, 88] width 38 height 8
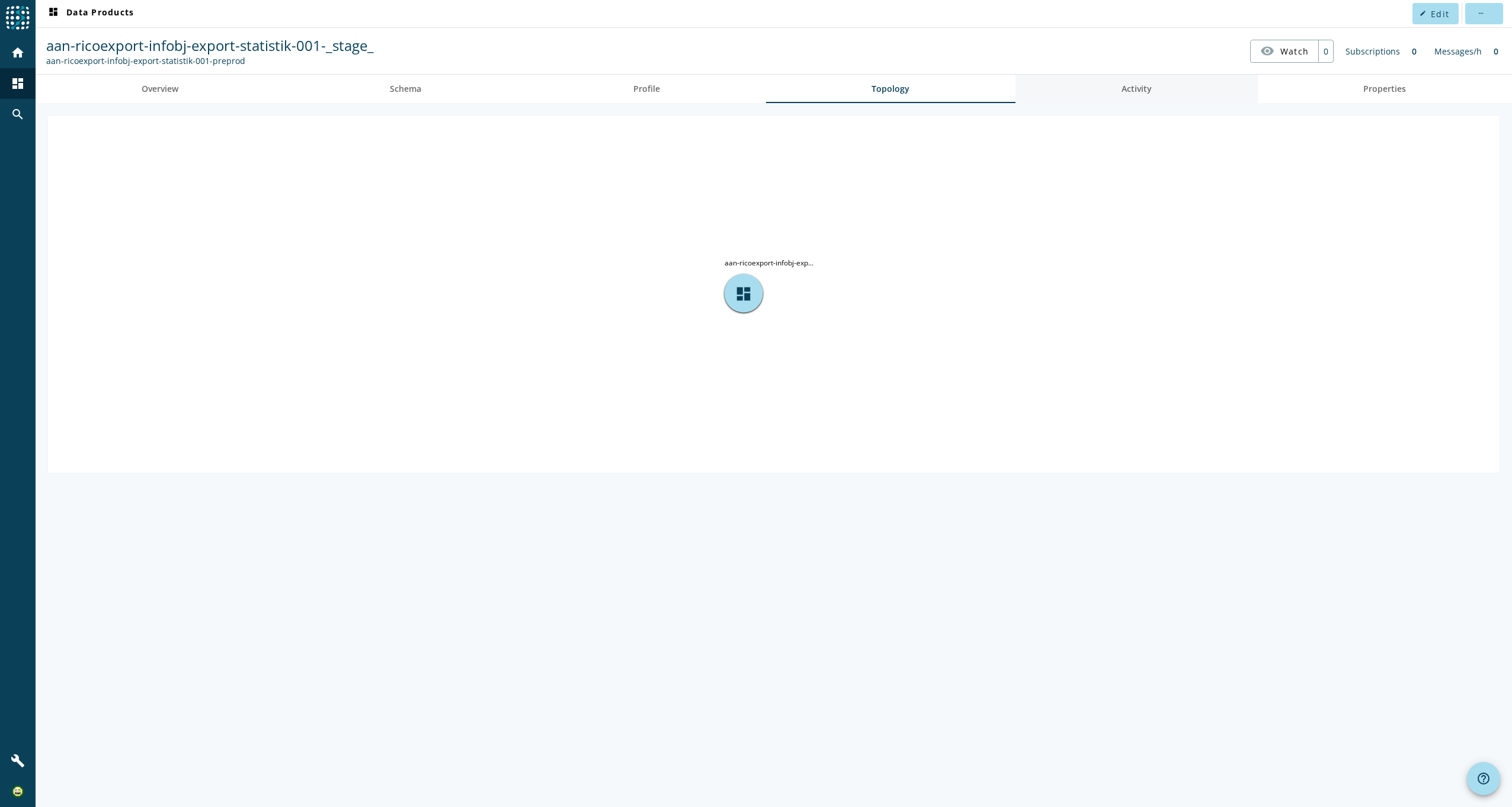
click at [1136, 92] on span "Activity" at bounding box center [1137, 88] width 30 height 8
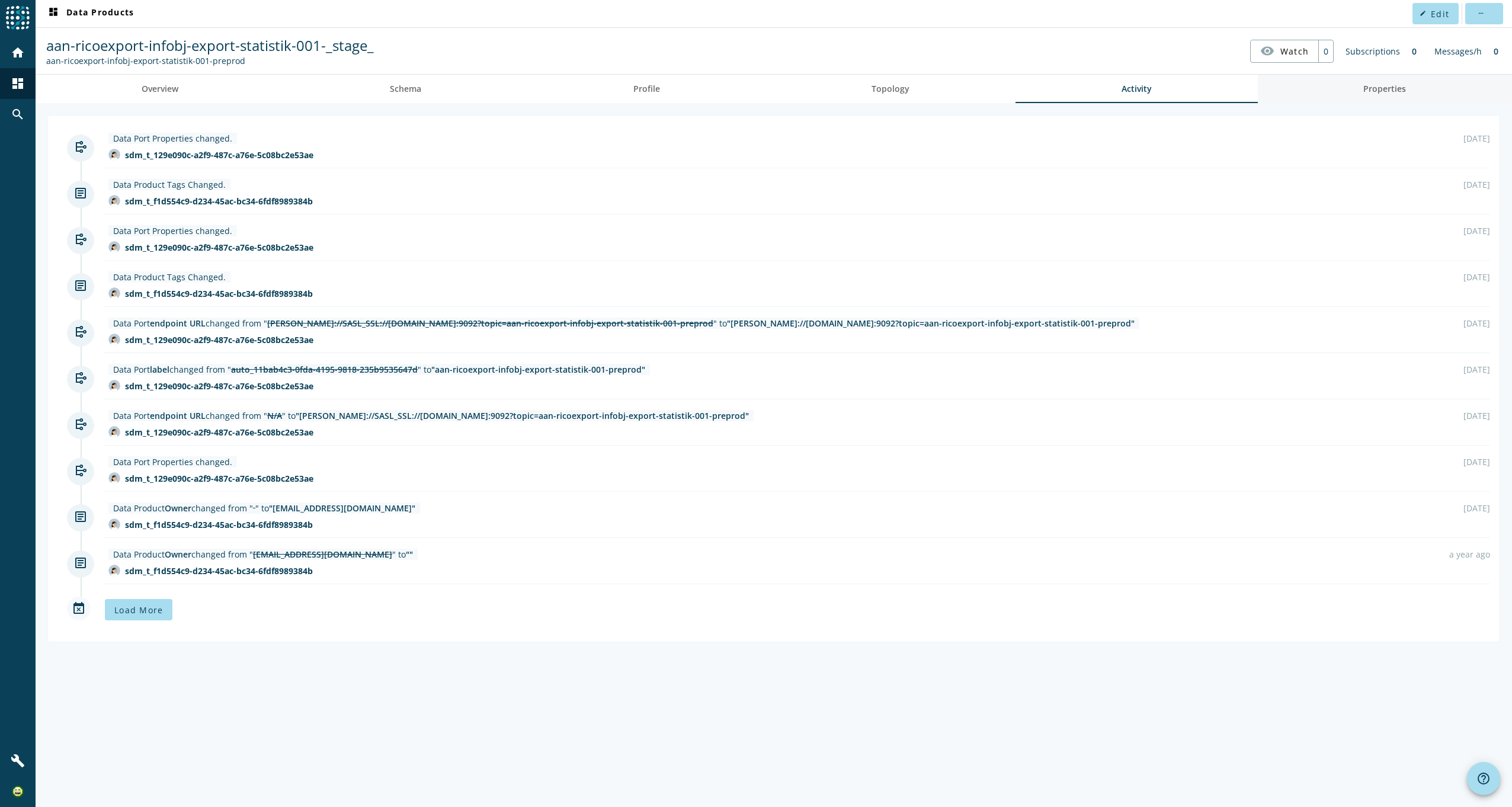
click at [1325, 92] on link "Properties" at bounding box center [1385, 88] width 255 height 28
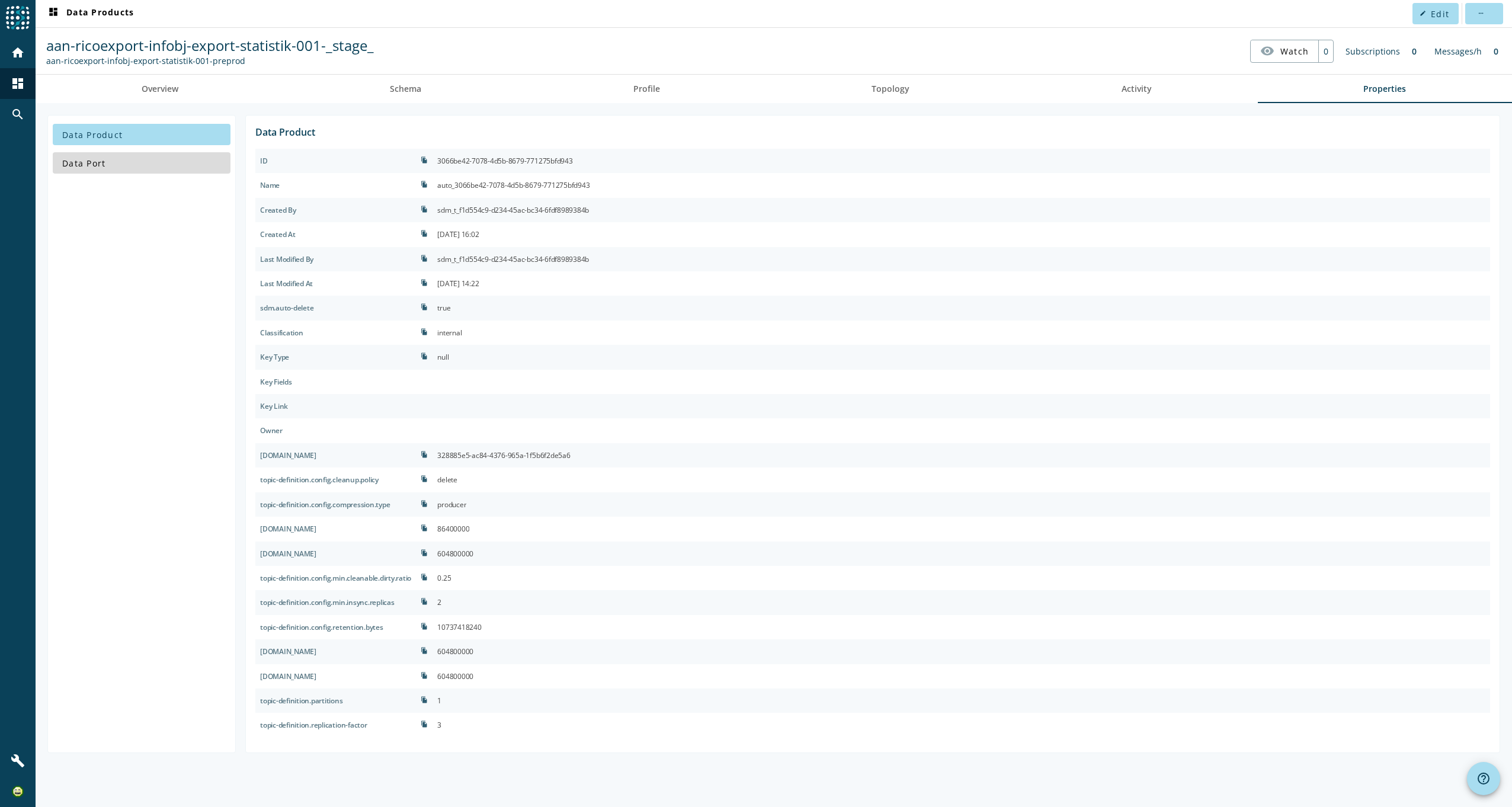
click at [141, 162] on span at bounding box center [142, 162] width 178 height 28
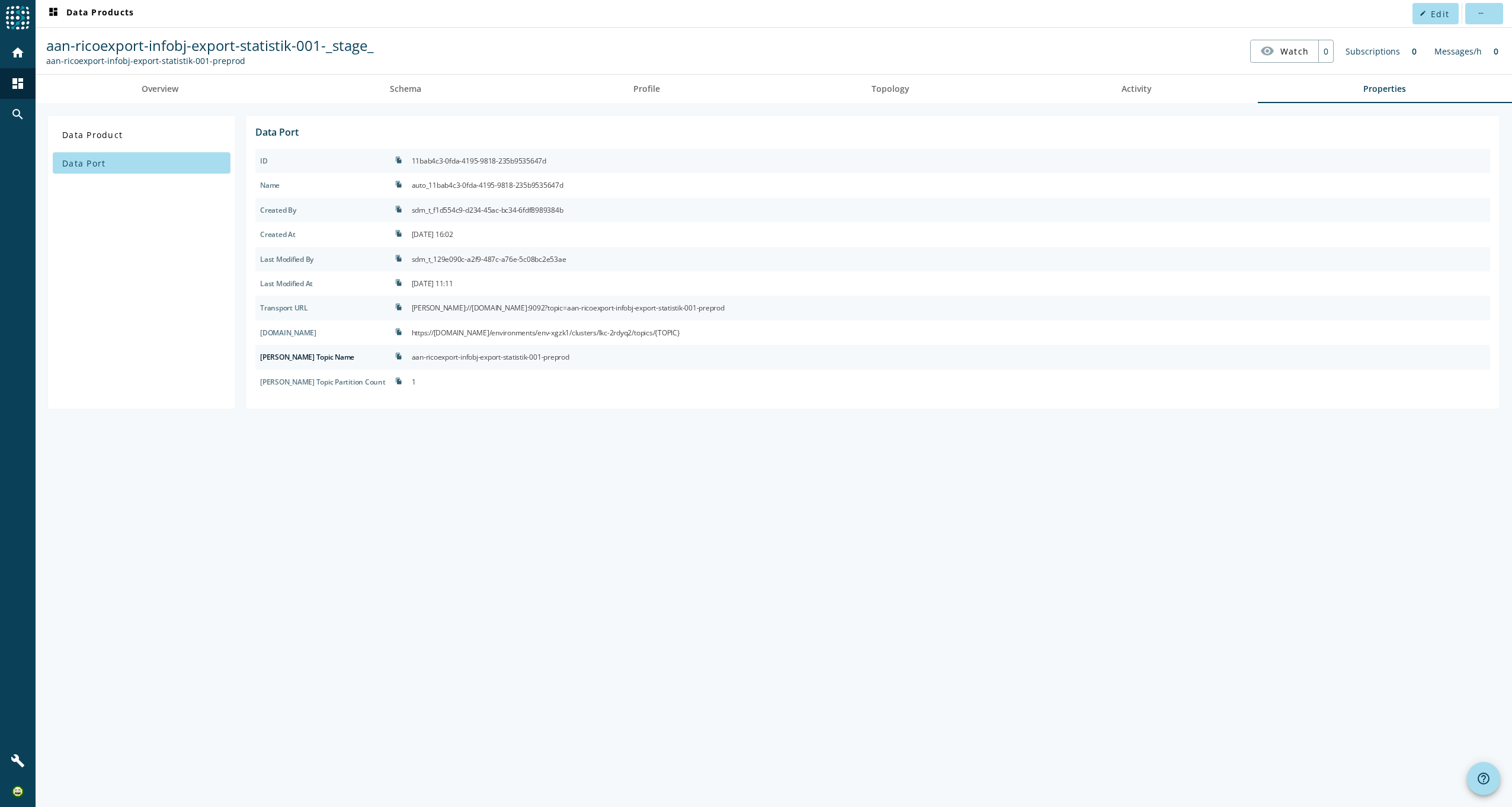
click at [142, 321] on div "Data Product Data Port" at bounding box center [142, 262] width 189 height 295
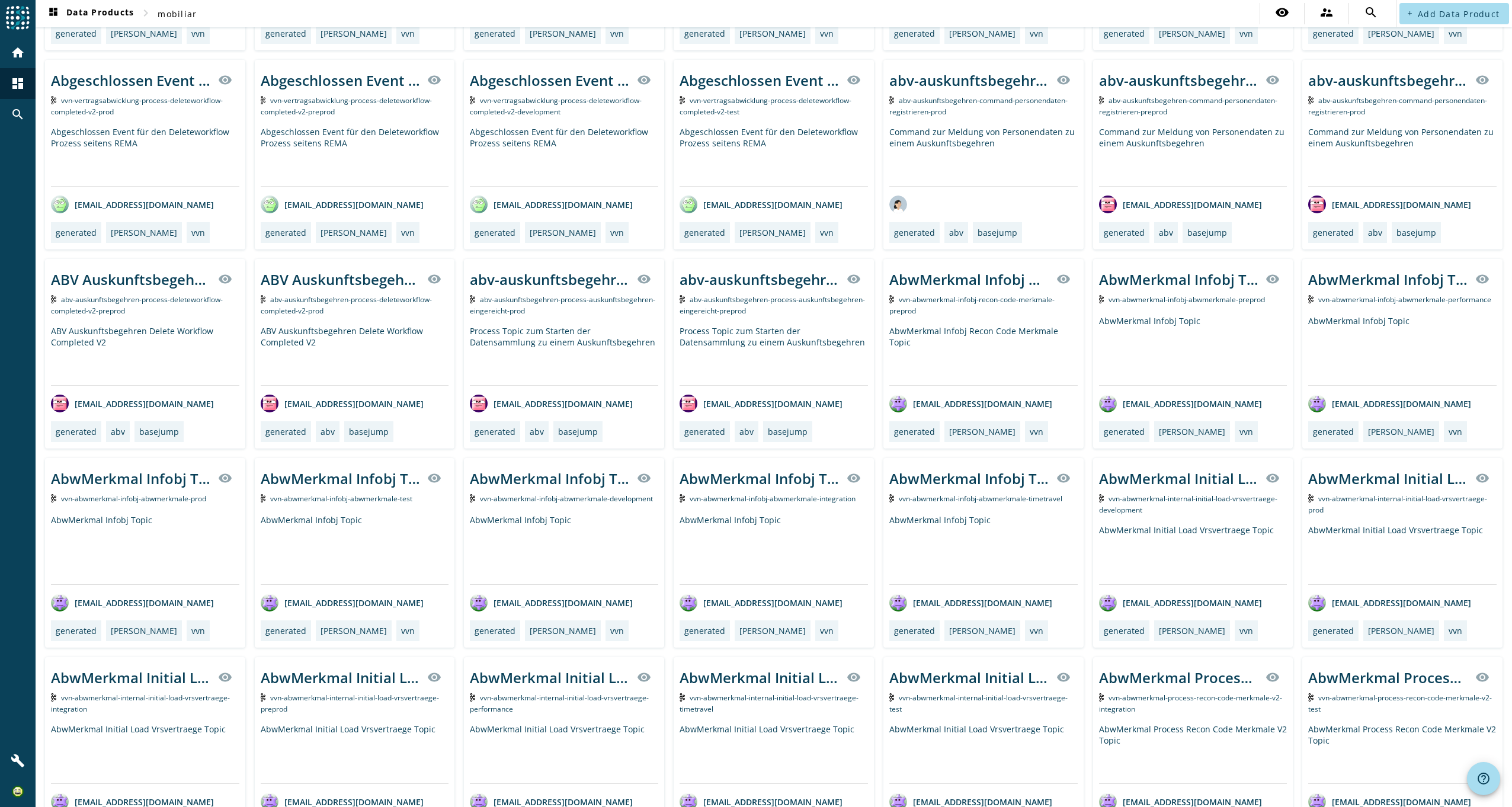
scroll to position [1475, 0]
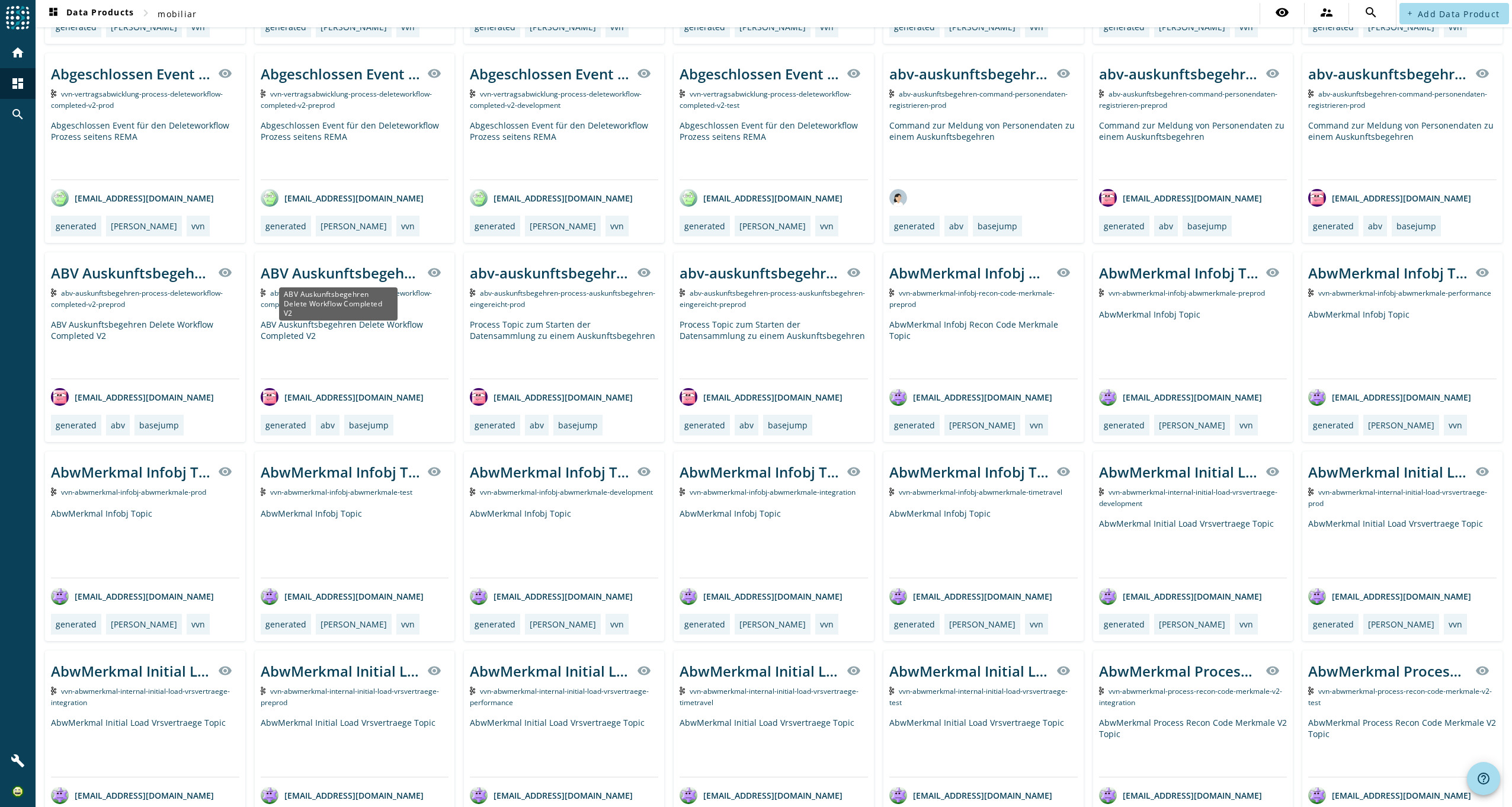
click at [318, 272] on div "ABV Auskunftsbegehren Delete Workflow Completed V2" at bounding box center [341, 273] width 160 height 20
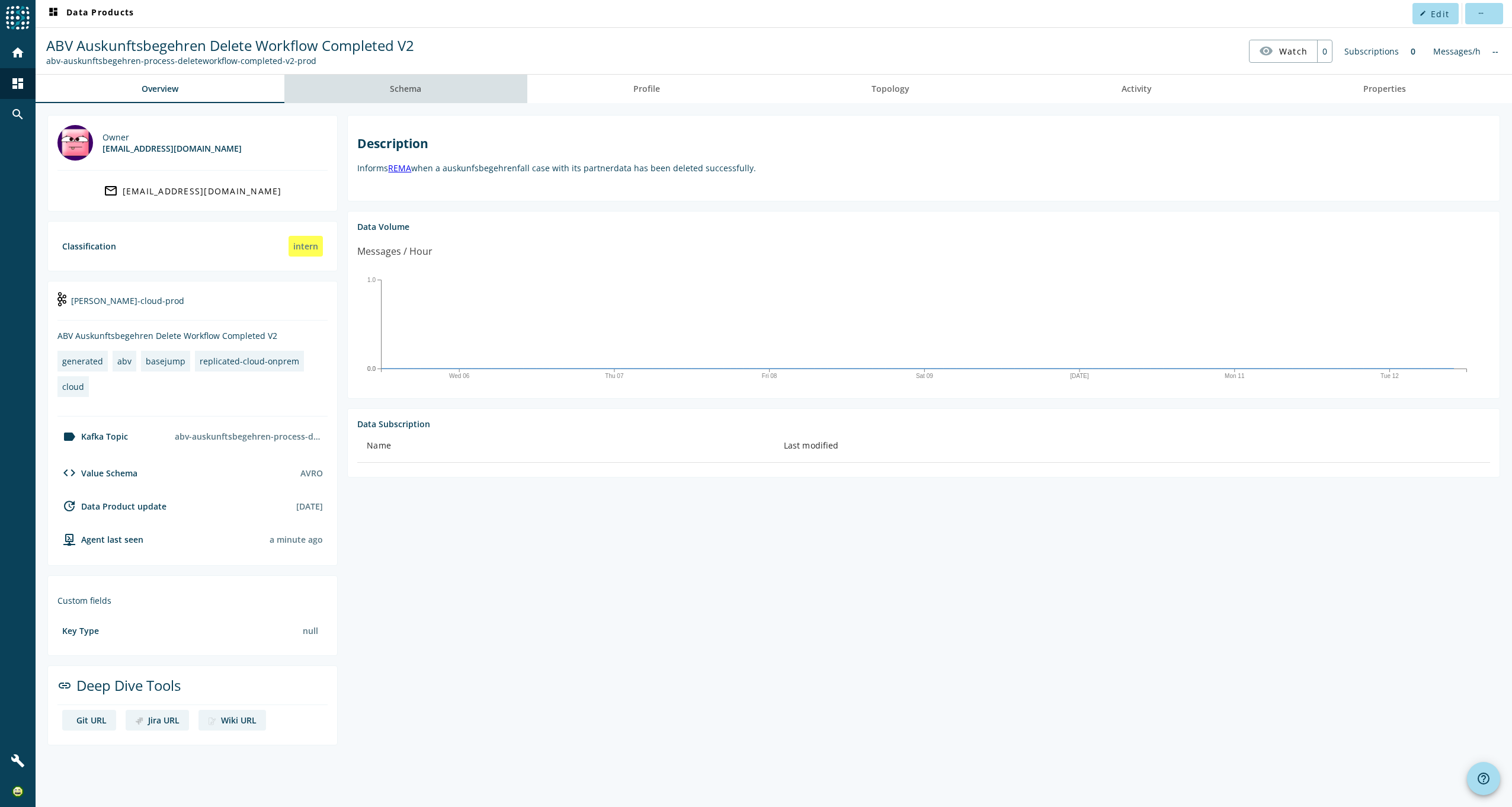
click at [416, 101] on span "Schema" at bounding box center [405, 88] width 31 height 28
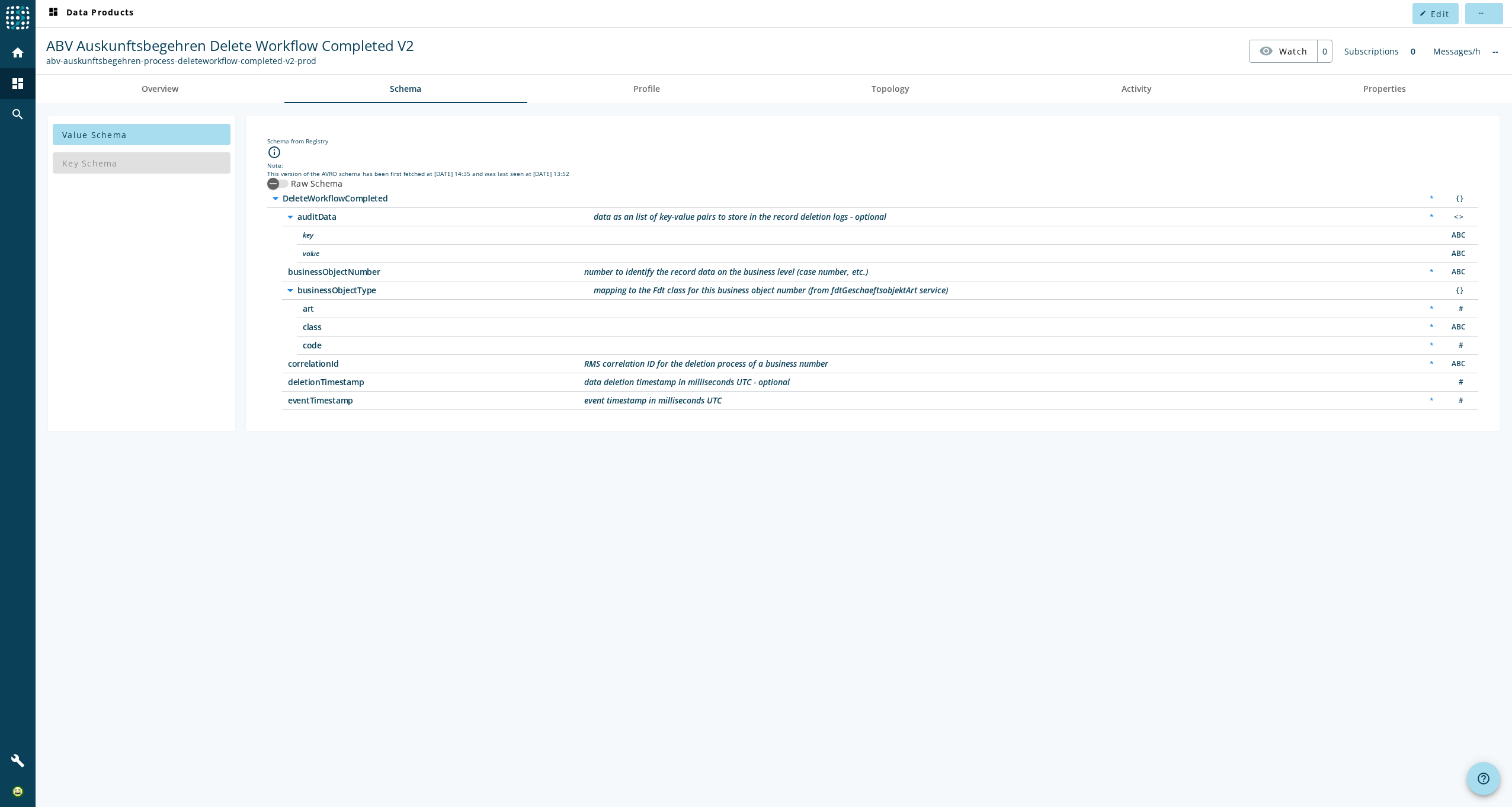
click at [621, 107] on div "Value Schema Key Schema Schema from Registry info_outline Note: This version of…" at bounding box center [774, 455] width 1476 height 704
click at [629, 91] on link "Profile" at bounding box center [647, 88] width 239 height 28
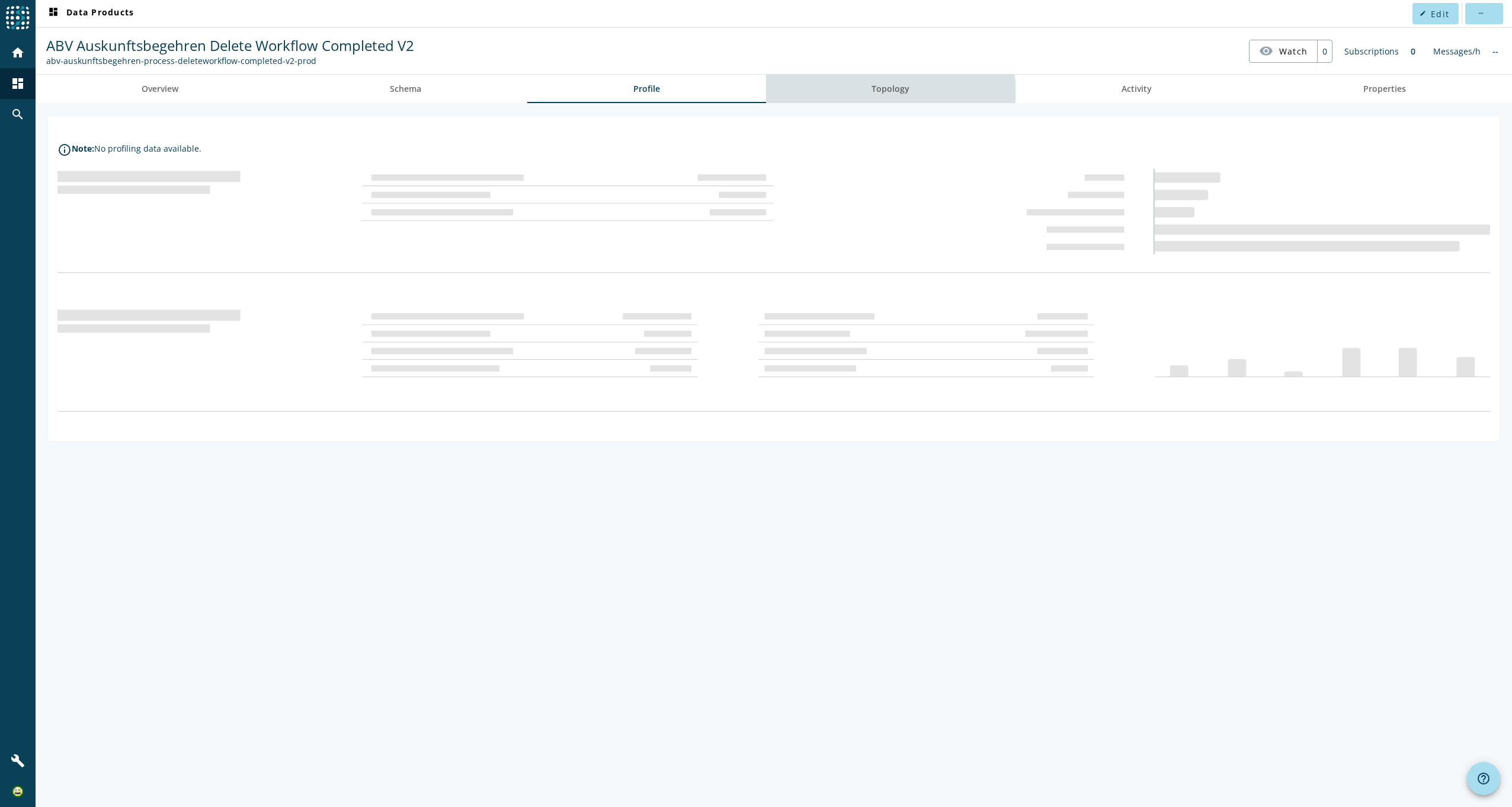
click at [889, 103] on span "Topology" at bounding box center [890, 88] width 38 height 28
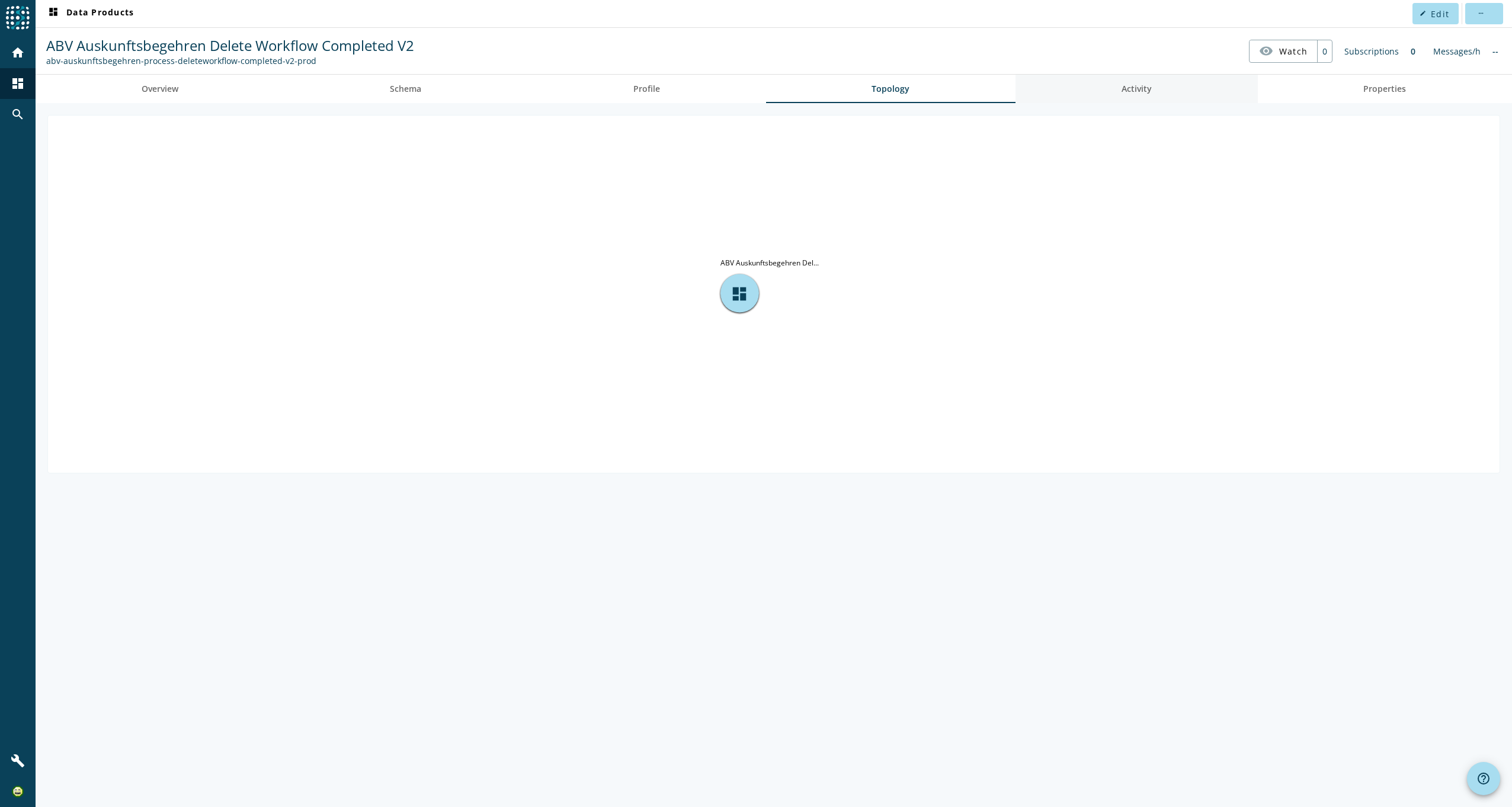
click at [1207, 87] on link "Activity" at bounding box center [1137, 88] width 242 height 28
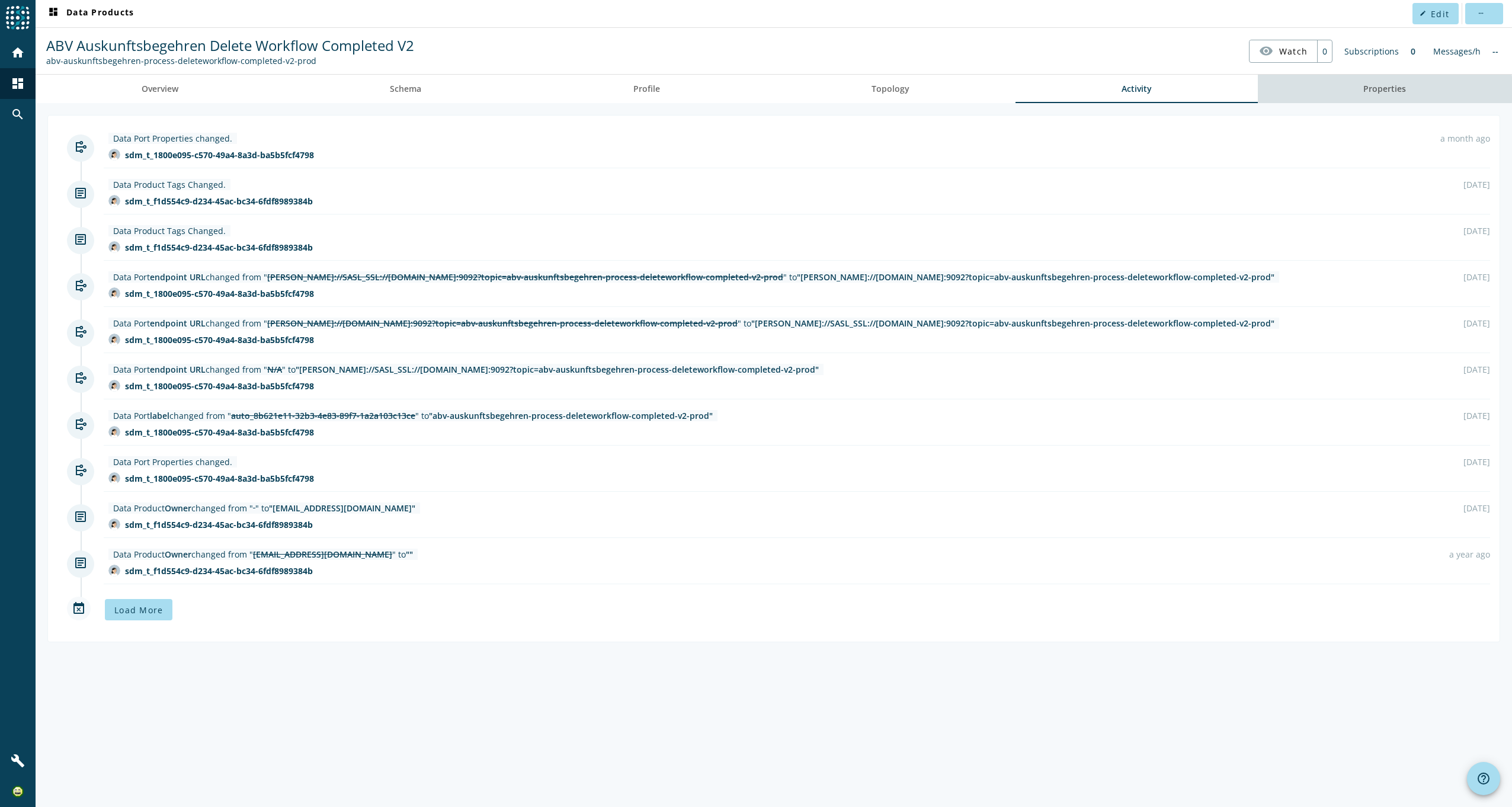
click at [1385, 90] on span "Properties" at bounding box center [1385, 88] width 43 height 8
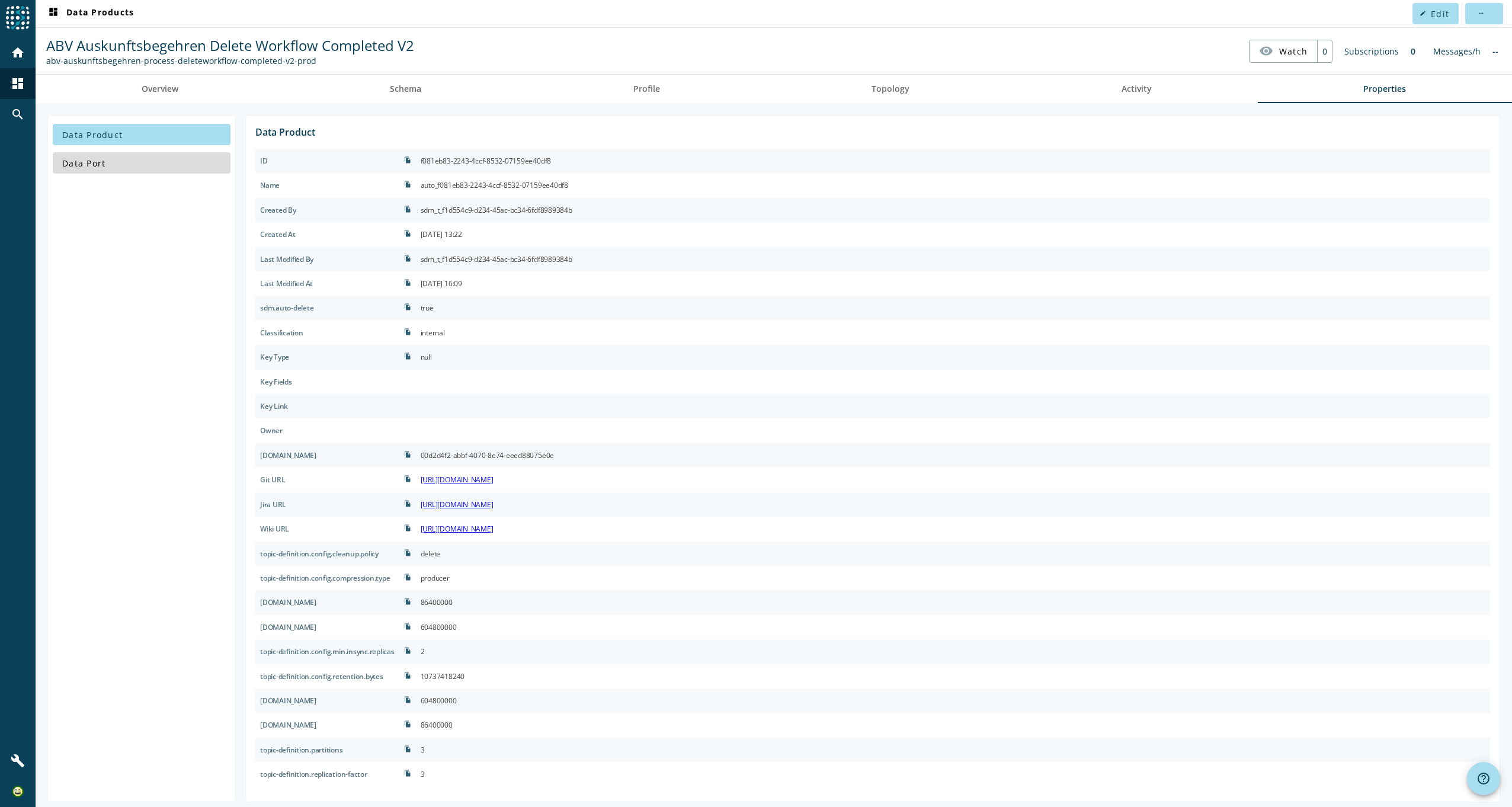
click at [116, 161] on span at bounding box center [142, 162] width 178 height 28
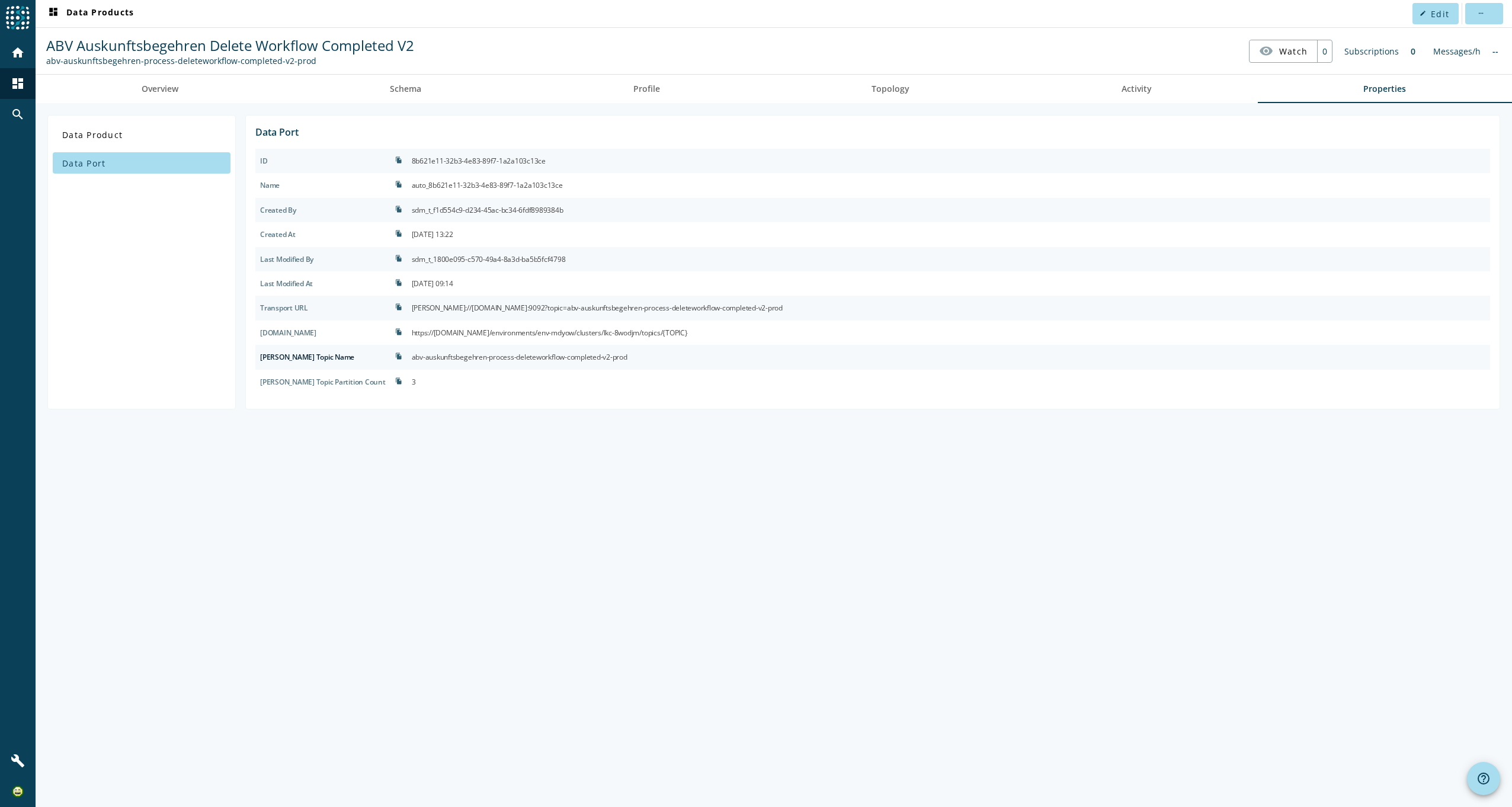
click at [498, 179] on div "auto_8b621e11-32b3-4e83-89f7-1a2a103c13ce" at bounding box center [487, 185] width 151 height 14
copy div "auto_8b621e11-32b3-4e83-89f7-1a2a103c13ce"
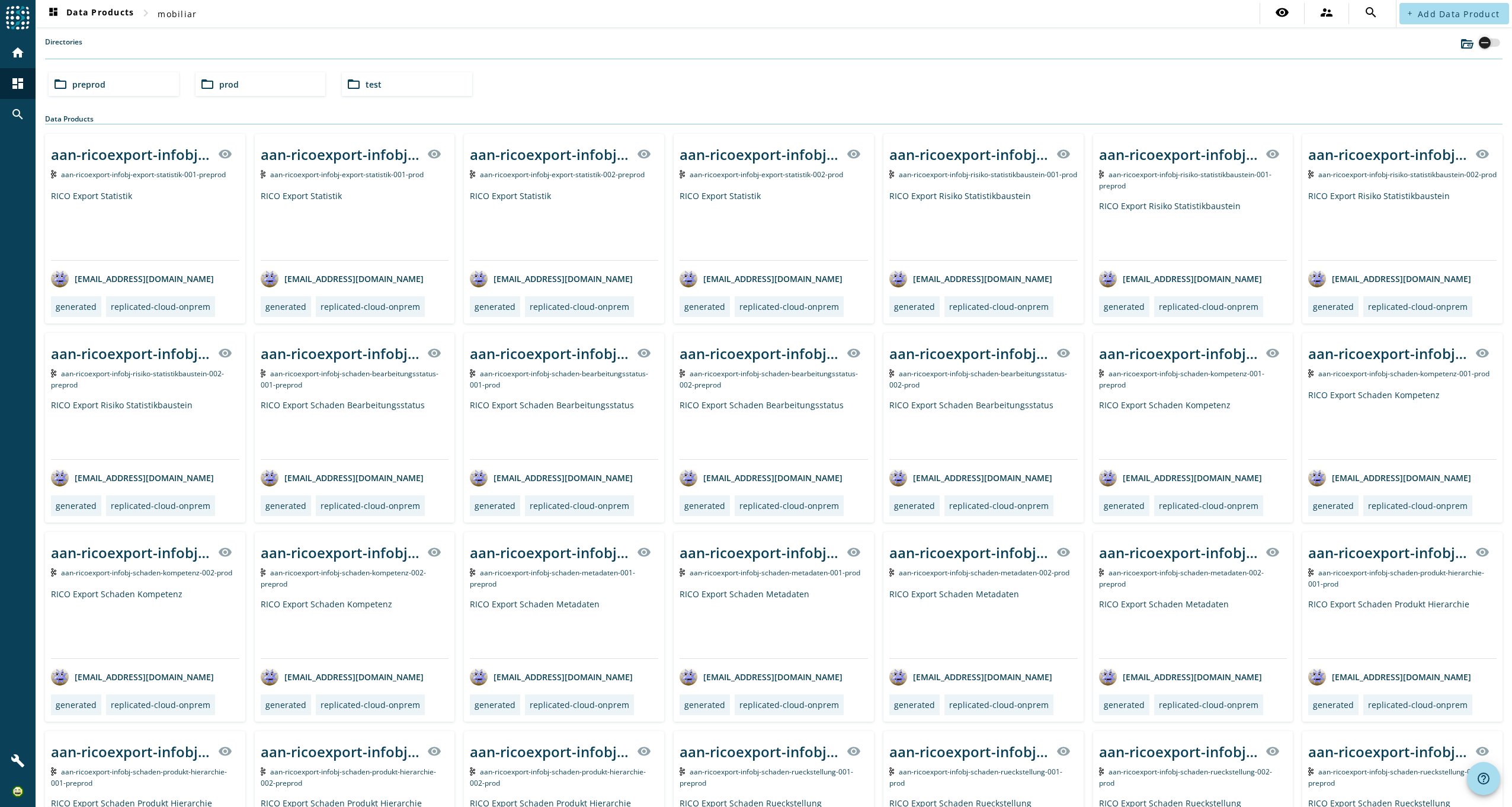
click at [1482, 45] on div "button" at bounding box center [1485, 43] width 17 height 17
click at [406, 81] on div "folder_open test" at bounding box center [406, 84] width 130 height 24
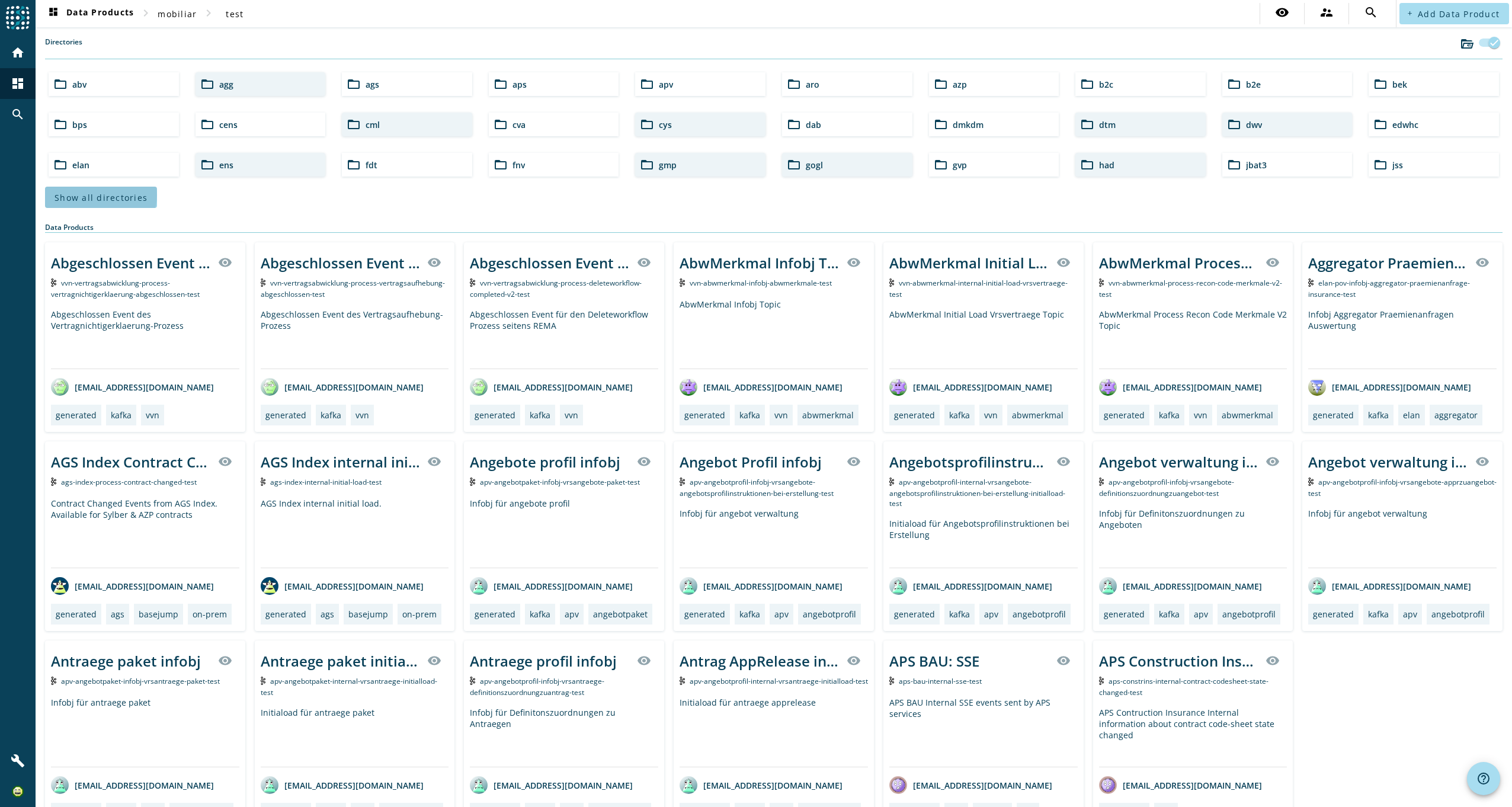
click at [100, 194] on span "Show all directories" at bounding box center [101, 197] width 93 height 11
